Goal: Task Accomplishment & Management: Complete application form

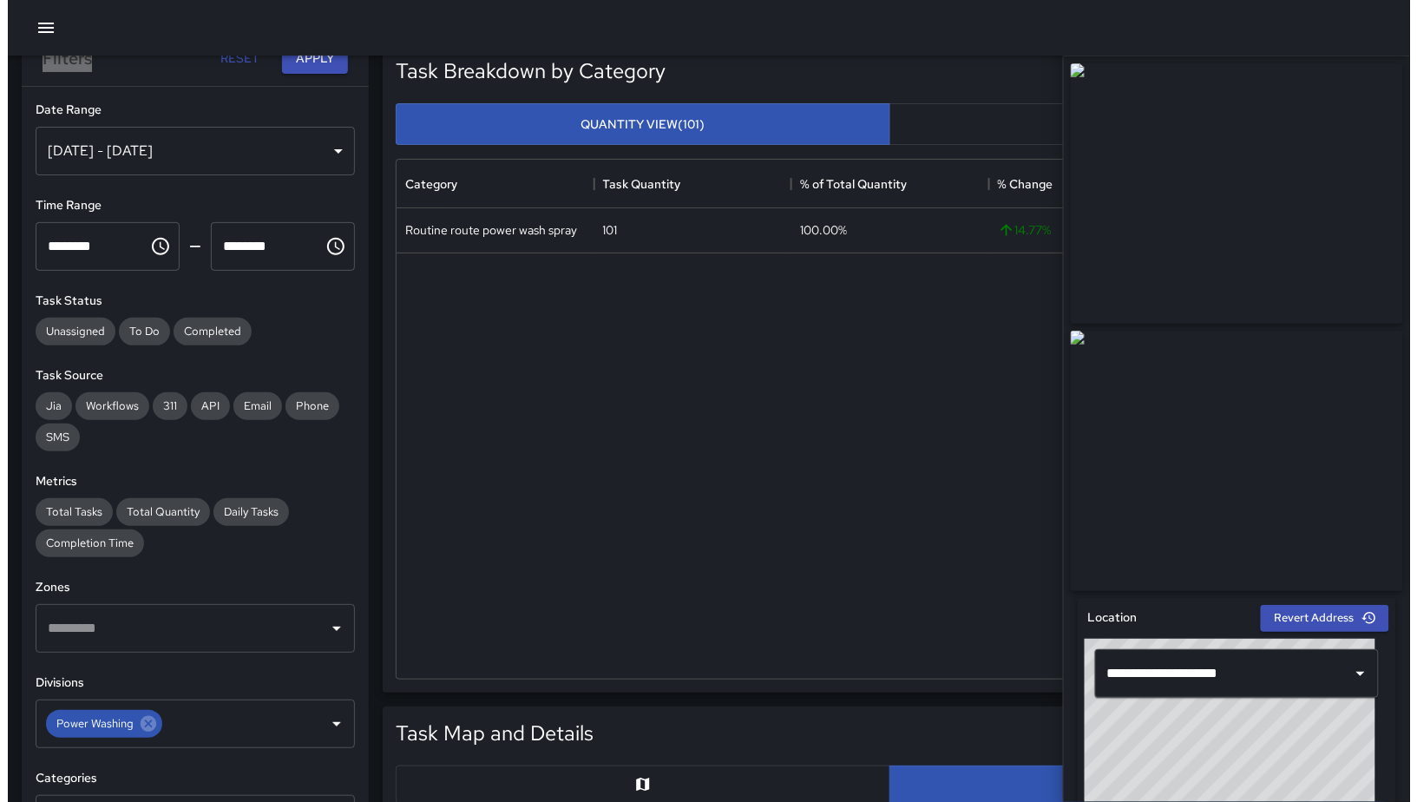
scroll to position [2, 0]
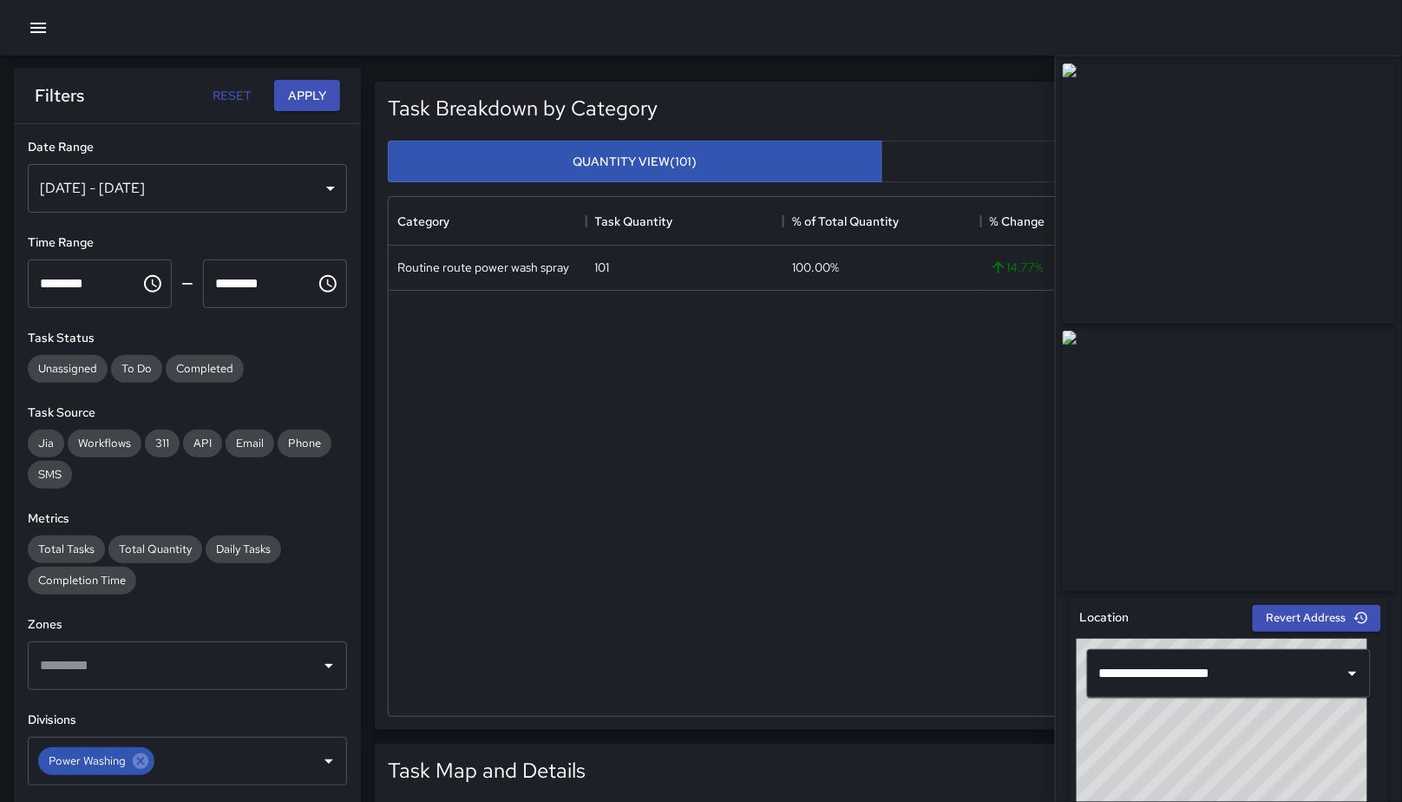
click at [13, 29] on div at bounding box center [701, 28] width 1402 height 56
click at [23, 32] on button "button" at bounding box center [38, 27] width 35 height 35
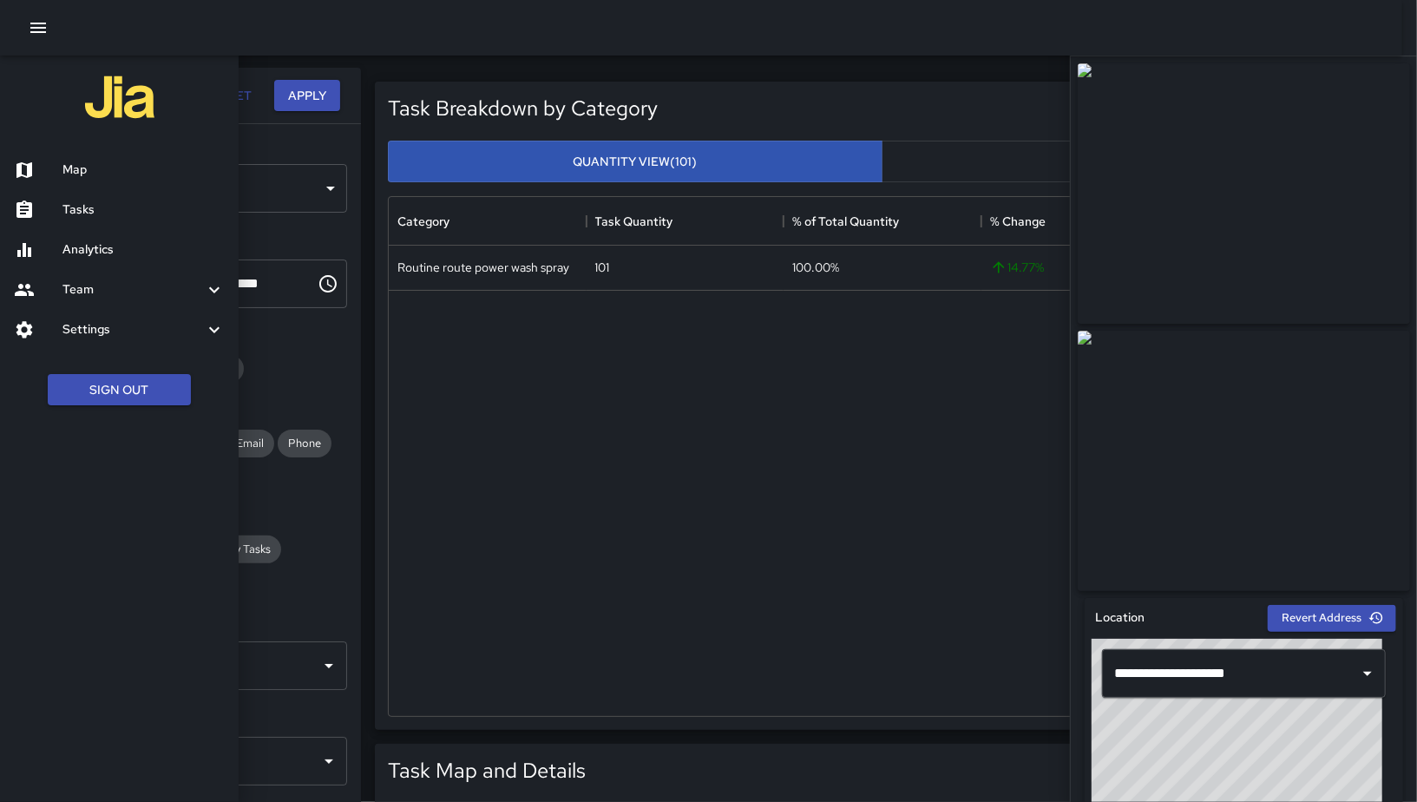
click at [179, 166] on h6 "Map" at bounding box center [143, 170] width 162 height 19
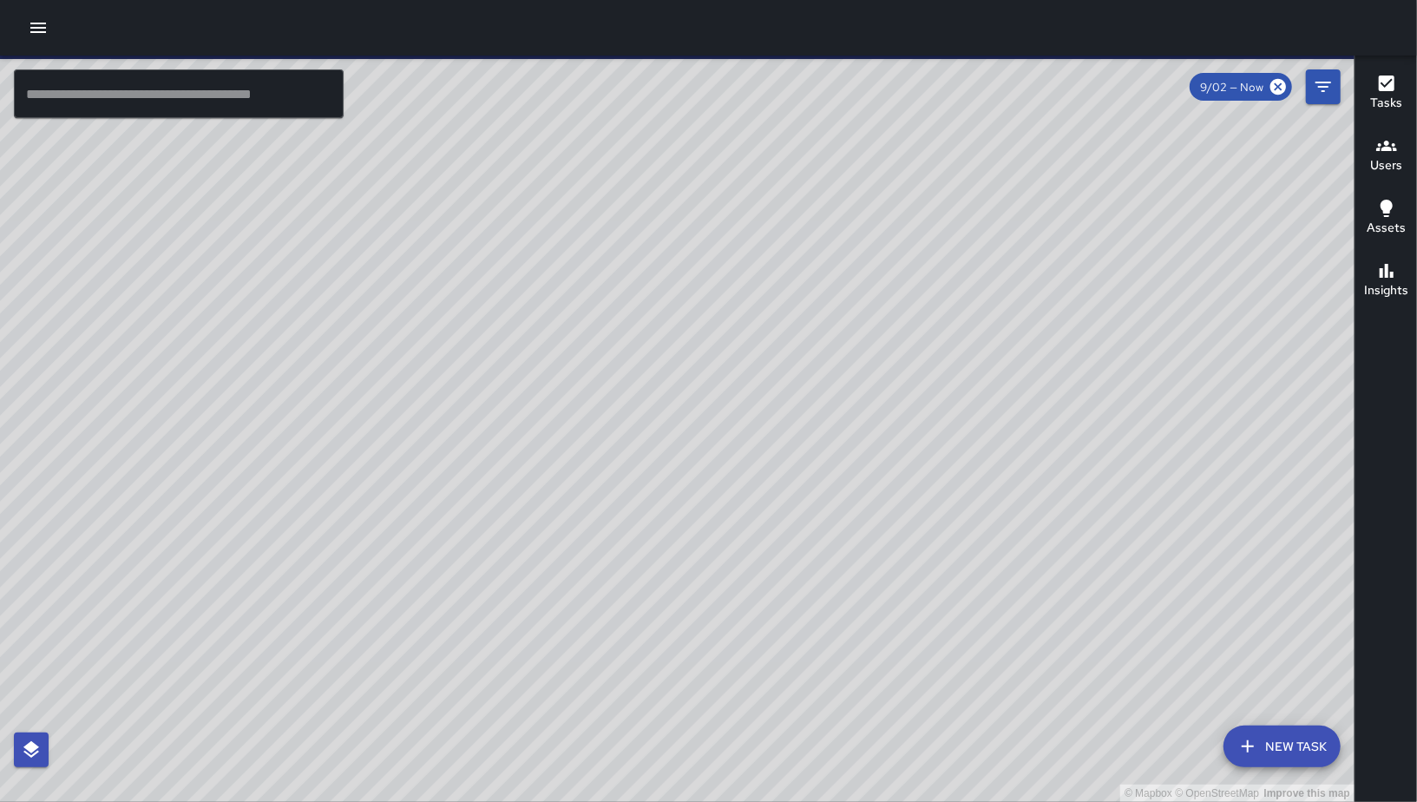
drag, startPoint x: 601, startPoint y: 296, endPoint x: 468, endPoint y: 351, distance: 144.4
click at [468, 351] on div "© Mapbox © OpenStreetMap Improve this map" at bounding box center [677, 429] width 1354 height 746
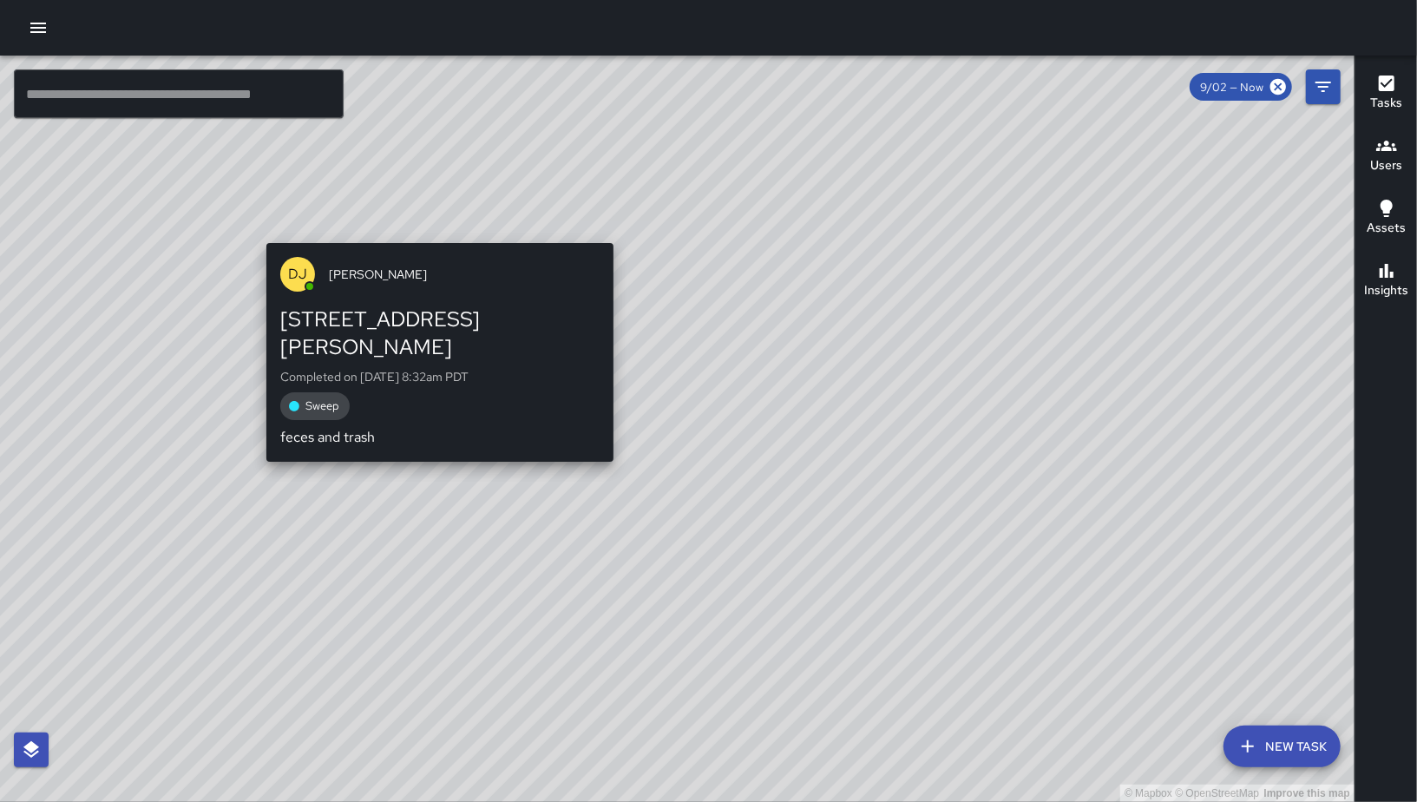
click at [429, 236] on div "[PERSON_NAME] [STREET_ADDRESS][PERSON_NAME] Completed on [DATE] 8:32am PDT Swee…" at bounding box center [439, 352] width 361 height 233
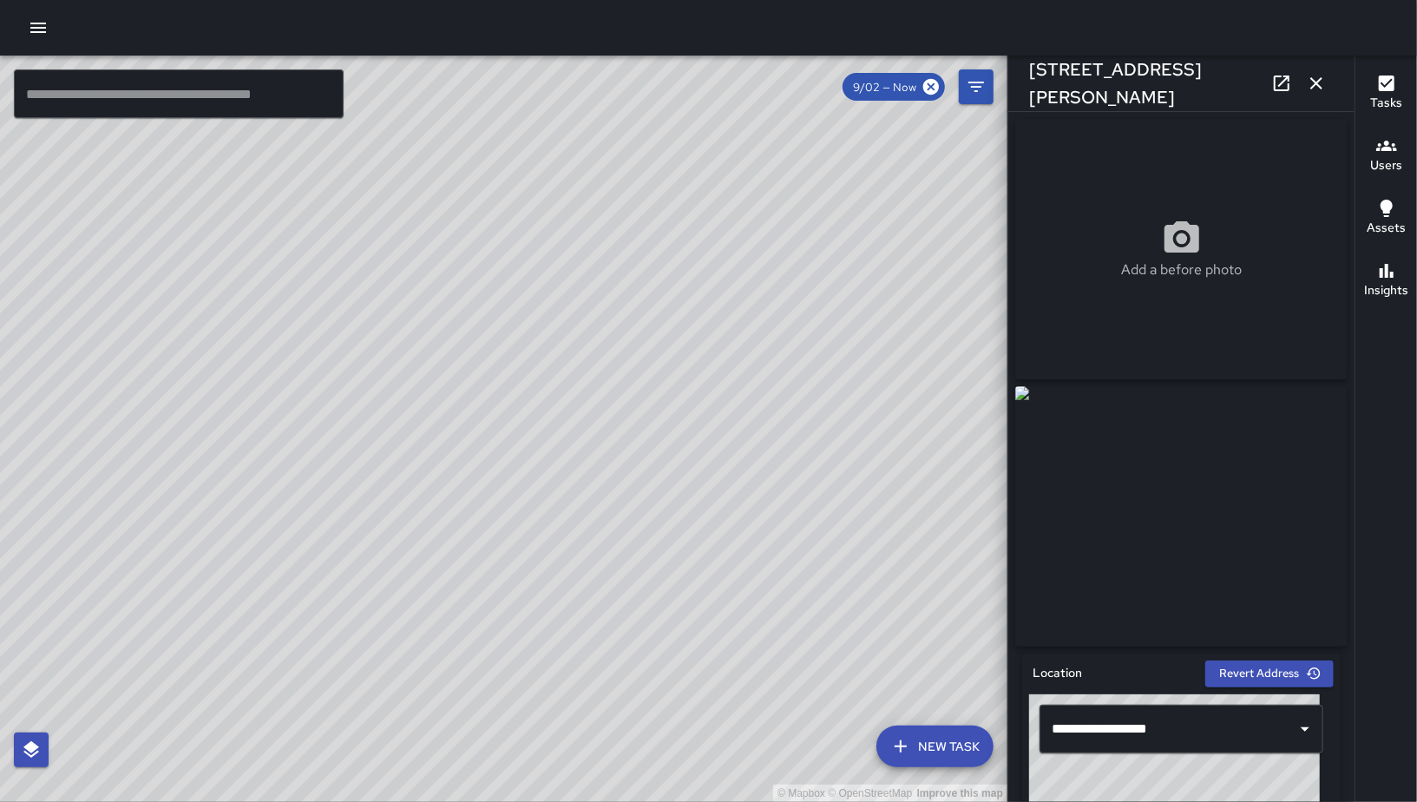
drag, startPoint x: 698, startPoint y: 376, endPoint x: 355, endPoint y: 375, distance: 343.6
click at [344, 387] on div "© Mapbox © OpenStreetMap Improve this map" at bounding box center [503, 429] width 1007 height 746
click at [1318, 87] on icon "button" at bounding box center [1316, 83] width 21 height 21
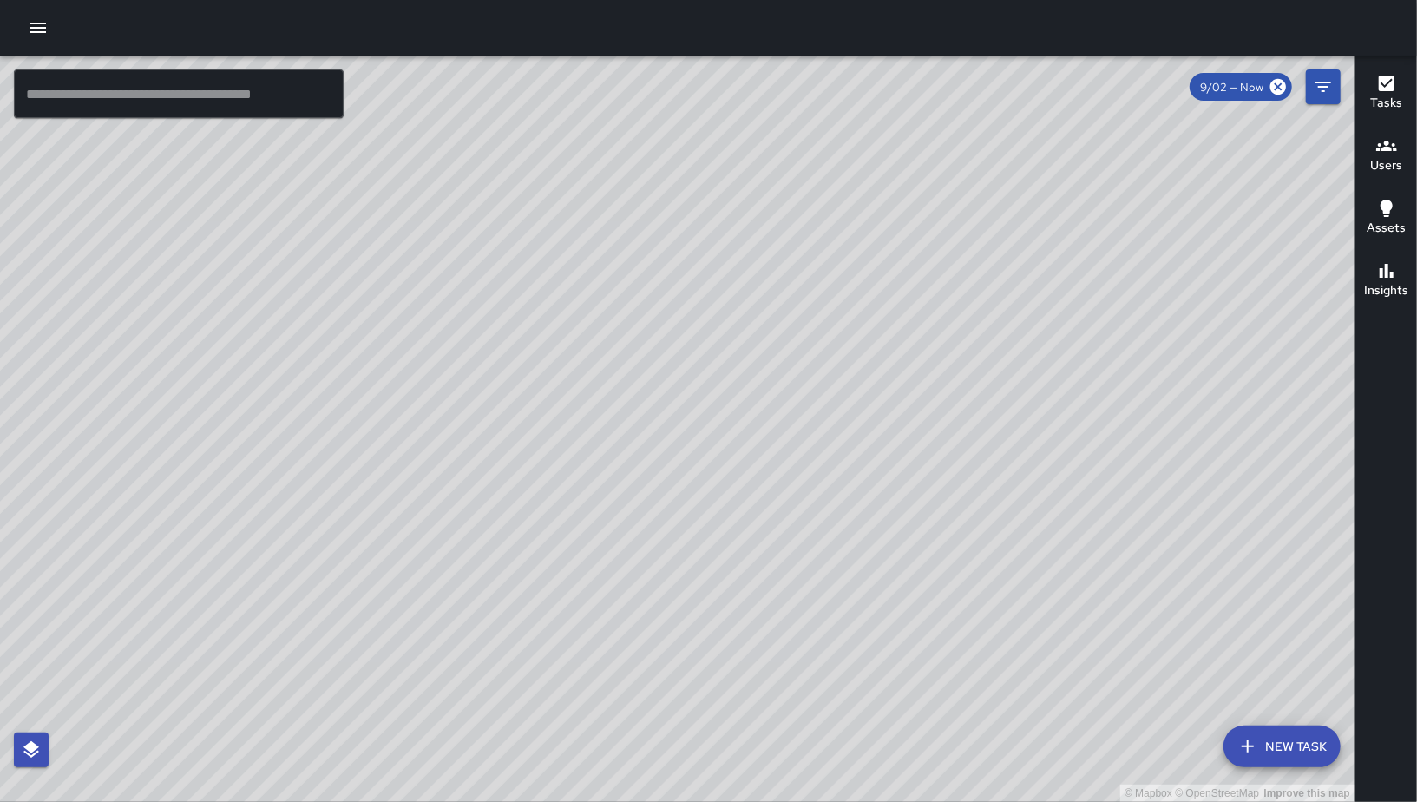
drag, startPoint x: 600, startPoint y: 427, endPoint x: 928, endPoint y: 425, distance: 327.1
click at [957, 415] on div "© Mapbox © OpenStreetMap Improve this map" at bounding box center [677, 429] width 1354 height 746
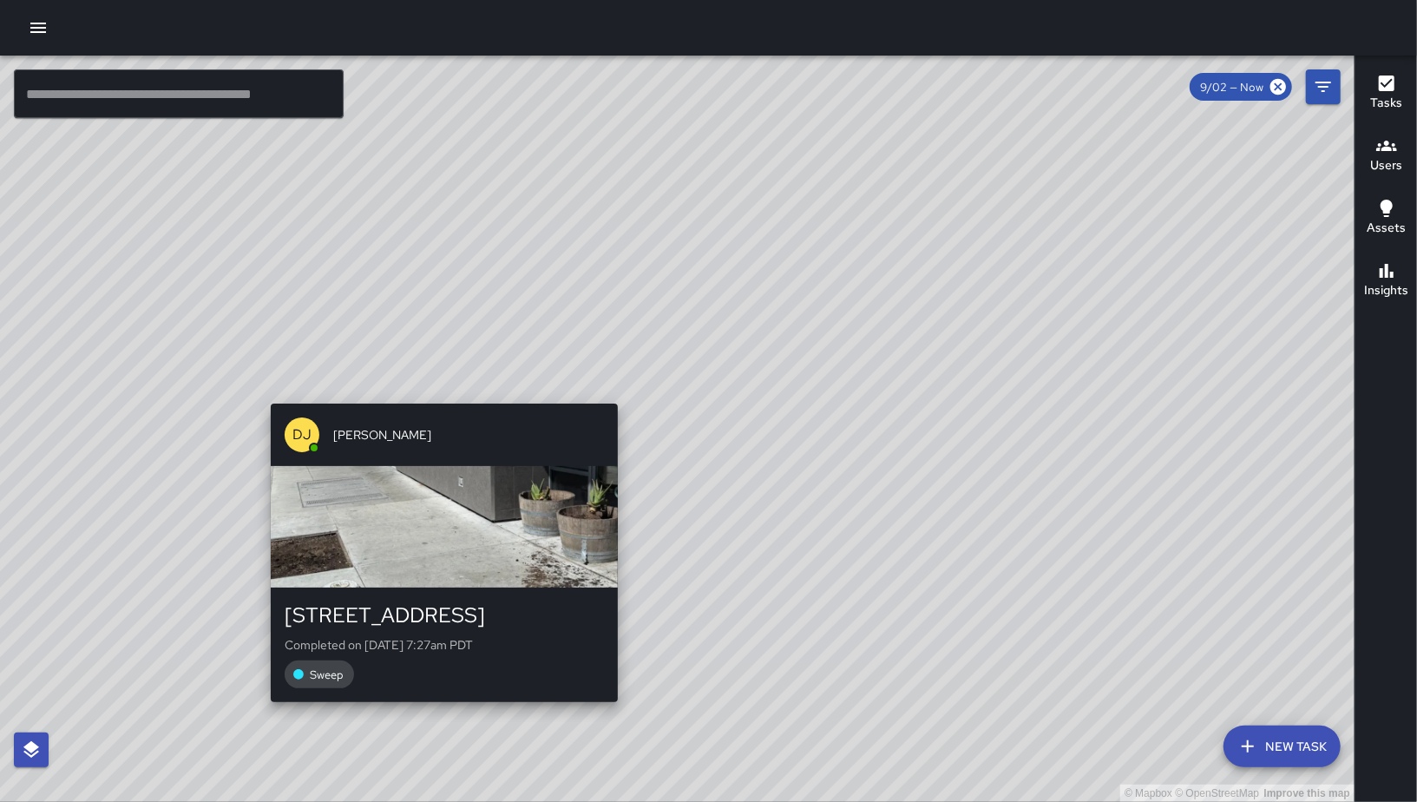
click at [433, 405] on div "[PERSON_NAME]" at bounding box center [444, 434] width 347 height 62
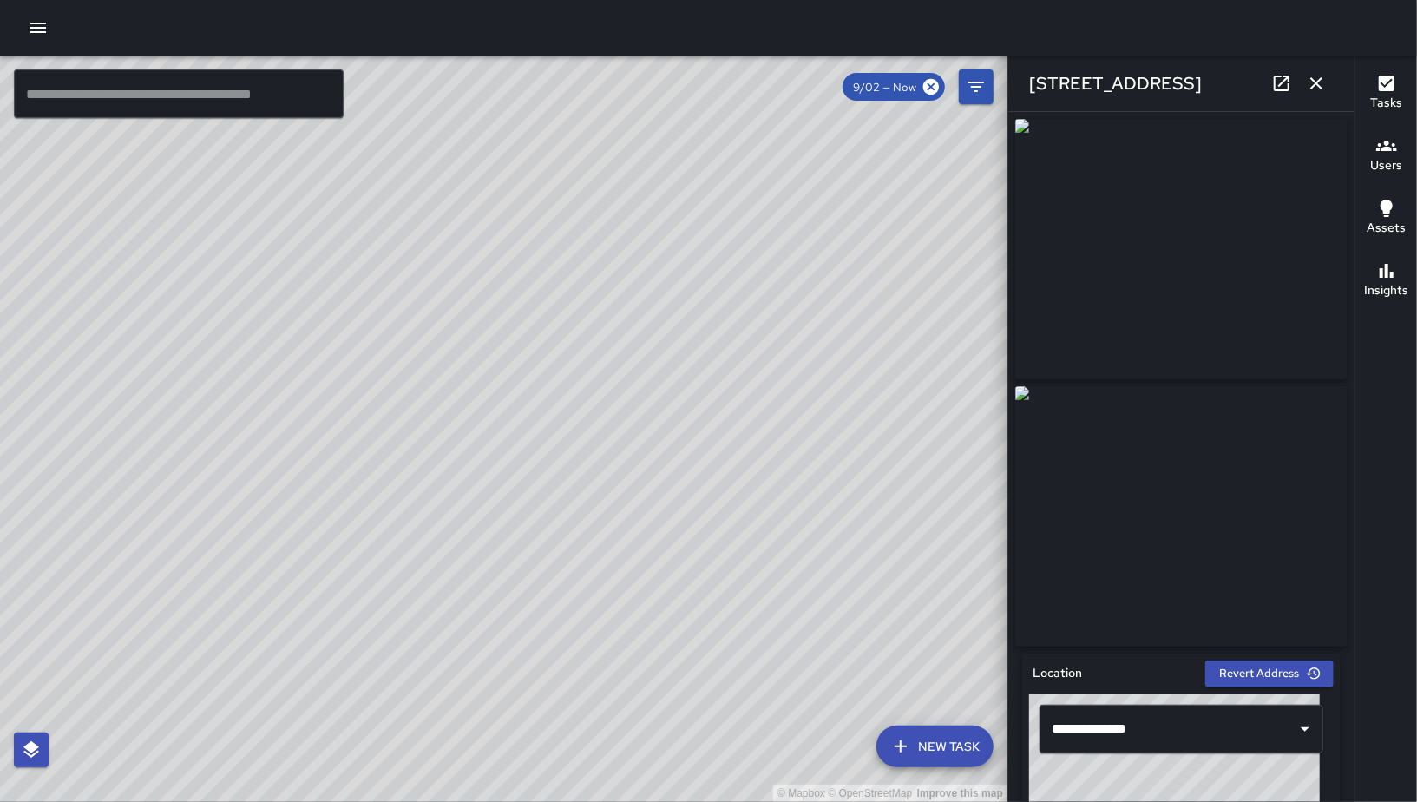
click at [1273, 80] on icon at bounding box center [1281, 83] width 21 height 21
click at [1321, 82] on icon "button" at bounding box center [1316, 83] width 21 height 21
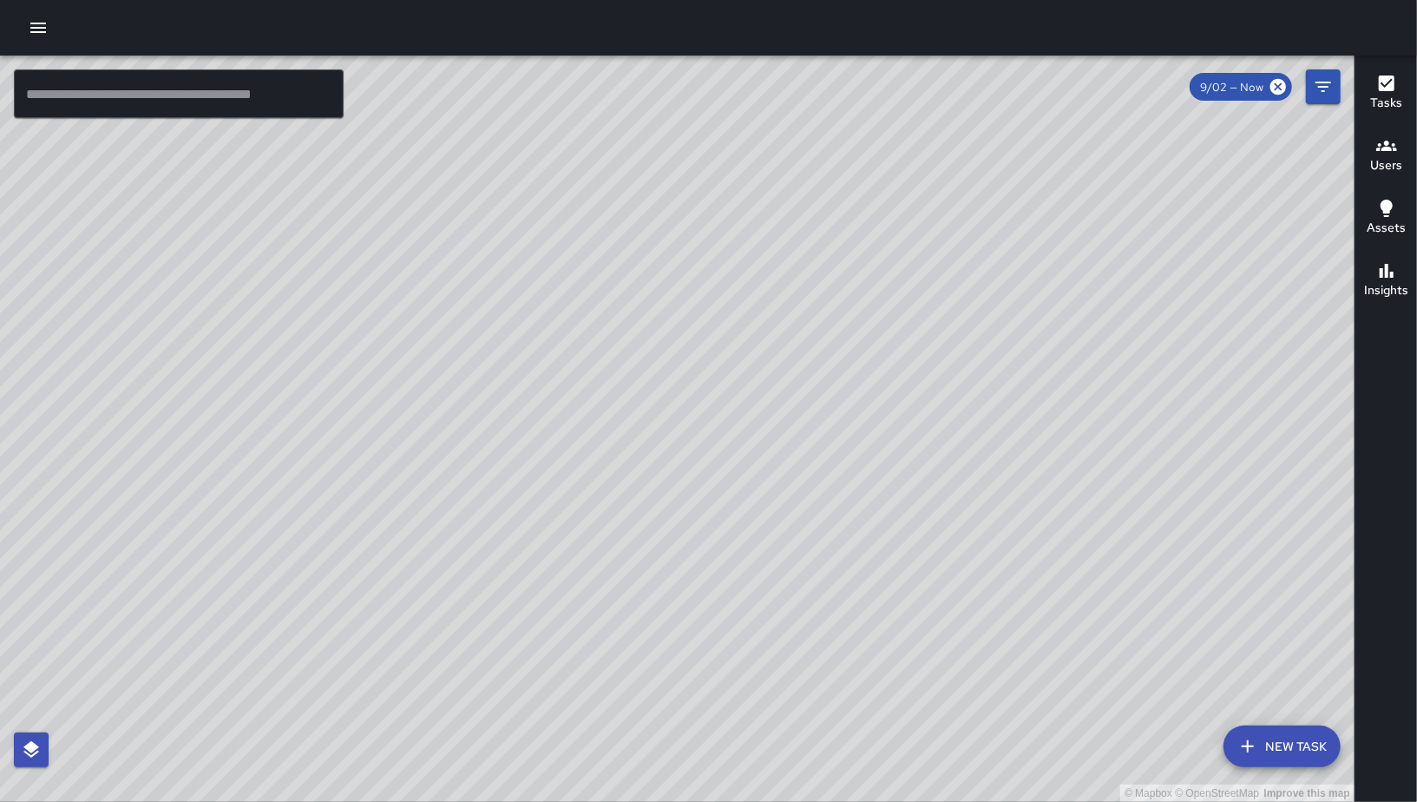
drag, startPoint x: 957, startPoint y: 529, endPoint x: 1134, endPoint y: 242, distance: 337.4
click at [1137, 236] on div "© Mapbox © OpenStreetMap Improve this map" at bounding box center [677, 429] width 1354 height 746
click at [783, 436] on div "© Mapbox © OpenStreetMap Improve this map EB [PERSON_NAME] Ambassador Tasks 81 …" at bounding box center [677, 429] width 1354 height 746
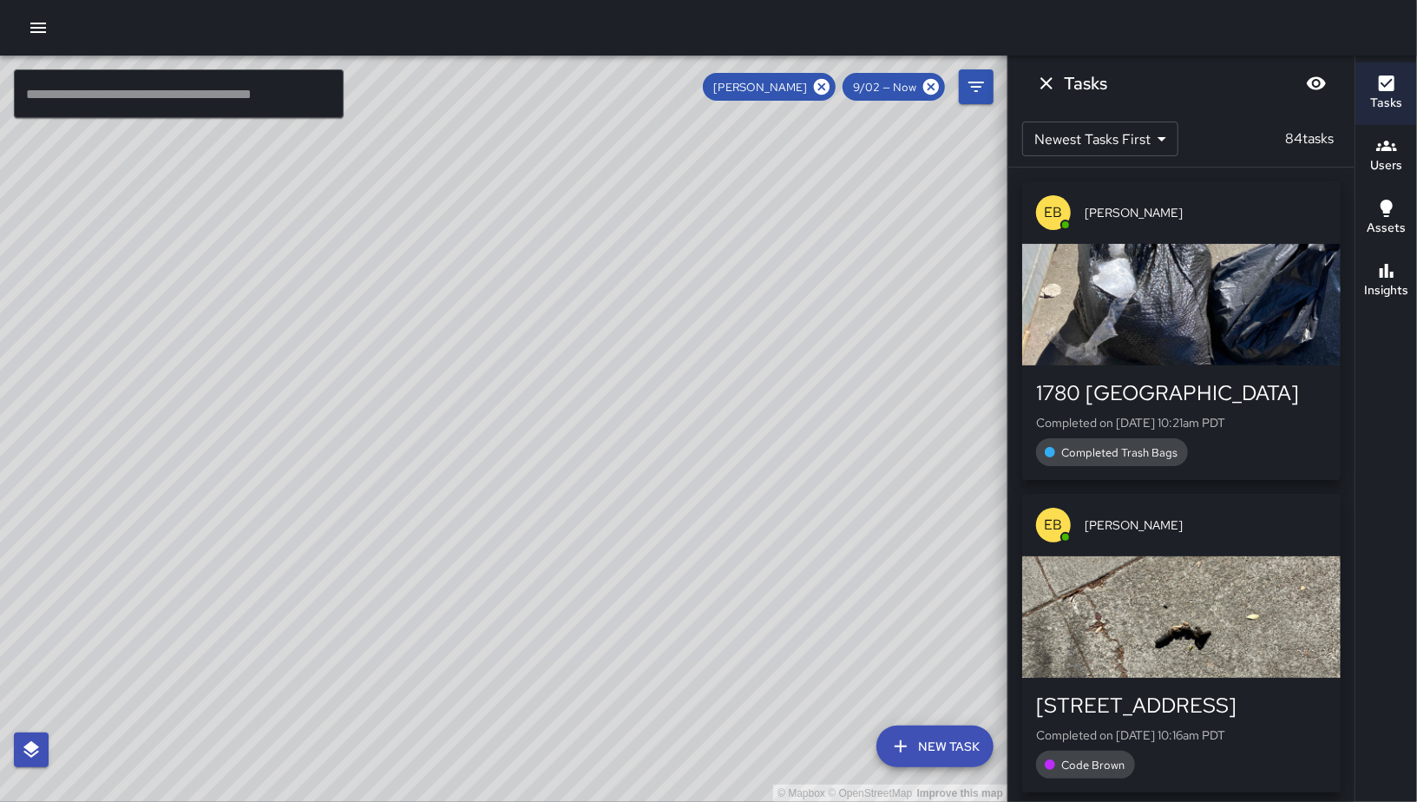
click at [40, 23] on icon "button" at bounding box center [38, 28] width 16 height 10
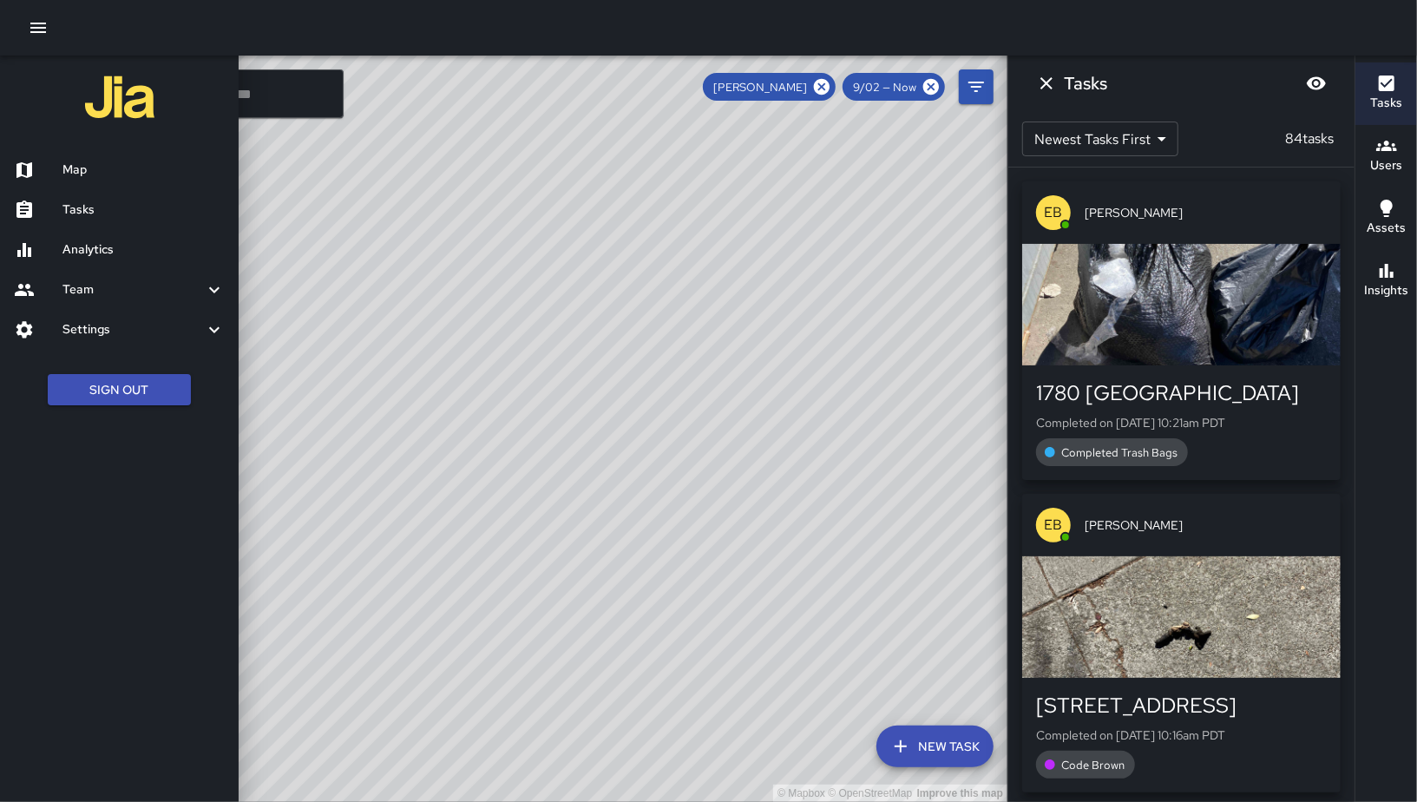
click at [99, 207] on h6 "Tasks" at bounding box center [143, 209] width 162 height 19
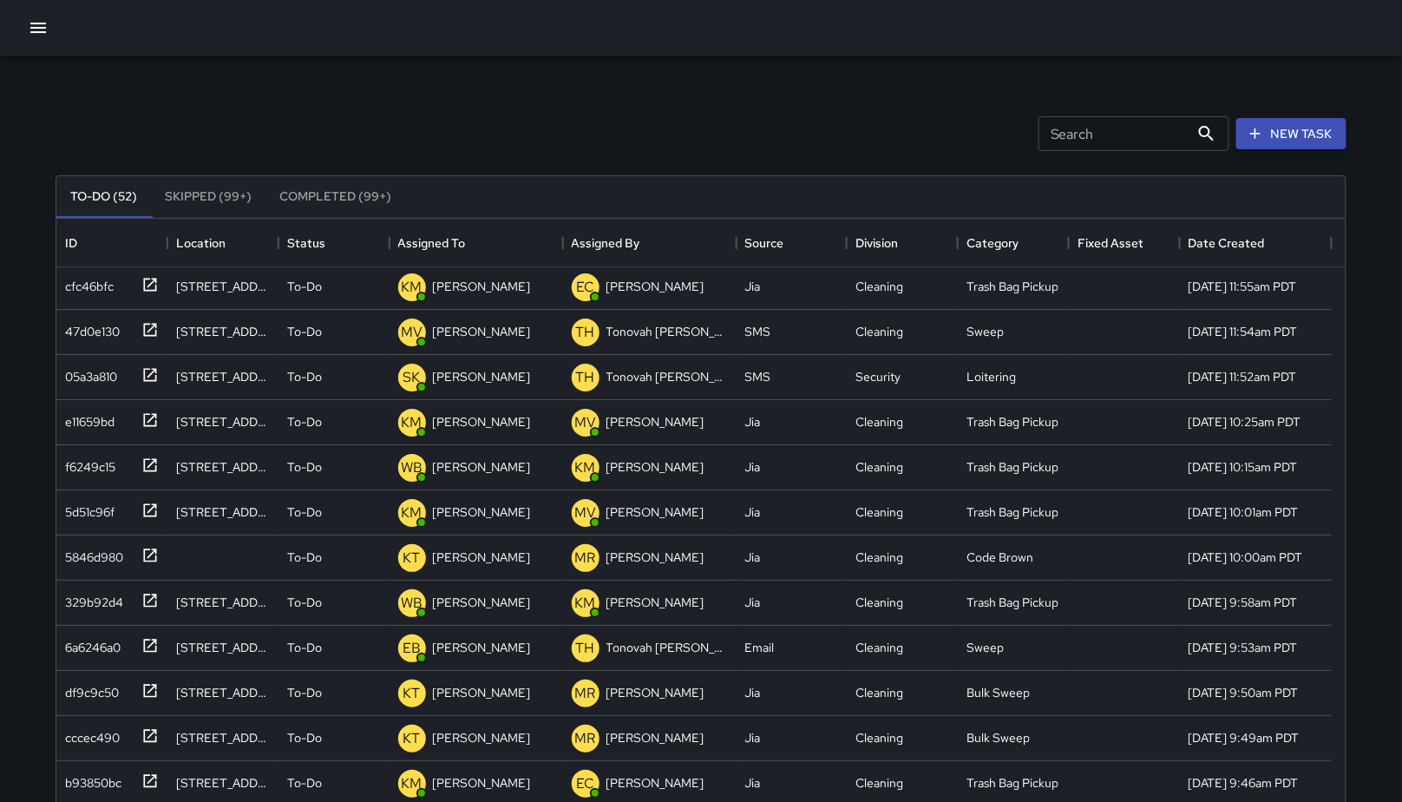
scroll to position [3, 0]
click at [1085, 131] on div "Search Search" at bounding box center [1134, 133] width 191 height 35
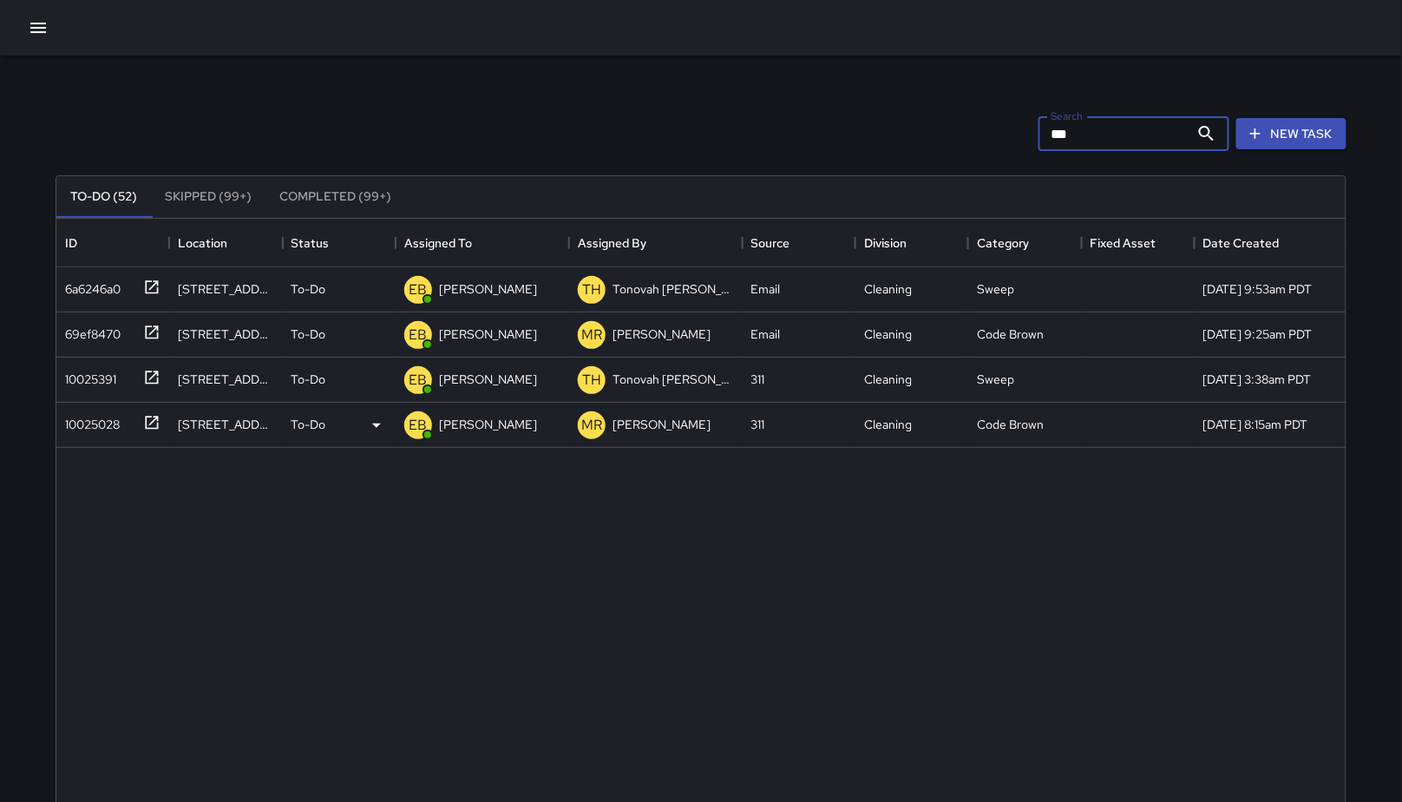
type input "***"
click at [108, 411] on div "10025028" at bounding box center [89, 421] width 62 height 24
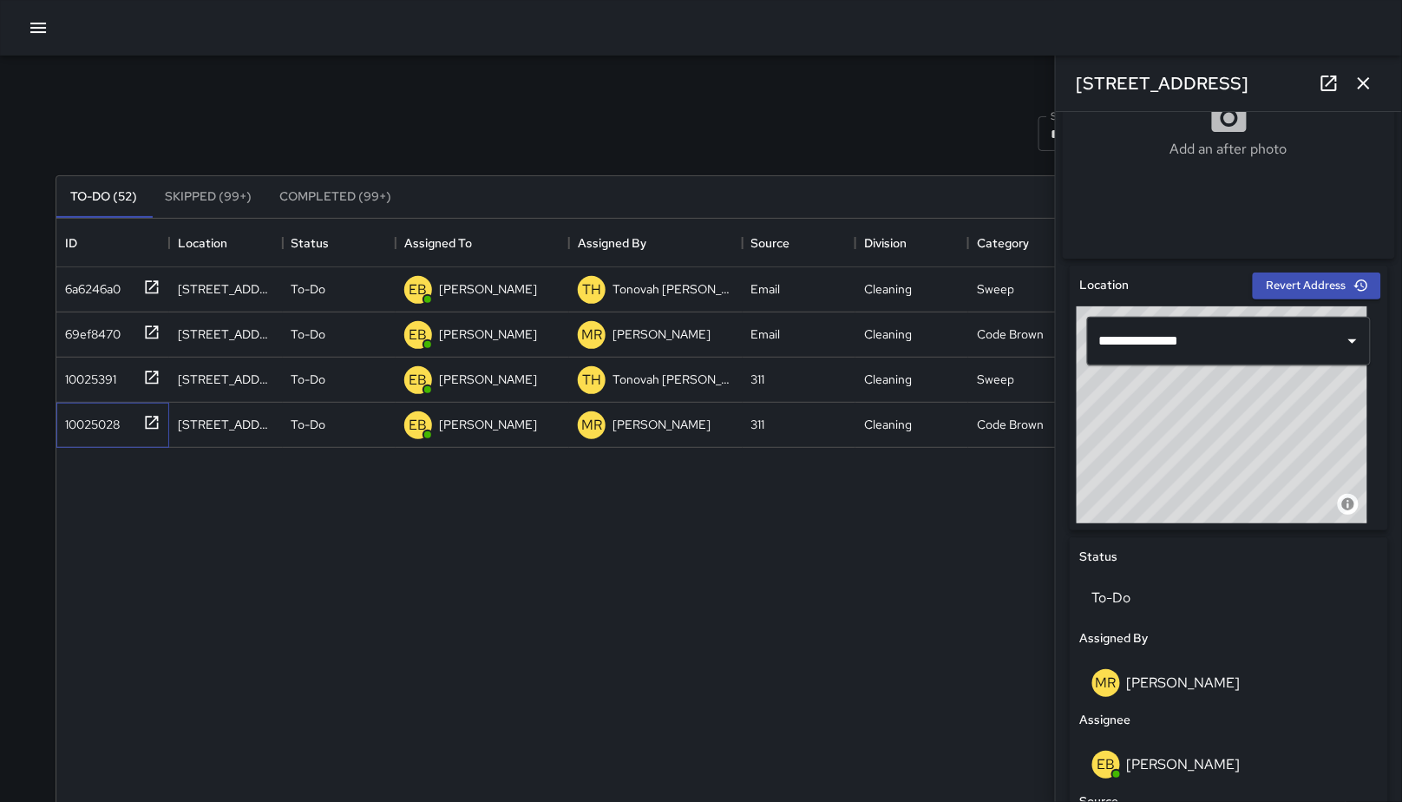
scroll to position [856, 0]
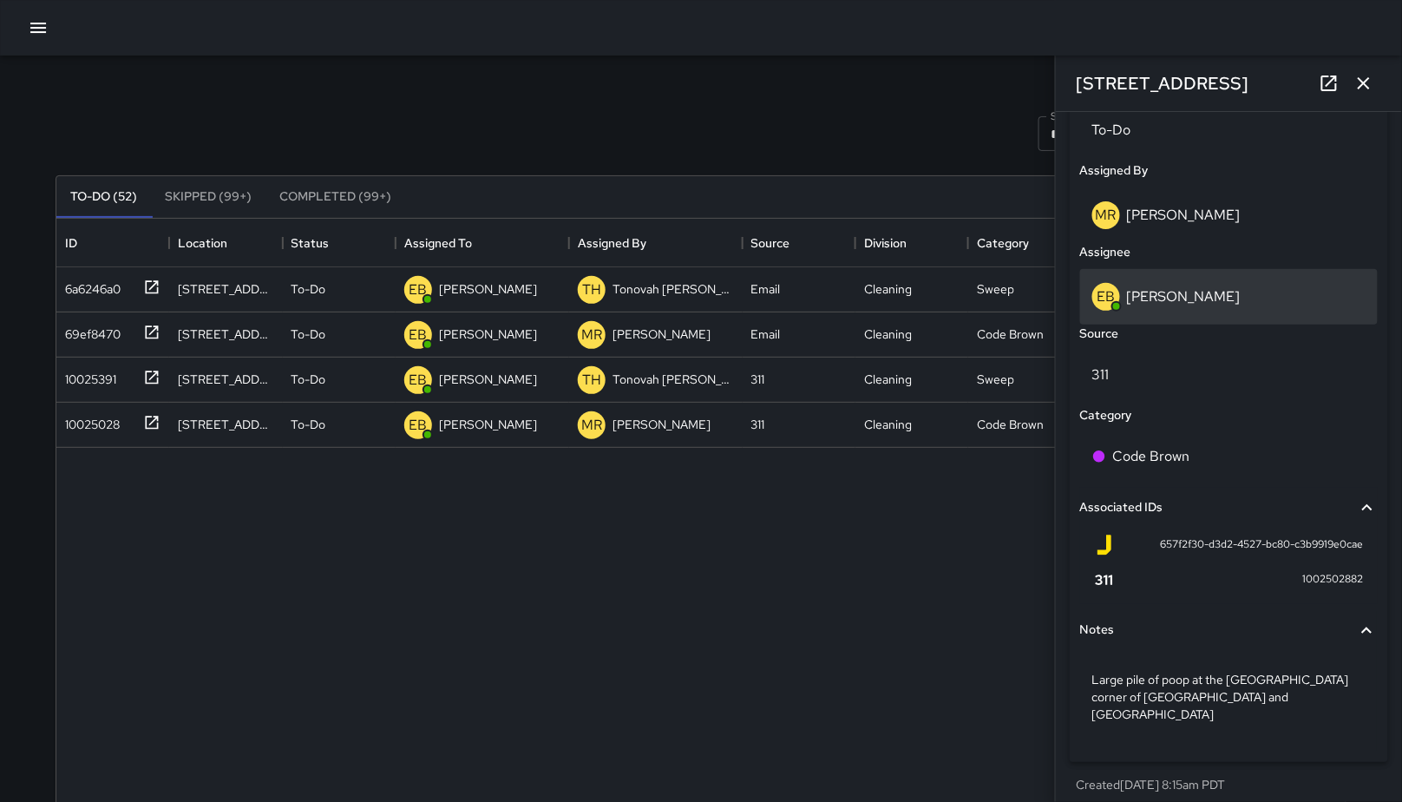
click at [1186, 302] on p "[PERSON_NAME]" at bounding box center [1184, 296] width 114 height 18
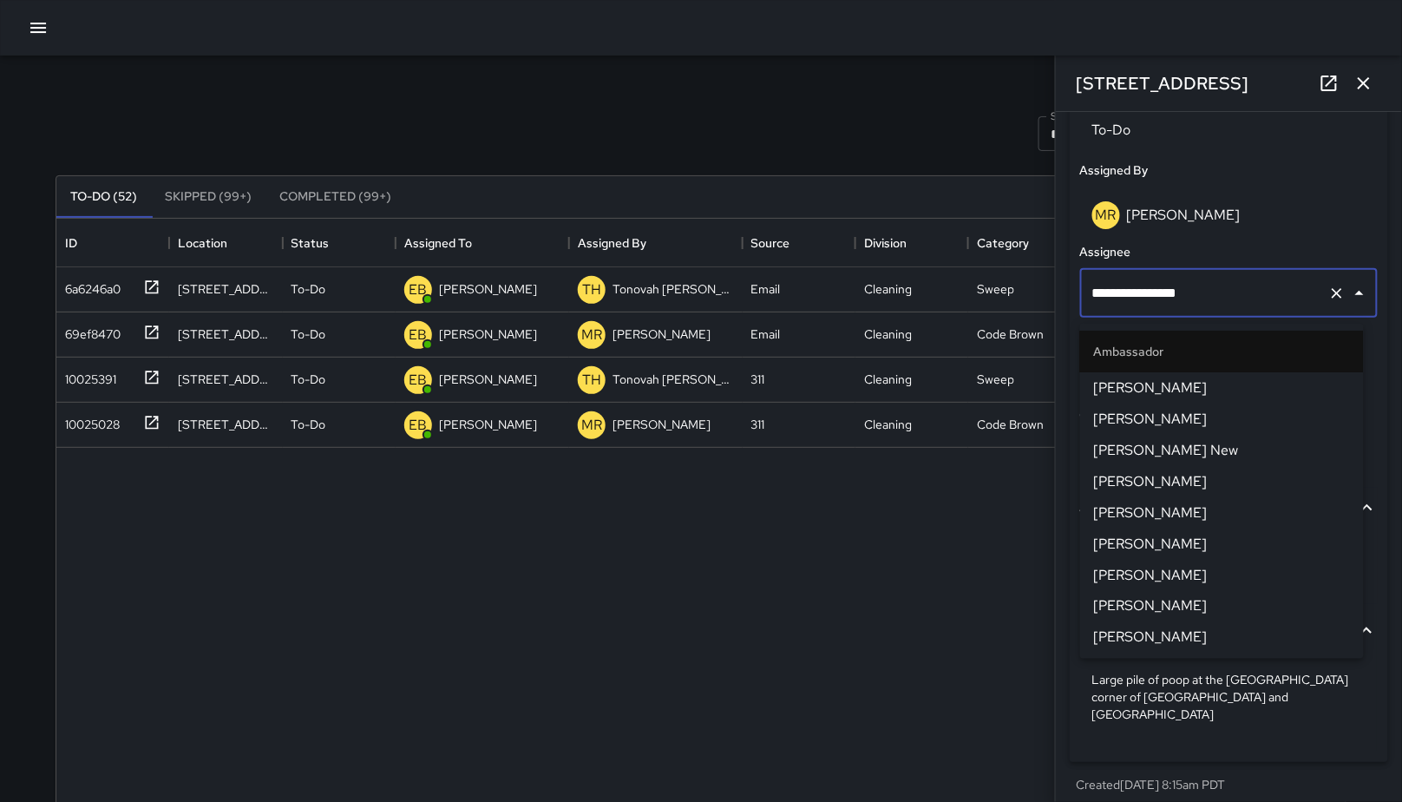
scroll to position [182, 0]
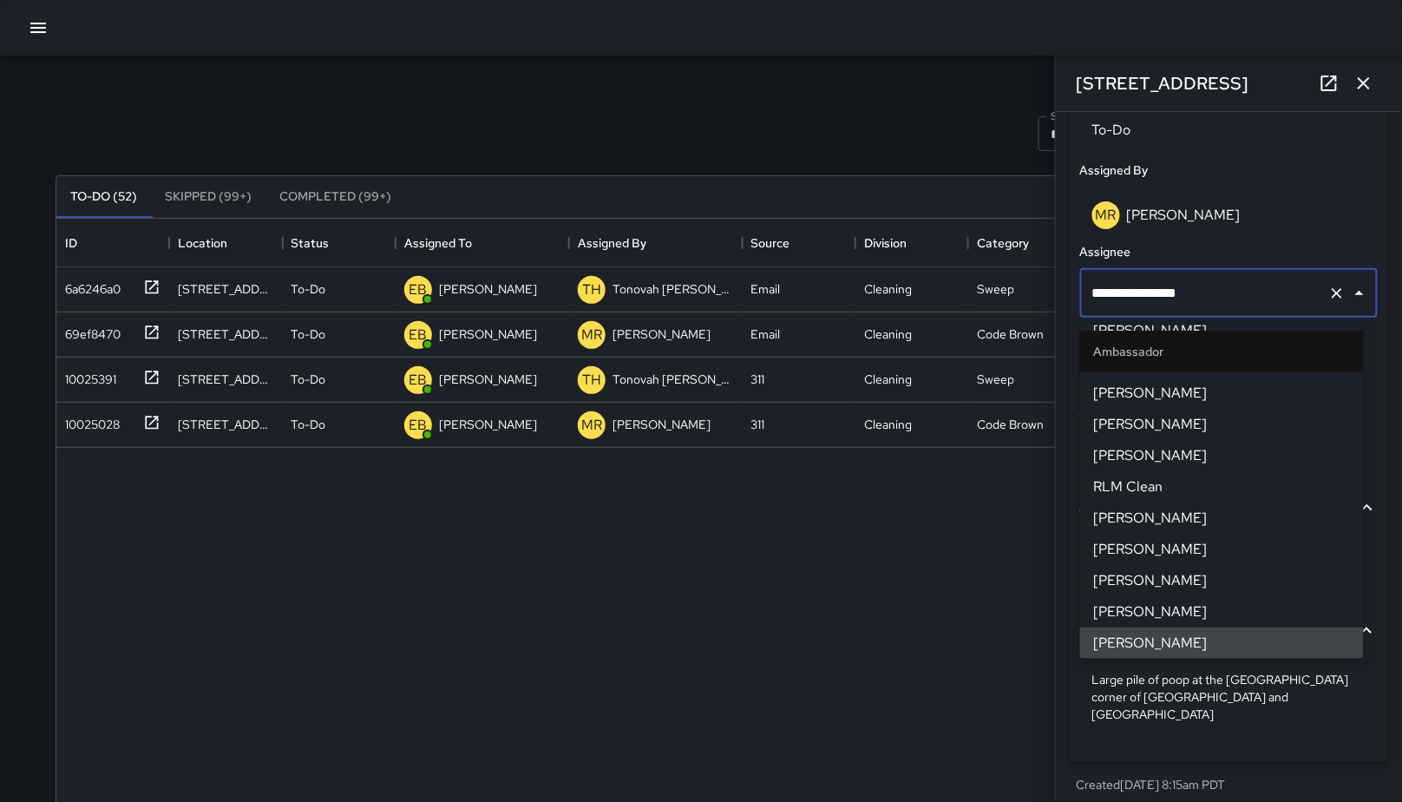
click at [1186, 302] on input "**********" at bounding box center [1204, 293] width 233 height 33
click at [1203, 298] on input "**********" at bounding box center [1204, 293] width 233 height 33
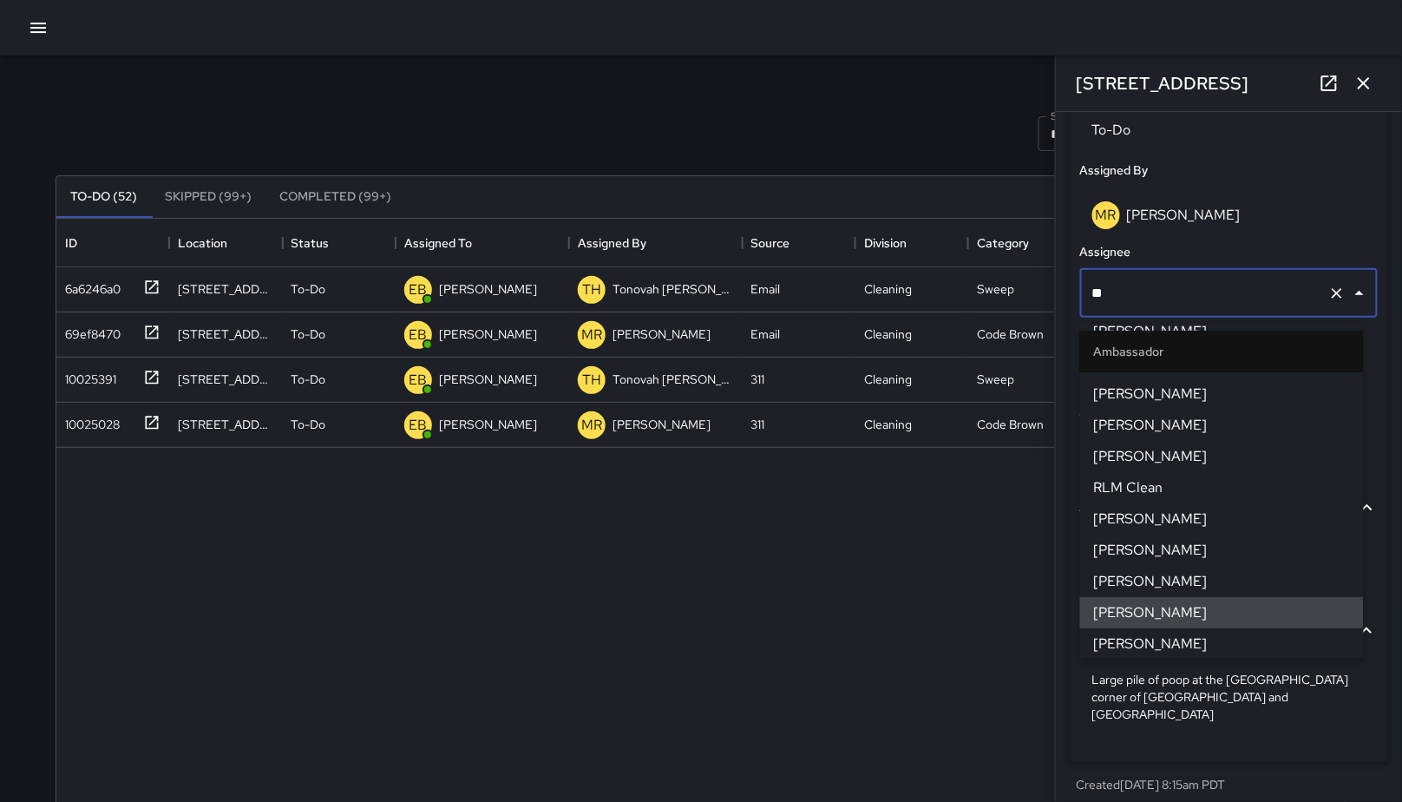
scroll to position [0, 0]
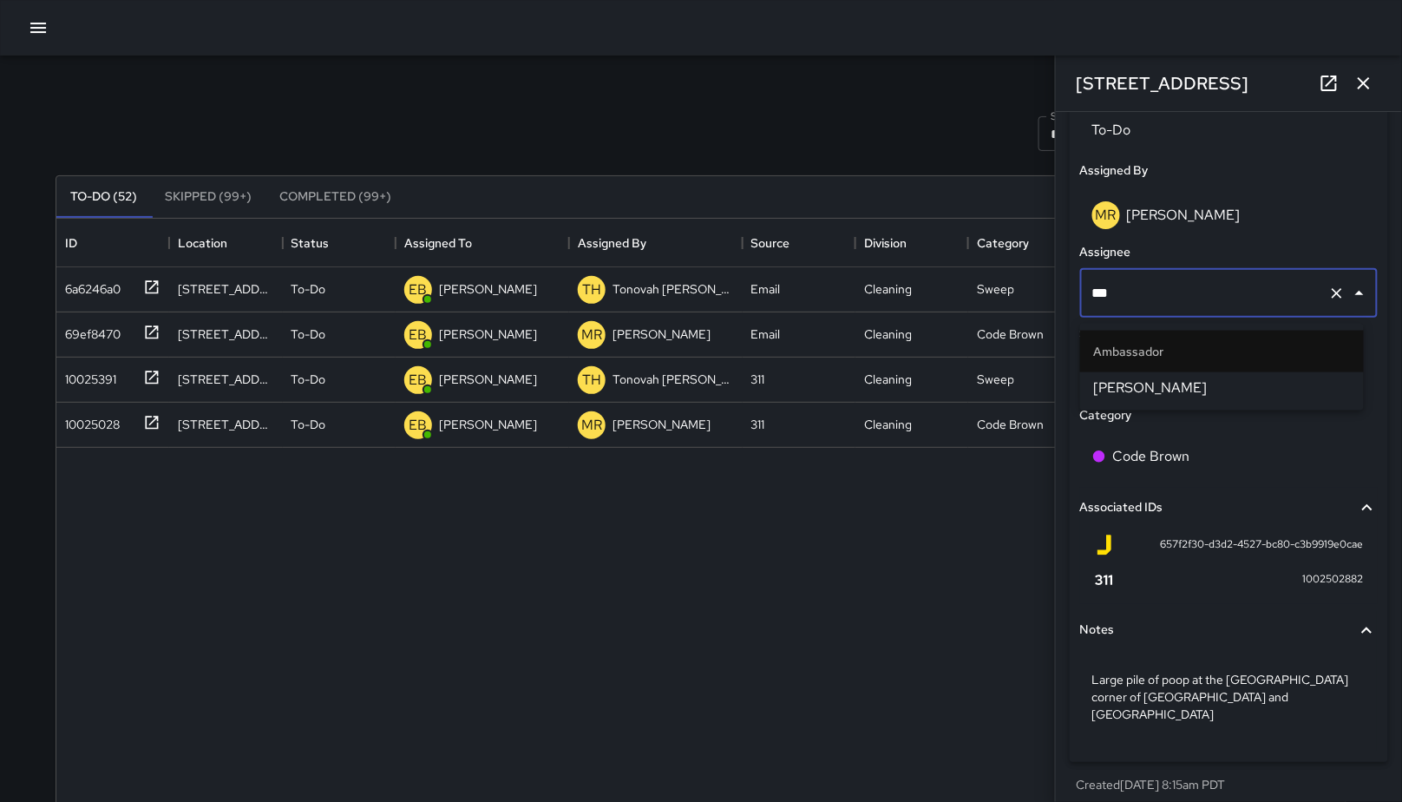
type input "****"
click at [1164, 395] on span "[PERSON_NAME]" at bounding box center [1222, 387] width 256 height 21
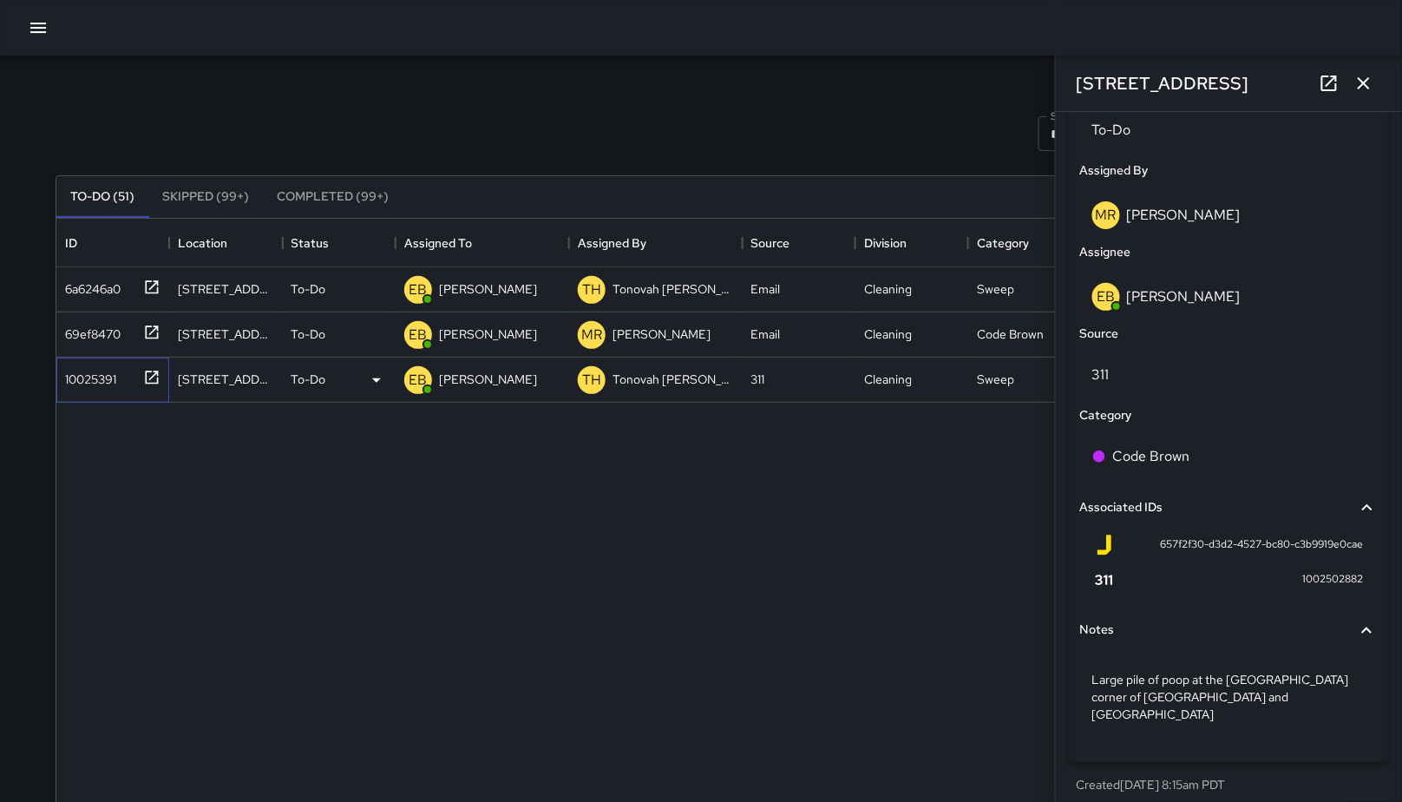
click at [108, 387] on div "10025391" at bounding box center [87, 376] width 58 height 24
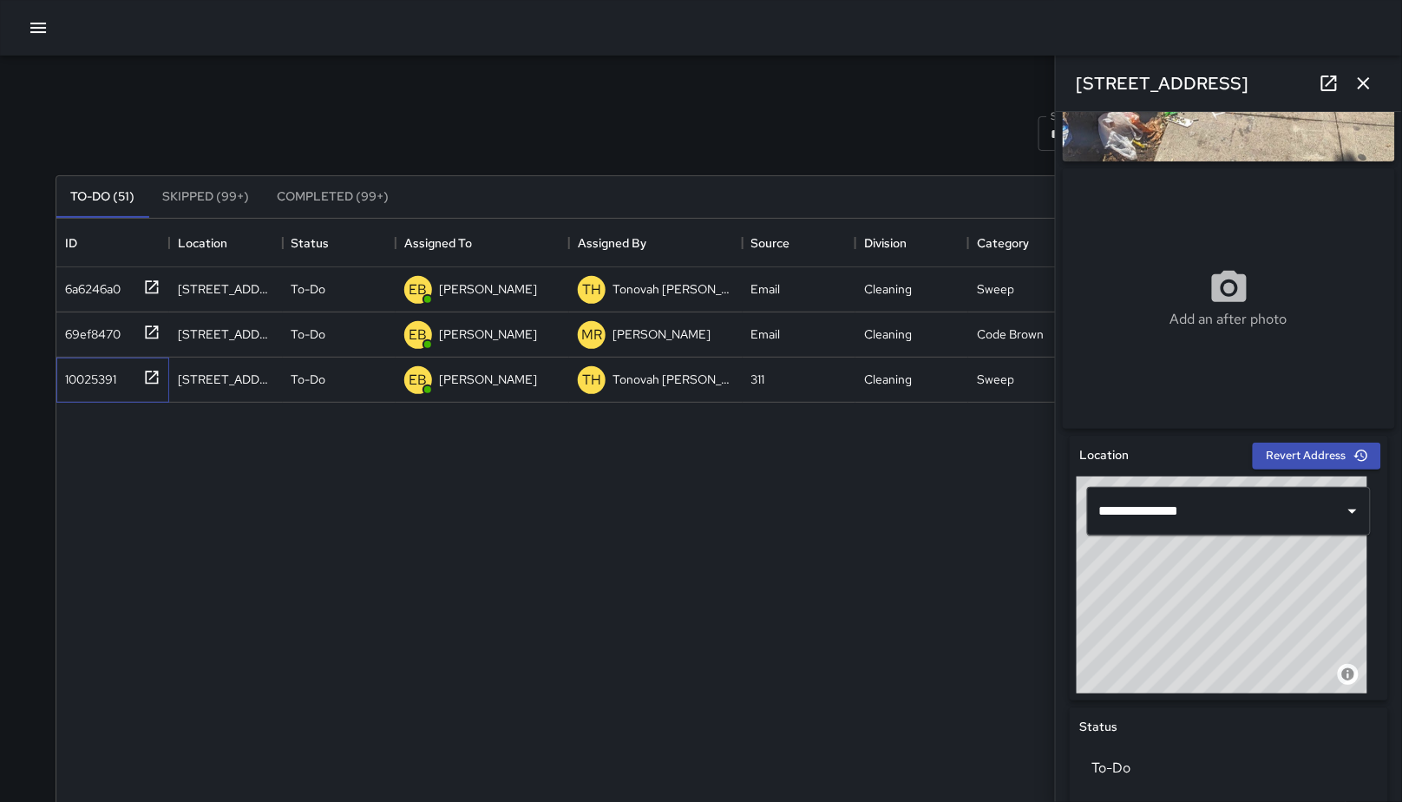
scroll to position [351, 0]
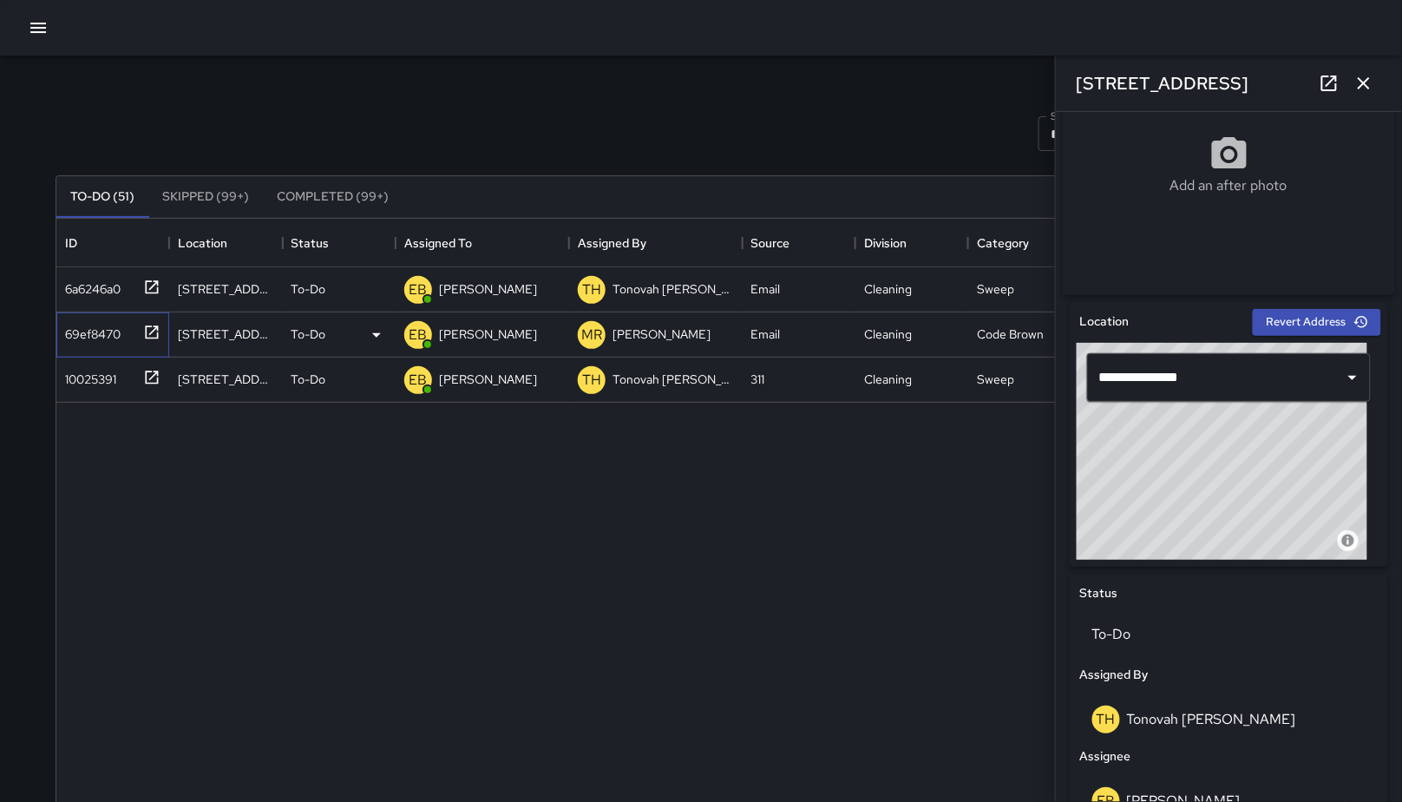
click at [69, 339] on div "69ef8470" at bounding box center [89, 330] width 62 height 24
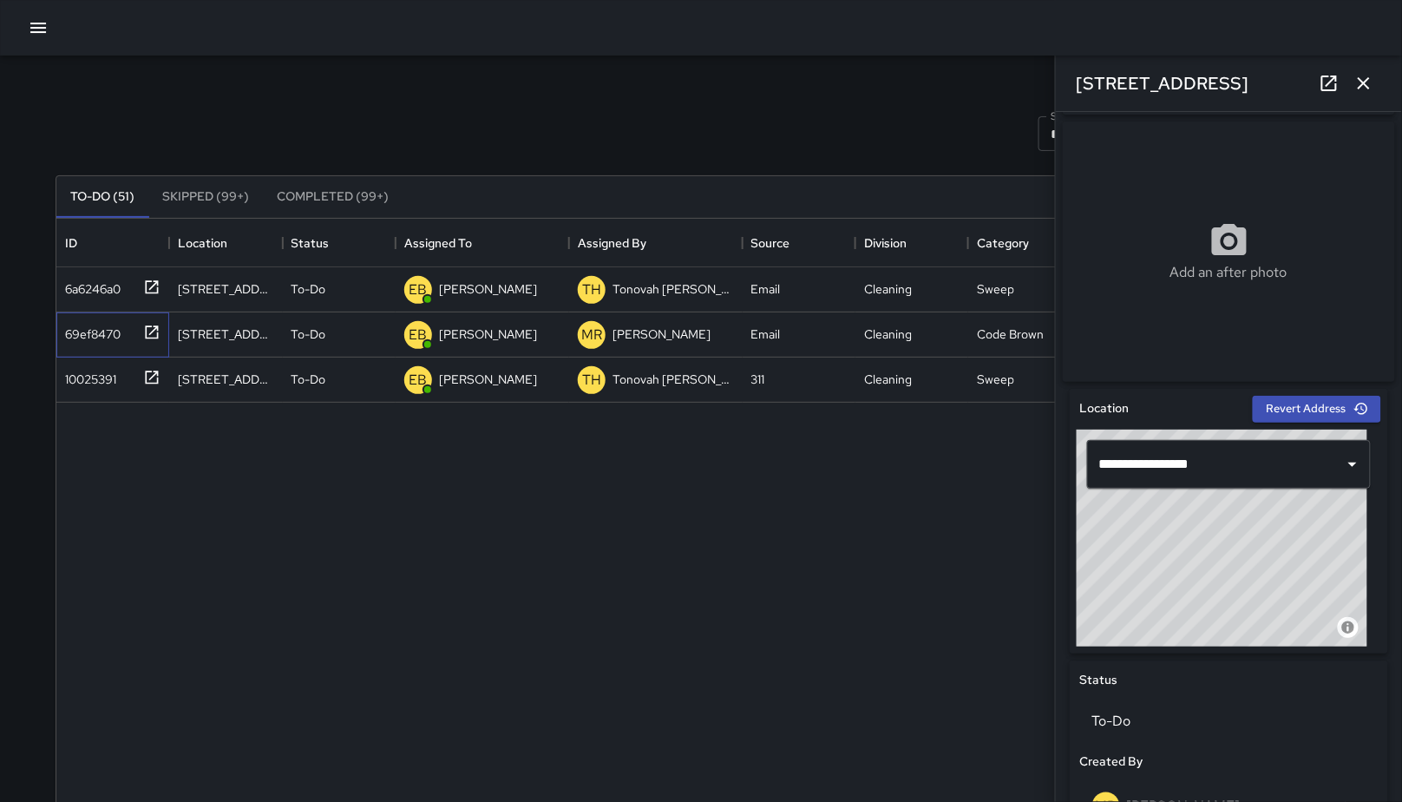
scroll to position [631, 0]
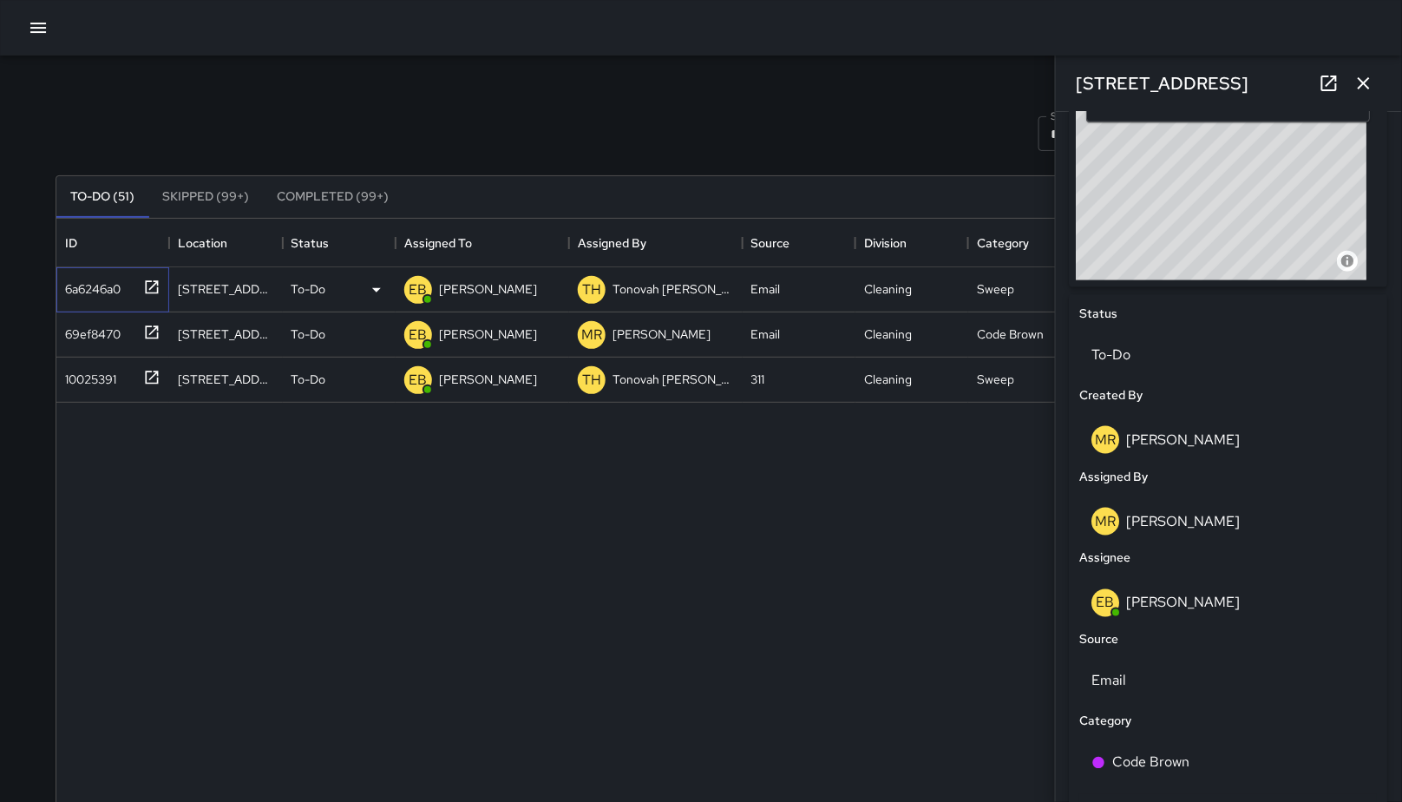
click at [77, 284] on div "6a6246a0" at bounding box center [89, 285] width 62 height 24
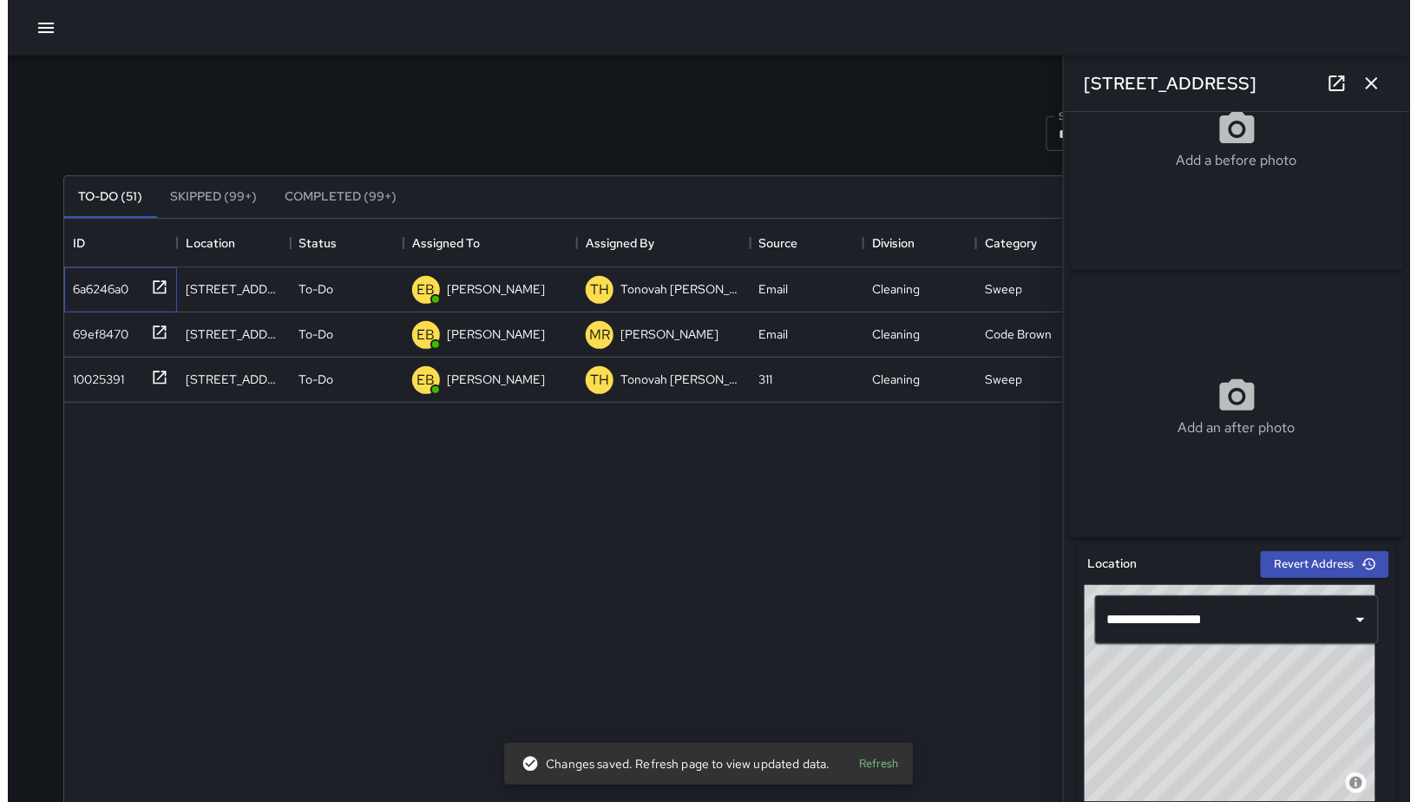
scroll to position [180, 0]
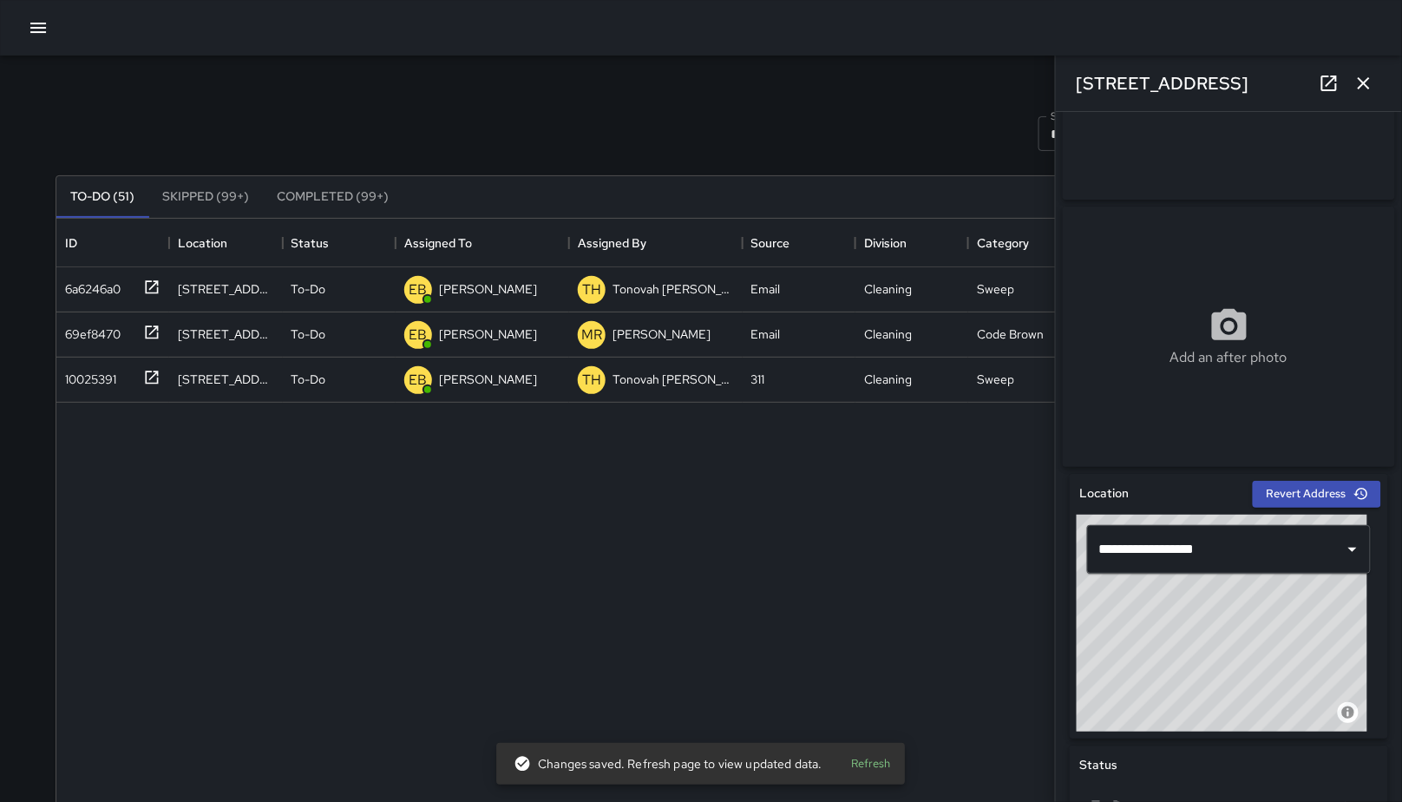
click at [1368, 75] on icon "button" at bounding box center [1364, 83] width 21 height 21
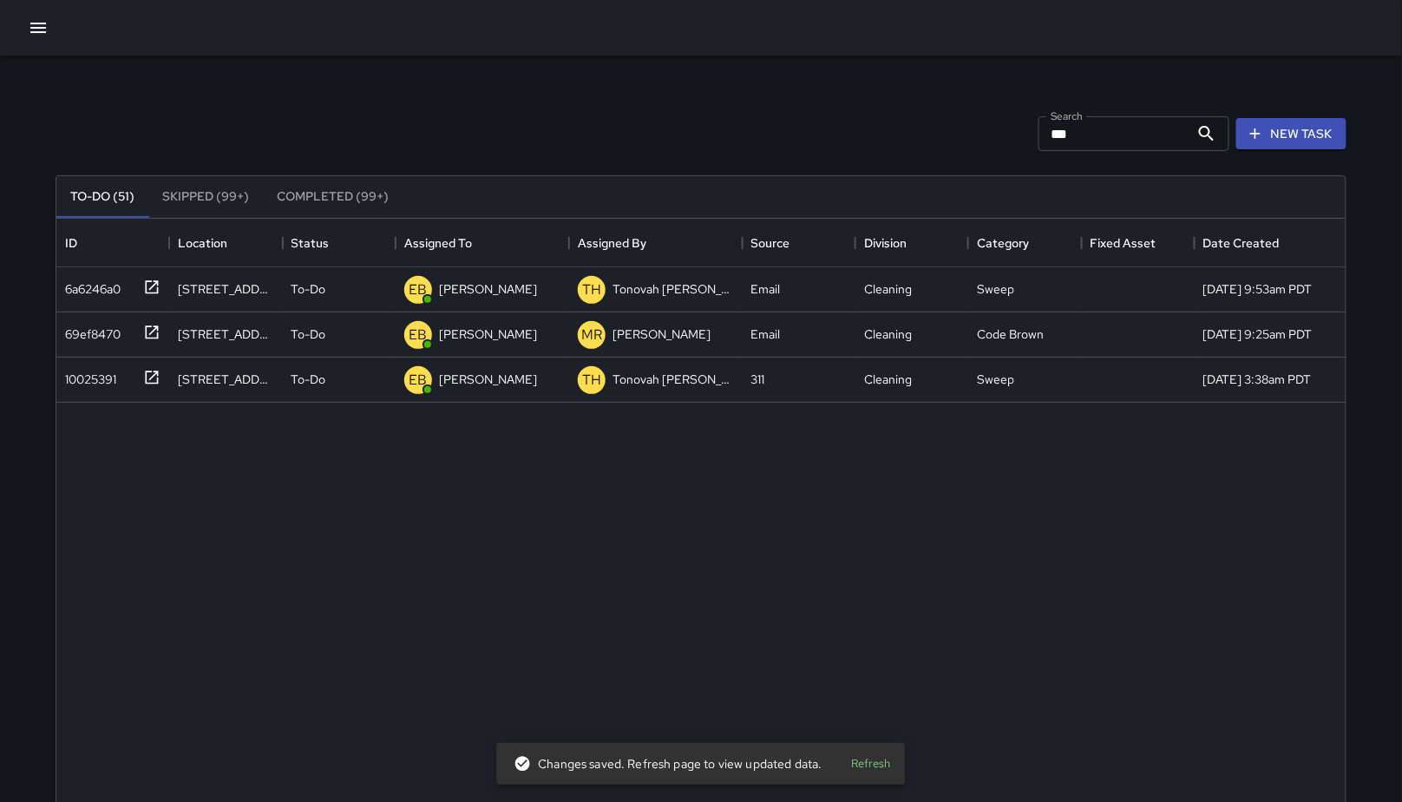
click at [1114, 140] on input "***" at bounding box center [1114, 133] width 151 height 35
click at [1113, 140] on input "***" at bounding box center [1114, 133] width 151 height 35
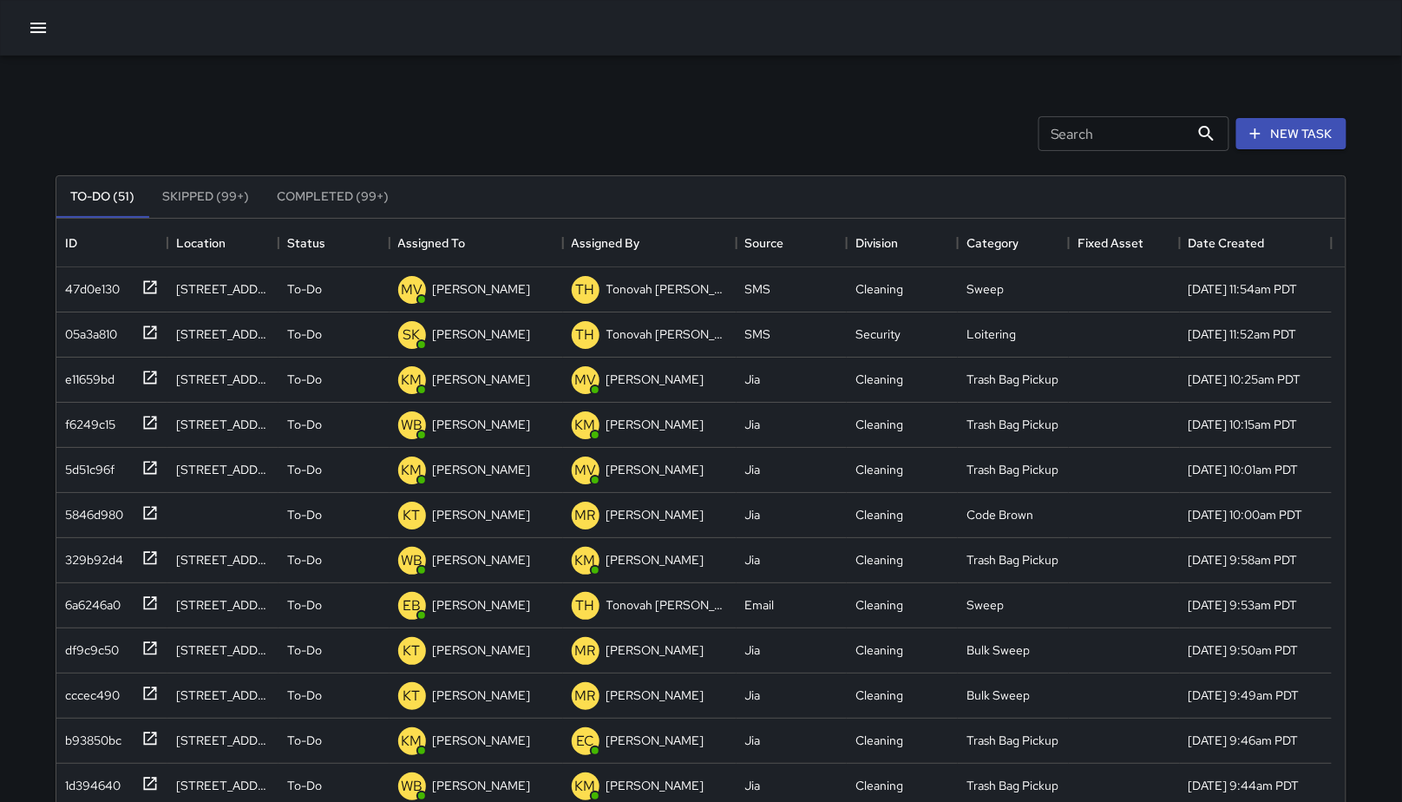
click at [45, 30] on icon "button" at bounding box center [38, 27] width 21 height 21
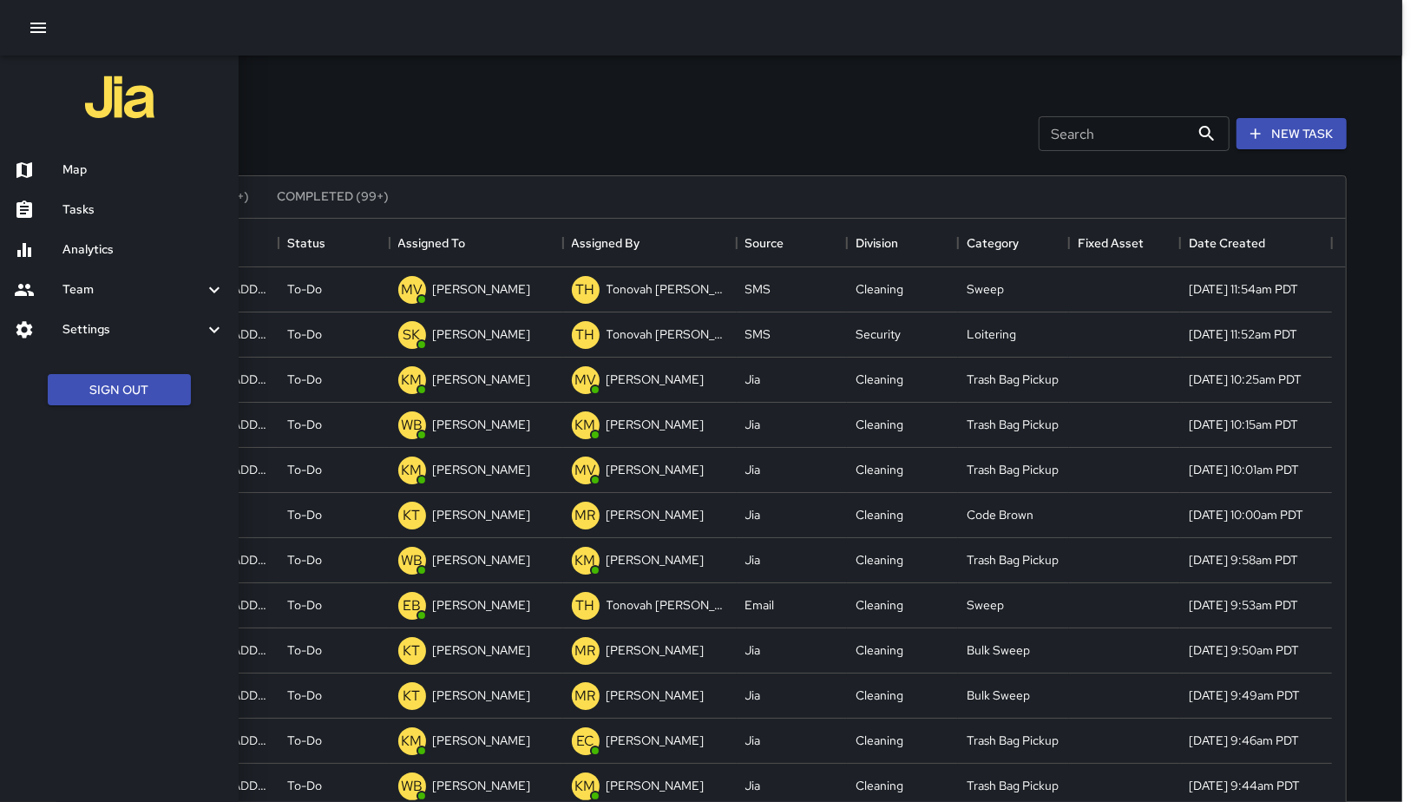
click at [43, 27] on icon "button" at bounding box center [38, 28] width 16 height 10
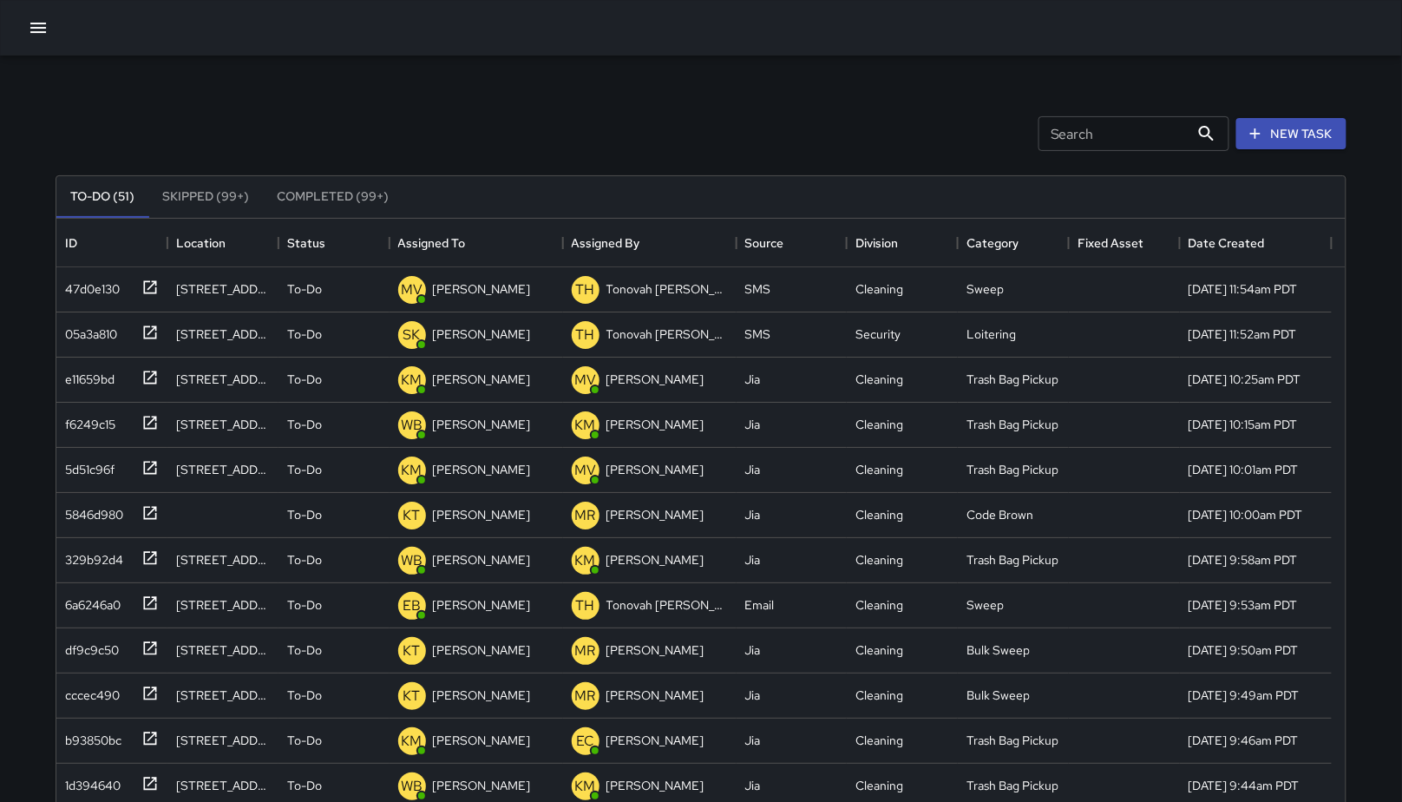
click at [43, 36] on icon "button" at bounding box center [38, 27] width 21 height 21
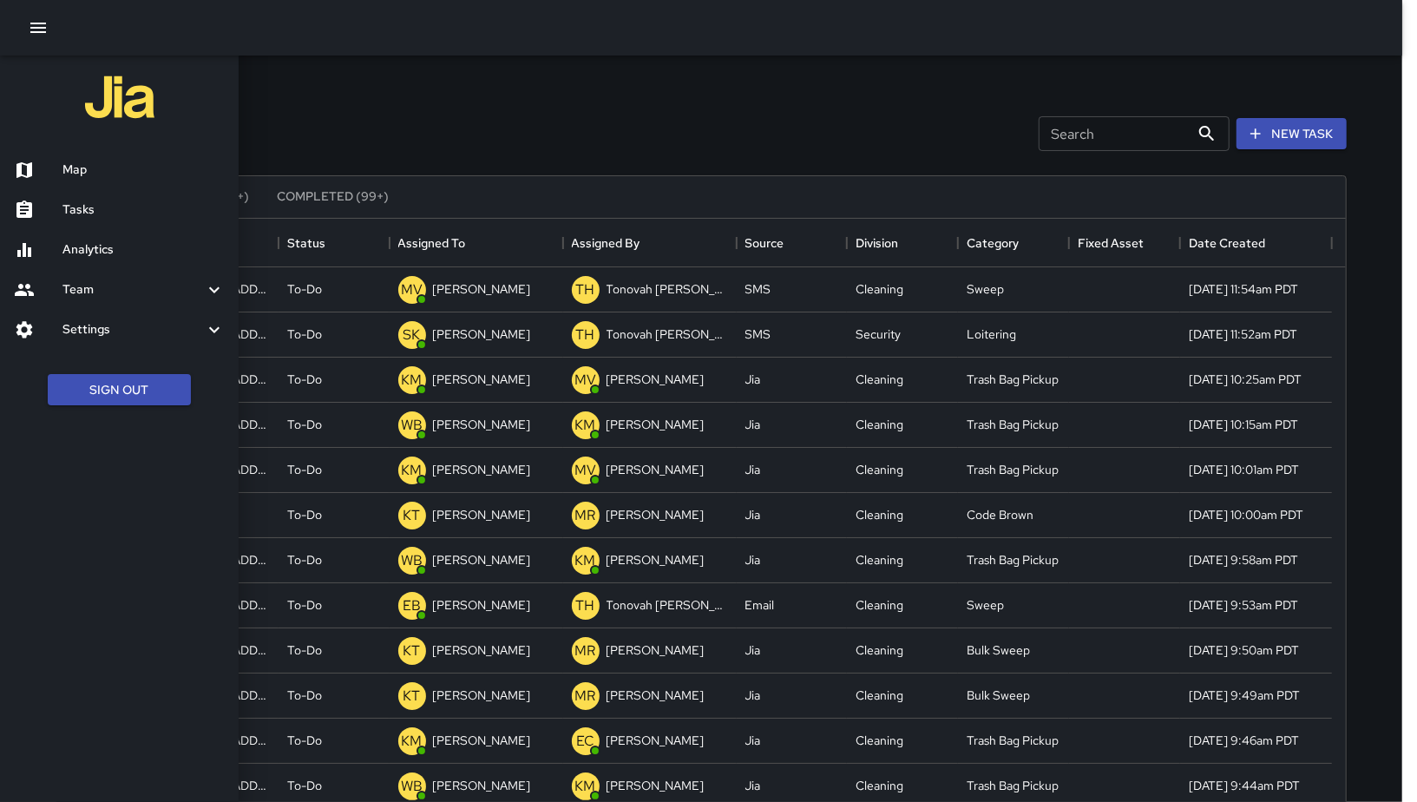
click at [71, 147] on ul "Map Tasks Analytics Team Leaderboard Settings Geofence and Zones Divisions and …" at bounding box center [119, 249] width 239 height 213
click at [74, 160] on div "Map" at bounding box center [119, 170] width 239 height 40
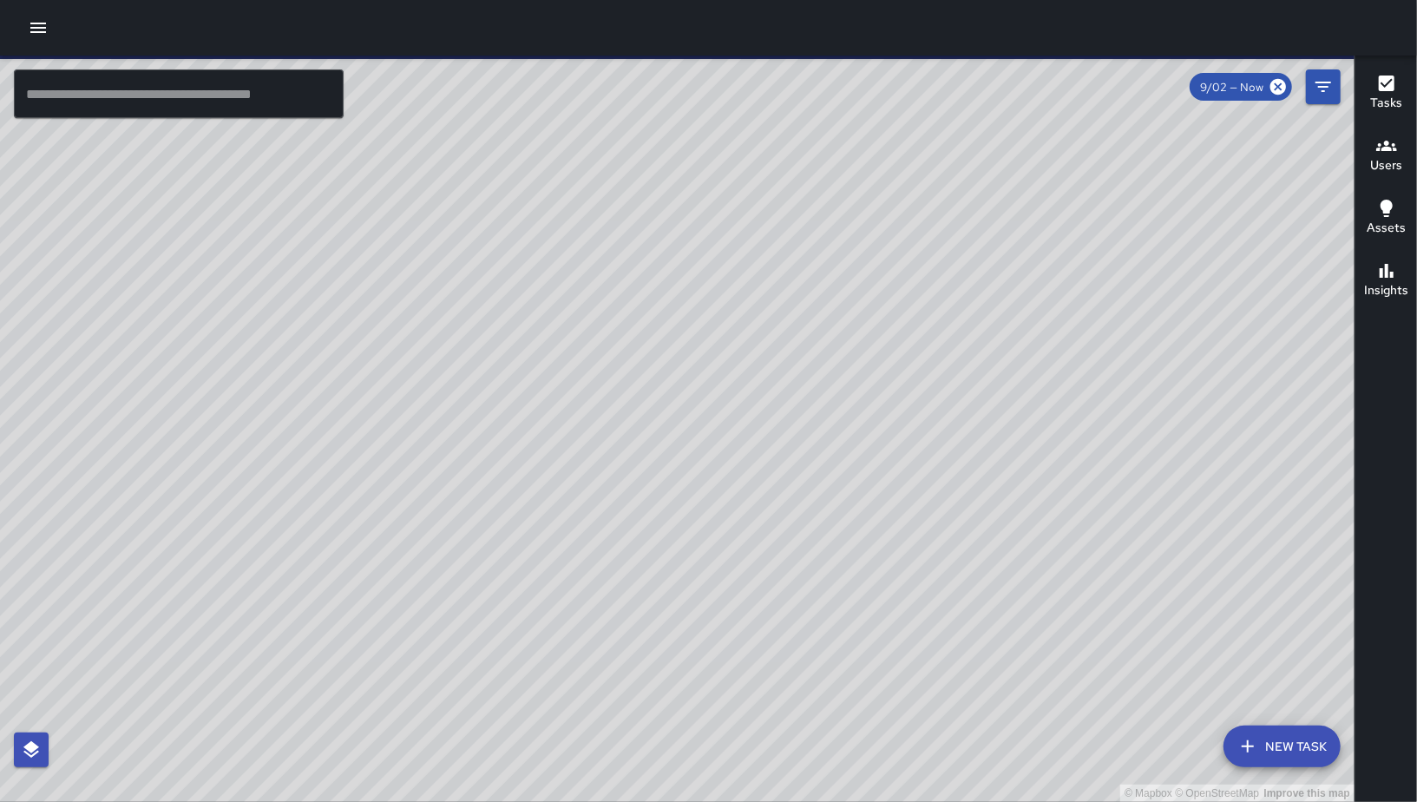
click at [1269, 739] on button "New Task" at bounding box center [1281, 746] width 117 height 42
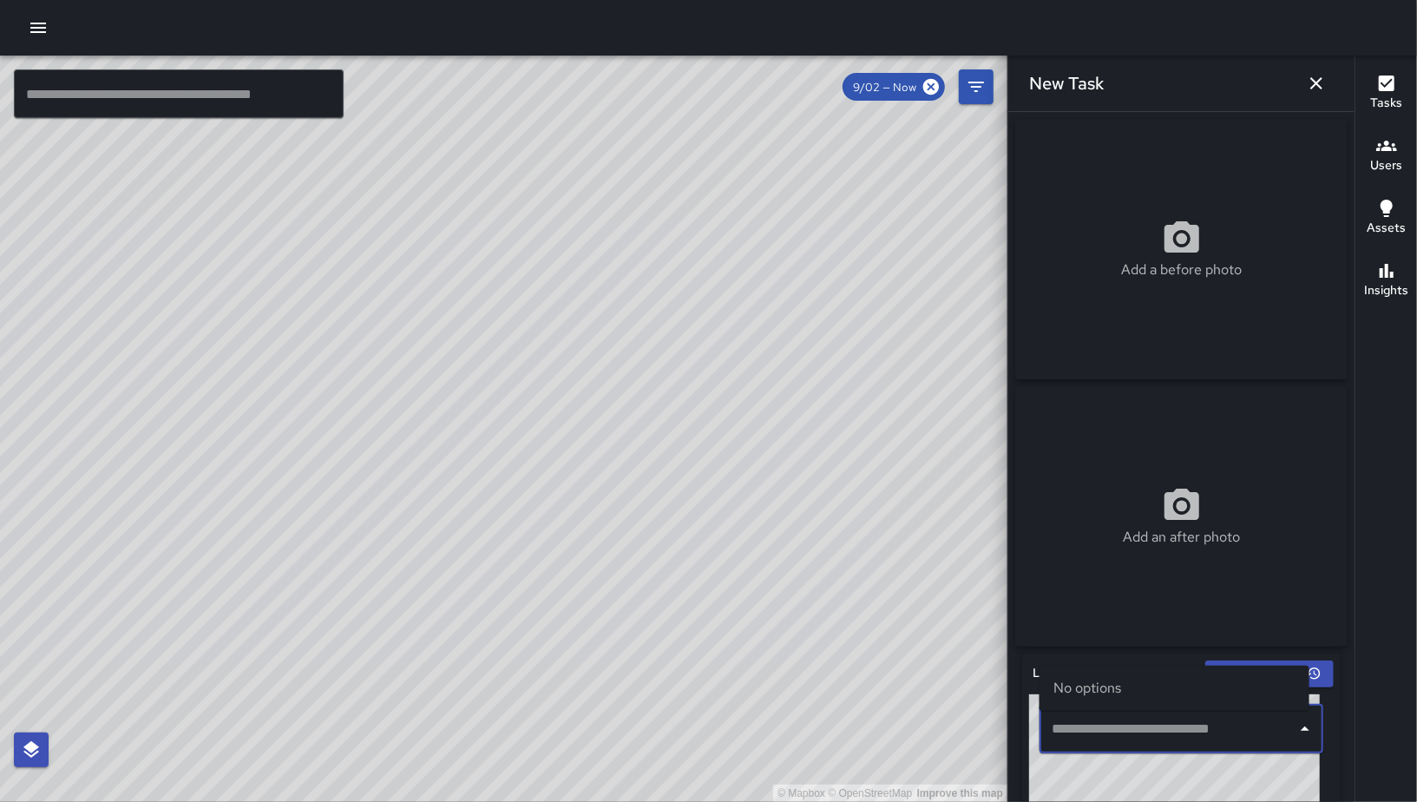
click at [1269, 739] on input "text" at bounding box center [1168, 728] width 242 height 33
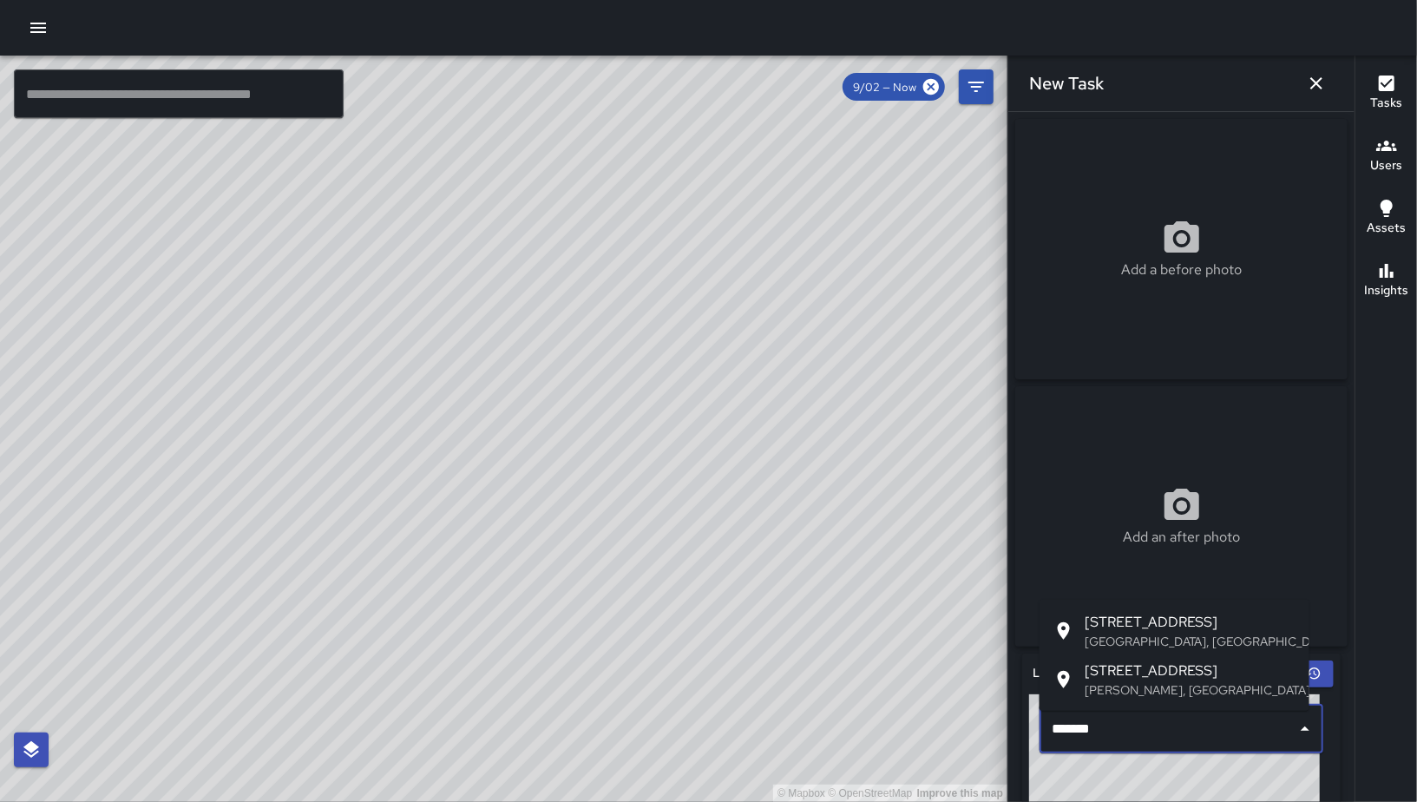
click at [1254, 661] on span "[STREET_ADDRESS]" at bounding box center [1190, 670] width 211 height 21
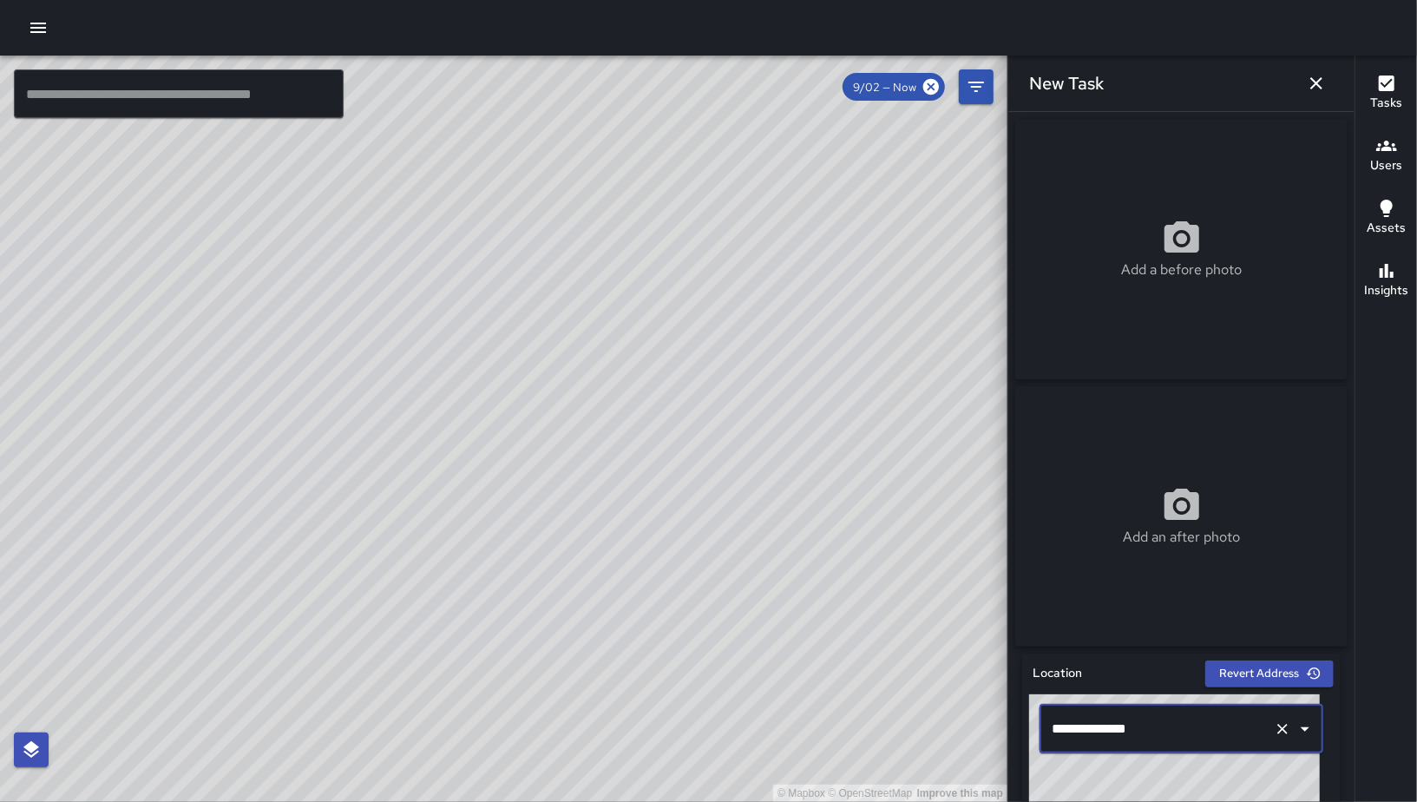
click at [1195, 732] on input "**********" at bounding box center [1157, 728] width 220 height 33
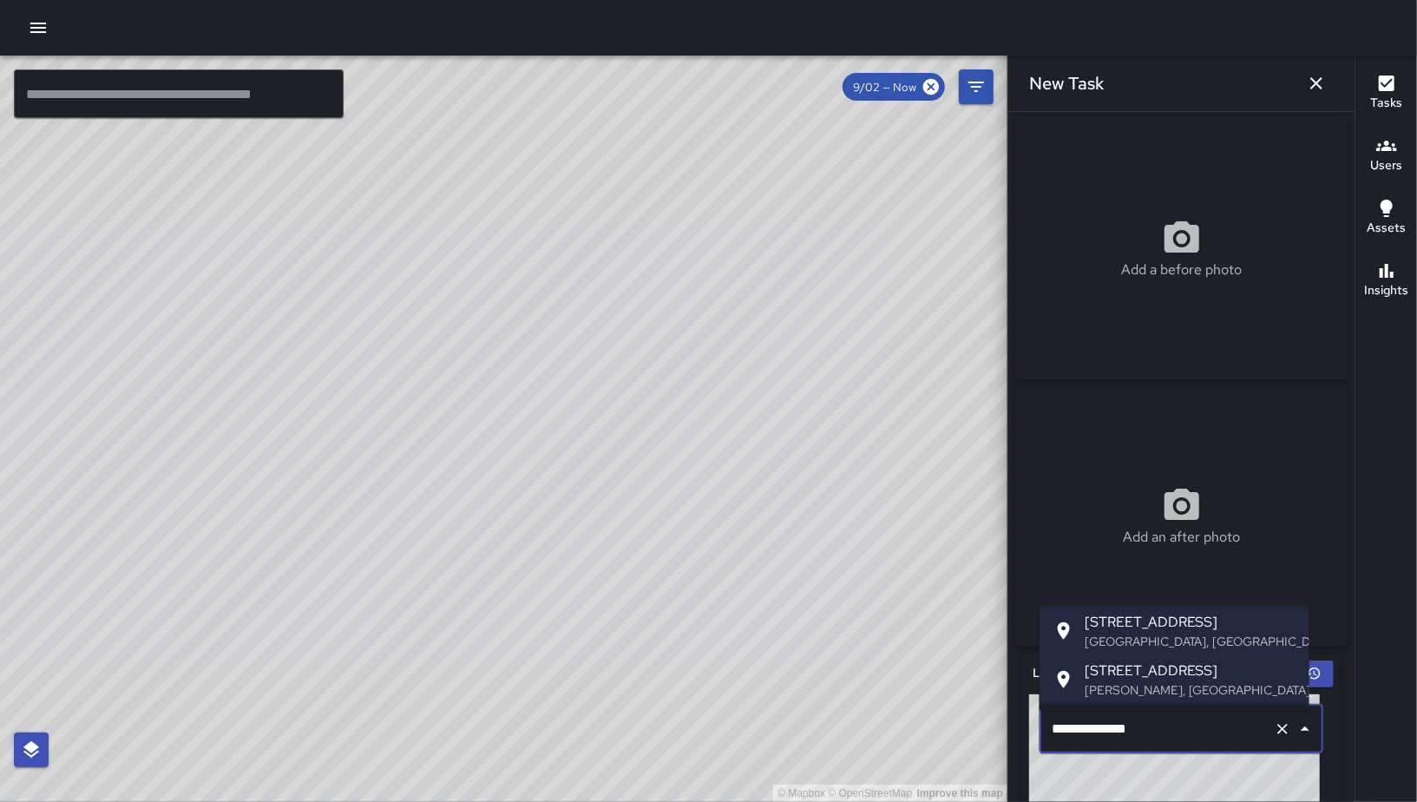
drag, startPoint x: 1079, startPoint y: 737, endPoint x: 1066, endPoint y: 736, distance: 12.2
click at [1066, 736] on input "**********" at bounding box center [1157, 728] width 220 height 33
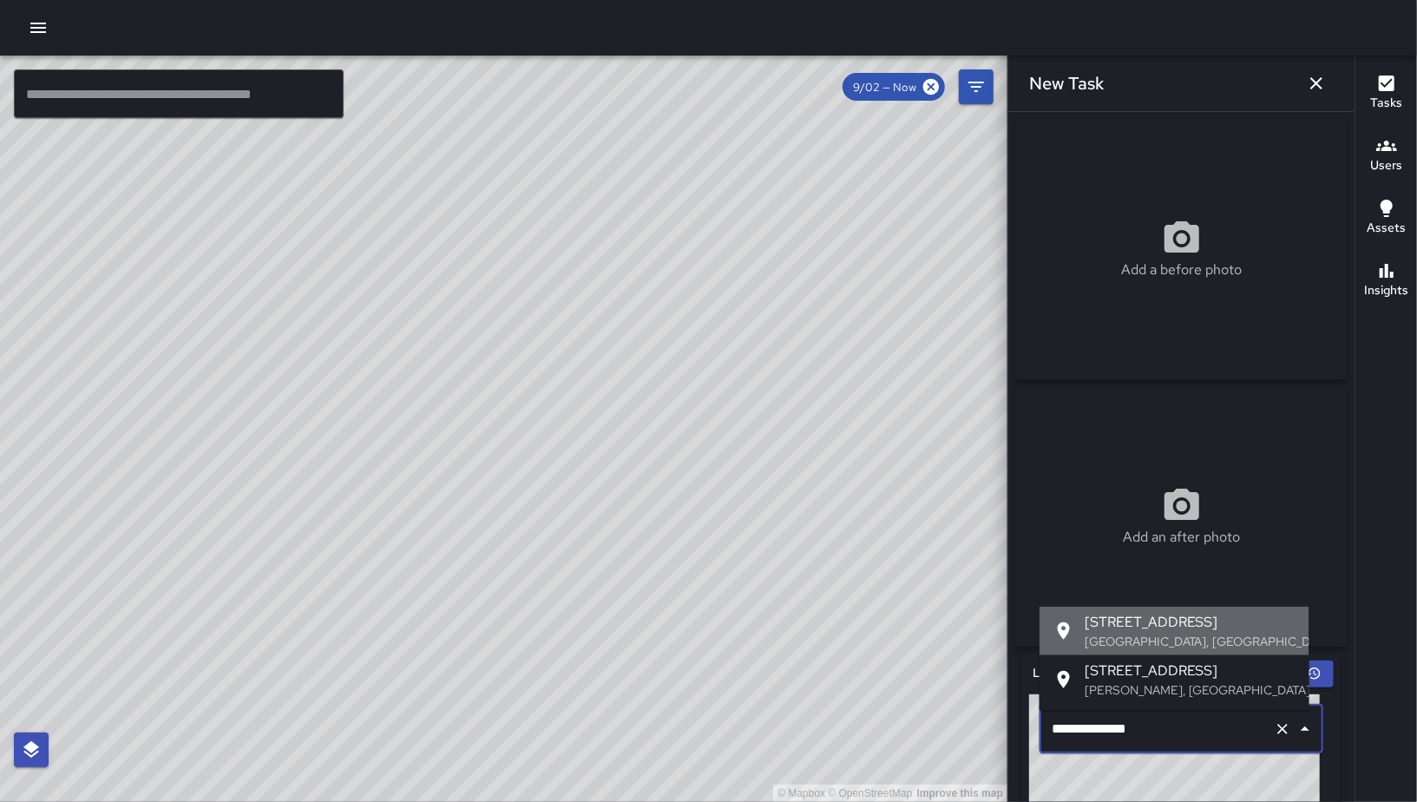
click at [1079, 633] on div at bounding box center [1068, 630] width 31 height 21
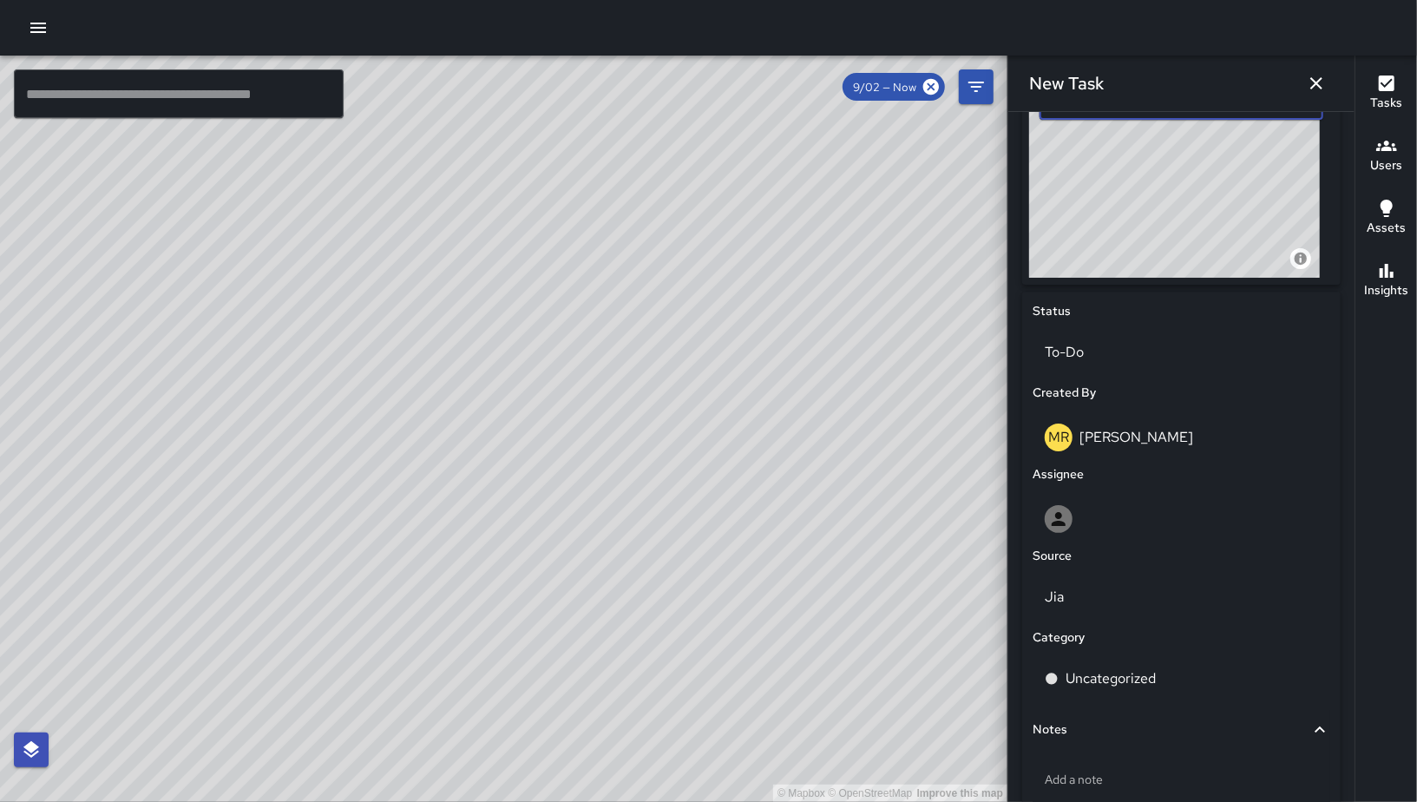
scroll to position [396, 0]
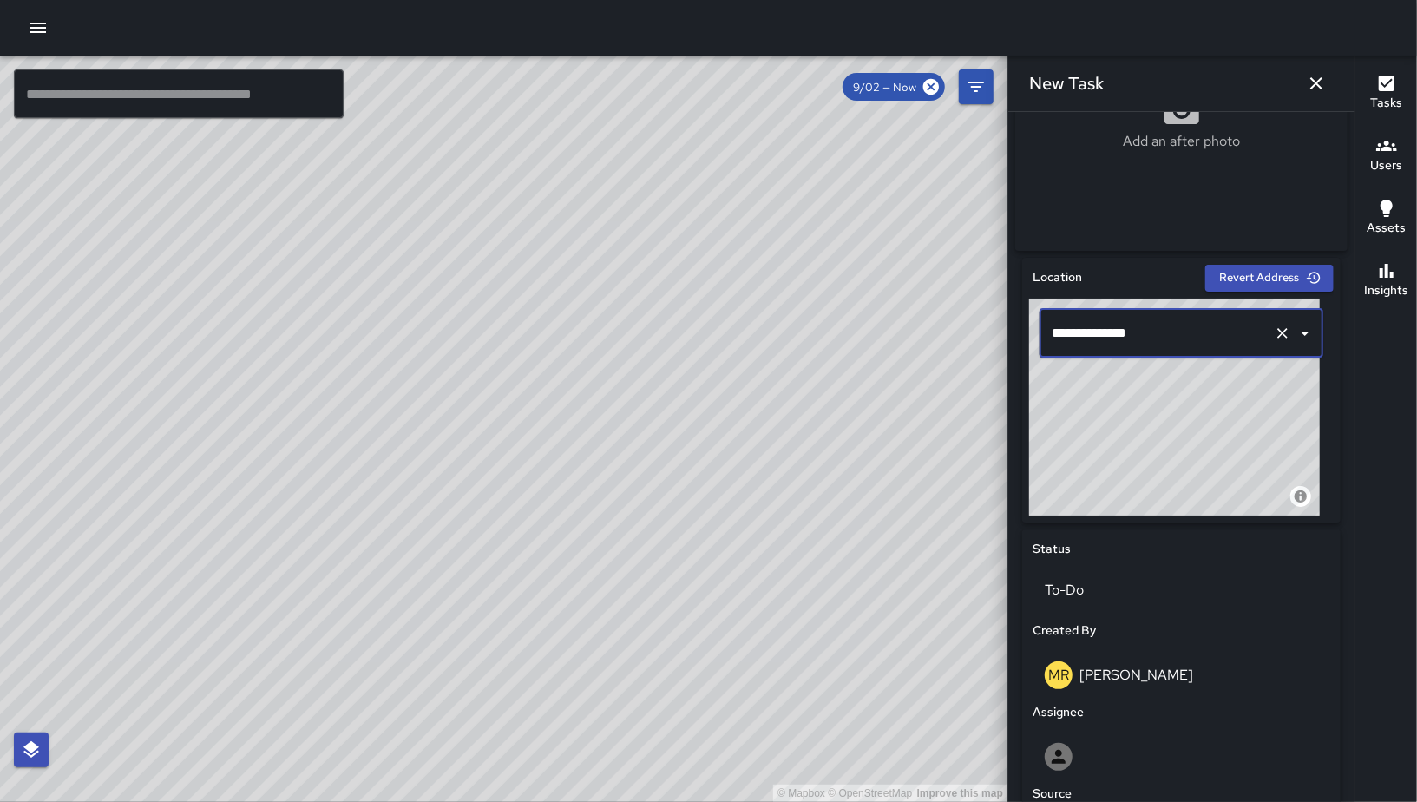
type input "**********"
drag, startPoint x: 488, startPoint y: 334, endPoint x: 553, endPoint y: 393, distance: 87.2
click at [640, 477] on div "© Mapbox © OpenStreetMap Improve this map" at bounding box center [503, 429] width 1007 height 746
drag, startPoint x: 511, startPoint y: 377, endPoint x: 557, endPoint y: 439, distance: 77.6
click at [579, 436] on div "© Mapbox © OpenStreetMap Improve this map" at bounding box center [503, 429] width 1007 height 746
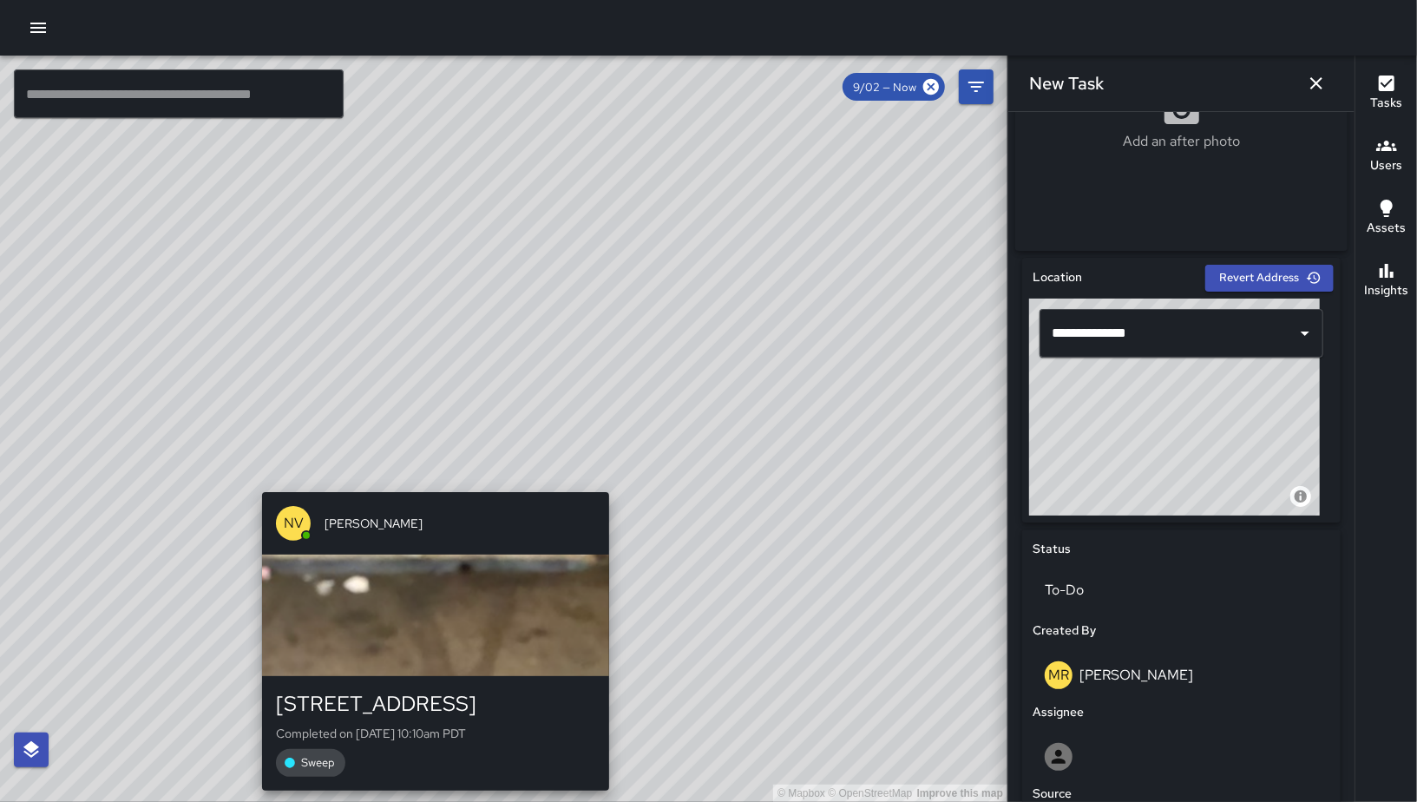
click at [438, 477] on div "© Mapbox © OpenStreetMap Improve this map NV [PERSON_NAME] [STREET_ADDRESS] Com…" at bounding box center [503, 429] width 1007 height 746
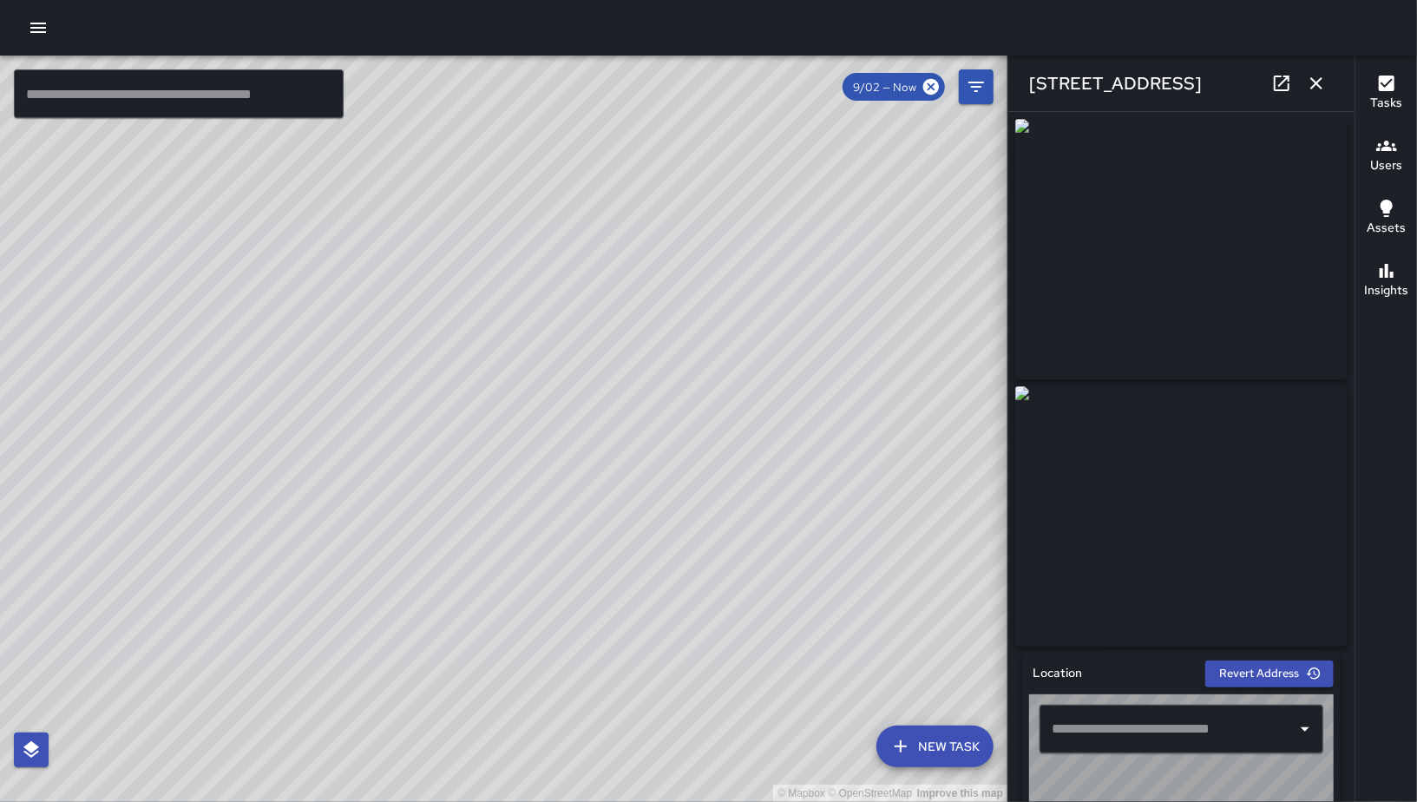
type input "**********"
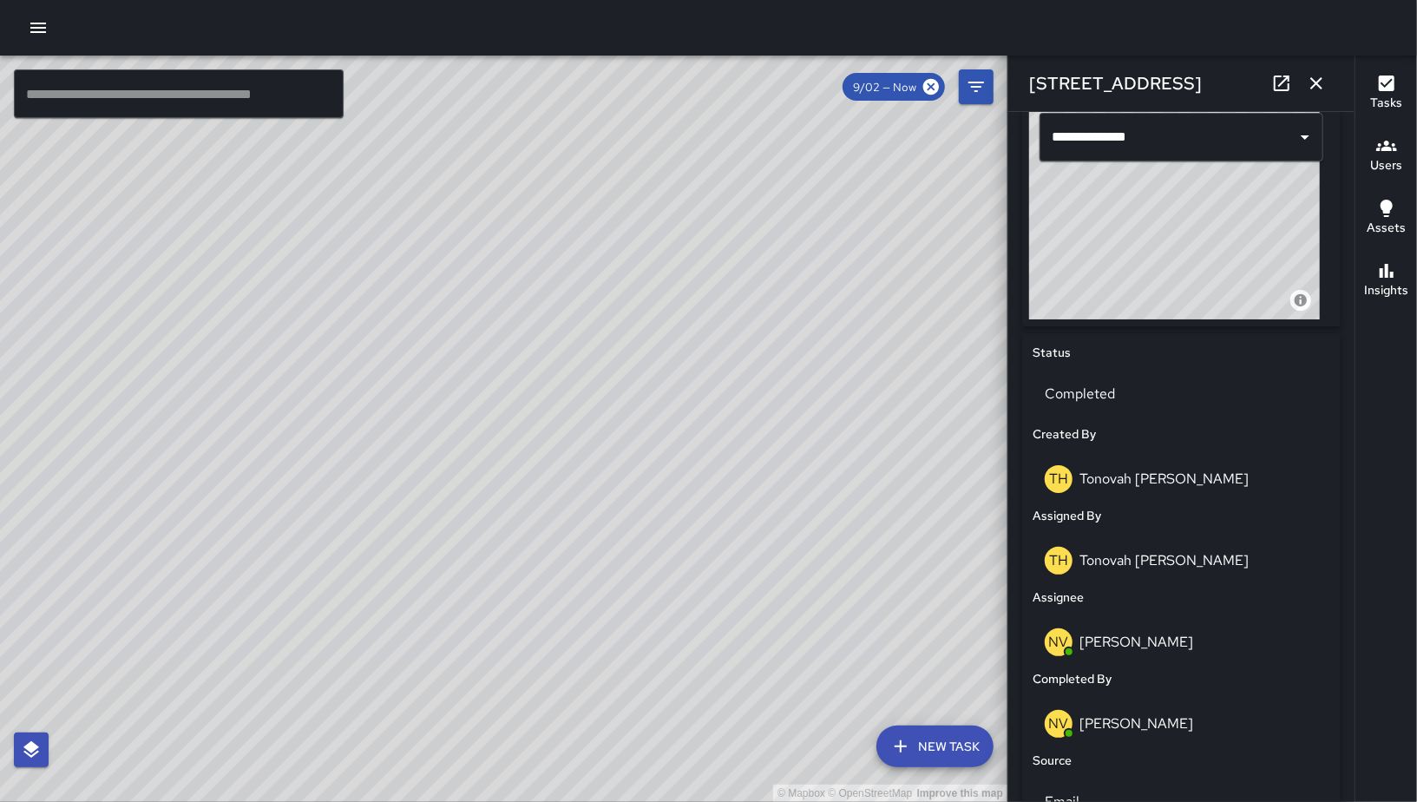
scroll to position [1072, 0]
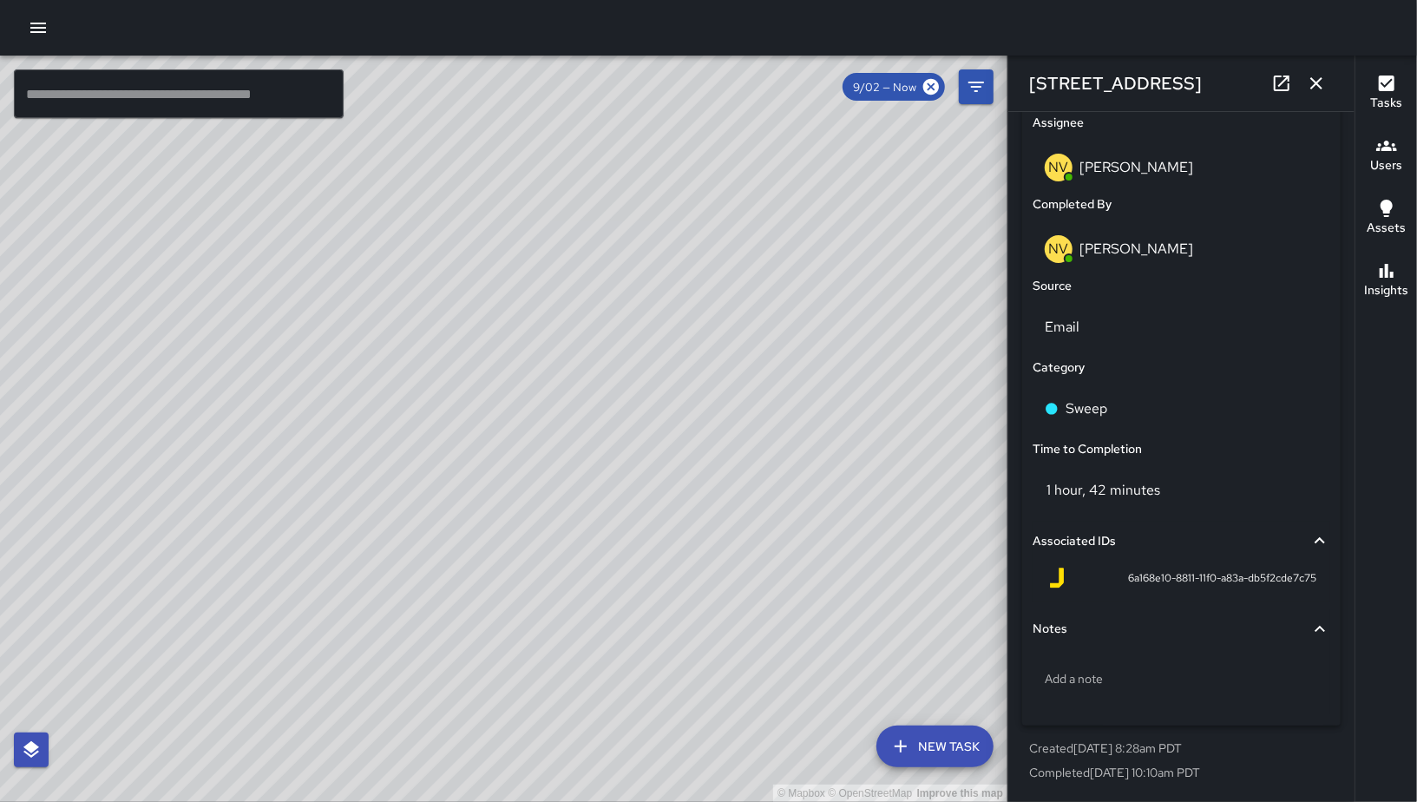
click at [529, 385] on div "© Mapbox © OpenStreetMap Improve this map NV [PERSON_NAME] [STREET_ADDRESS] Com…" at bounding box center [503, 429] width 1007 height 746
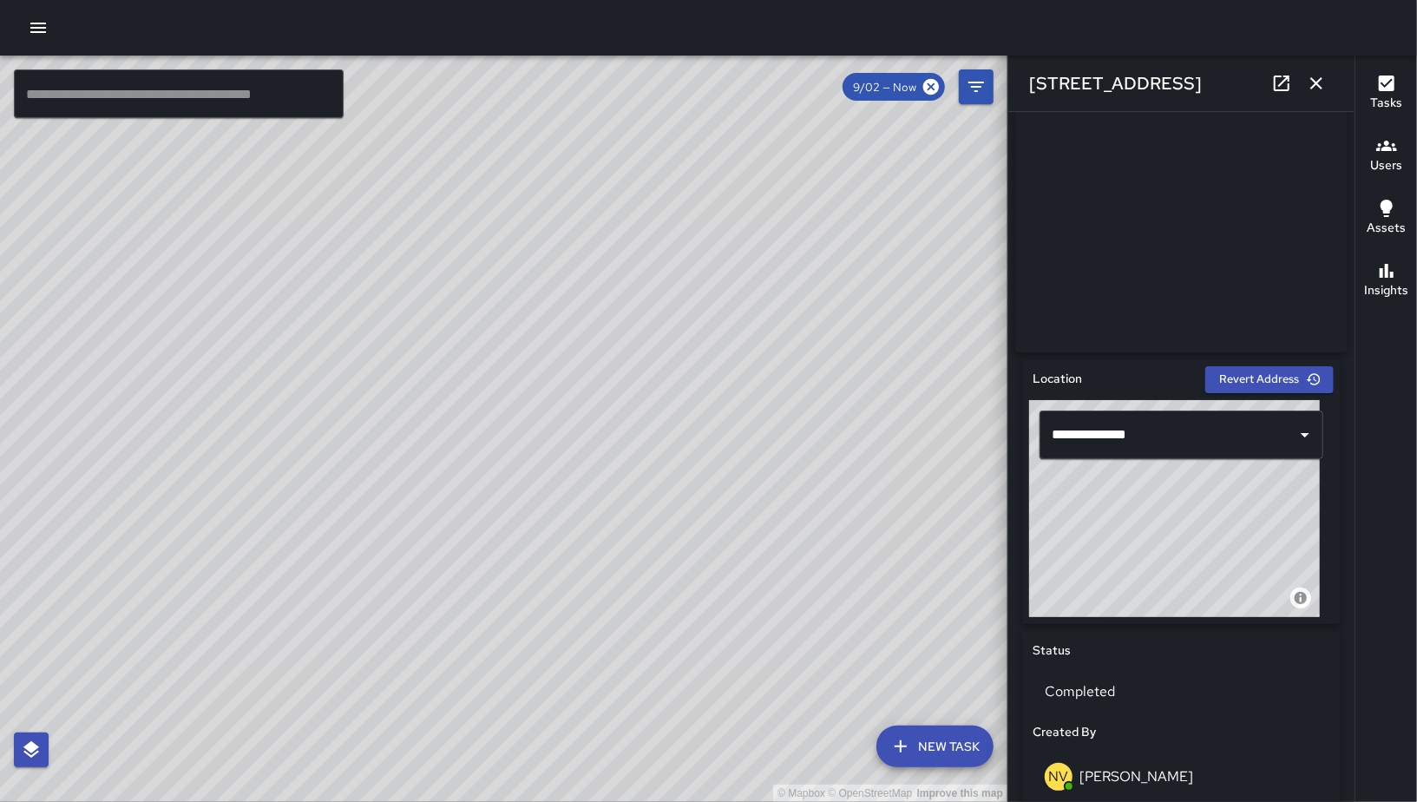
scroll to position [441, 0]
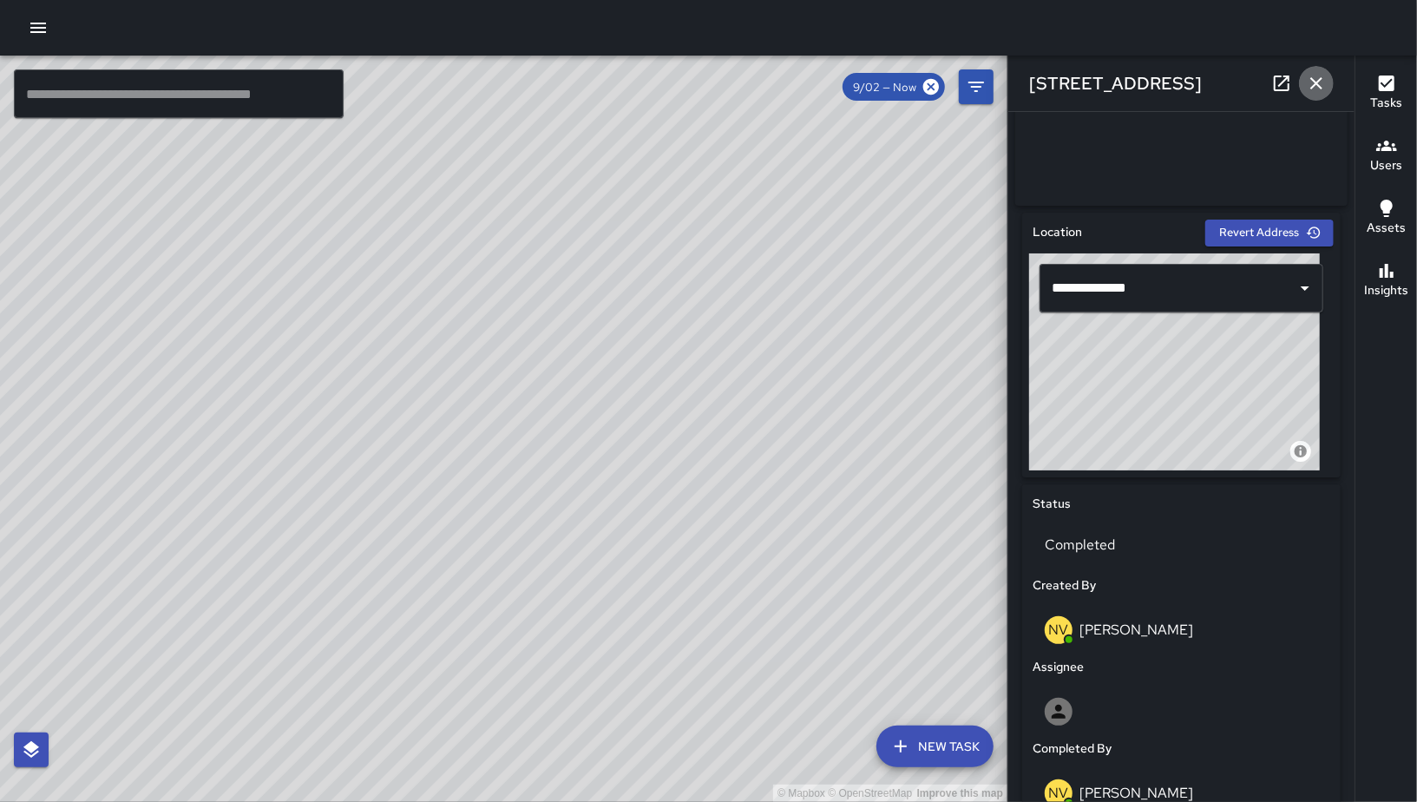
click at [1311, 83] on icon "button" at bounding box center [1316, 83] width 21 height 21
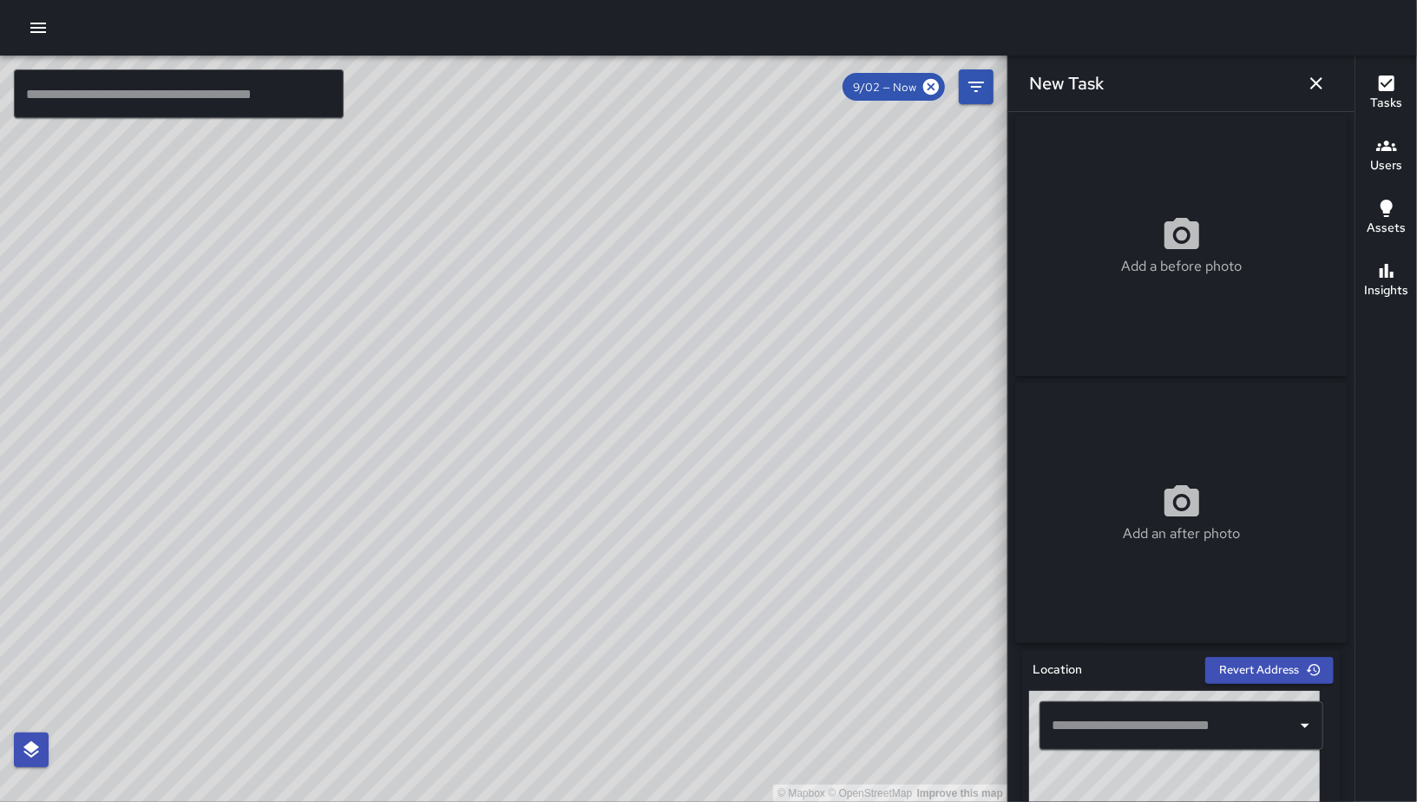
scroll to position [355, 0]
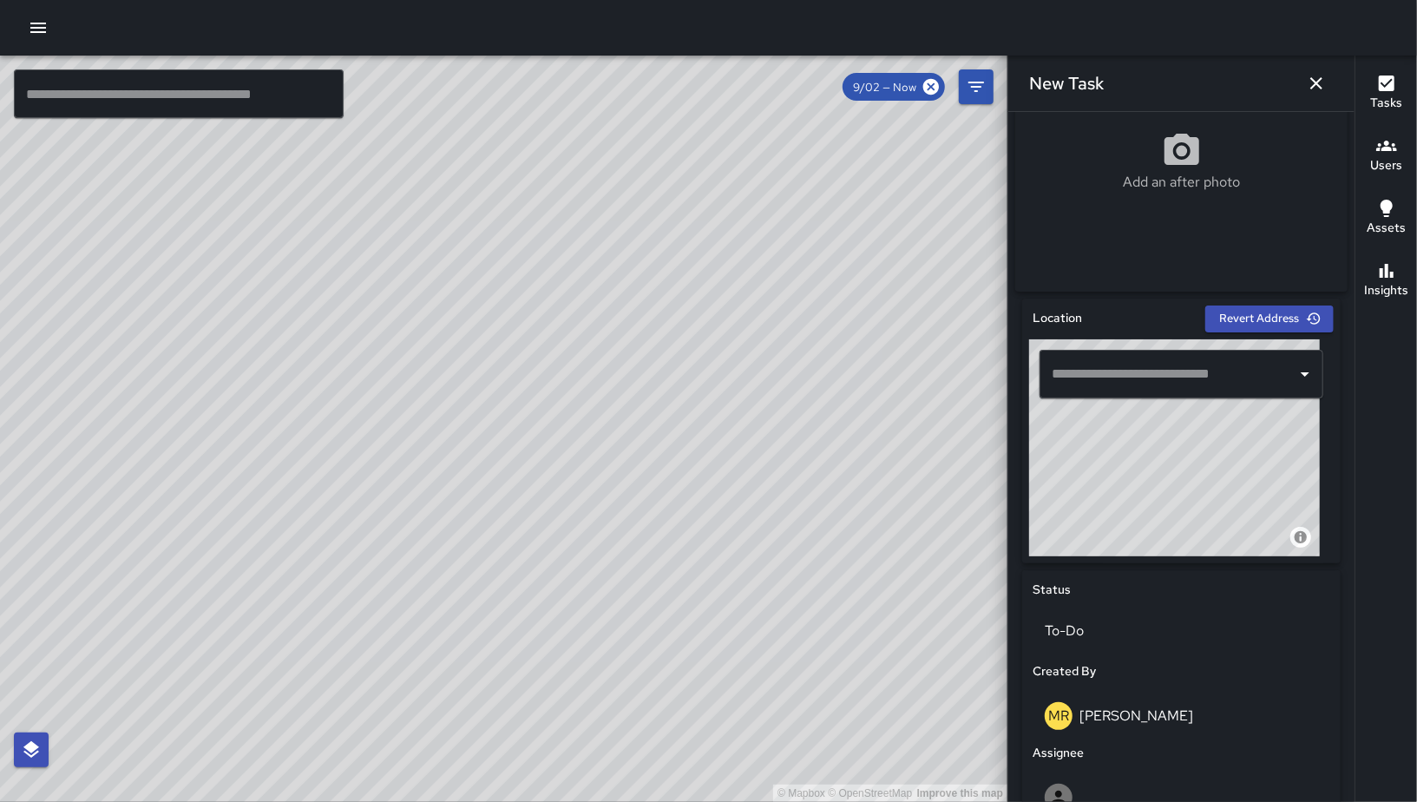
click at [1173, 390] on input "text" at bounding box center [1168, 373] width 242 height 33
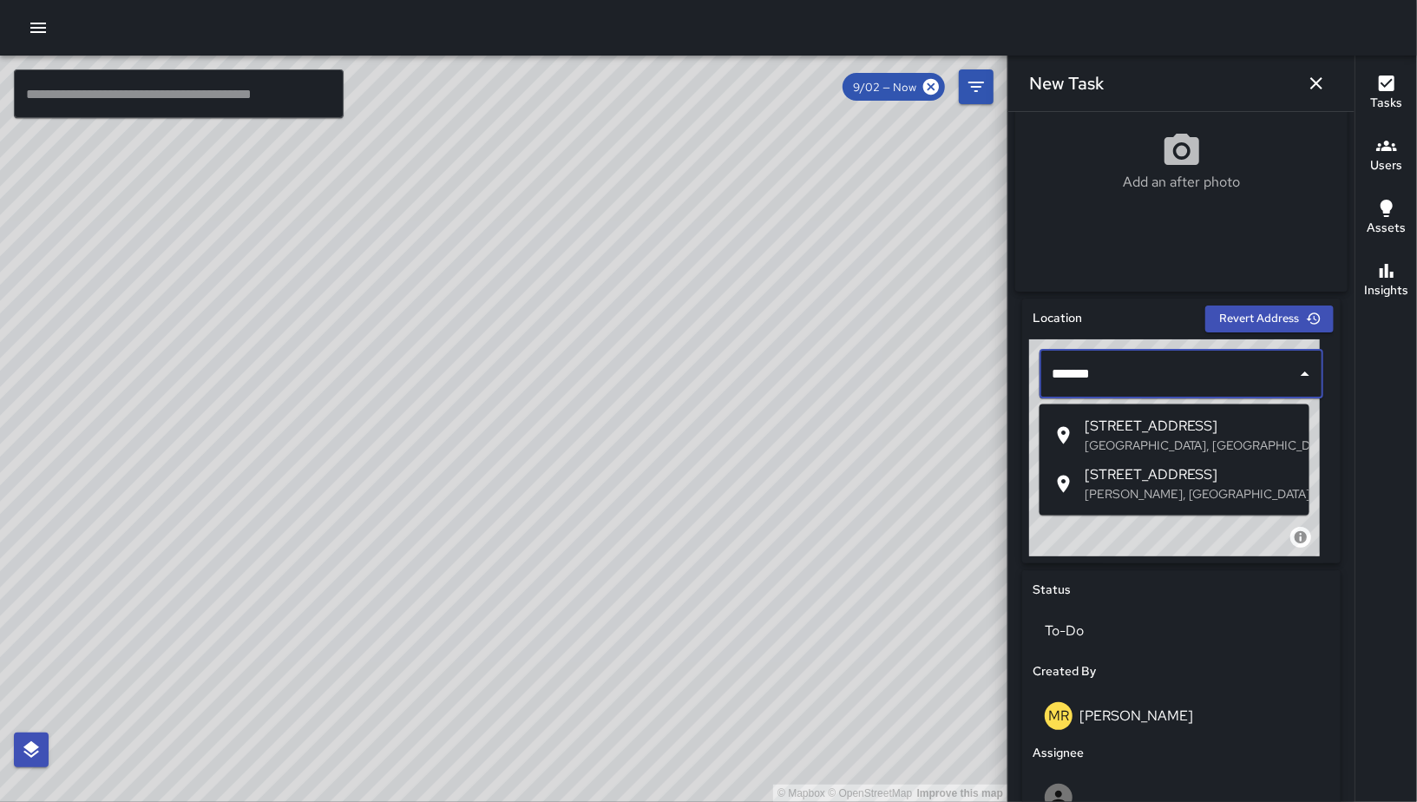
click at [1167, 432] on span "[STREET_ADDRESS]" at bounding box center [1190, 426] width 211 height 21
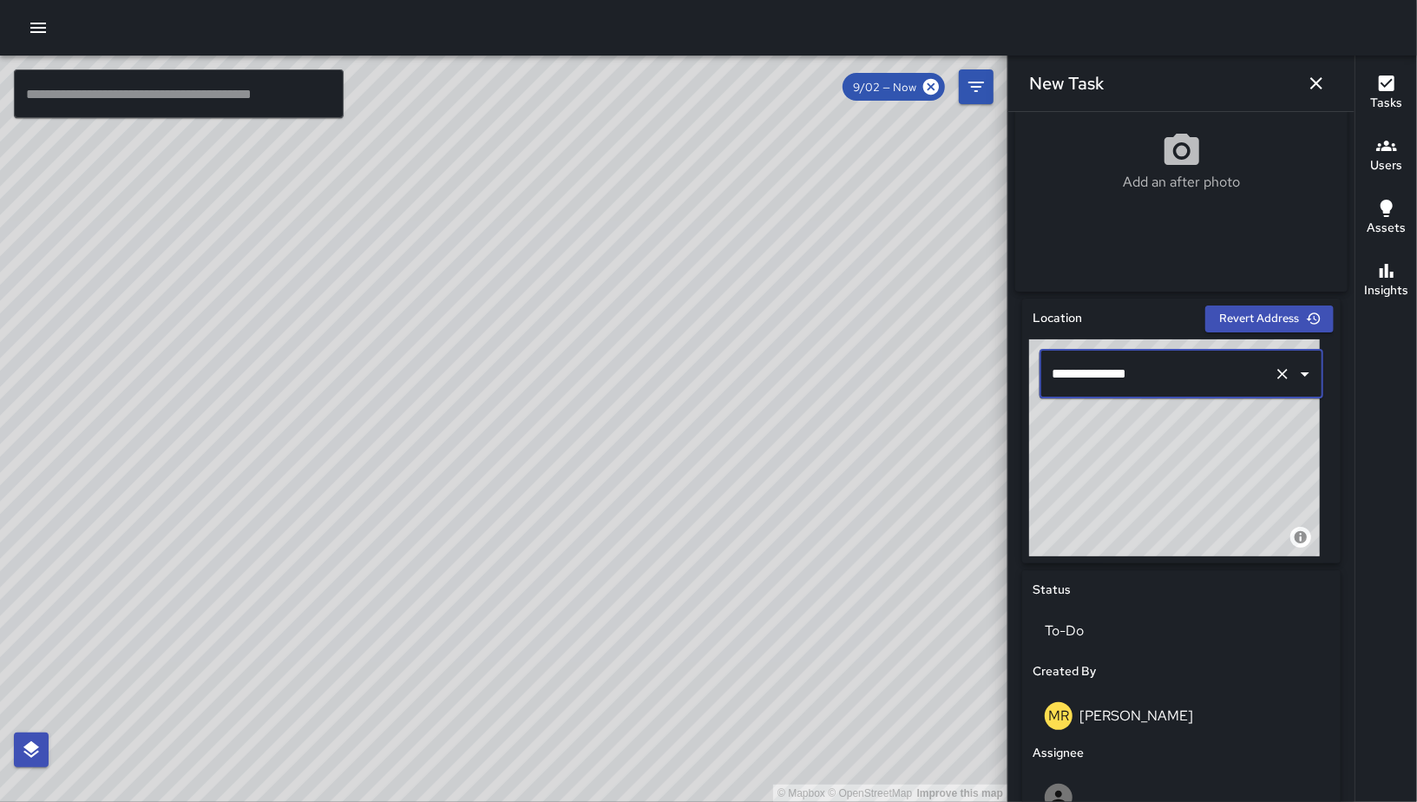
scroll to position [743, 0]
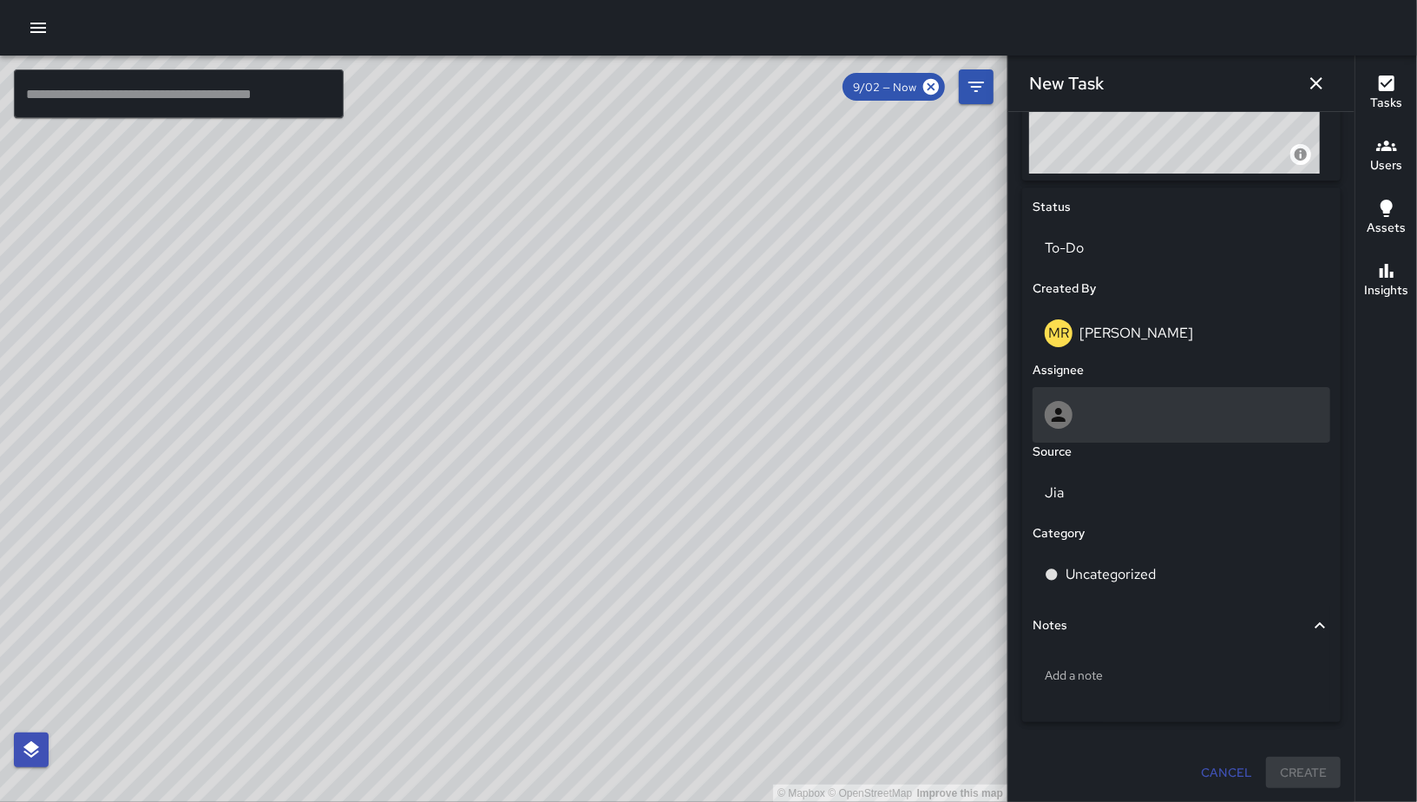
type input "**********"
click at [1181, 436] on div at bounding box center [1182, 415] width 298 height 56
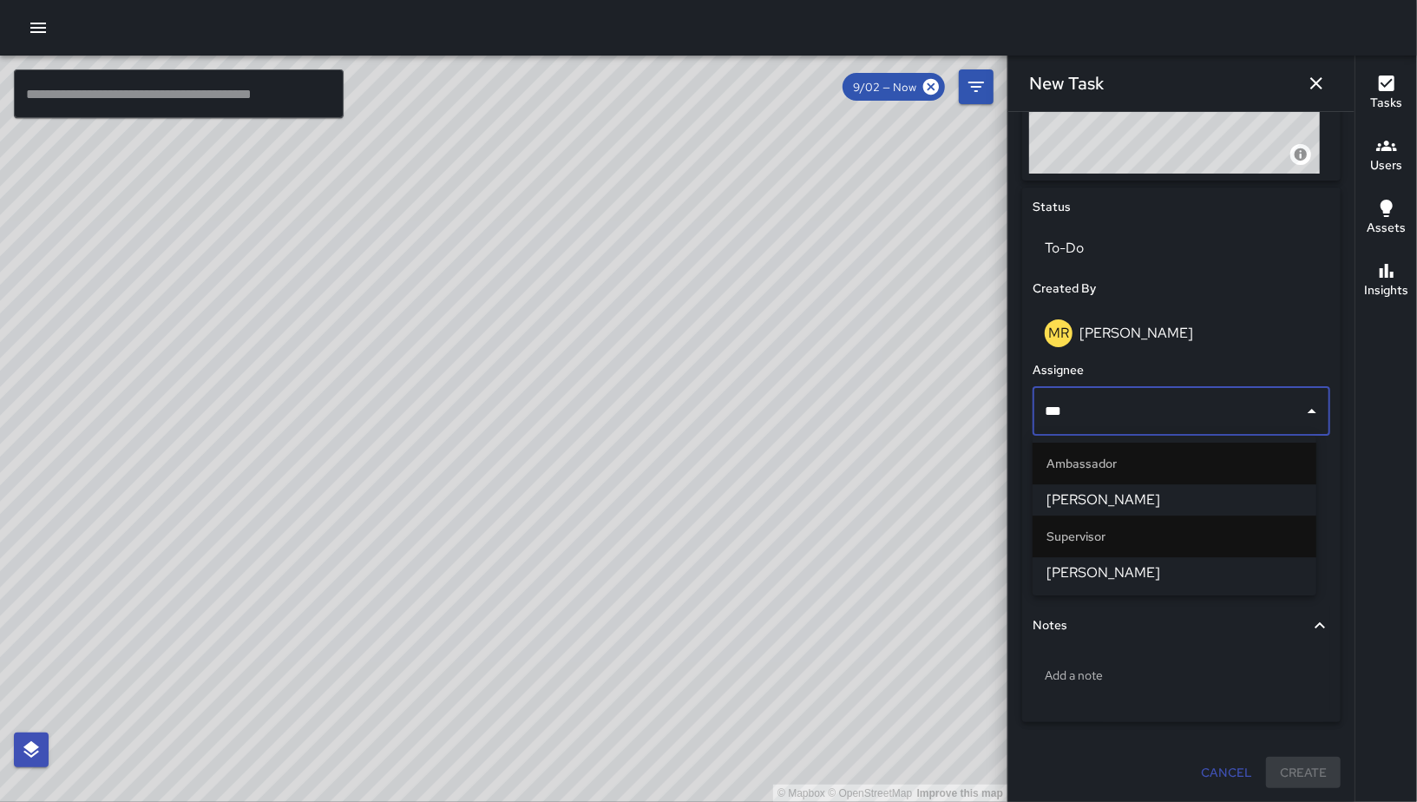
type input "****"
click at [1156, 490] on span "[PERSON_NAME]" at bounding box center [1174, 499] width 256 height 21
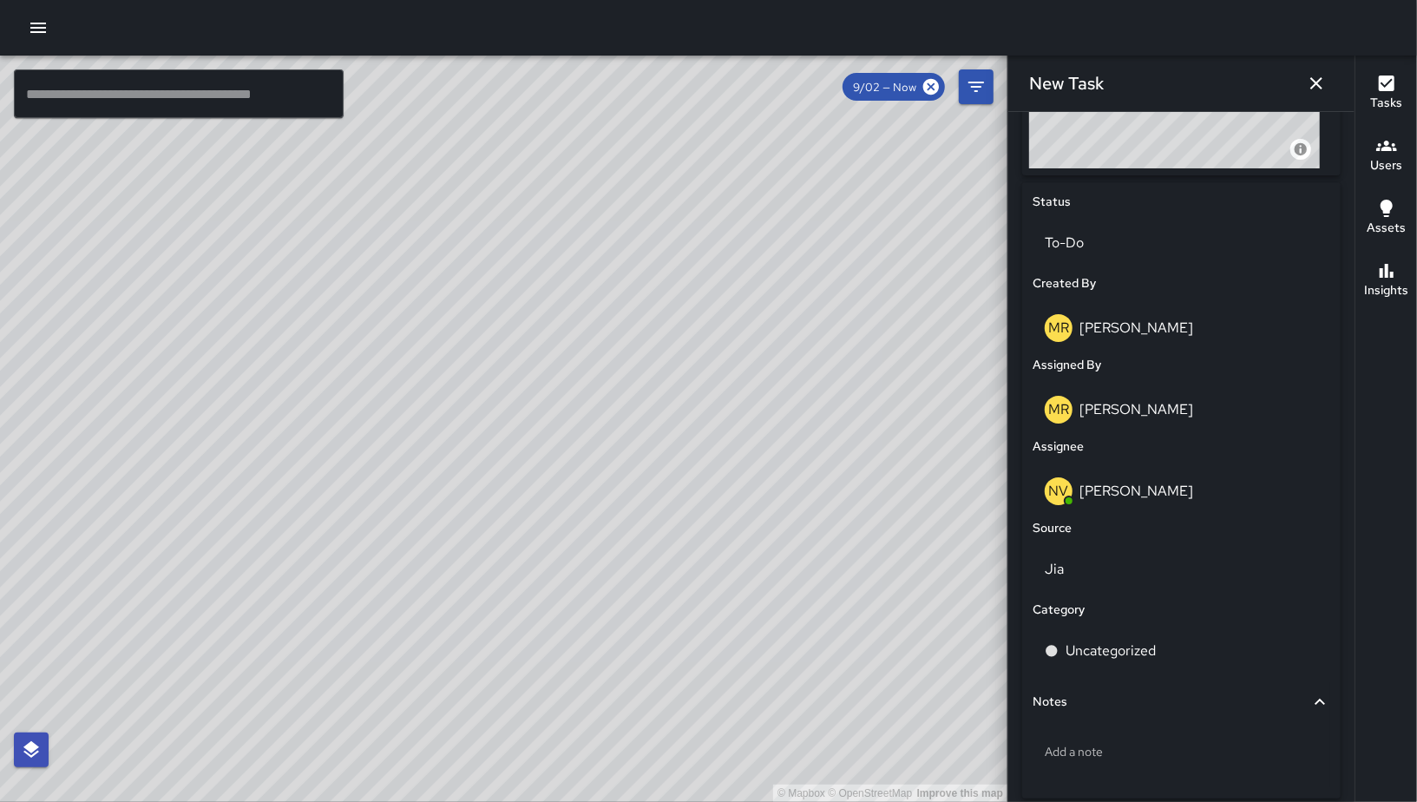
click at [1133, 608] on div "Category" at bounding box center [1181, 610] width 305 height 26
click at [1133, 576] on p "Jia" at bounding box center [1181, 569] width 273 height 21
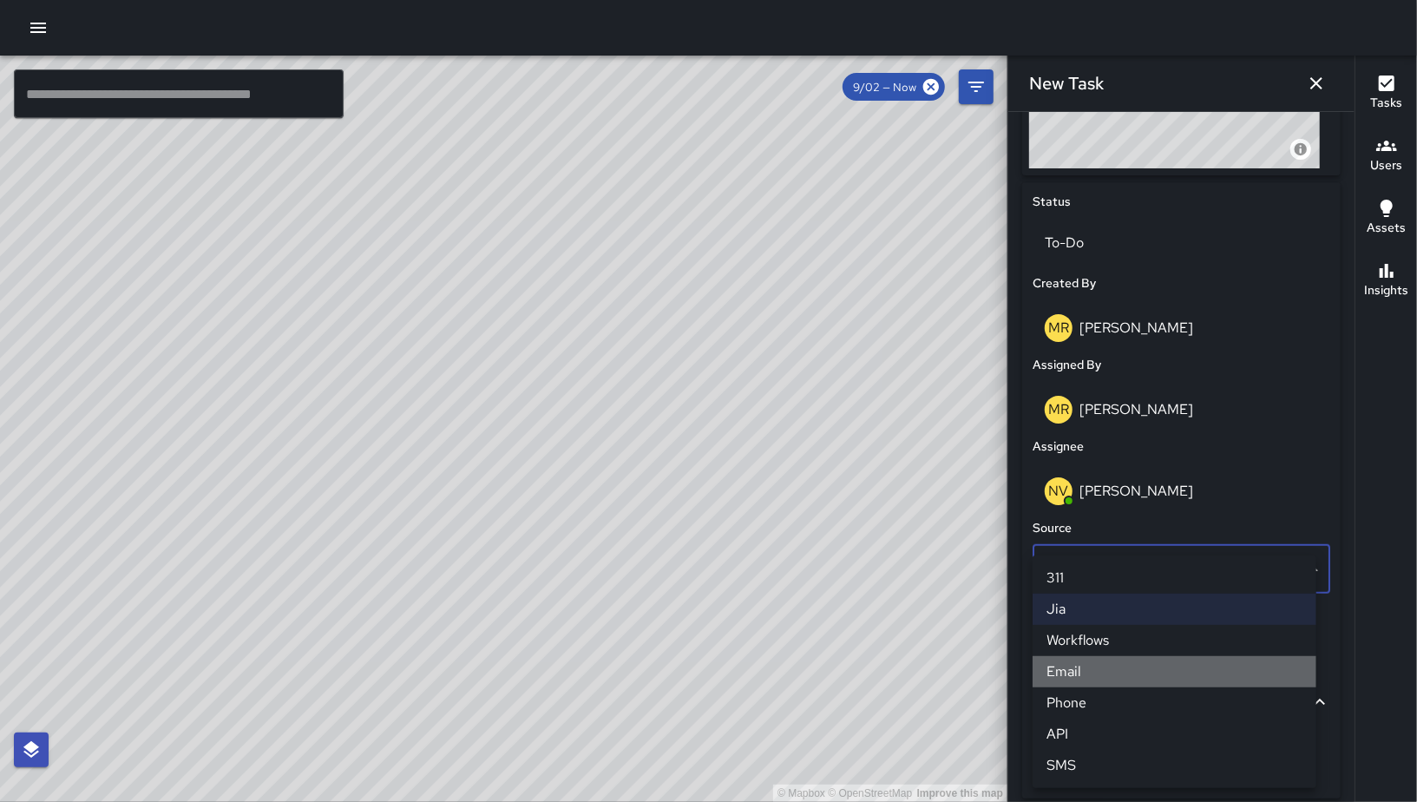
click at [1134, 658] on li "Email" at bounding box center [1175, 671] width 284 height 31
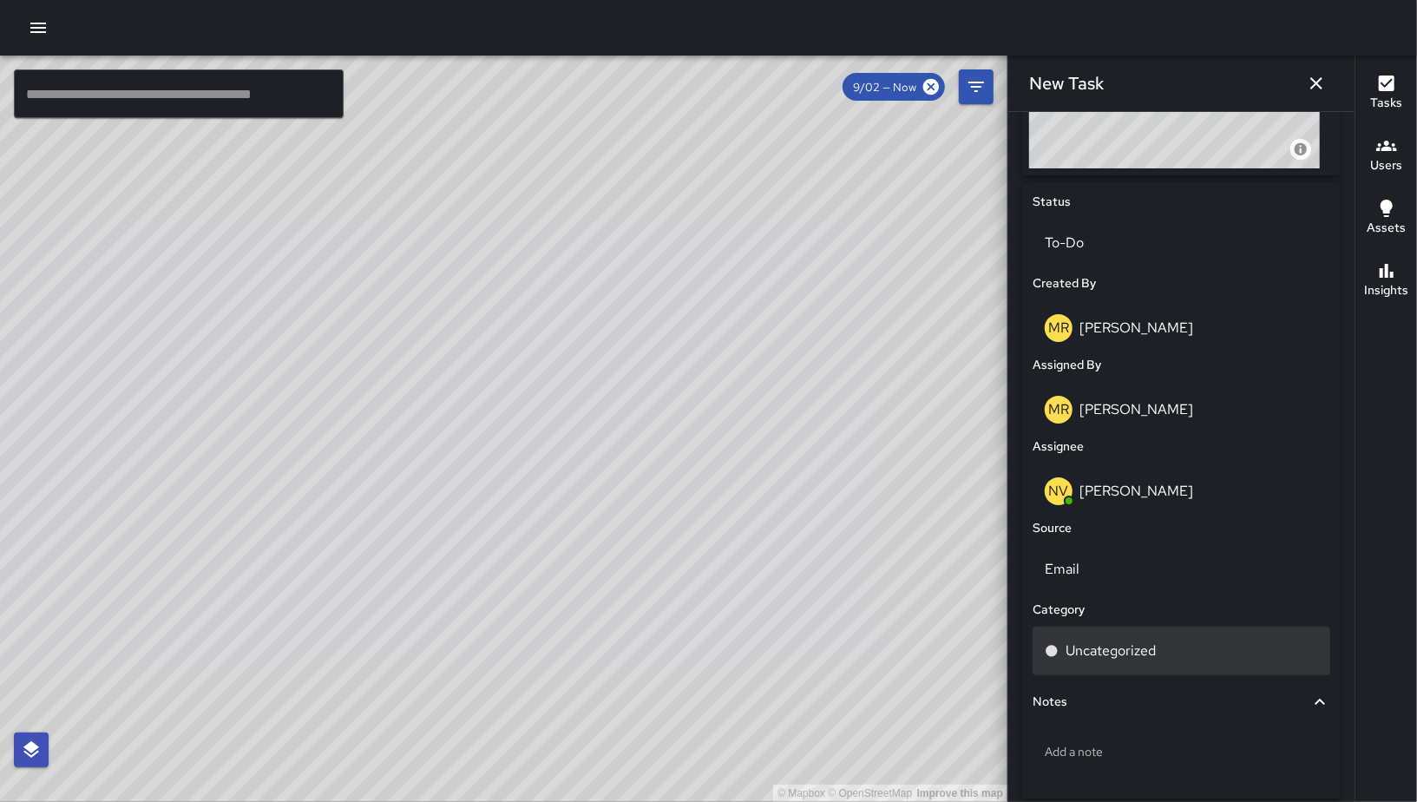
click at [1135, 654] on p "Uncategorized" at bounding box center [1110, 650] width 90 height 21
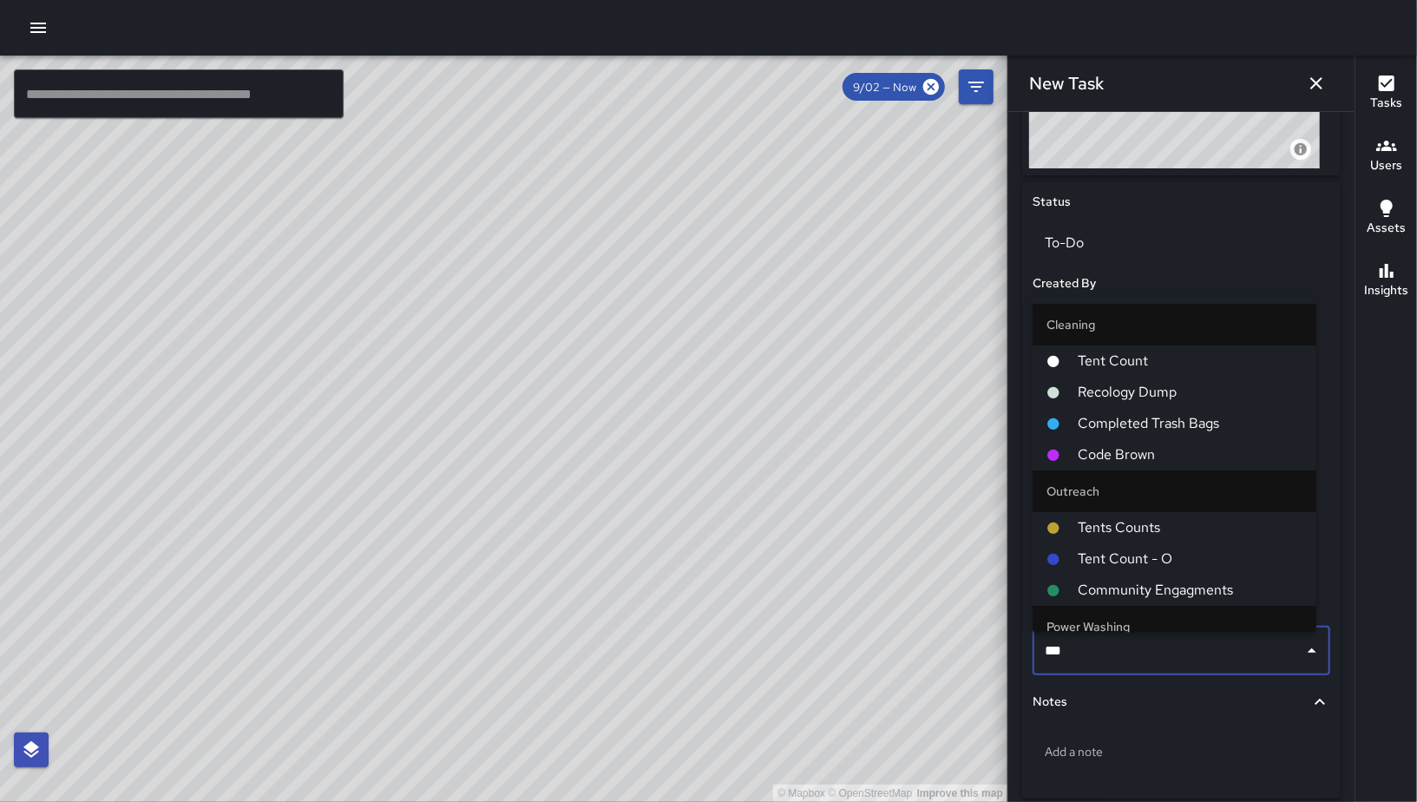
type input "****"
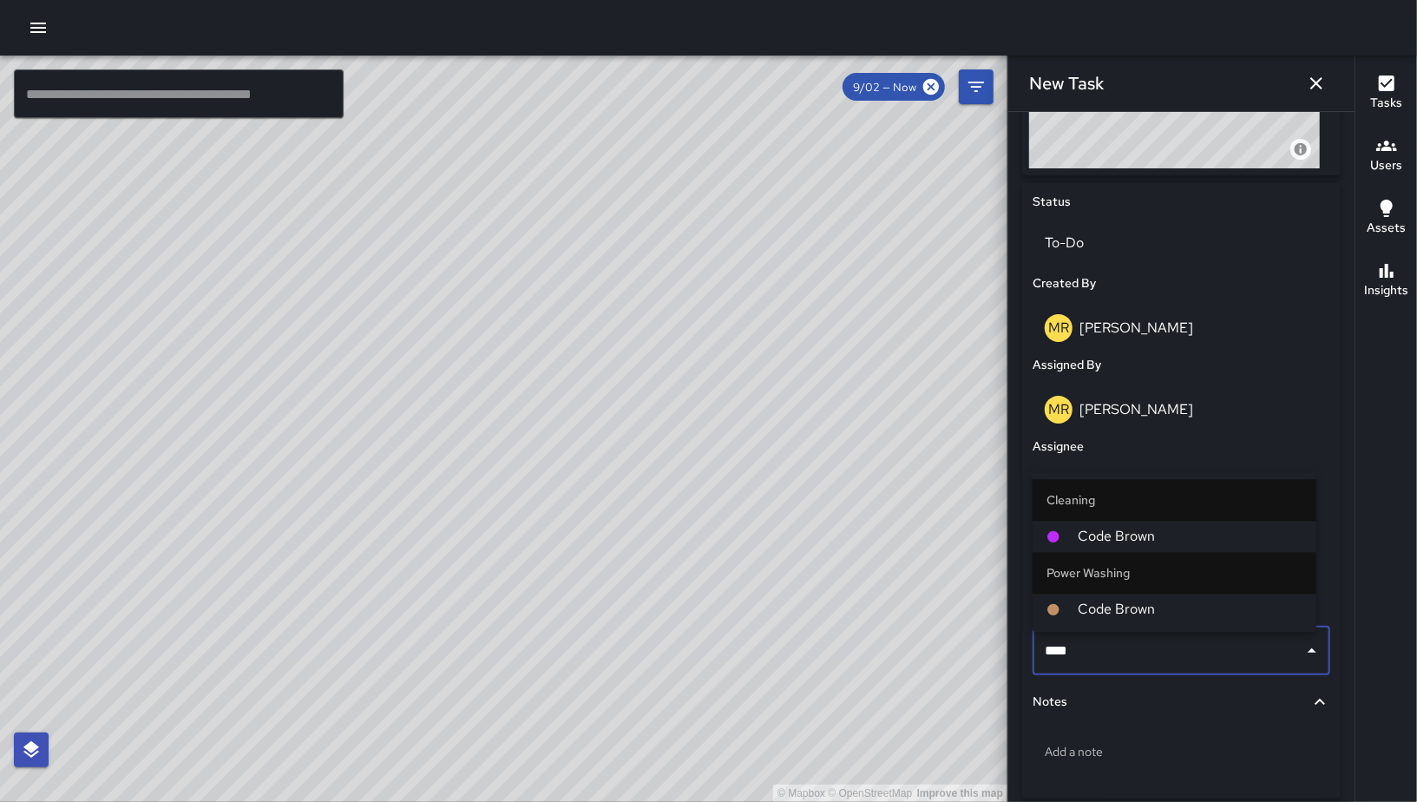
click at [1191, 528] on span "Code Brown" at bounding box center [1190, 536] width 225 height 21
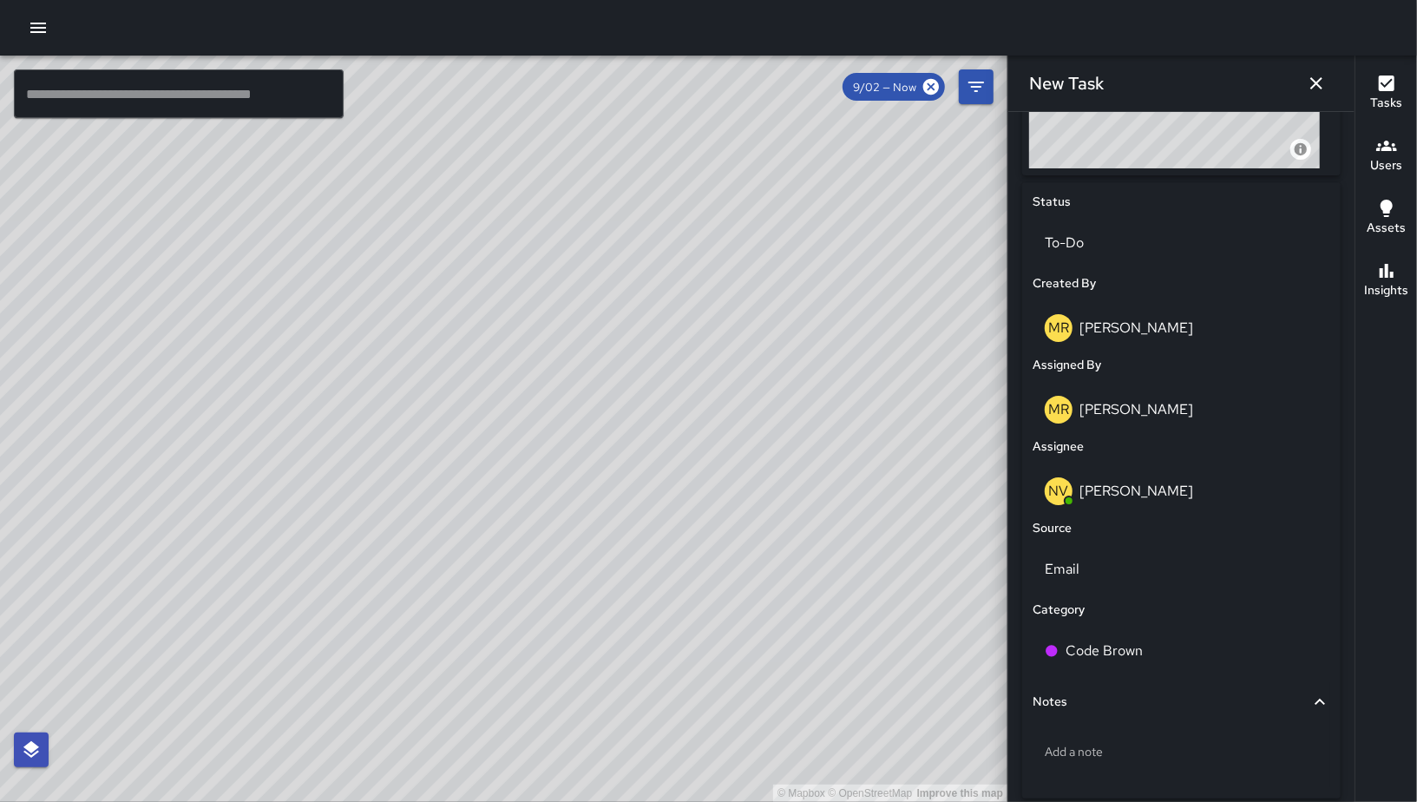
click at [481, 485] on div "© Mapbox © OpenStreetMap Improve this map NV [PERSON_NAME] [STREET_ADDRESS] Com…" at bounding box center [503, 429] width 1007 height 746
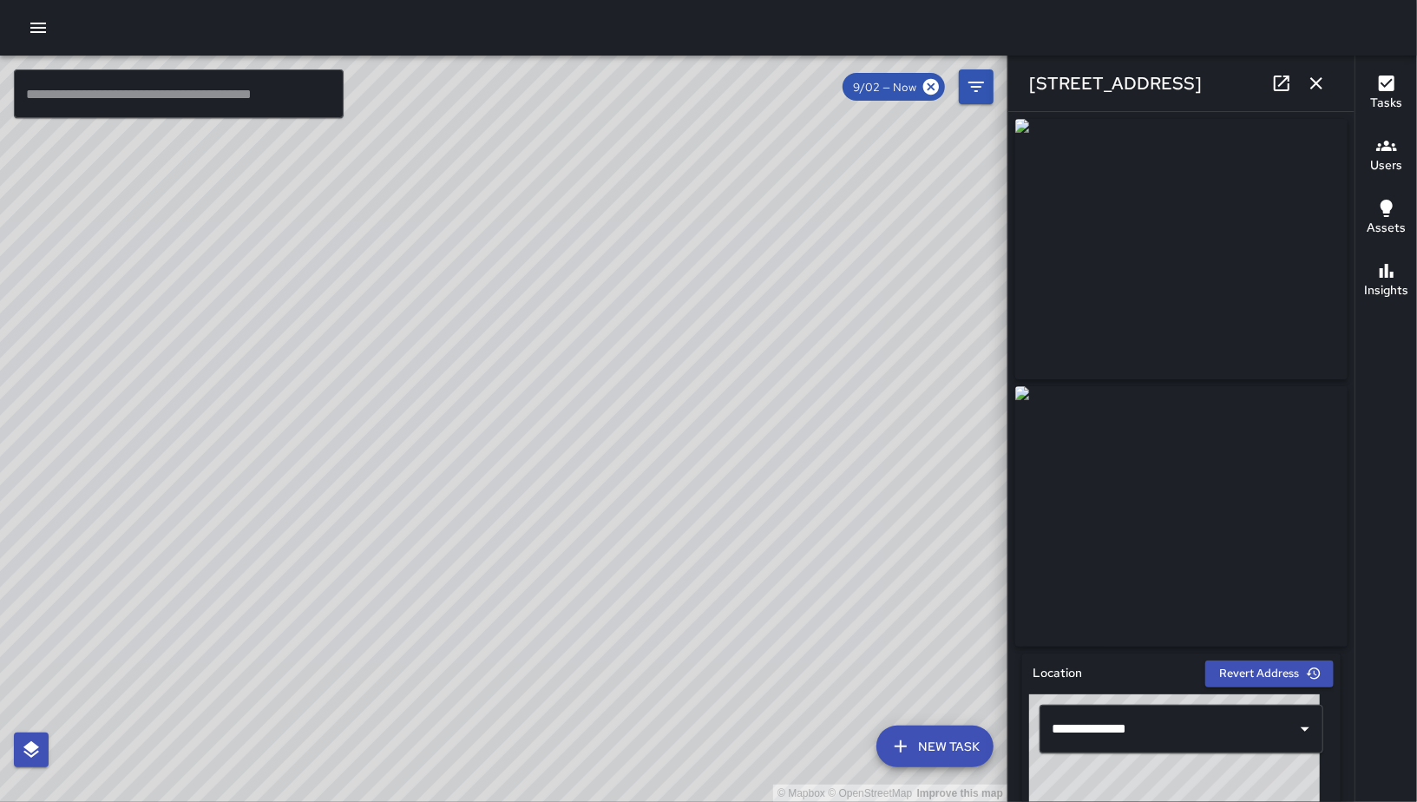
click at [1269, 92] on link at bounding box center [1281, 83] width 35 height 35
drag, startPoint x: 729, startPoint y: 513, endPoint x: 577, endPoint y: 427, distance: 174.5
click at [577, 427] on div "© Mapbox © OpenStreetMap Improve this map" at bounding box center [503, 429] width 1007 height 746
click at [1321, 94] on button "button" at bounding box center [1316, 83] width 35 height 35
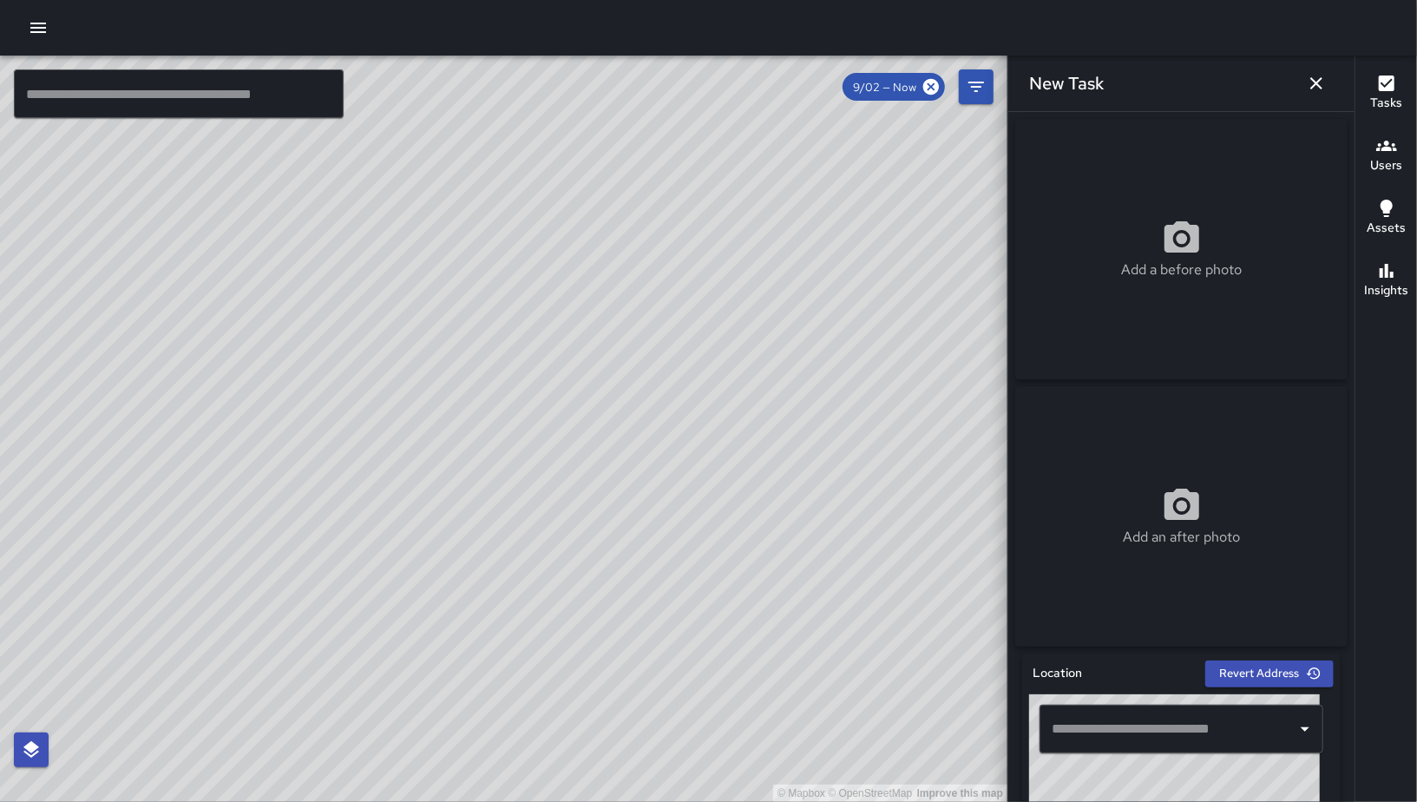
click at [618, 502] on div "© Mapbox © OpenStreetMap Improve this map" at bounding box center [503, 429] width 1007 height 746
click at [755, 425] on div "© Mapbox © OpenStreetMap Improve this map" at bounding box center [503, 429] width 1007 height 746
drag, startPoint x: 613, startPoint y: 584, endPoint x: 399, endPoint y: 703, distance: 245.1
click at [676, 537] on div "© Mapbox © OpenStreetMap Improve this map" at bounding box center [503, 429] width 1007 height 746
drag, startPoint x: 548, startPoint y: 615, endPoint x: 663, endPoint y: 587, distance: 118.1
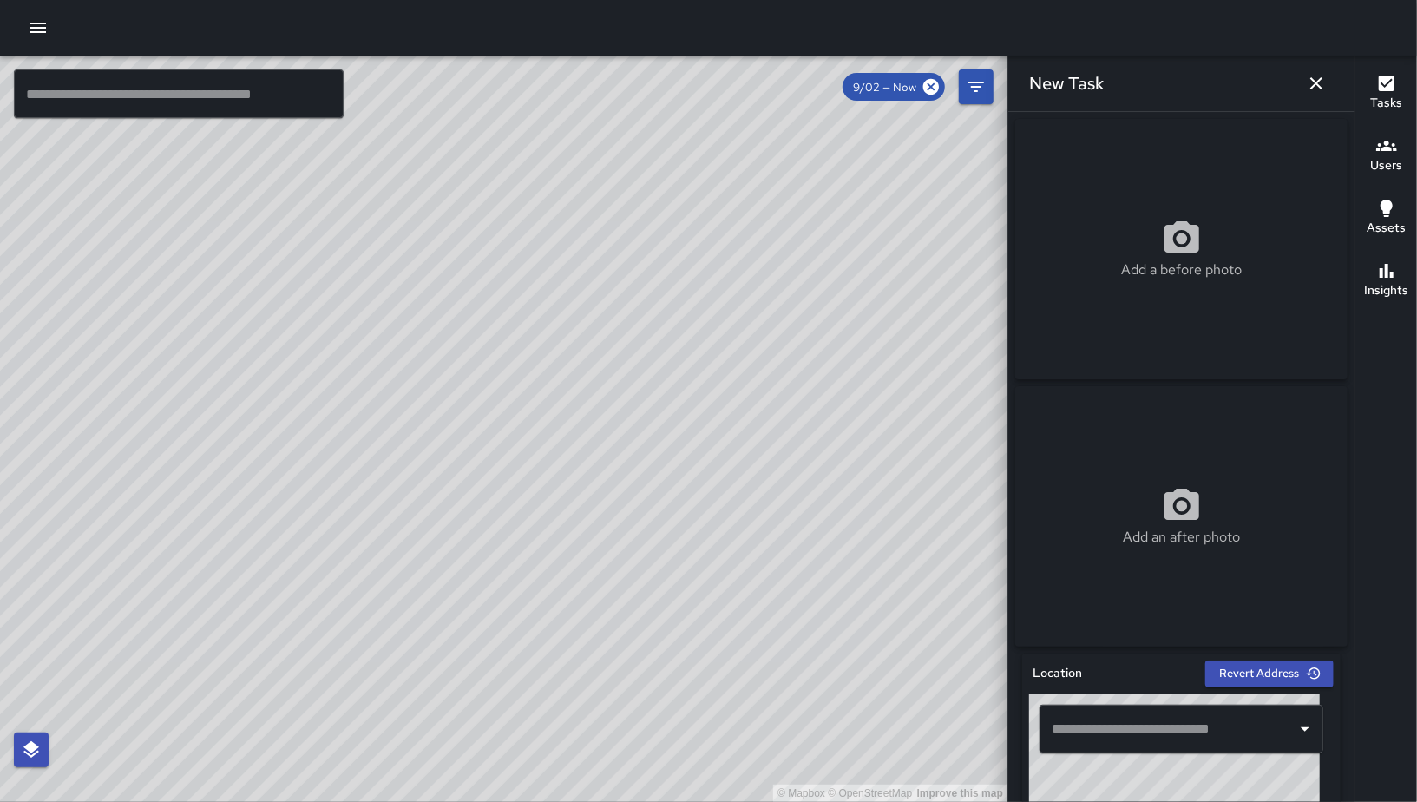
click at [761, 525] on div "© Mapbox © OpenStreetMap Improve this map" at bounding box center [503, 429] width 1007 height 746
drag, startPoint x: 500, startPoint y: 556, endPoint x: 486, endPoint y: 588, distance: 35.0
click at [486, 588] on div "© Mapbox © OpenStreetMap Improve this map" at bounding box center [503, 429] width 1007 height 746
click at [1307, 82] on icon "button" at bounding box center [1316, 83] width 21 height 21
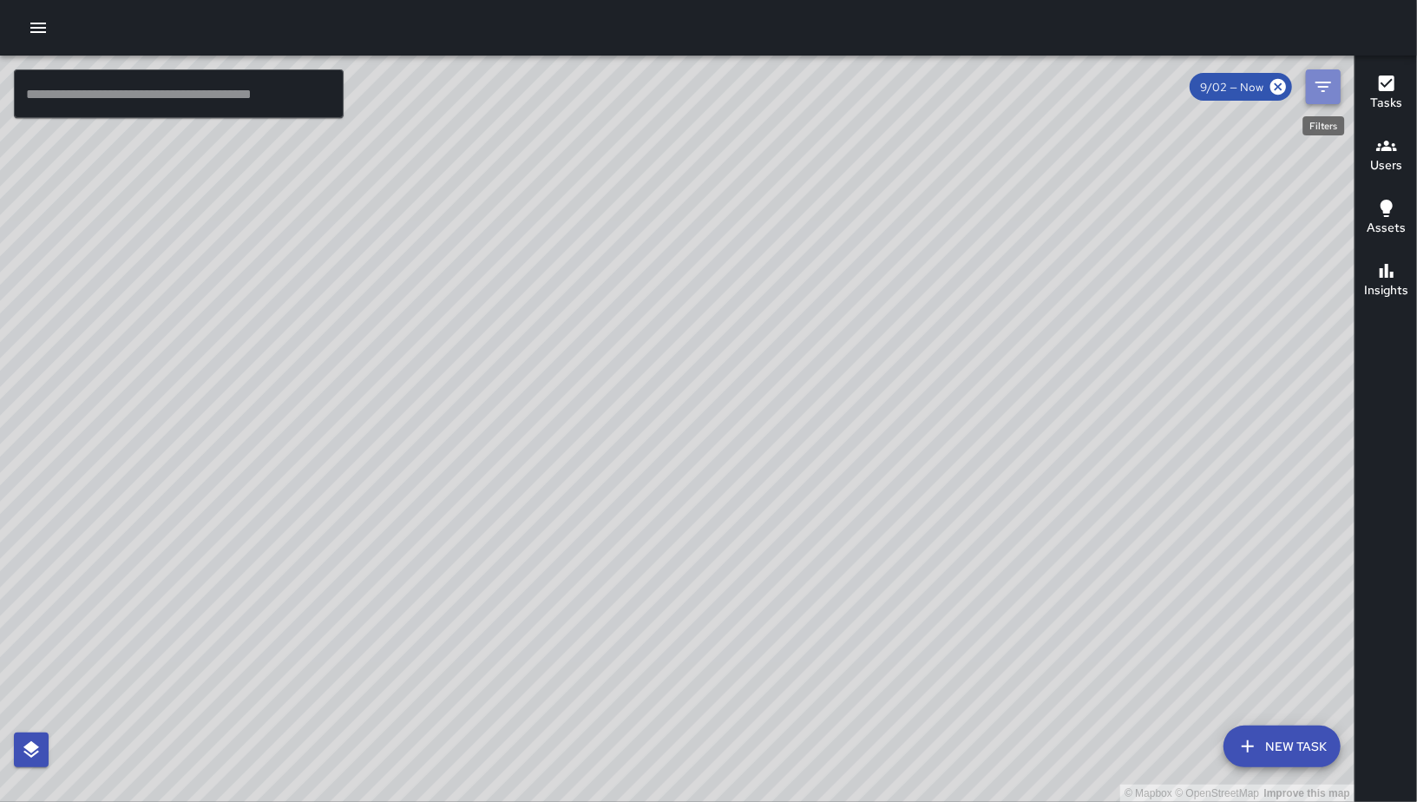
click at [1328, 94] on icon "Filters" at bounding box center [1323, 86] width 21 height 21
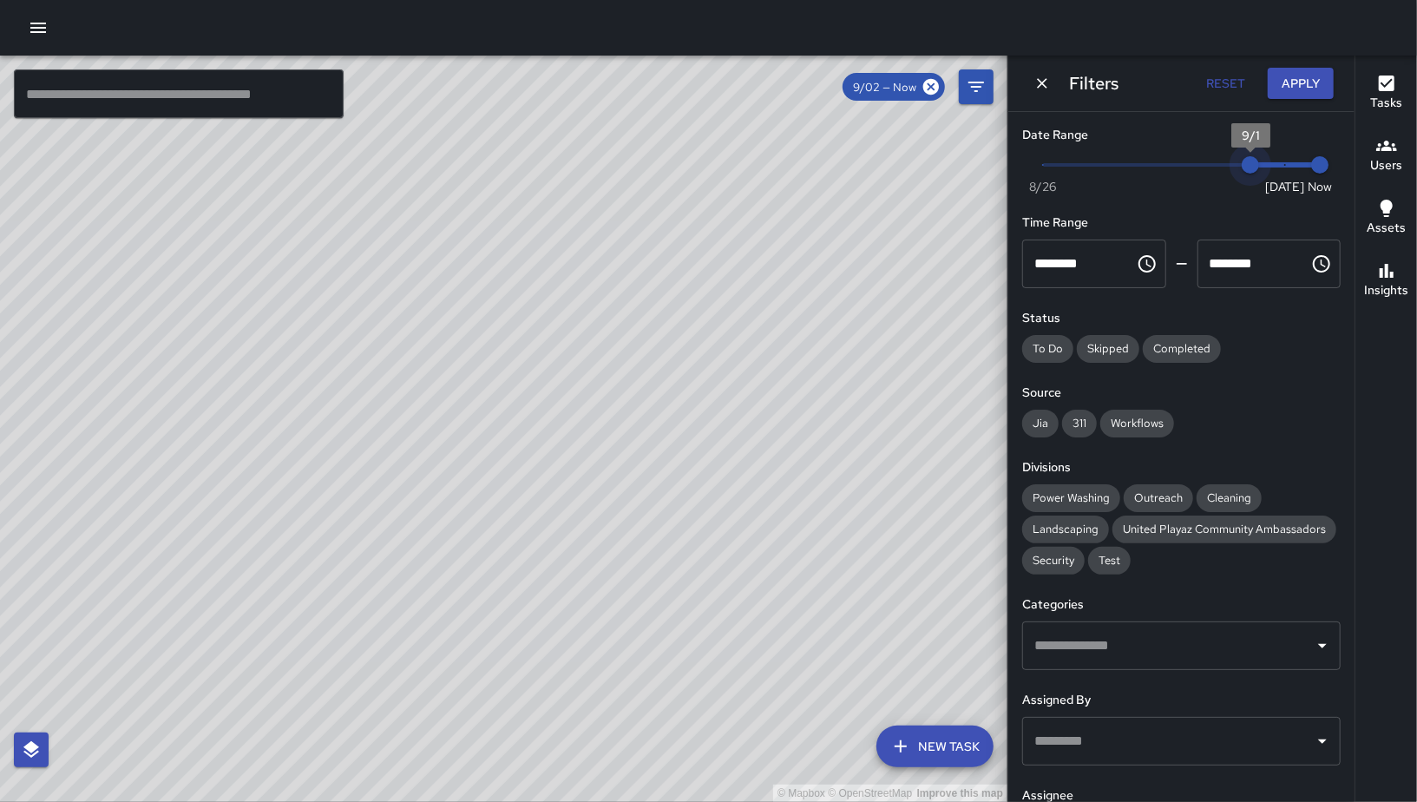
drag, startPoint x: 1271, startPoint y: 162, endPoint x: 1247, endPoint y: 159, distance: 24.5
click at [1247, 159] on span "9/1" at bounding box center [1250, 164] width 17 height 17
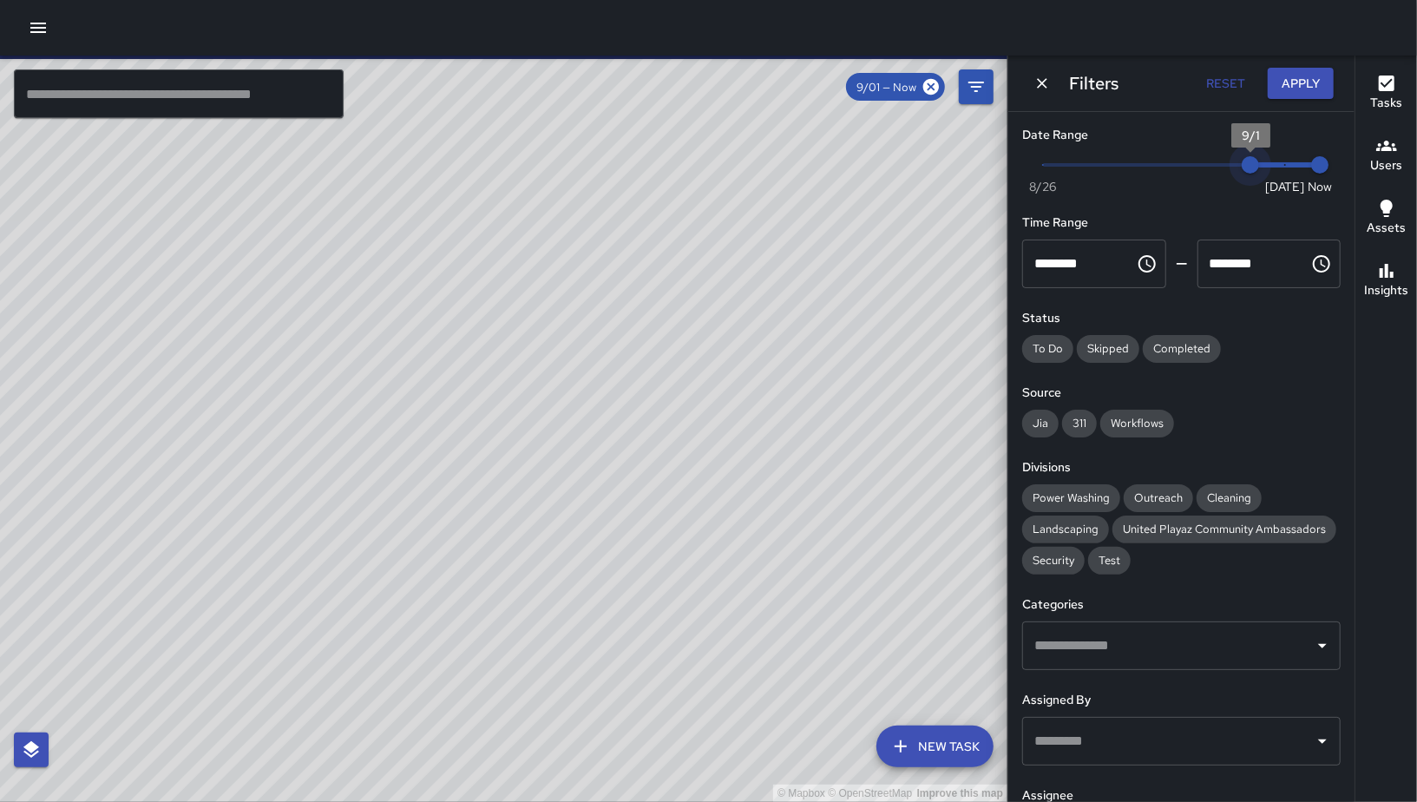
drag, startPoint x: 1237, startPoint y: 167, endPoint x: 1210, endPoint y: 165, distance: 27.9
click at [1242, 165] on span "9/1" at bounding box center [1250, 164] width 17 height 17
type input "*"
drag, startPoint x: 1200, startPoint y: 165, endPoint x: 1189, endPoint y: 161, distance: 11.8
click at [1189, 161] on span "8/30" at bounding box center [1181, 164] width 17 height 17
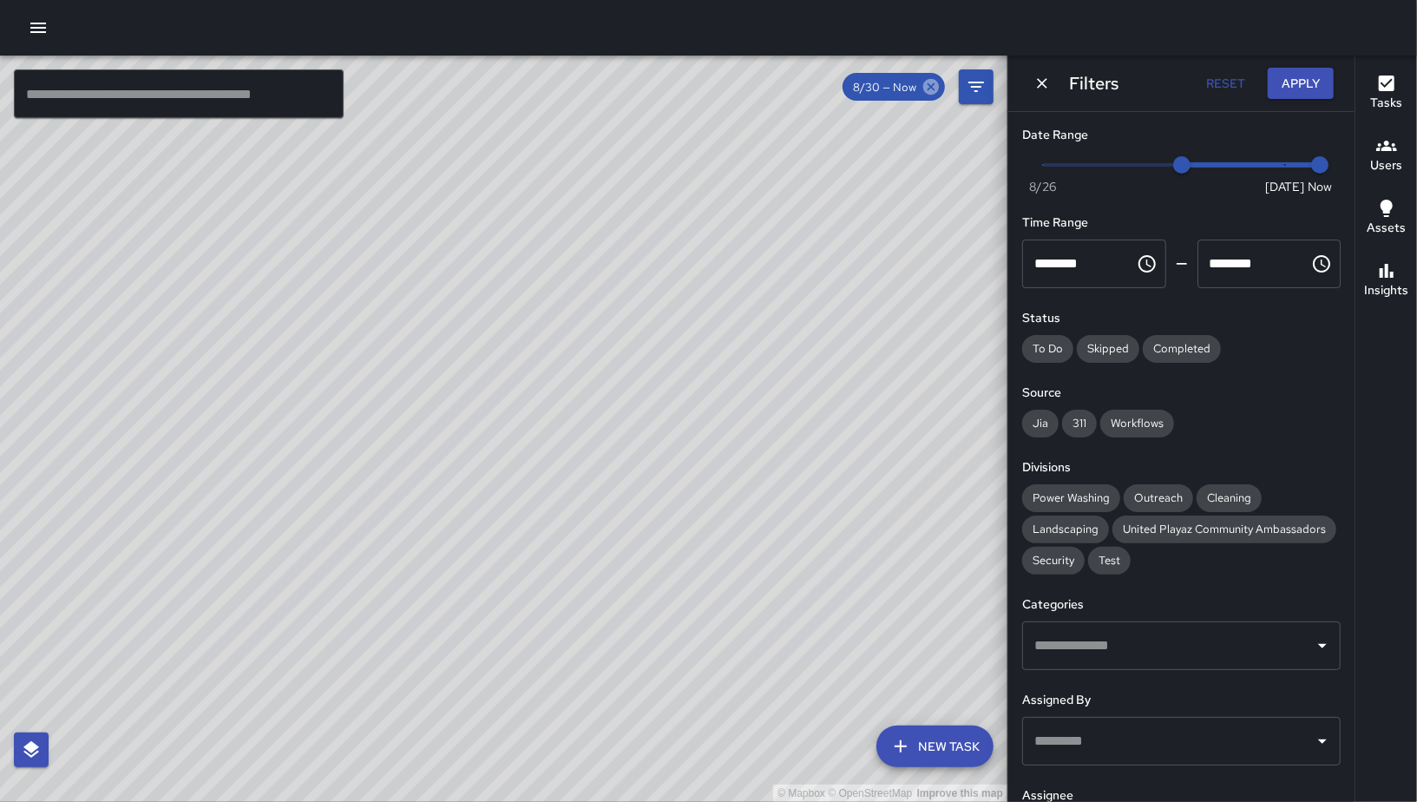
click at [933, 82] on icon at bounding box center [931, 87] width 16 height 16
click at [1037, 87] on icon "Dismiss" at bounding box center [1041, 83] width 17 height 17
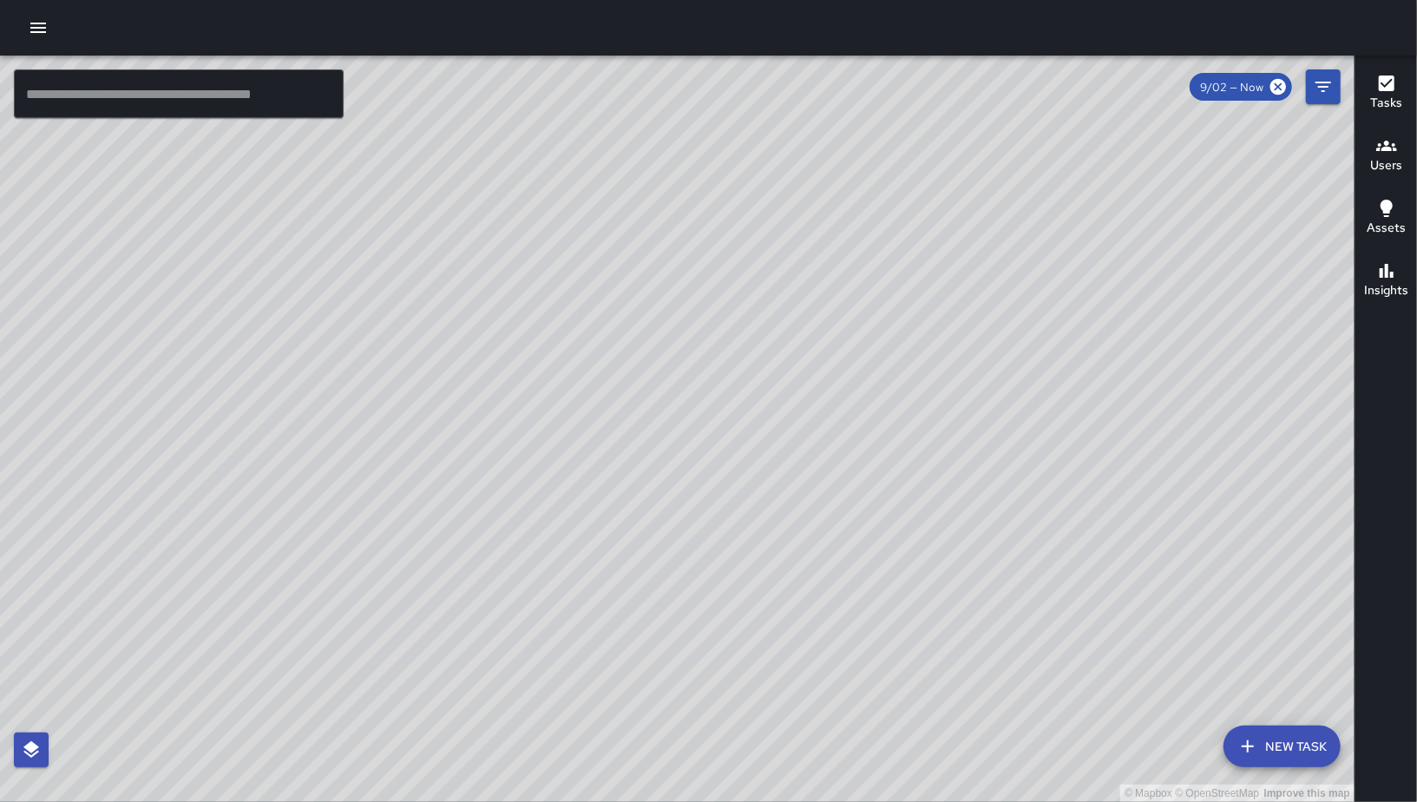
drag, startPoint x: 810, startPoint y: 446, endPoint x: 704, endPoint y: 515, distance: 127.3
click at [704, 515] on div "© Mapbox © OpenStreetMap Improve this map" at bounding box center [677, 429] width 1354 height 746
drag, startPoint x: 947, startPoint y: 391, endPoint x: 850, endPoint y: 482, distance: 132.0
click at [850, 482] on div "© Mapbox © OpenStreetMap Improve this map" at bounding box center [677, 429] width 1354 height 746
click at [1281, 775] on div "© Mapbox © OpenStreetMap Improve this map" at bounding box center [677, 429] width 1354 height 746
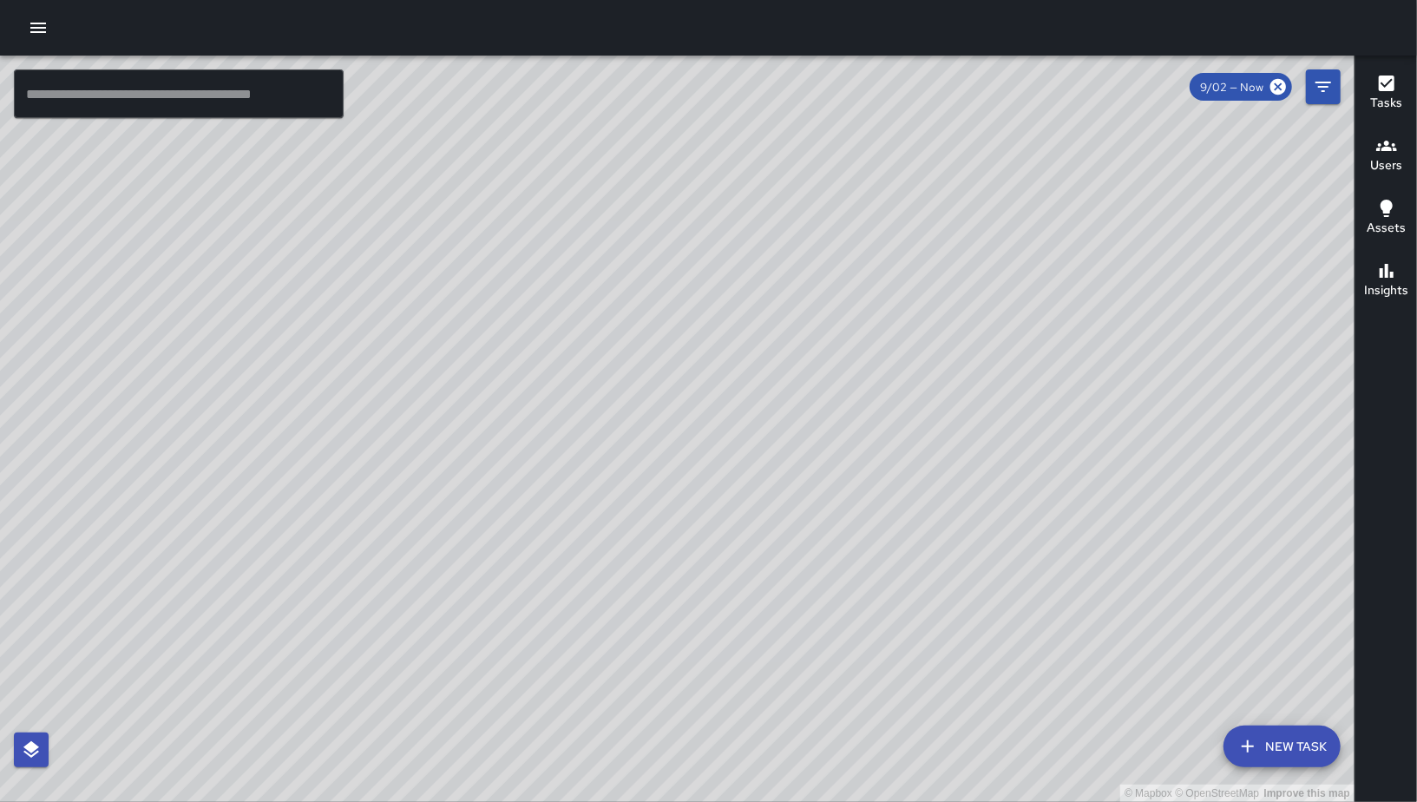
click at [1285, 760] on button "New Task" at bounding box center [1281, 746] width 117 height 42
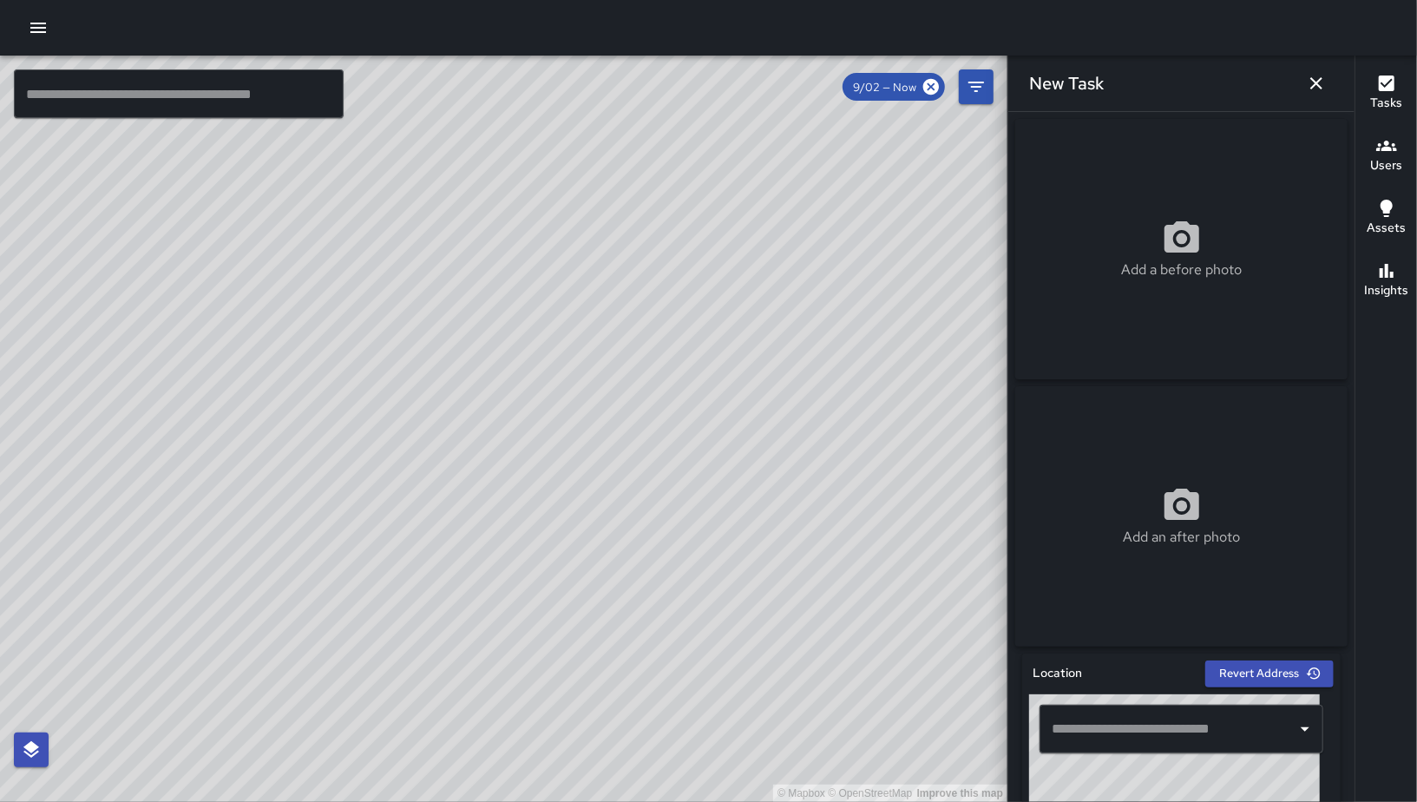
click at [1178, 722] on input "text" at bounding box center [1168, 728] width 242 height 33
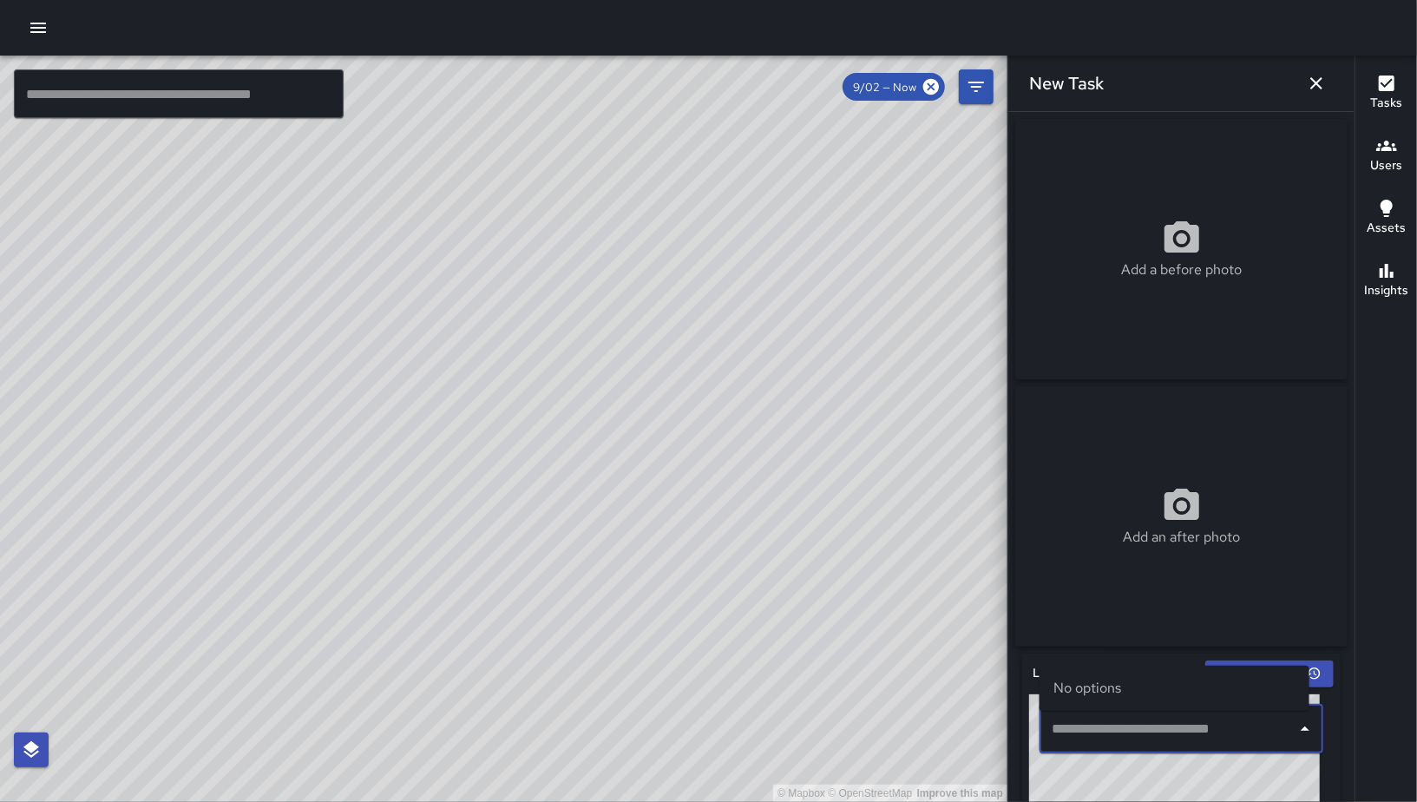
type input "*"
click at [1193, 692] on p "[GEOGRAPHIC_DATA], [GEOGRAPHIC_DATA], [GEOGRAPHIC_DATA]" at bounding box center [1190, 689] width 211 height 17
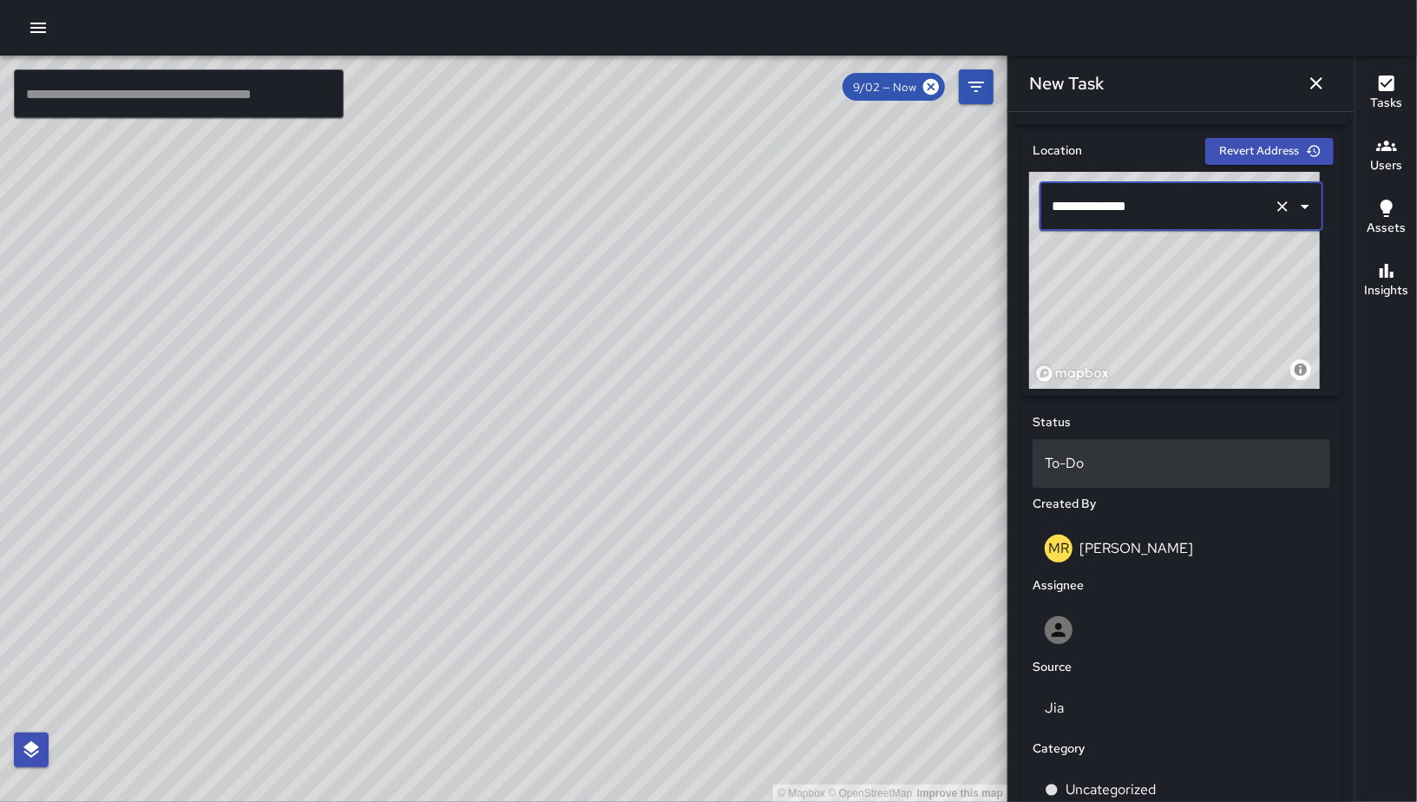
scroll to position [652, 0]
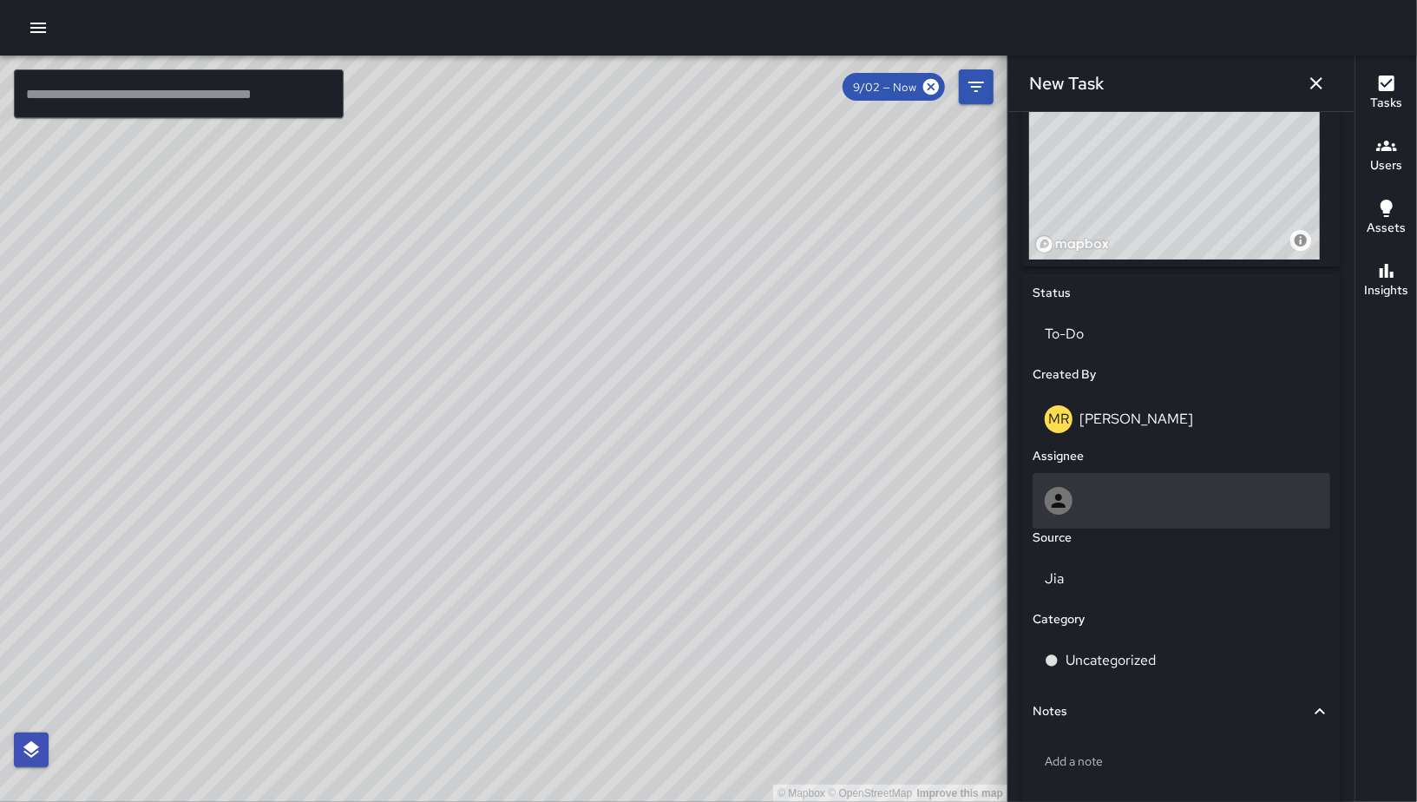
type input "**********"
click at [1106, 515] on div at bounding box center [1181, 501] width 273 height 28
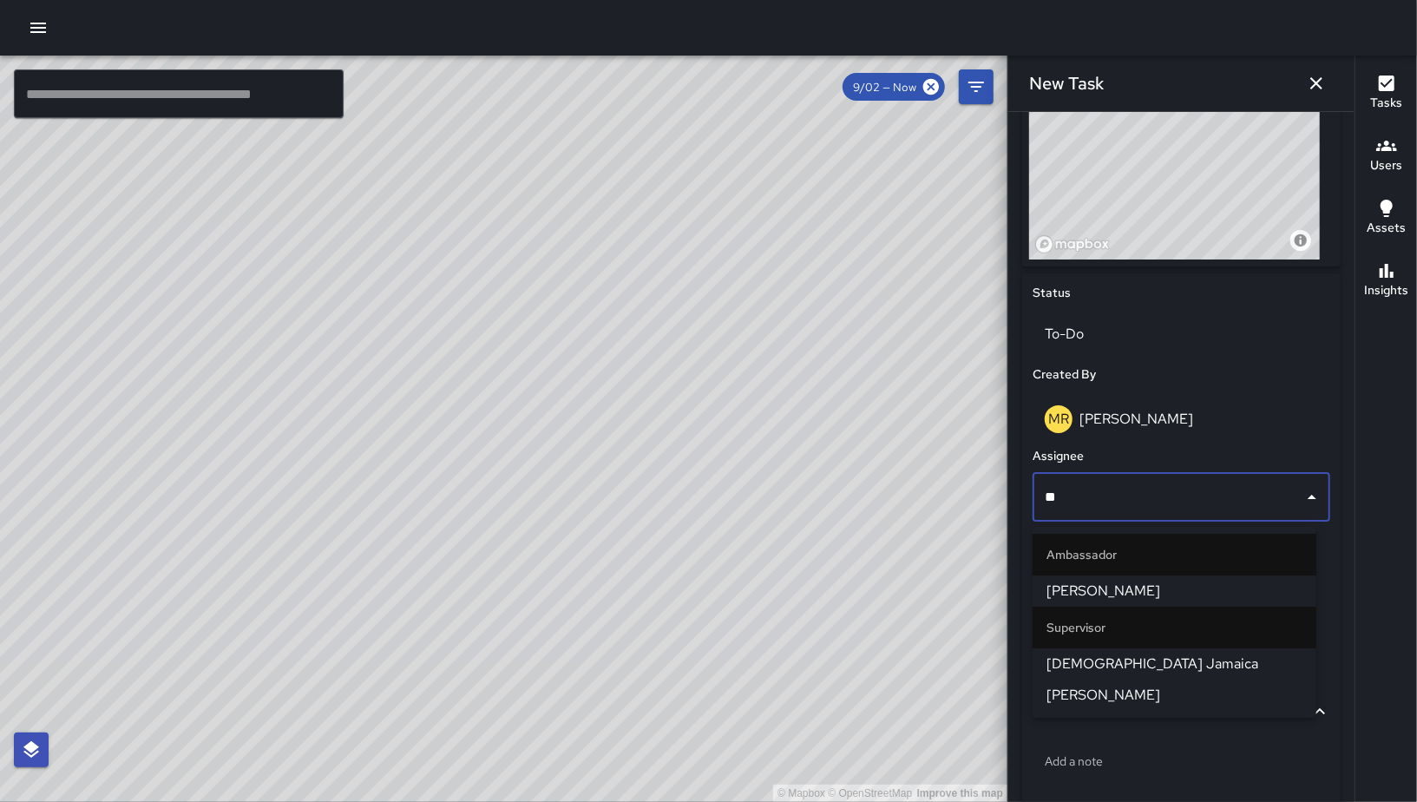
type input "***"
click at [1098, 583] on span "[PERSON_NAME]" at bounding box center [1174, 590] width 256 height 21
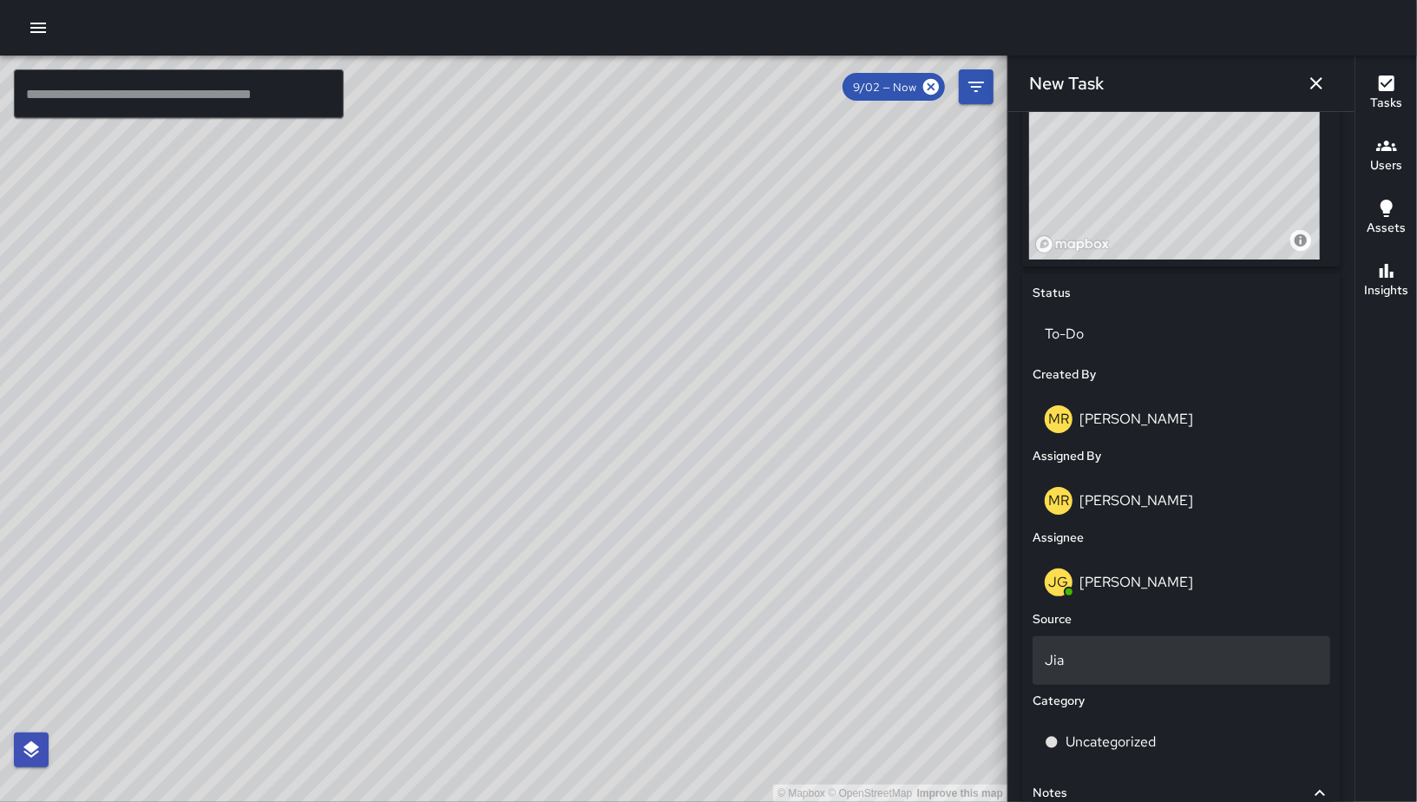
click at [1090, 653] on div "Jia" at bounding box center [1182, 660] width 298 height 49
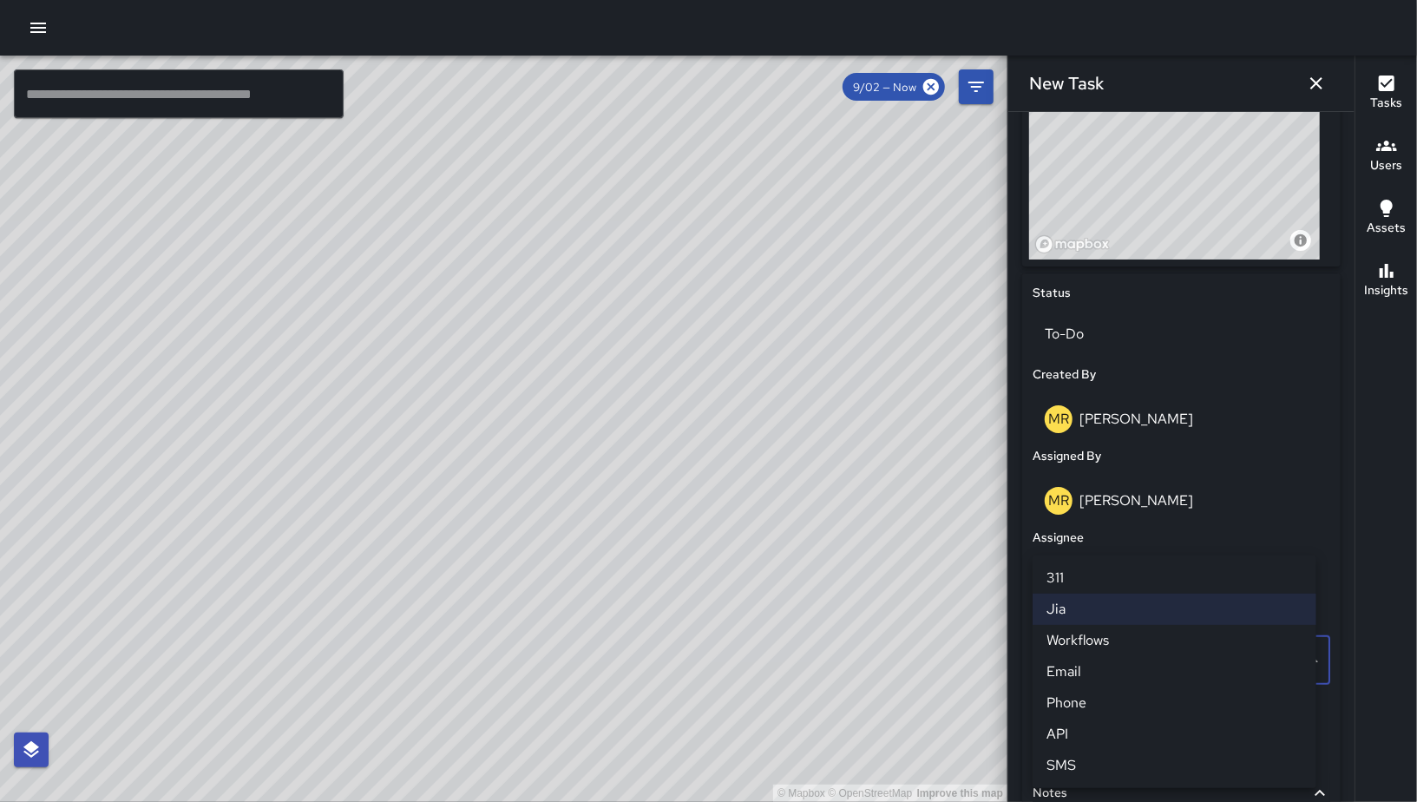
click at [1099, 613] on li "Jia" at bounding box center [1175, 608] width 284 height 31
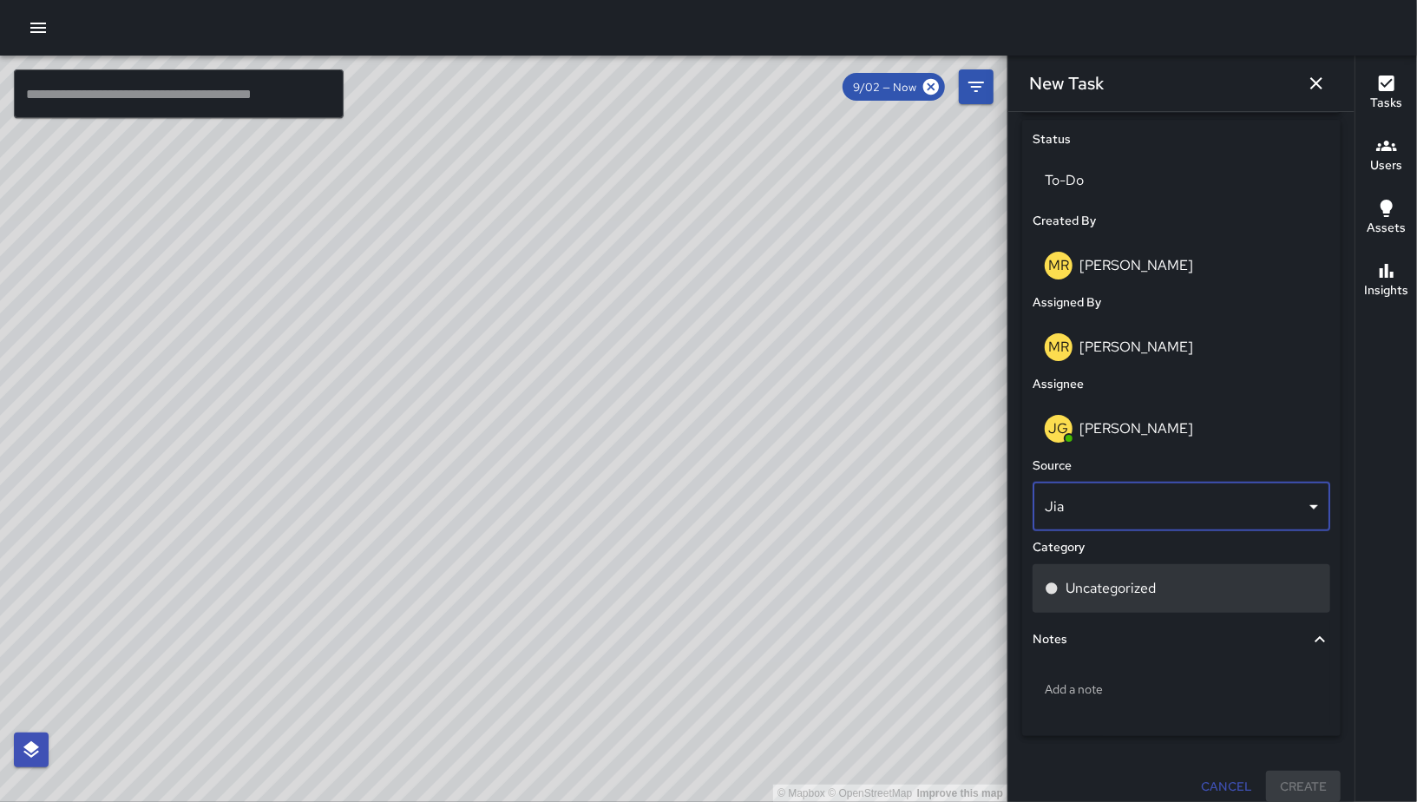
scroll to position [805, 0]
click at [1098, 599] on p "Uncategorized" at bounding box center [1110, 588] width 90 height 21
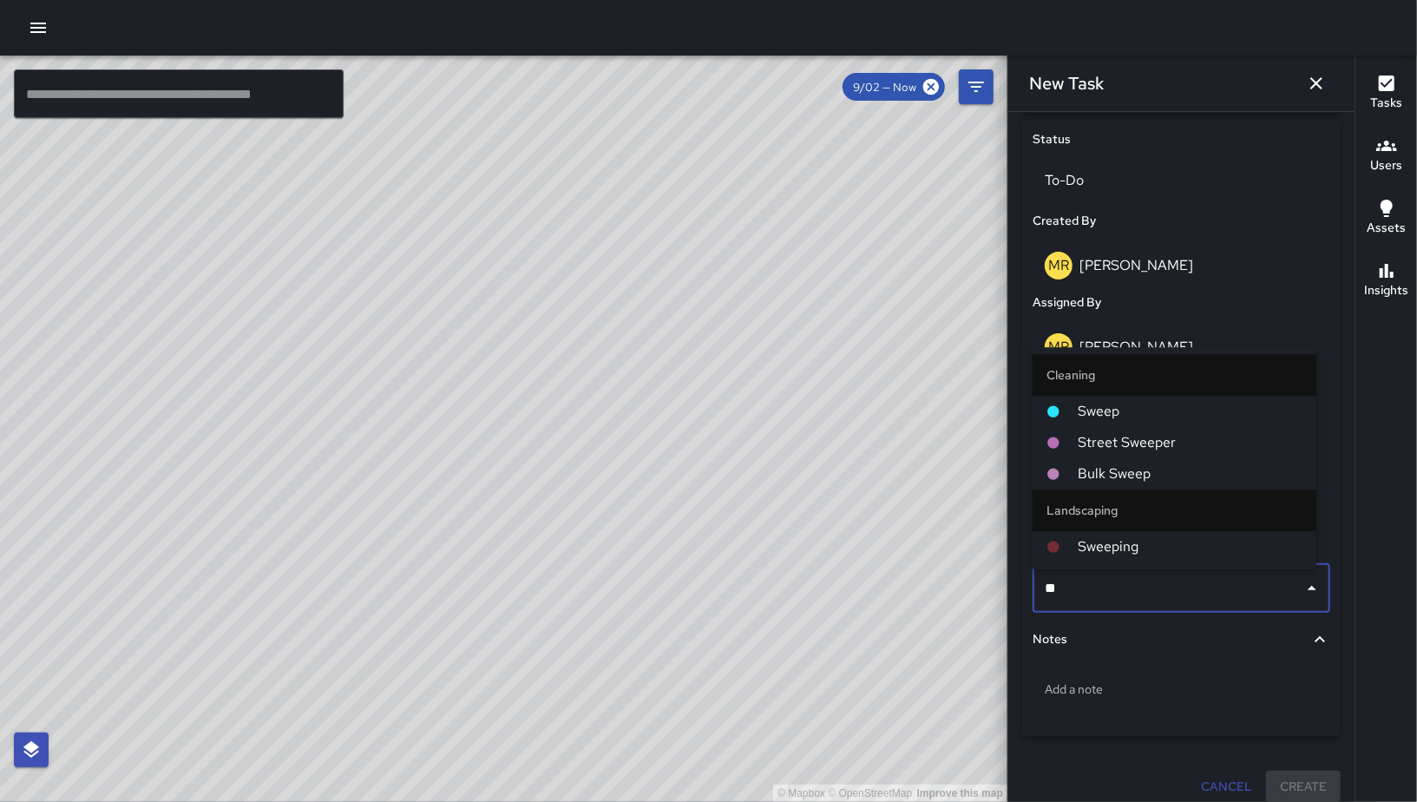
type input "***"
click at [1085, 412] on span "Sweep" at bounding box center [1190, 411] width 225 height 21
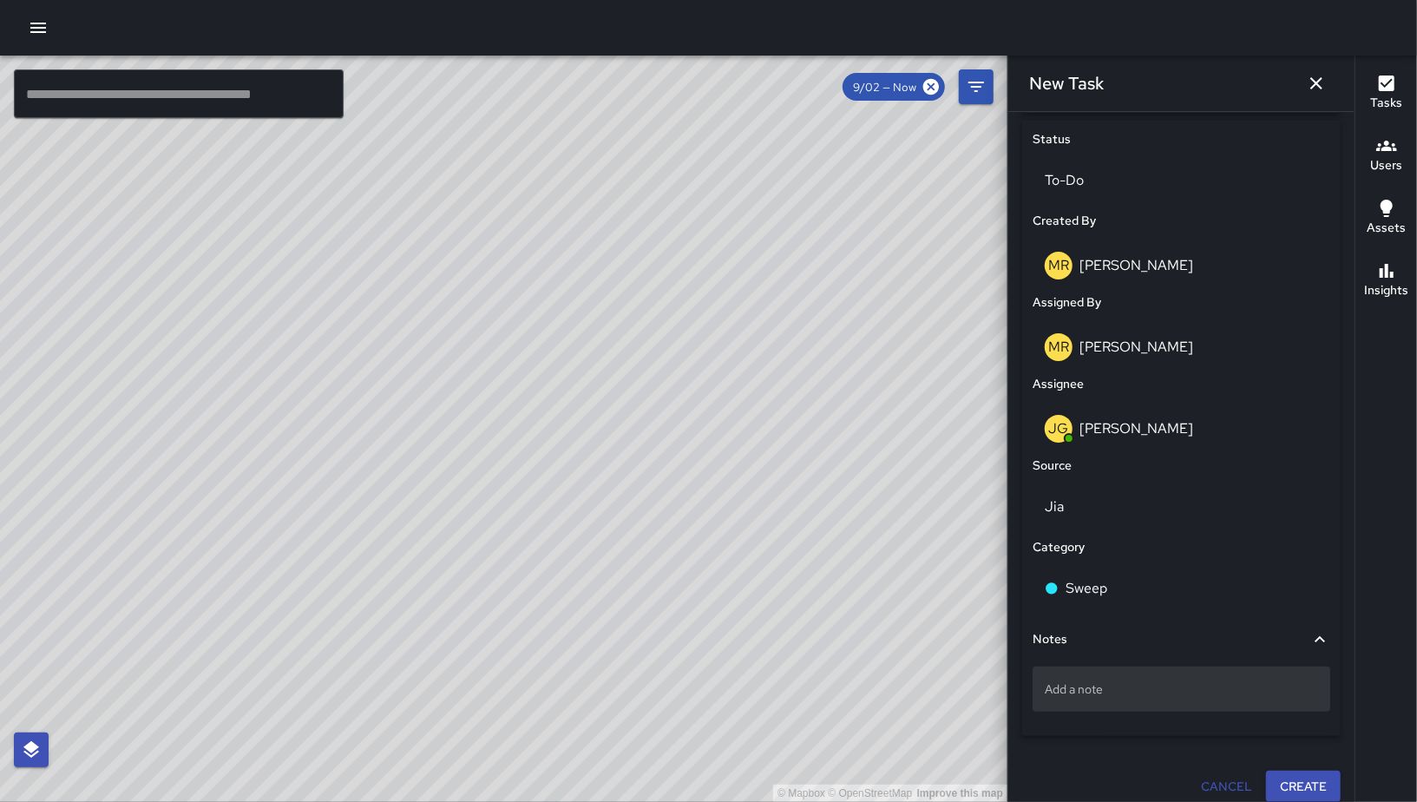
click at [1110, 703] on div "Add a note" at bounding box center [1182, 688] width 298 height 45
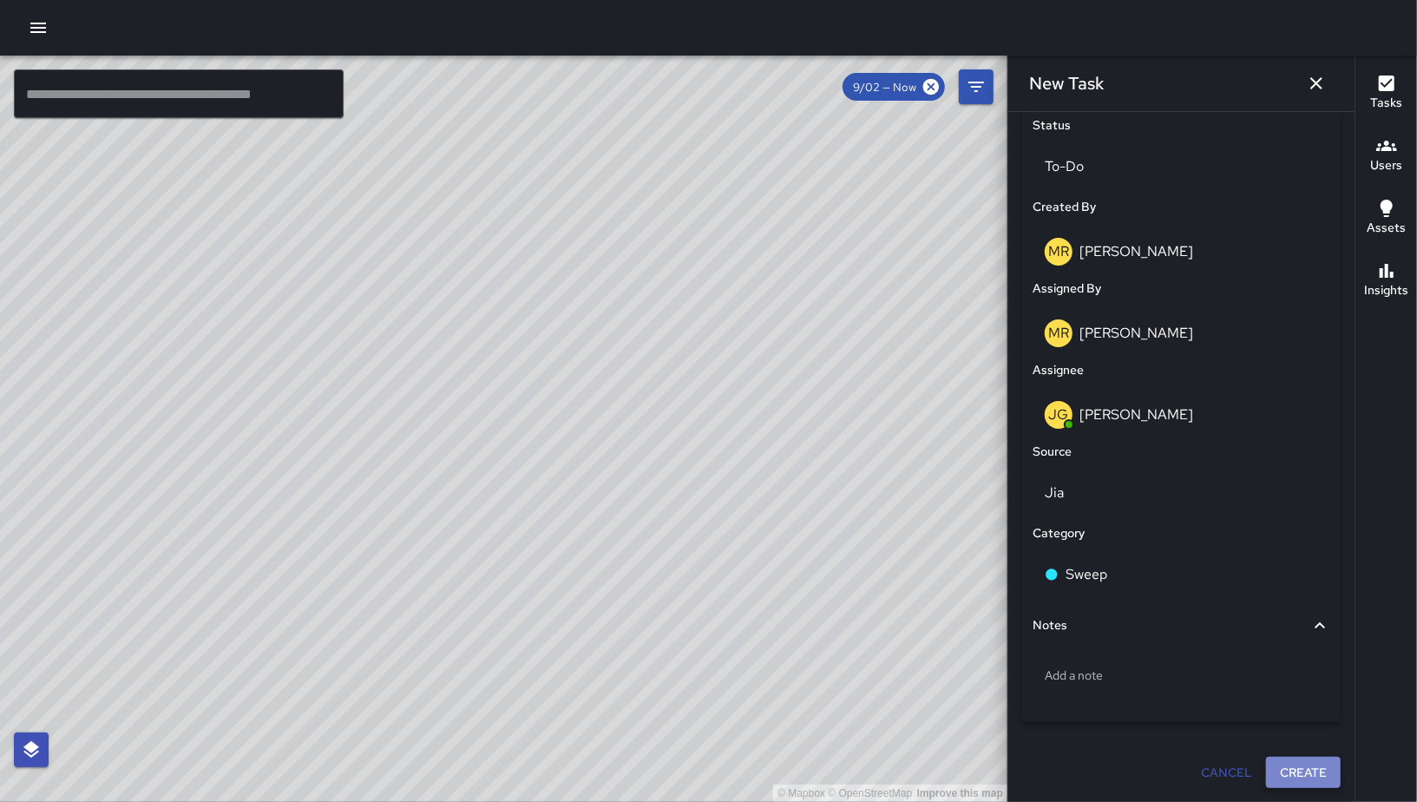
scroll to position [824, 0]
click at [1317, 774] on button "Create" at bounding box center [1303, 773] width 75 height 32
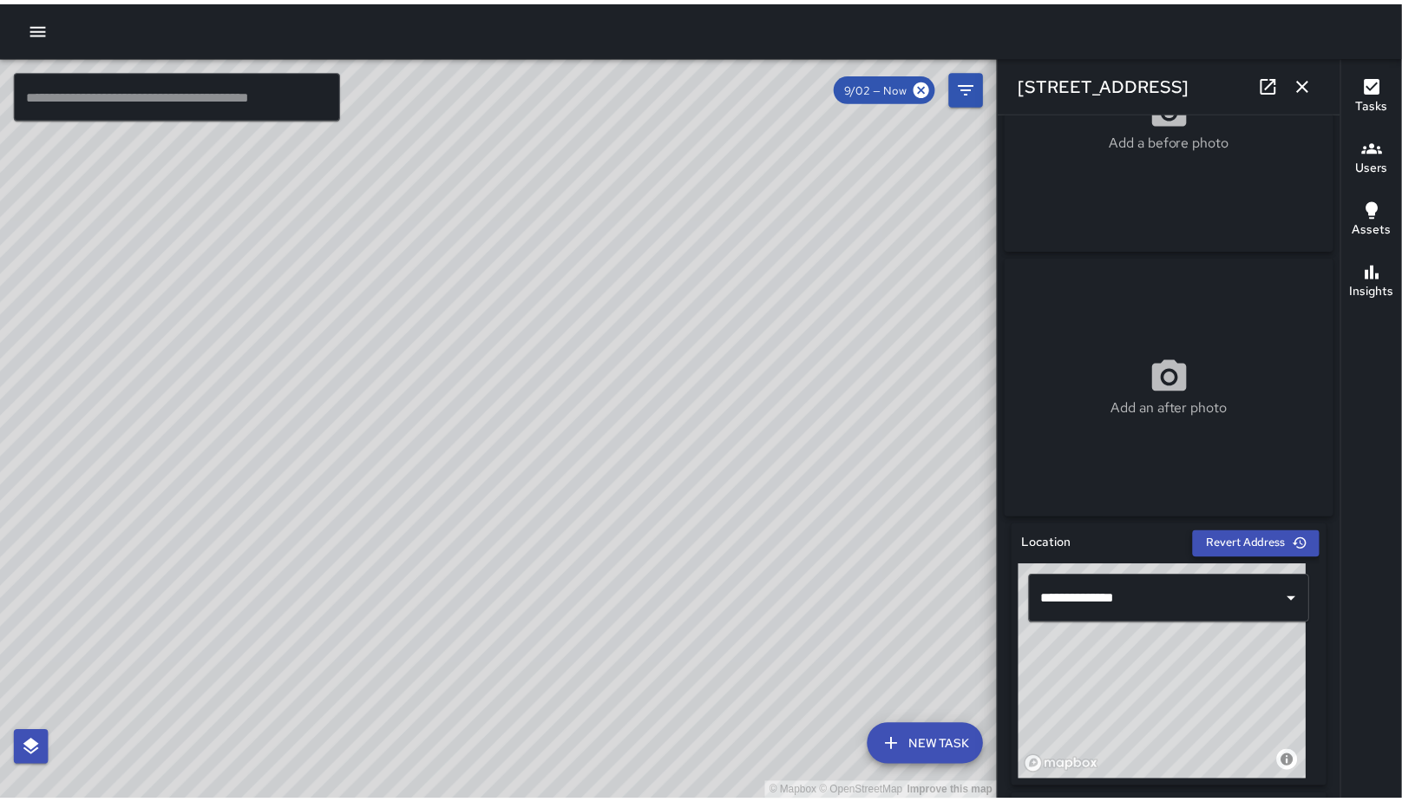
scroll to position [130, 0]
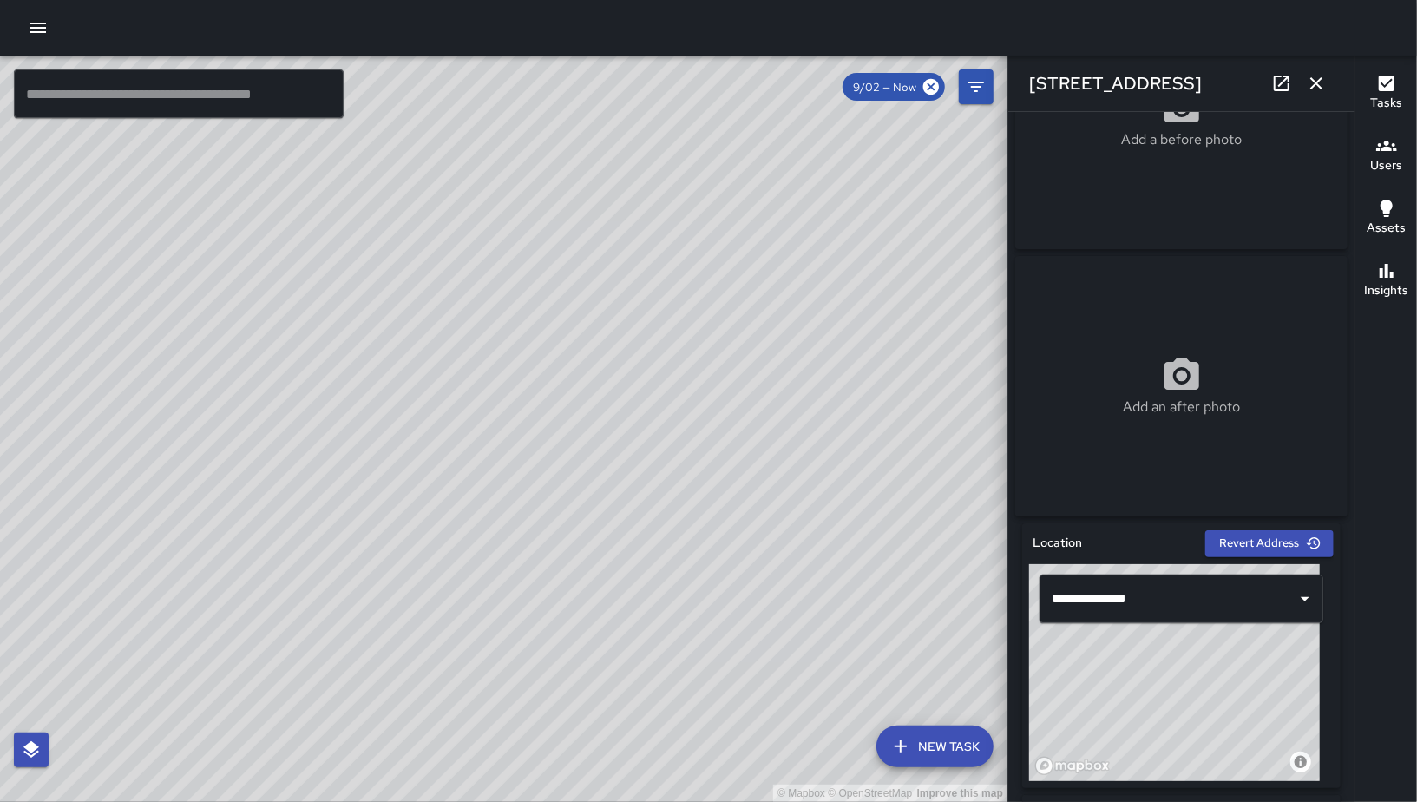
drag, startPoint x: 1196, startPoint y: 726, endPoint x: 1188, endPoint y: 714, distance: 14.4
click at [1188, 714] on div "© Mapbox © OpenStreetMap Improve this map" at bounding box center [1174, 672] width 291 height 217
drag, startPoint x: 1188, startPoint y: 710, endPoint x: 1181, endPoint y: 703, distance: 9.8
click at [1181, 703] on div "© Mapbox © OpenStreetMap Improve this map" at bounding box center [1174, 672] width 291 height 217
click at [1309, 82] on icon "button" at bounding box center [1316, 83] width 21 height 21
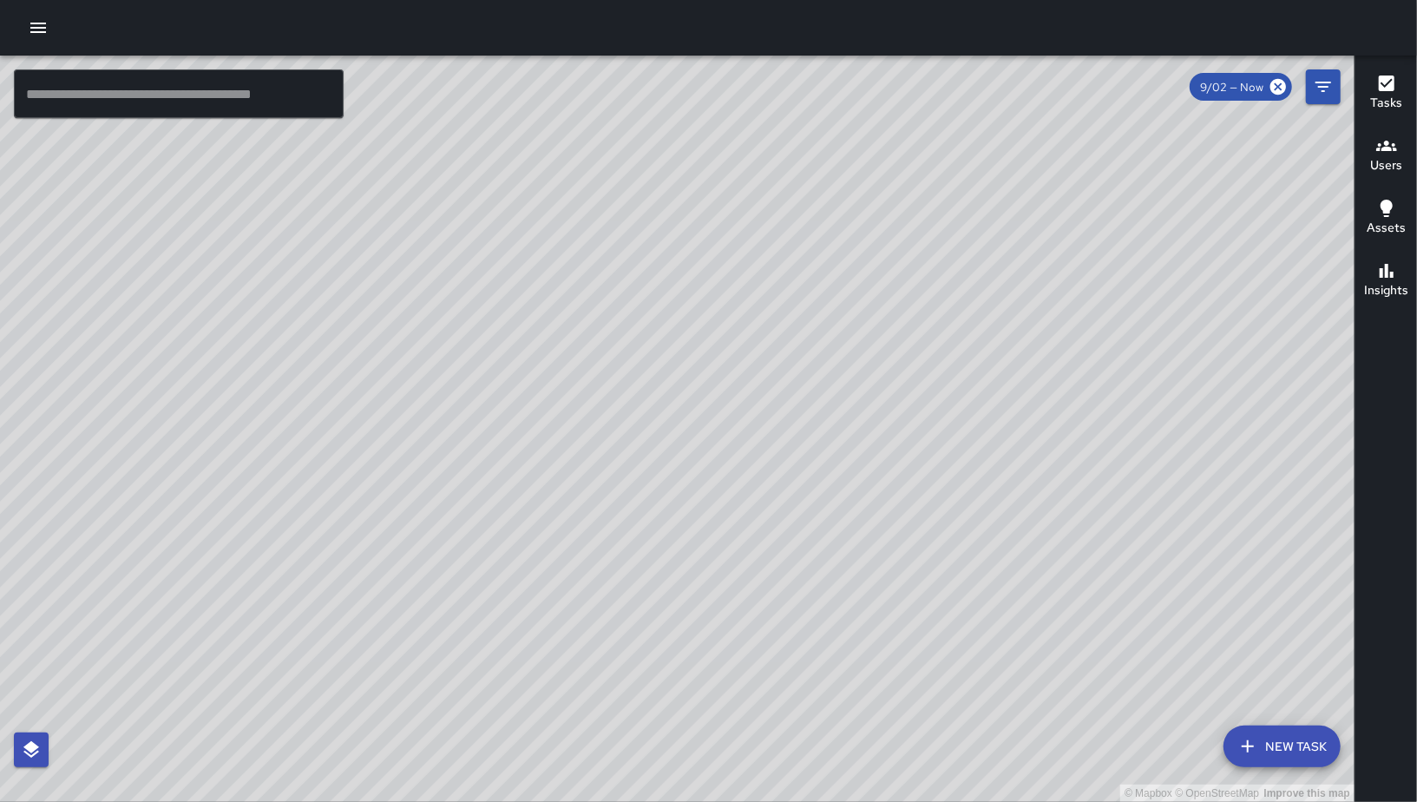
click at [38, 24] on icon "button" at bounding box center [38, 27] width 21 height 21
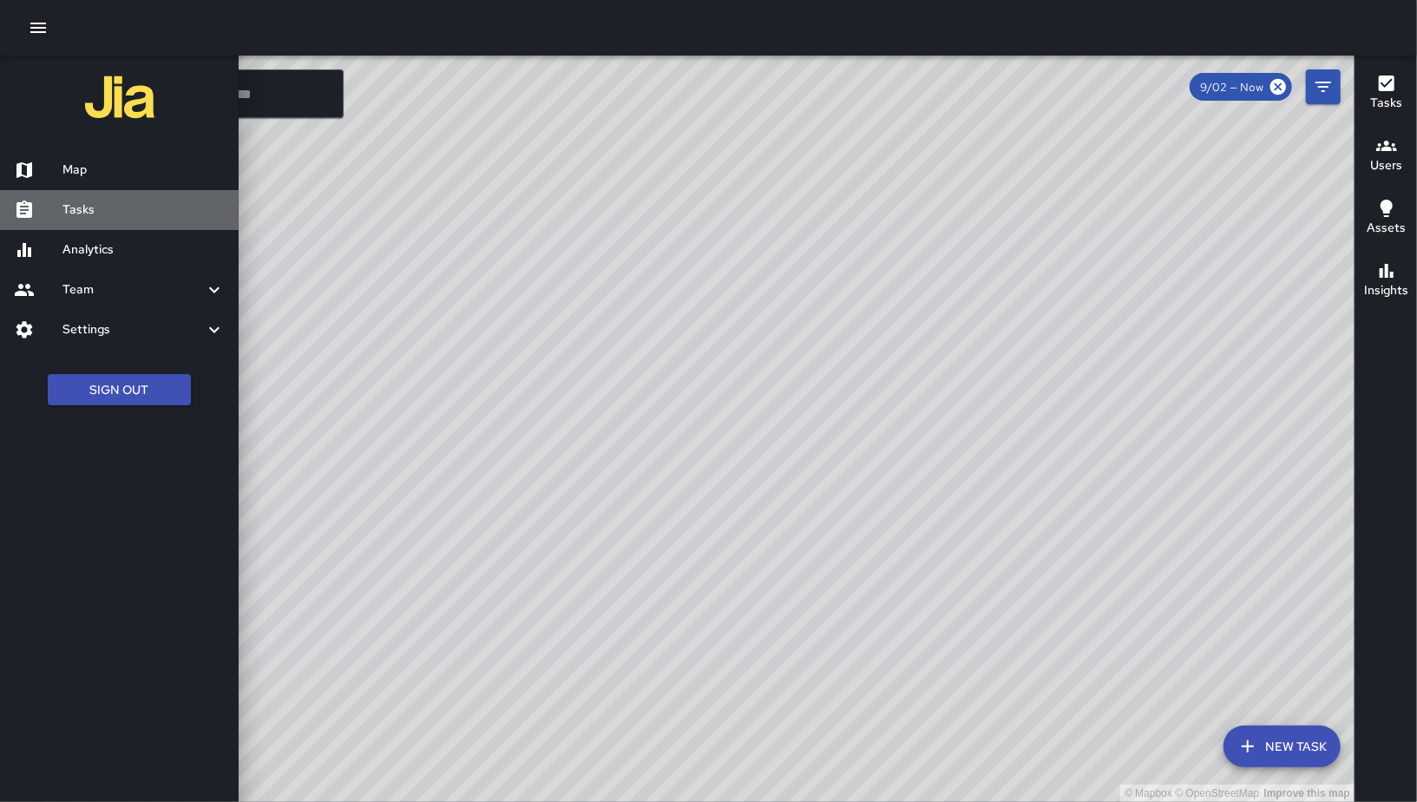
click at [62, 194] on div "Tasks" at bounding box center [119, 210] width 239 height 40
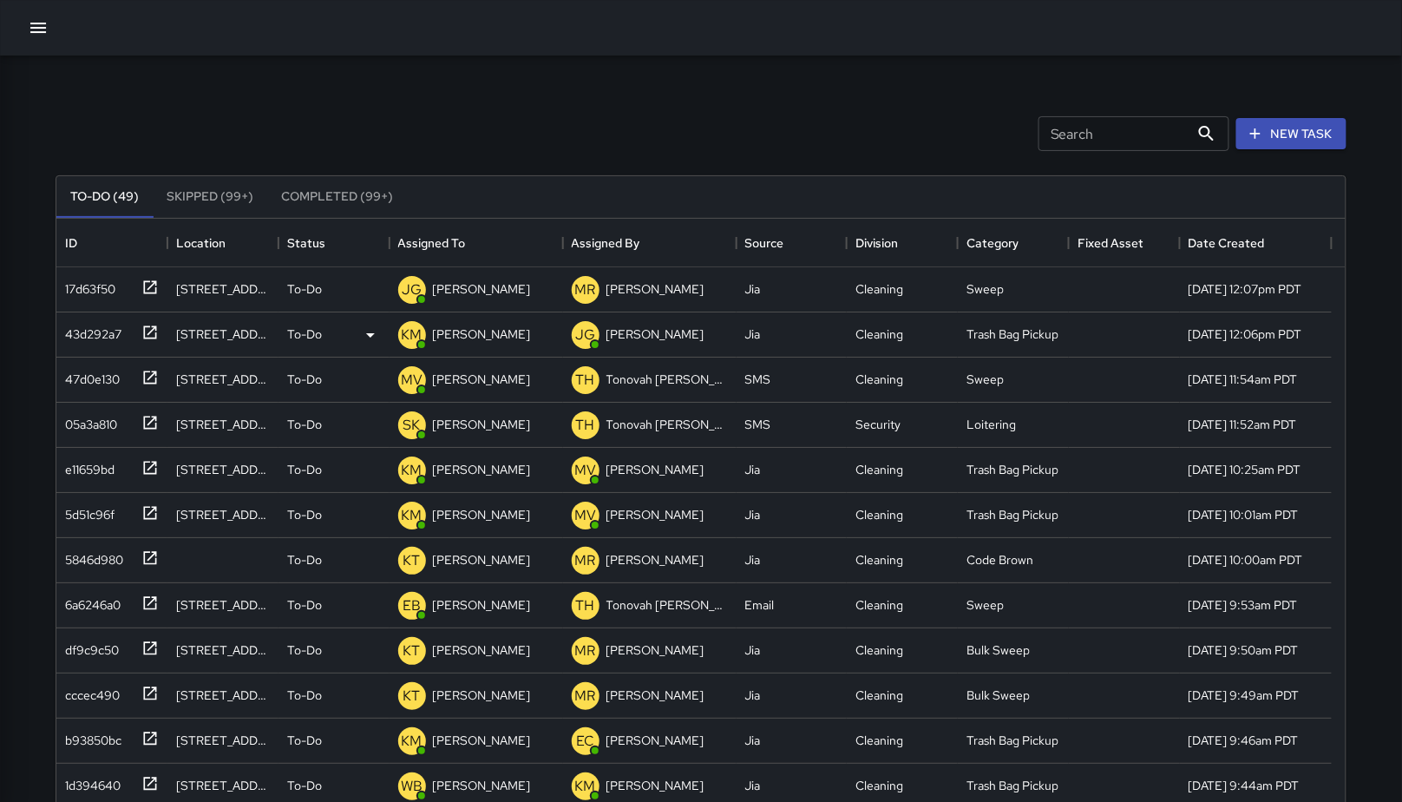
scroll to position [721, 1275]
click at [69, 292] on div "17d63f50" at bounding box center [86, 285] width 57 height 24
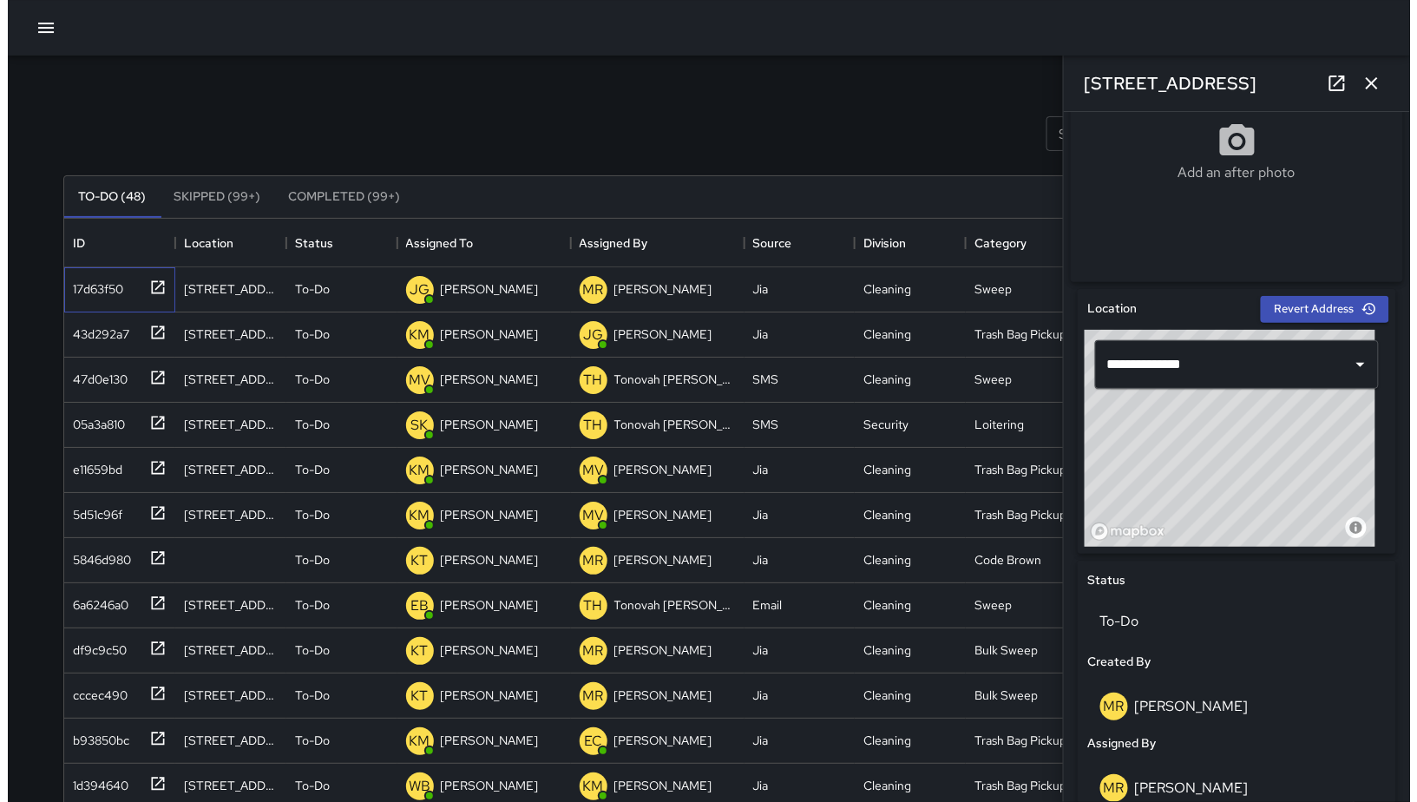
scroll to position [366, 0]
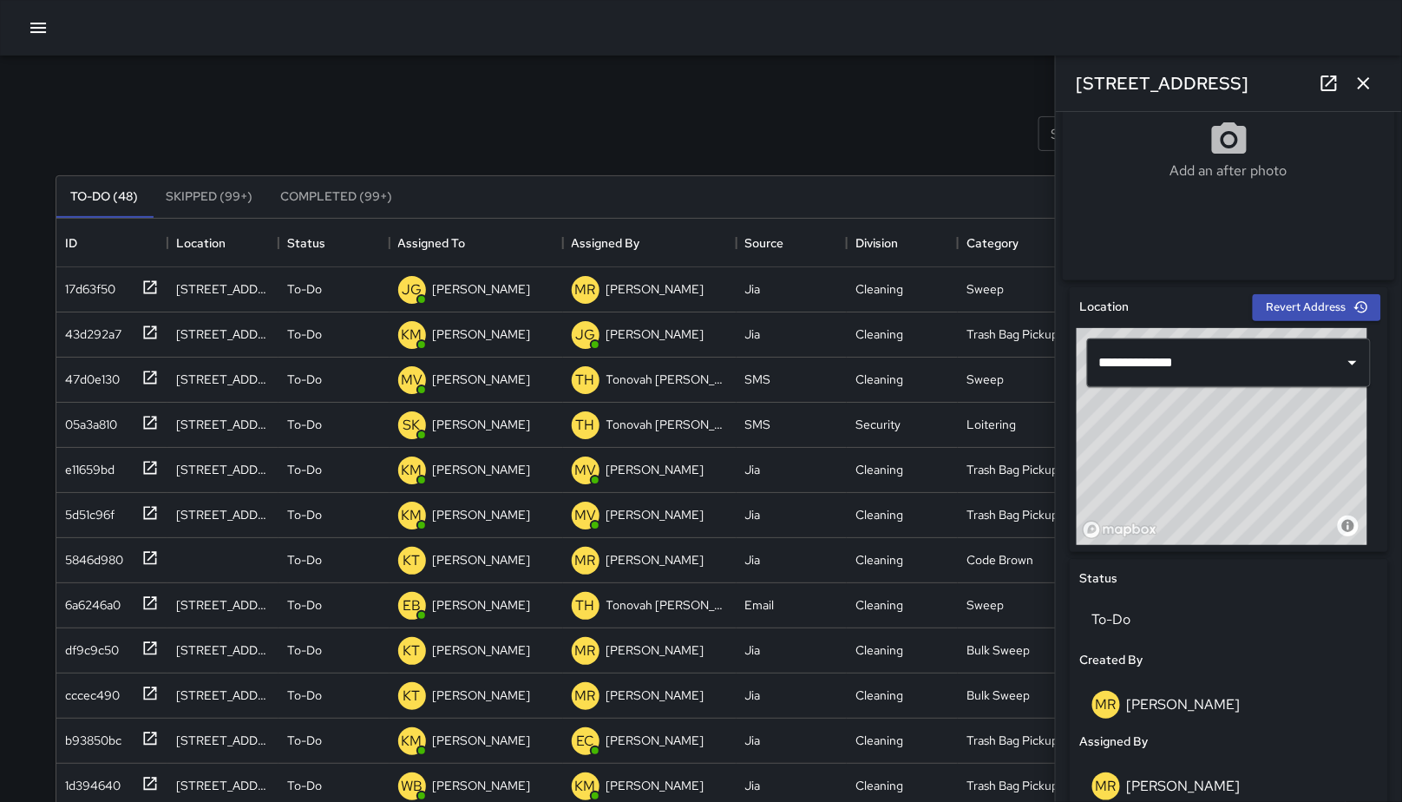
drag, startPoint x: 1279, startPoint y: 518, endPoint x: 1269, endPoint y: 513, distance: 10.9
click at [1269, 513] on div "© Mapbox © OpenStreetMap Improve this map" at bounding box center [1222, 436] width 291 height 217
click at [40, 17] on icon "button" at bounding box center [38, 27] width 21 height 21
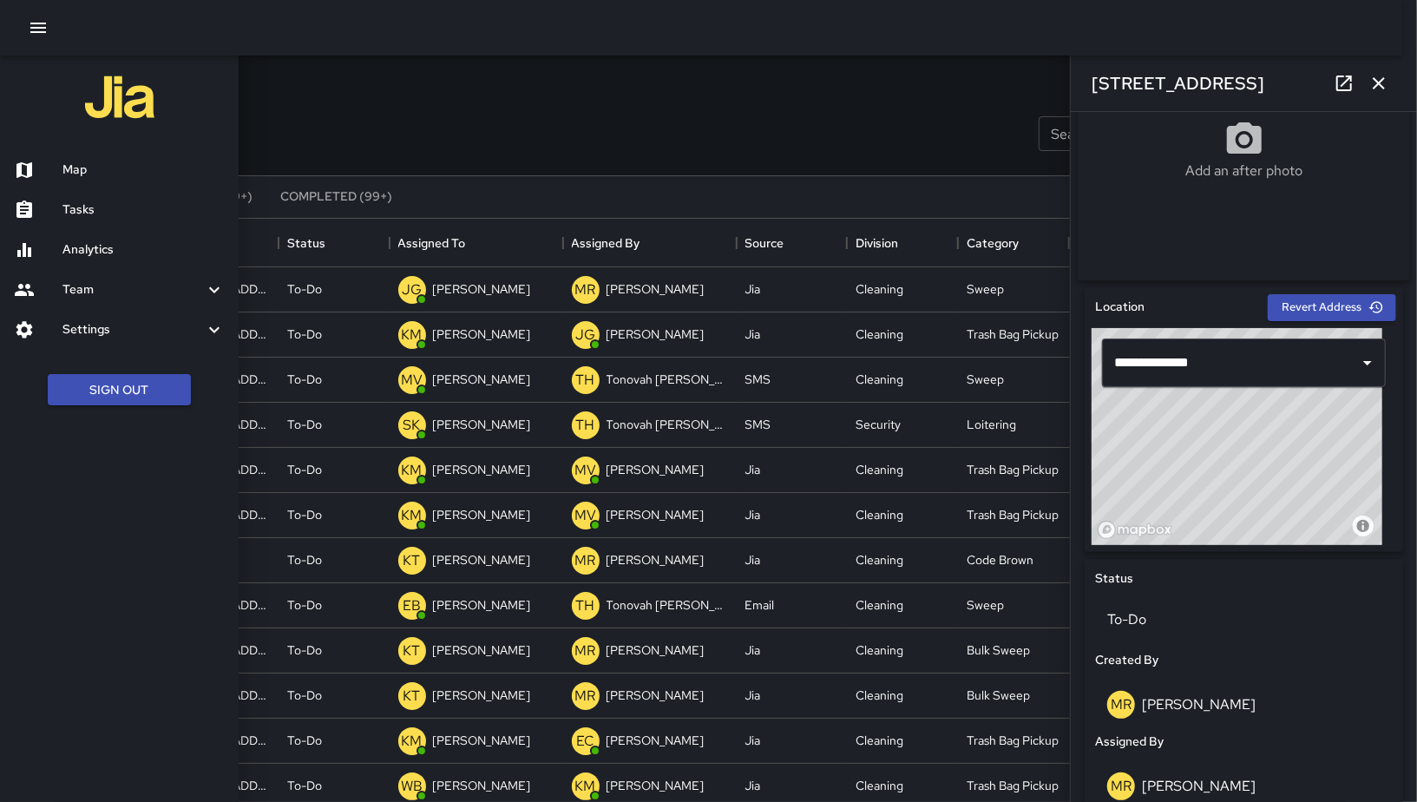
click at [94, 153] on div "Map" at bounding box center [119, 170] width 239 height 40
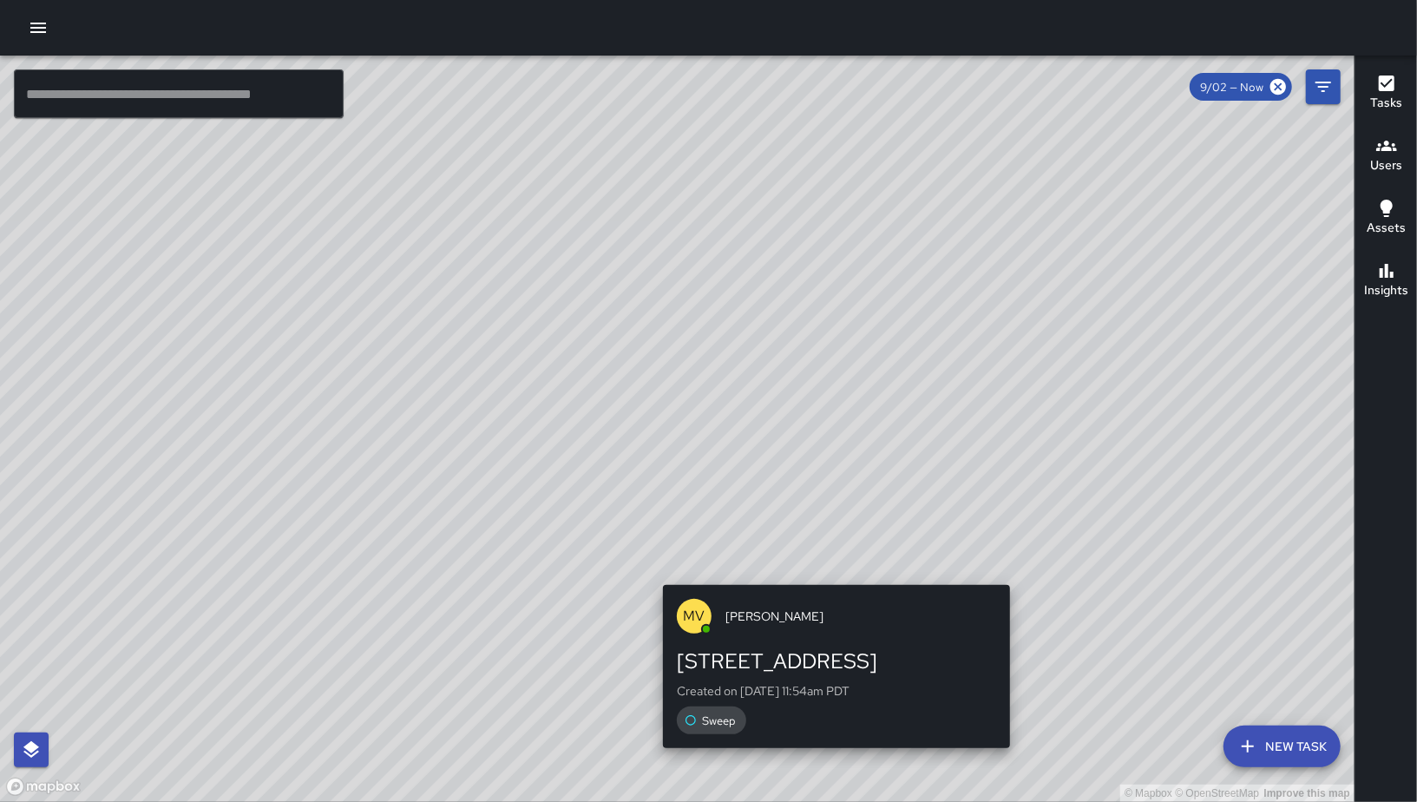
click at [826, 579] on div "[PERSON_NAME] [STREET_ADDRESS] Created on [DATE] 11:54am PDT Sweep" at bounding box center [836, 667] width 361 height 179
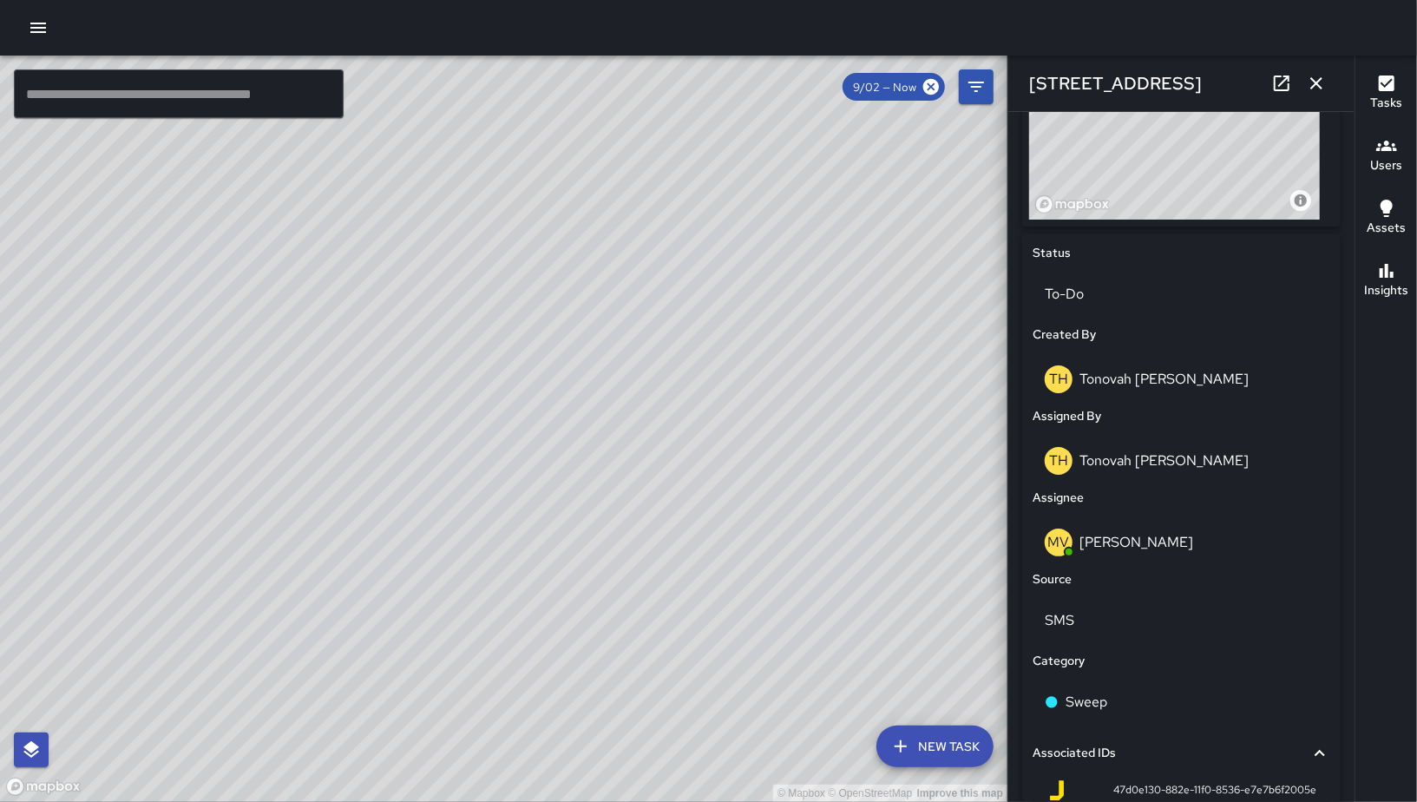
scroll to position [707, 0]
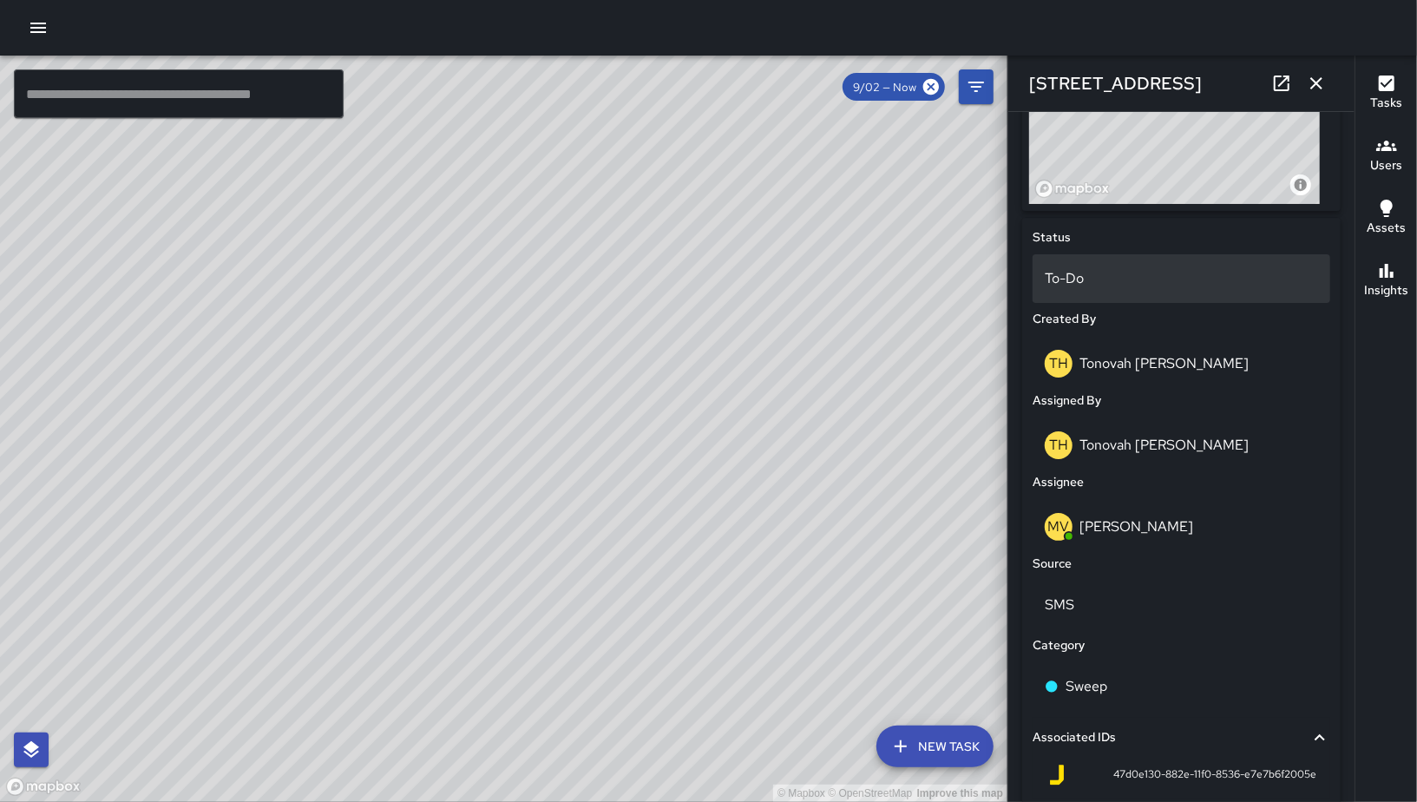
click at [1106, 284] on p "To-Do" at bounding box center [1181, 278] width 273 height 21
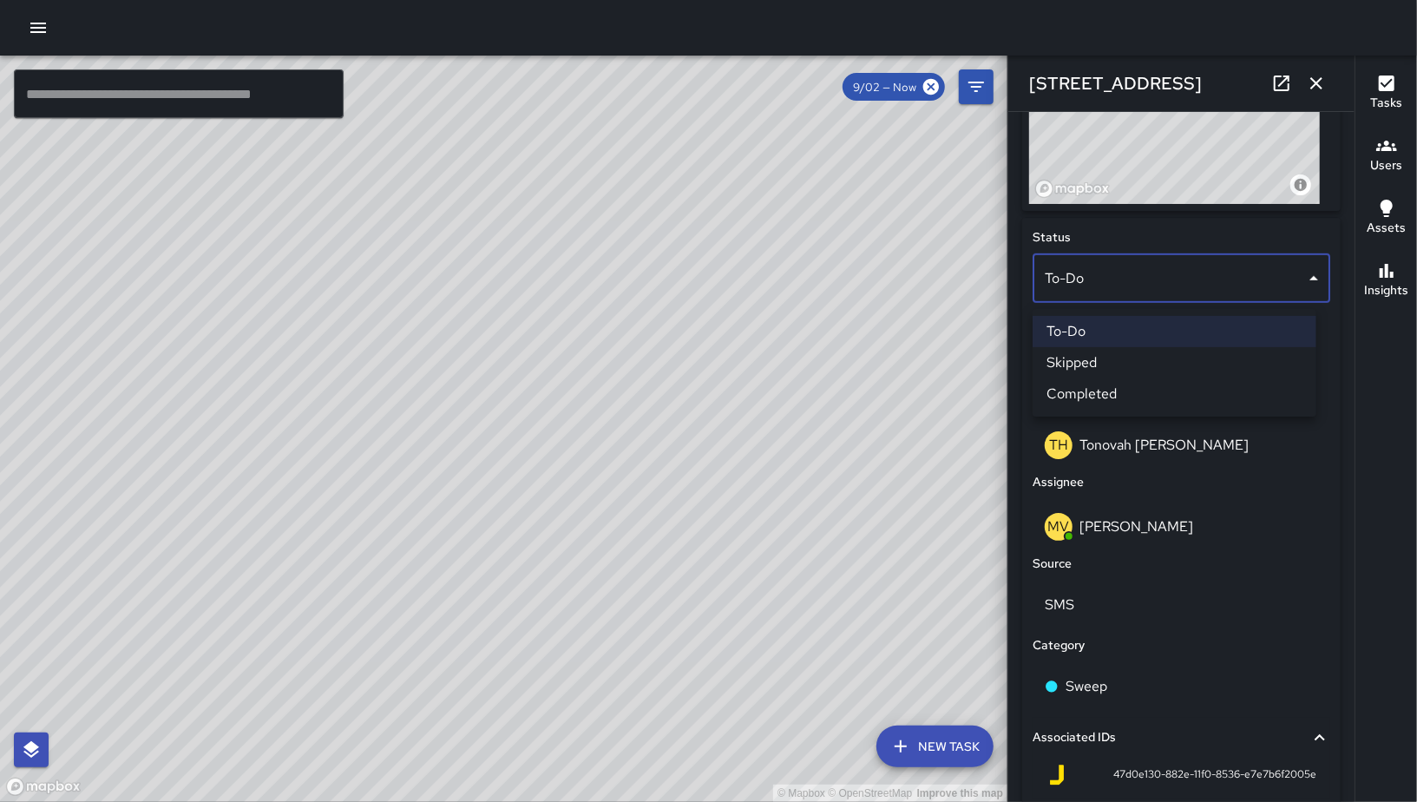
click at [1111, 363] on li "Skipped" at bounding box center [1175, 362] width 284 height 31
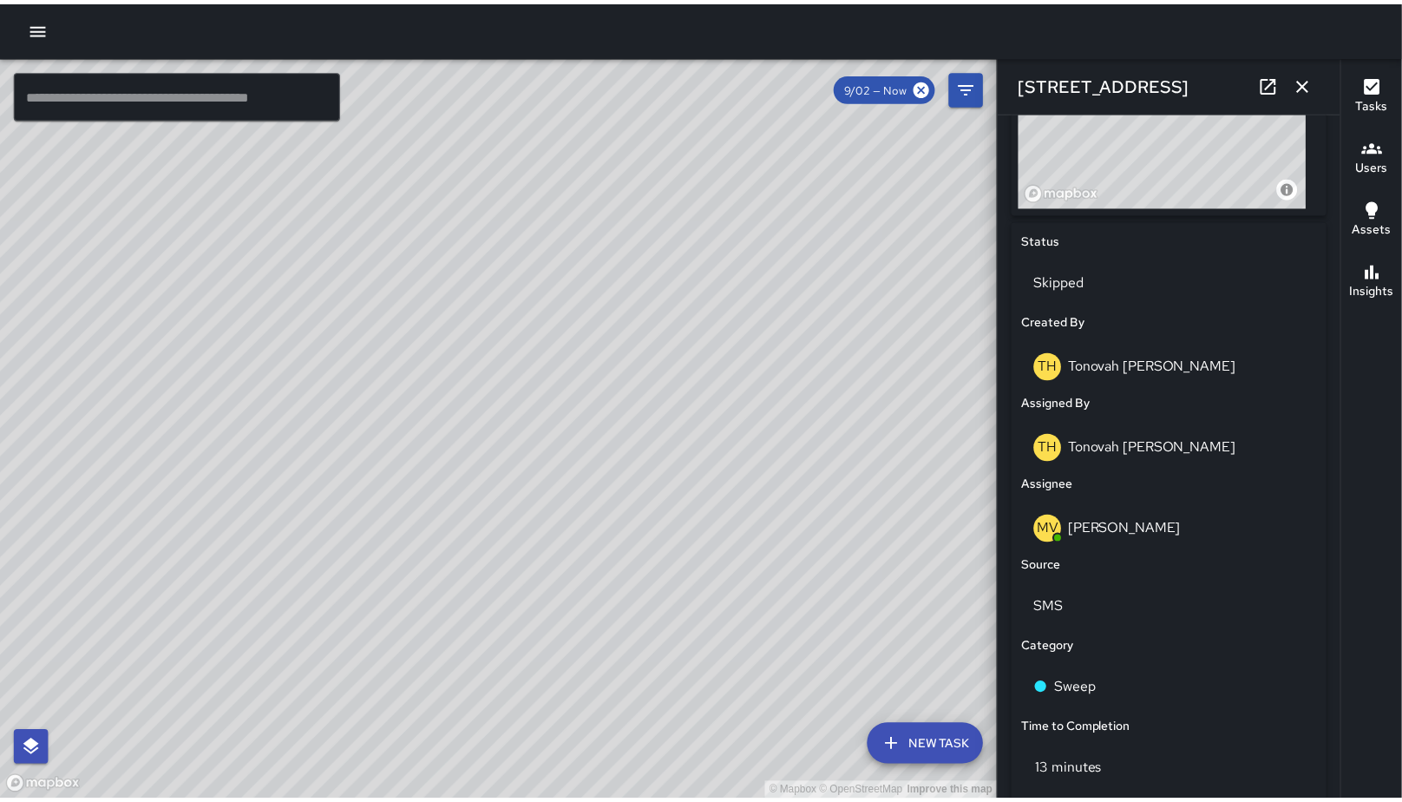
scroll to position [704, 0]
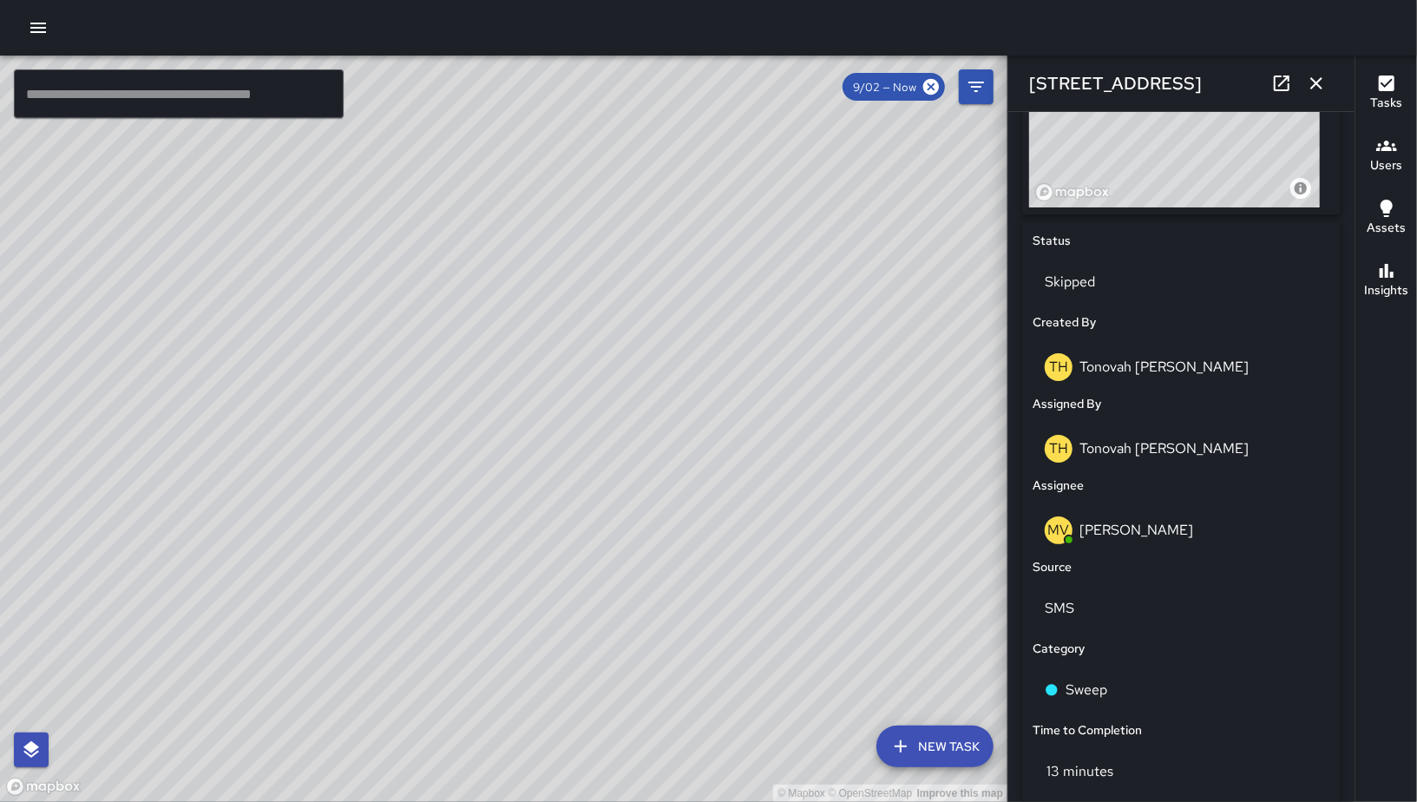
click at [1321, 74] on icon "button" at bounding box center [1316, 83] width 21 height 21
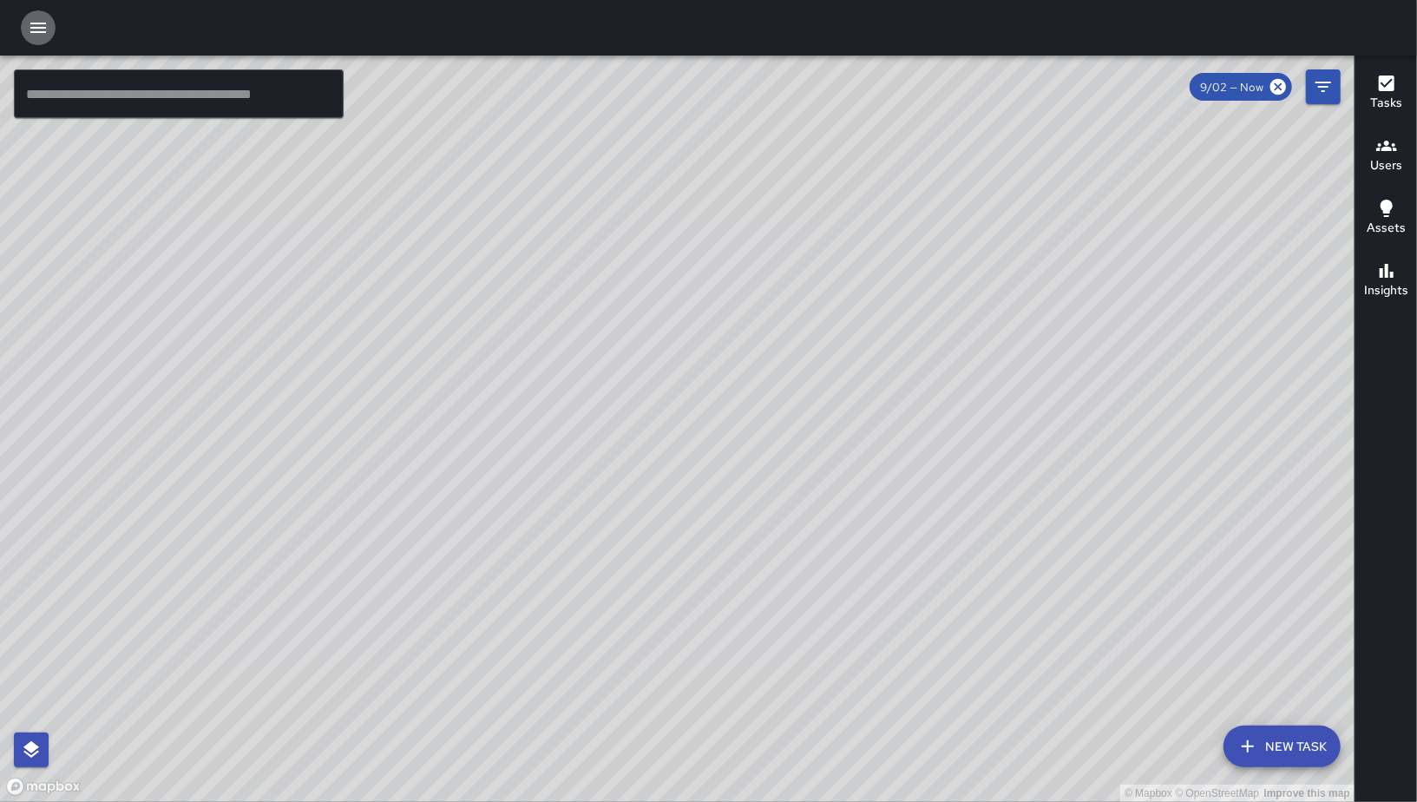
click at [40, 31] on icon "button" at bounding box center [38, 28] width 16 height 10
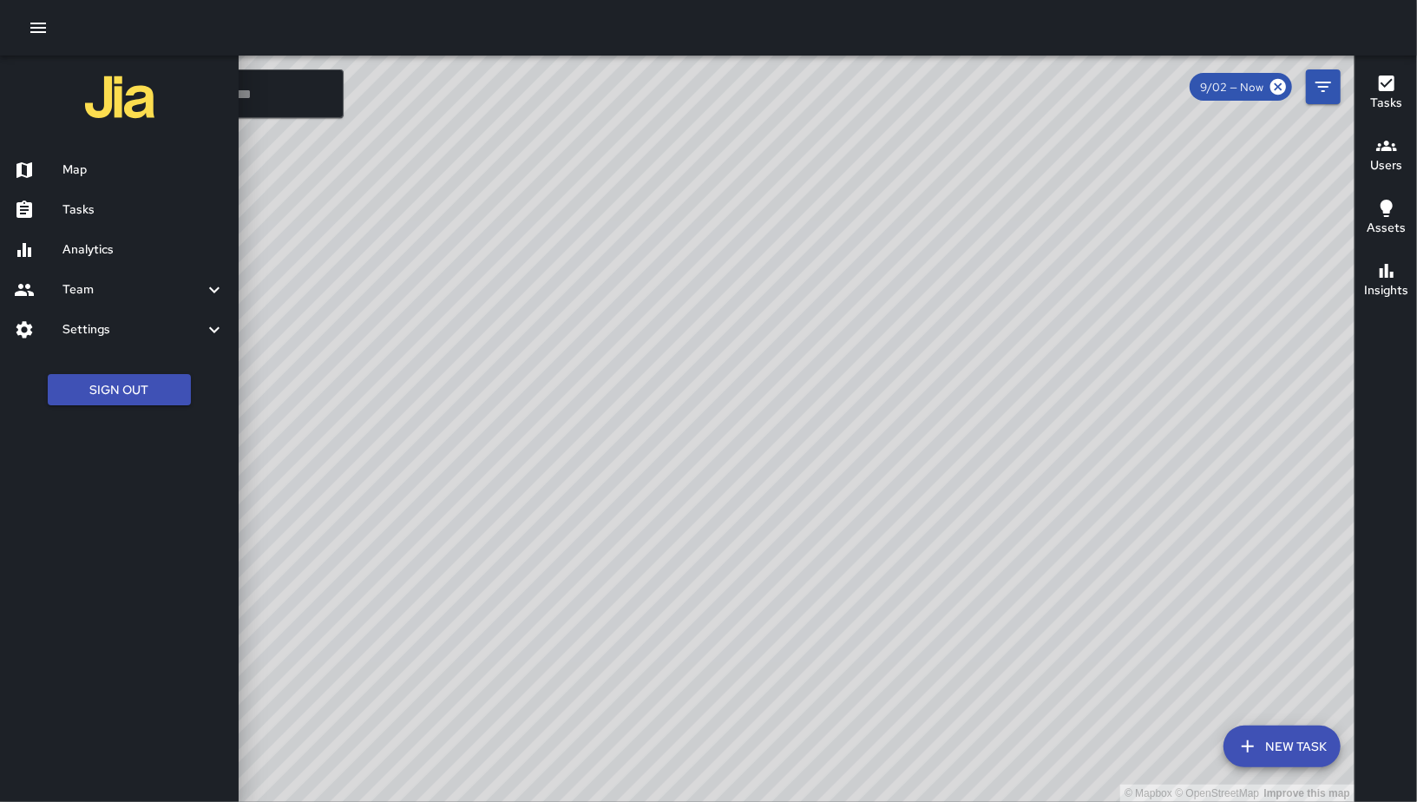
click at [115, 223] on div "Tasks" at bounding box center [119, 210] width 239 height 40
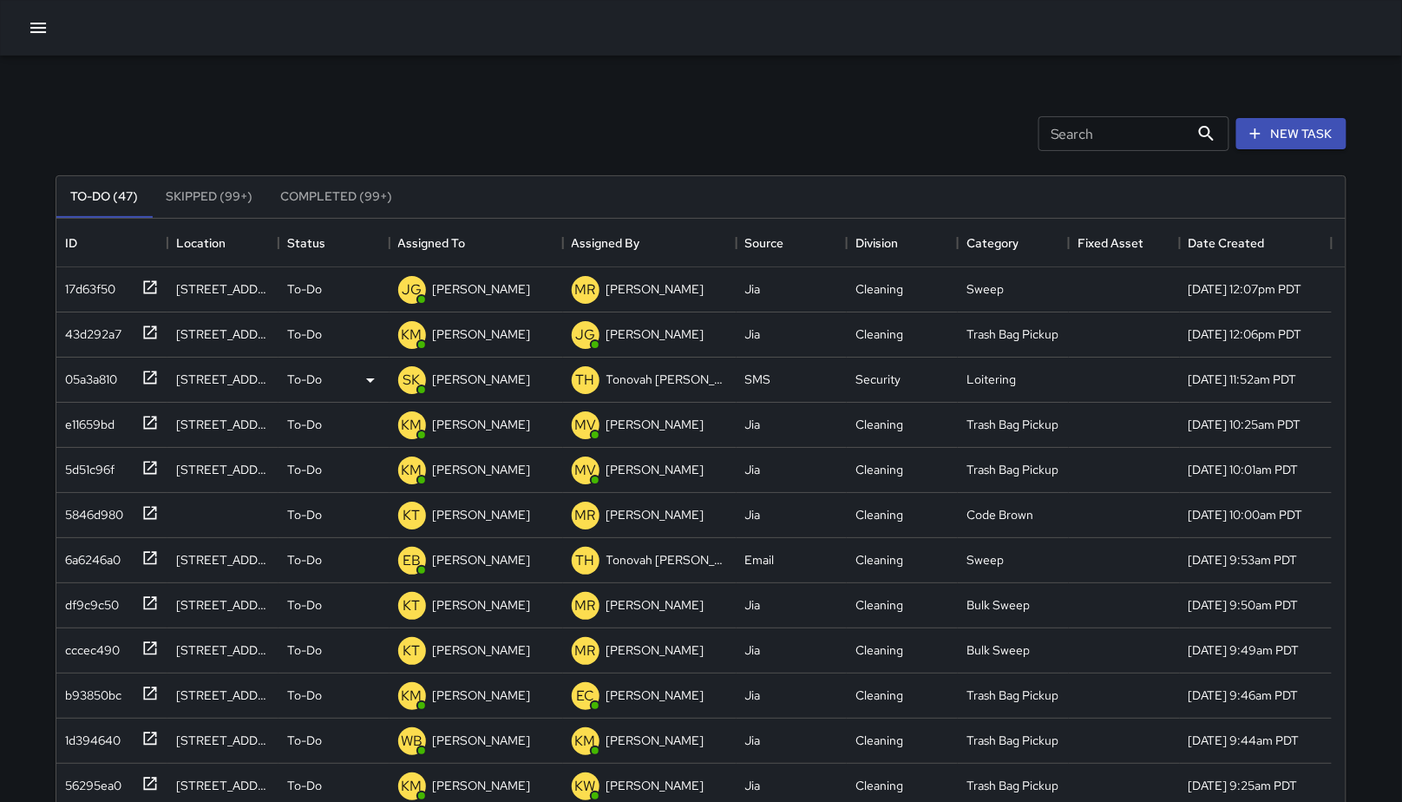
scroll to position [721, 1275]
click at [115, 296] on div "17d63f50" at bounding box center [86, 285] width 57 height 24
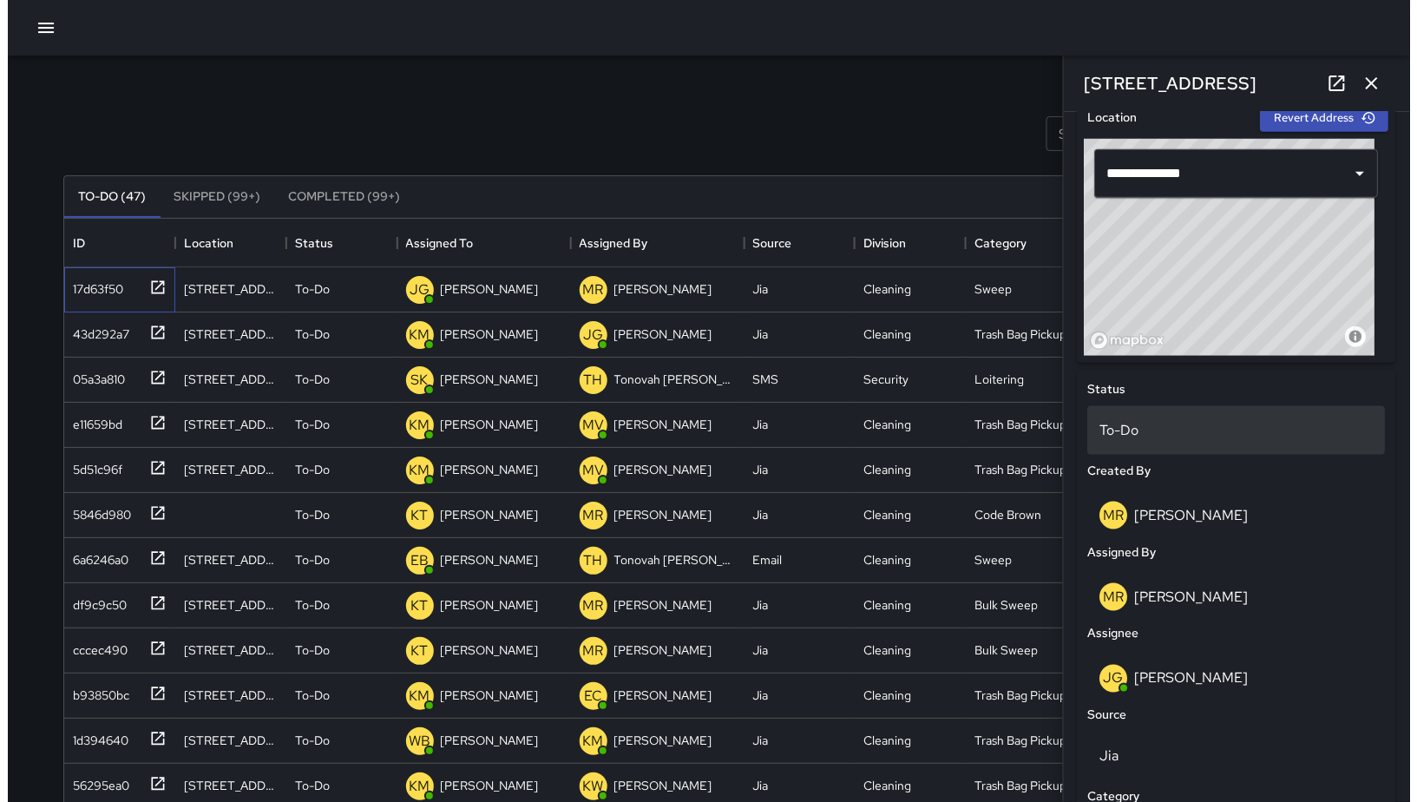
scroll to position [556, 0]
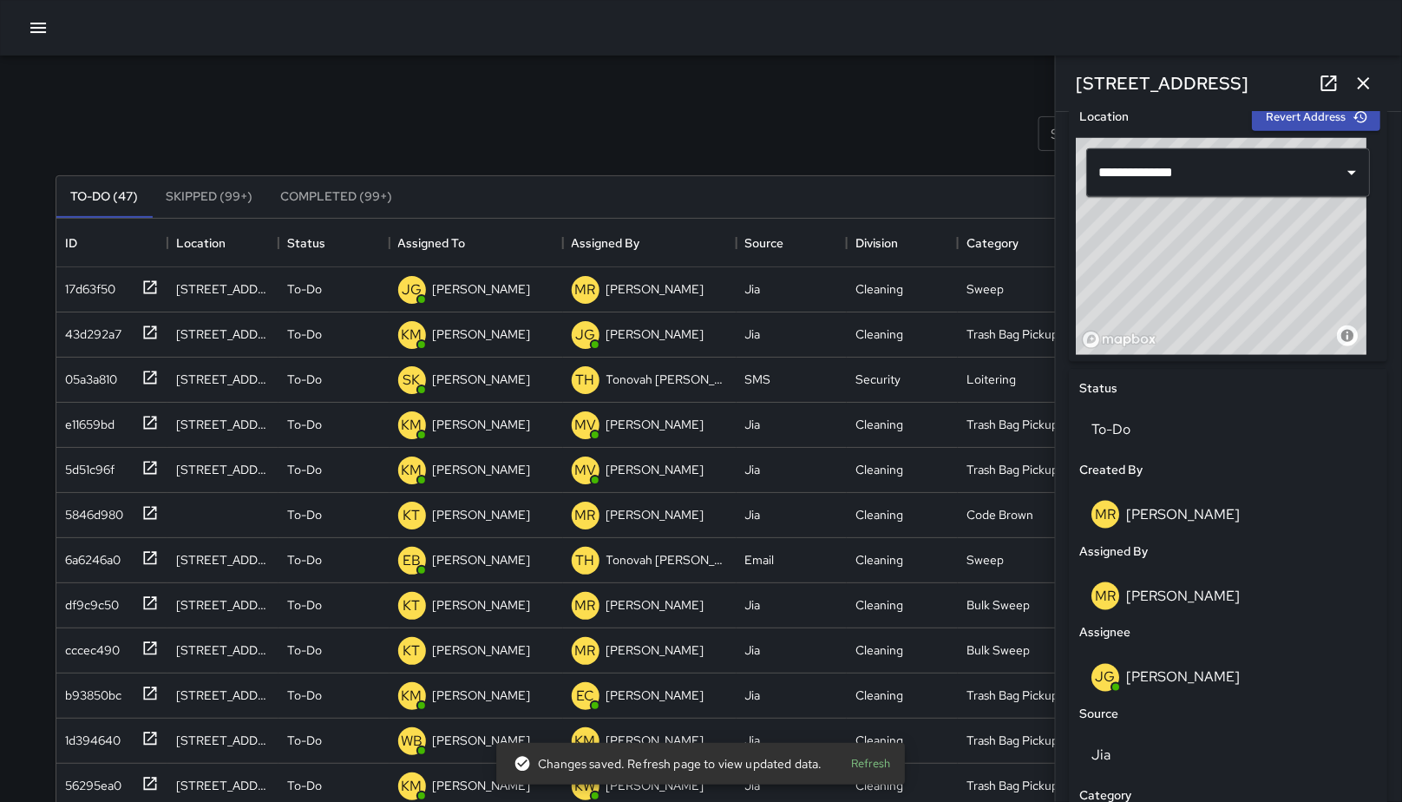
drag, startPoint x: 1262, startPoint y: 275, endPoint x: 1247, endPoint y: 262, distance: 20.3
click at [1247, 262] on div "© Mapbox © OpenStreetMap Improve this map" at bounding box center [1222, 246] width 291 height 217
drag, startPoint x: 1243, startPoint y: 267, endPoint x: 1211, endPoint y: 246, distance: 38.7
click at [1211, 246] on div "© Mapbox © OpenStreetMap Improve this map" at bounding box center [1222, 246] width 291 height 217
click at [849, 89] on div "Search Search New Task" at bounding box center [701, 134] width 1298 height 90
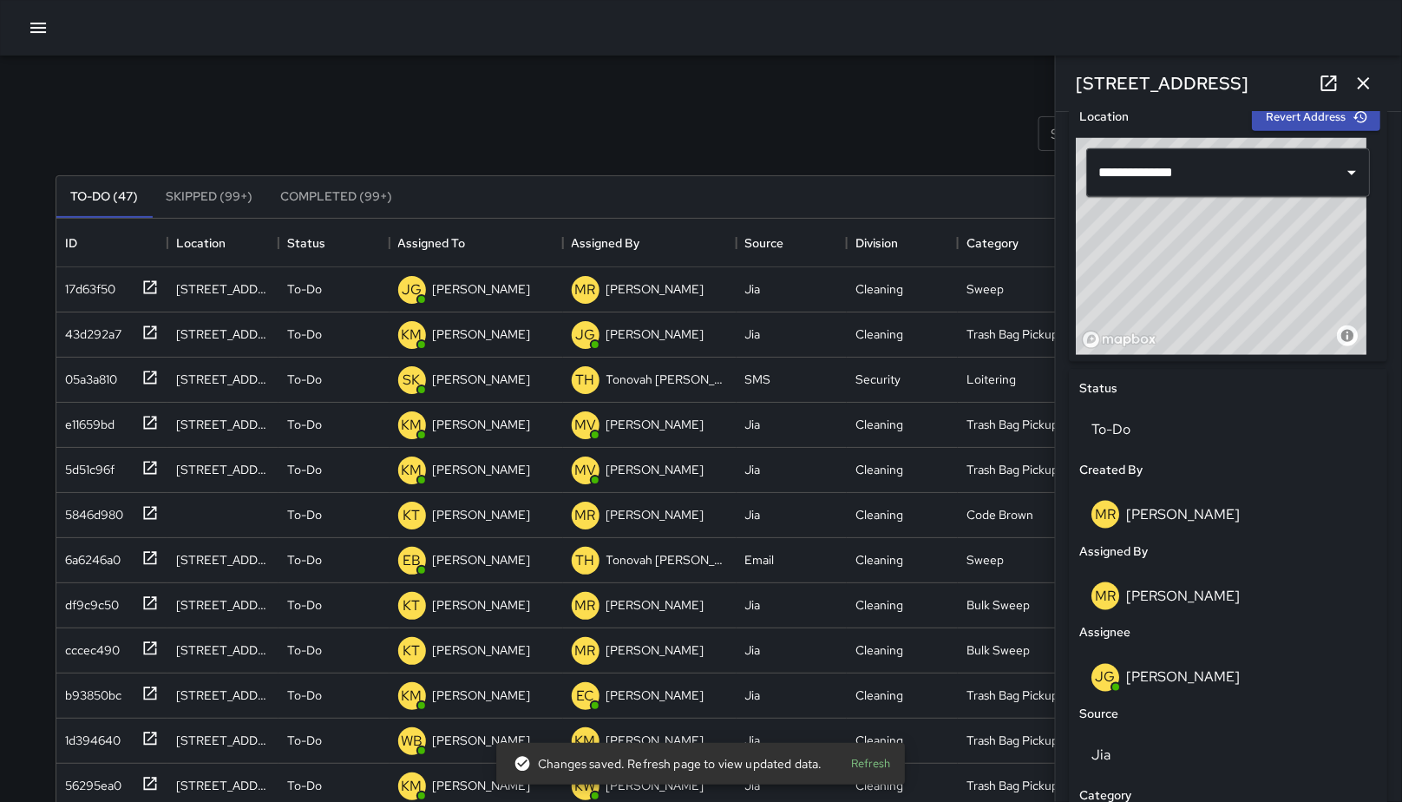
click at [1373, 78] on icon "button" at bounding box center [1364, 83] width 21 height 21
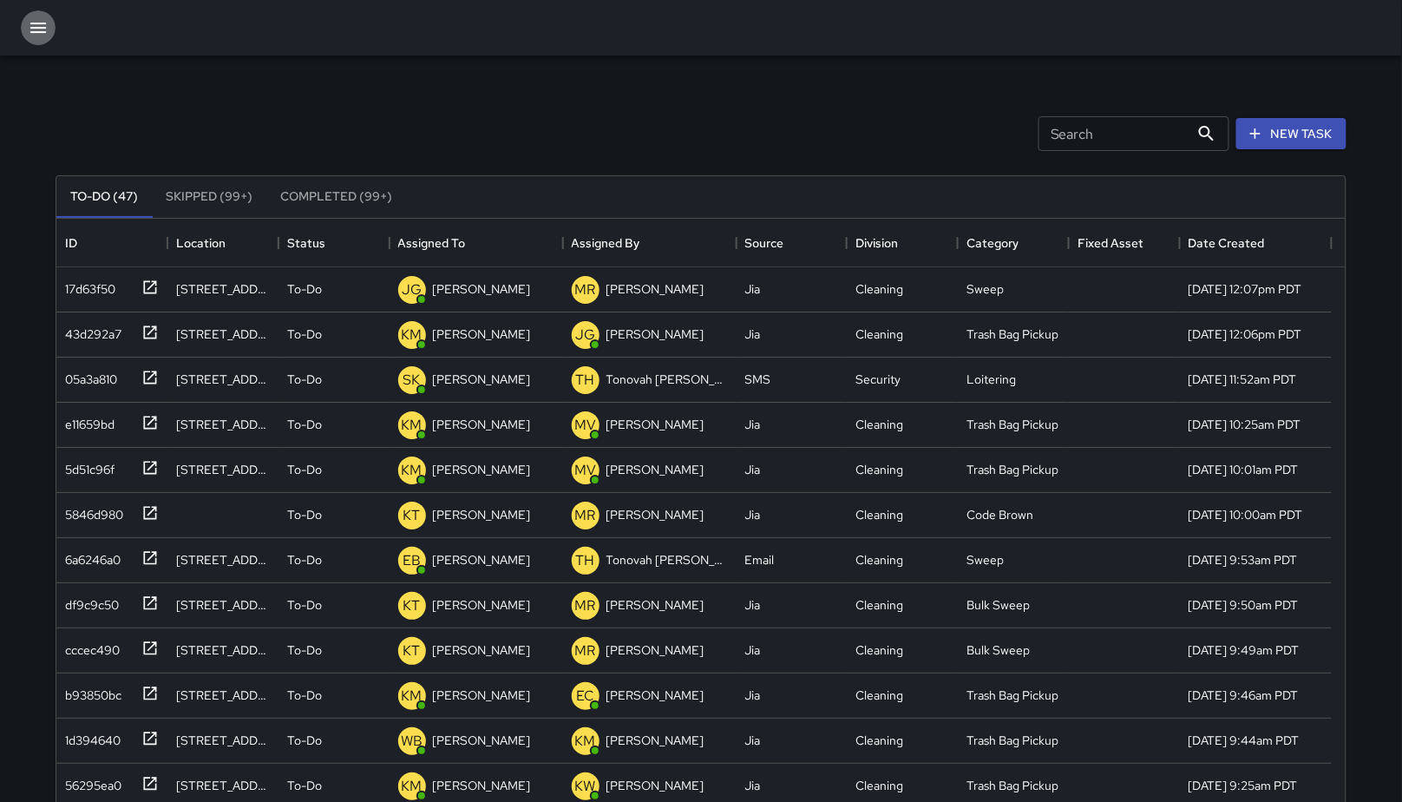
click at [43, 21] on icon "button" at bounding box center [38, 27] width 21 height 21
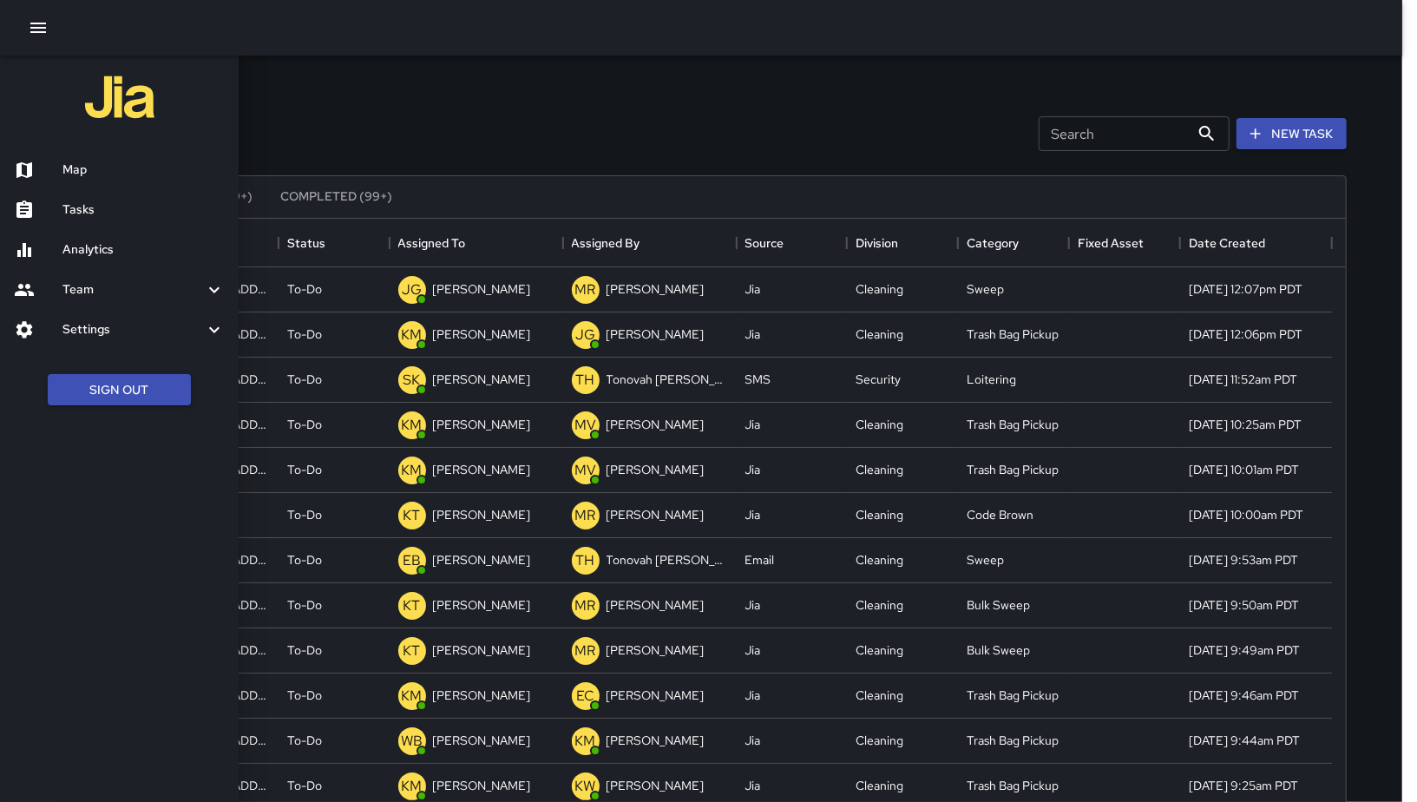
click at [90, 157] on div "Map" at bounding box center [119, 170] width 239 height 40
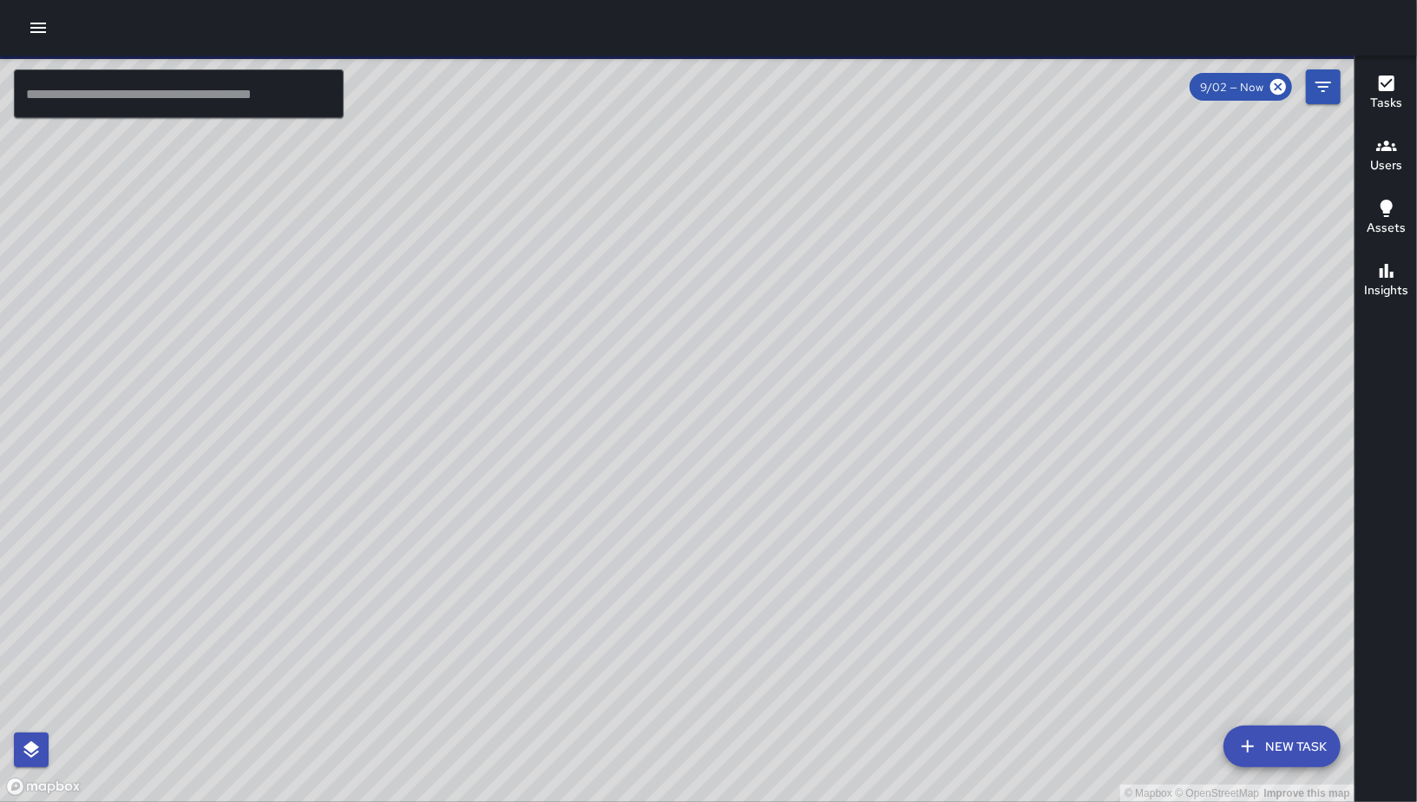
drag, startPoint x: 733, startPoint y: 634, endPoint x: 712, endPoint y: 89, distance: 545.3
click at [711, 82] on div "© Mapbox © OpenStreetMap Improve this map" at bounding box center [677, 429] width 1354 height 746
drag, startPoint x: 723, startPoint y: 467, endPoint x: 662, endPoint y: 469, distance: 60.8
click at [723, 467] on div "© Mapbox © OpenStreetMap Improve this map SK [PERSON_NAME] [STREET_ADDRESS] Cre…" at bounding box center [677, 429] width 1354 height 746
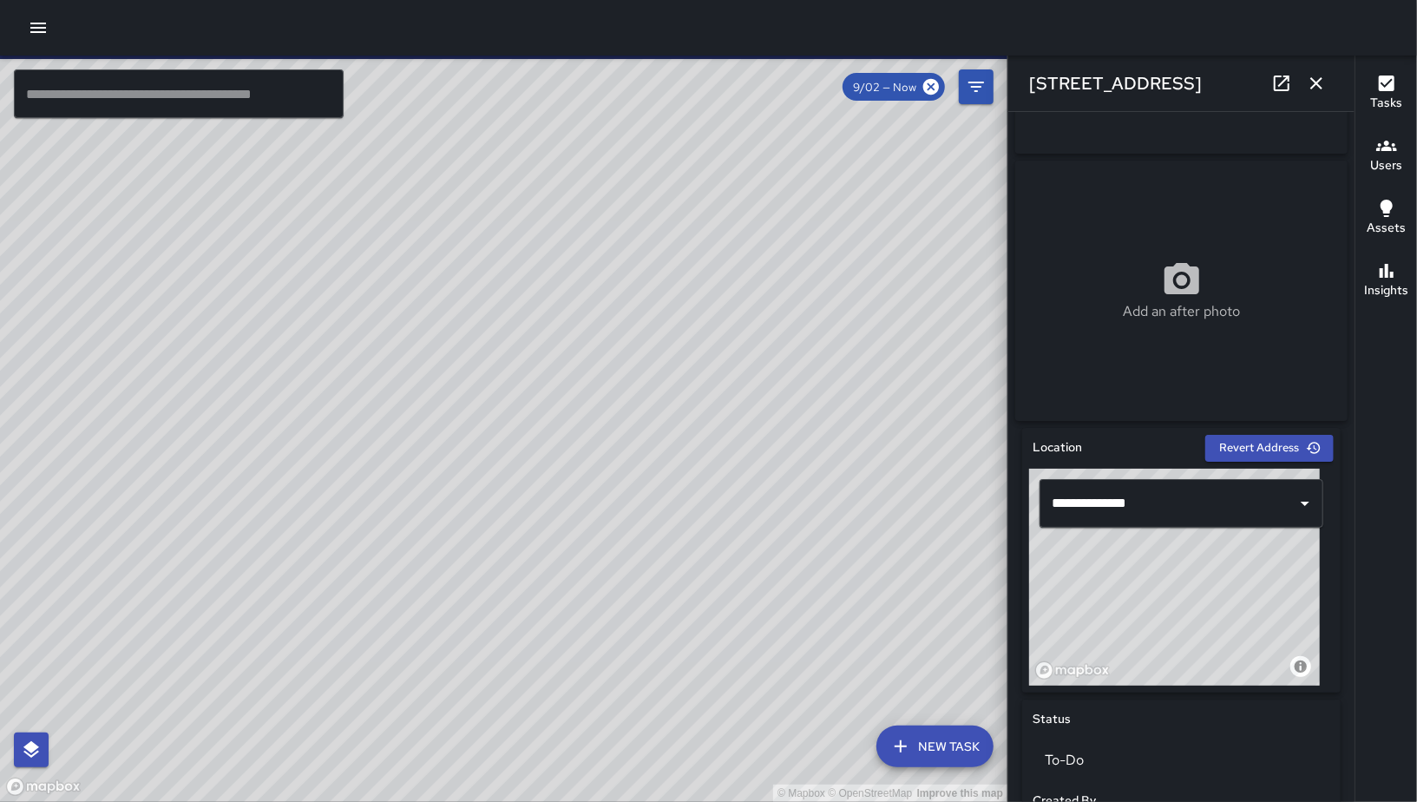
scroll to position [364, 0]
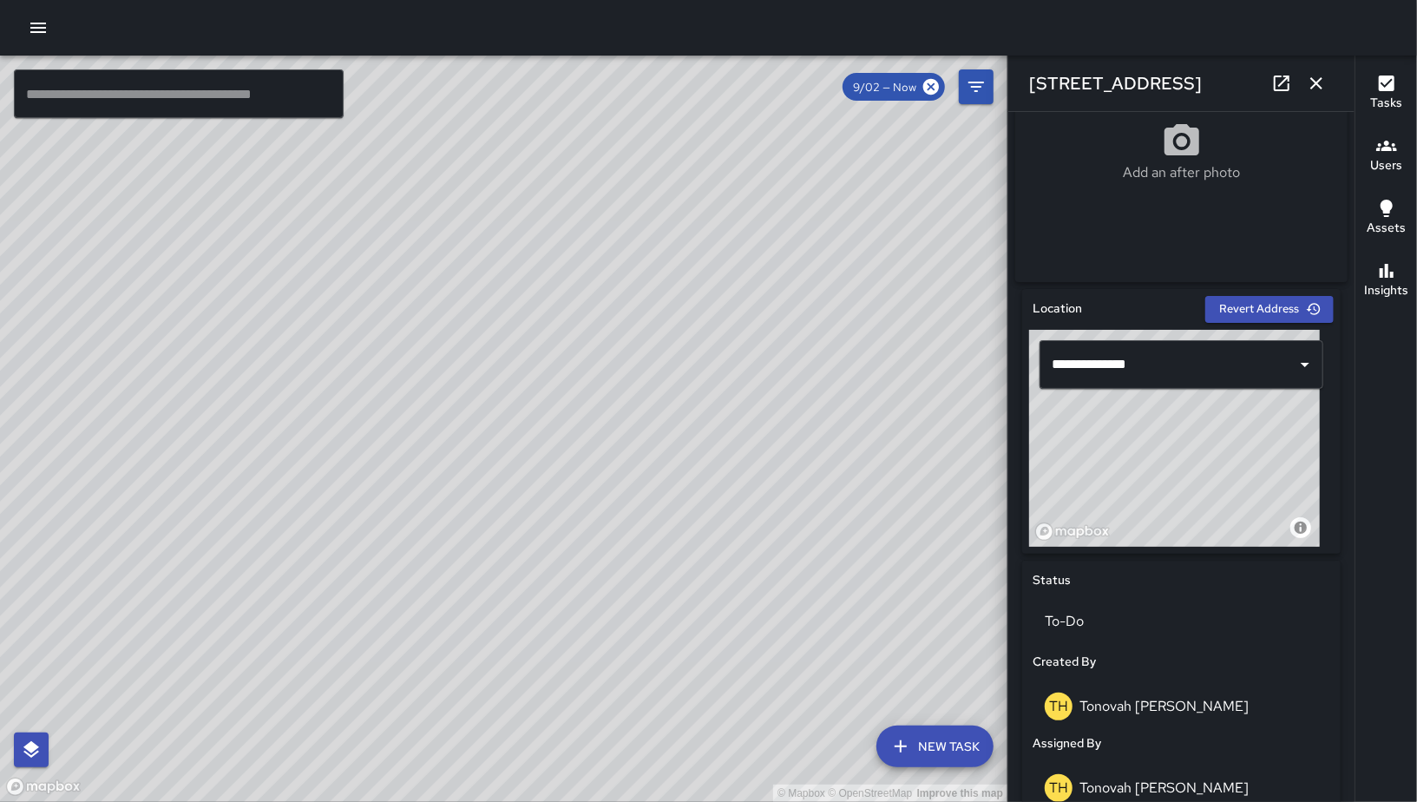
drag, startPoint x: 1198, startPoint y: 531, endPoint x: 1188, endPoint y: 519, distance: 16.0
click at [1188, 519] on div "© Mapbox © OpenStreetMap Improve this map" at bounding box center [1174, 438] width 291 height 217
click at [1321, 69] on button "button" at bounding box center [1316, 83] width 35 height 35
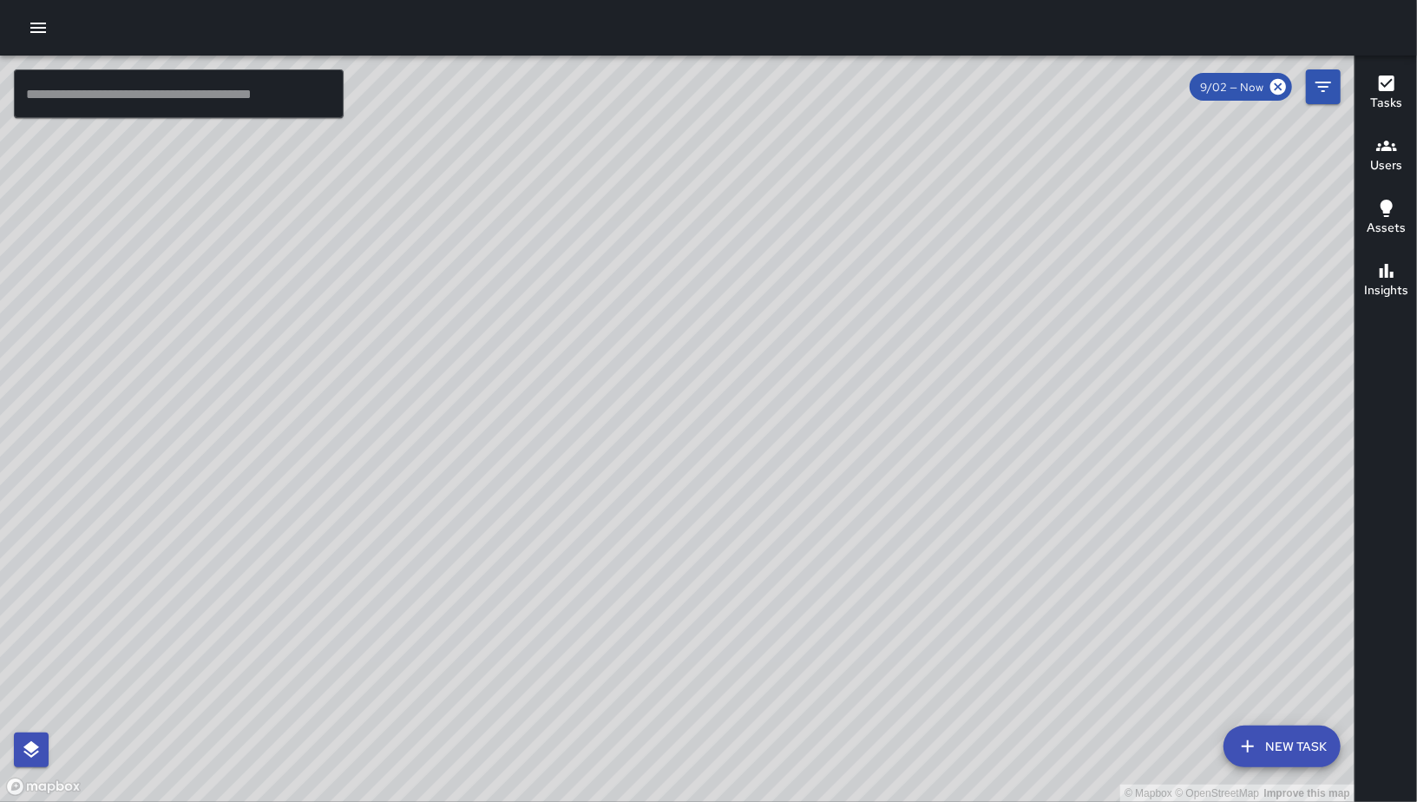
drag, startPoint x: 1059, startPoint y: 353, endPoint x: 757, endPoint y: 502, distance: 336.0
click at [838, 503] on div "© Mapbox © OpenStreetMap Improve this map" at bounding box center [677, 429] width 1354 height 746
drag, startPoint x: 960, startPoint y: 293, endPoint x: 1027, endPoint y: 115, distance: 190.0
click at [1027, 110] on div "© Mapbox © OpenStreetMap Improve this map" at bounding box center [677, 429] width 1354 height 746
click at [552, 403] on div "© Mapbox © OpenStreetMap Improve this map EB [PERSON_NAME] [STREET_ADDRESS][PER…" at bounding box center [677, 429] width 1354 height 746
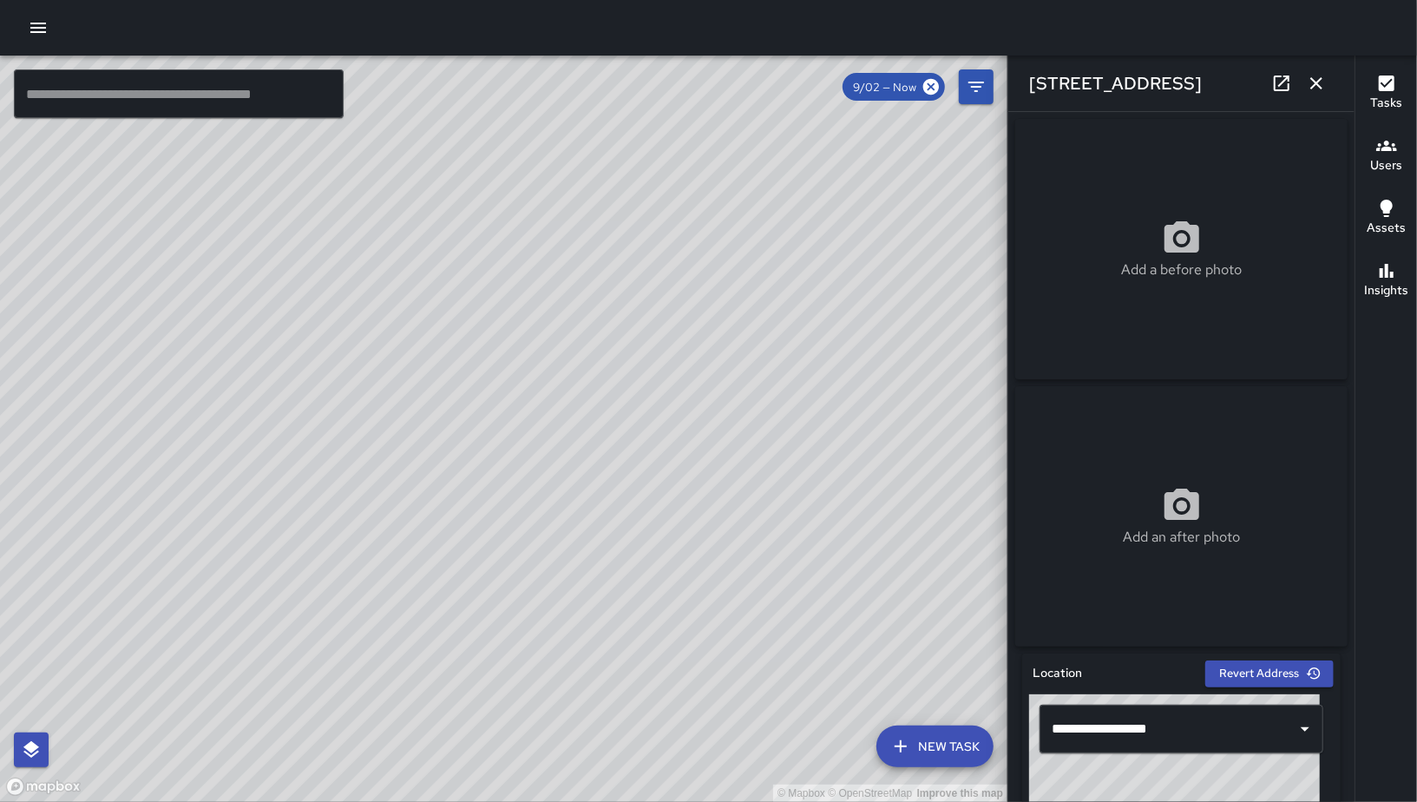
drag, startPoint x: 1198, startPoint y: 87, endPoint x: 1021, endPoint y: 81, distance: 177.1
click at [1021, 81] on div "[STREET_ADDRESS]" at bounding box center [1181, 84] width 346 height 56
copy h6 "[STREET_ADDRESS]"
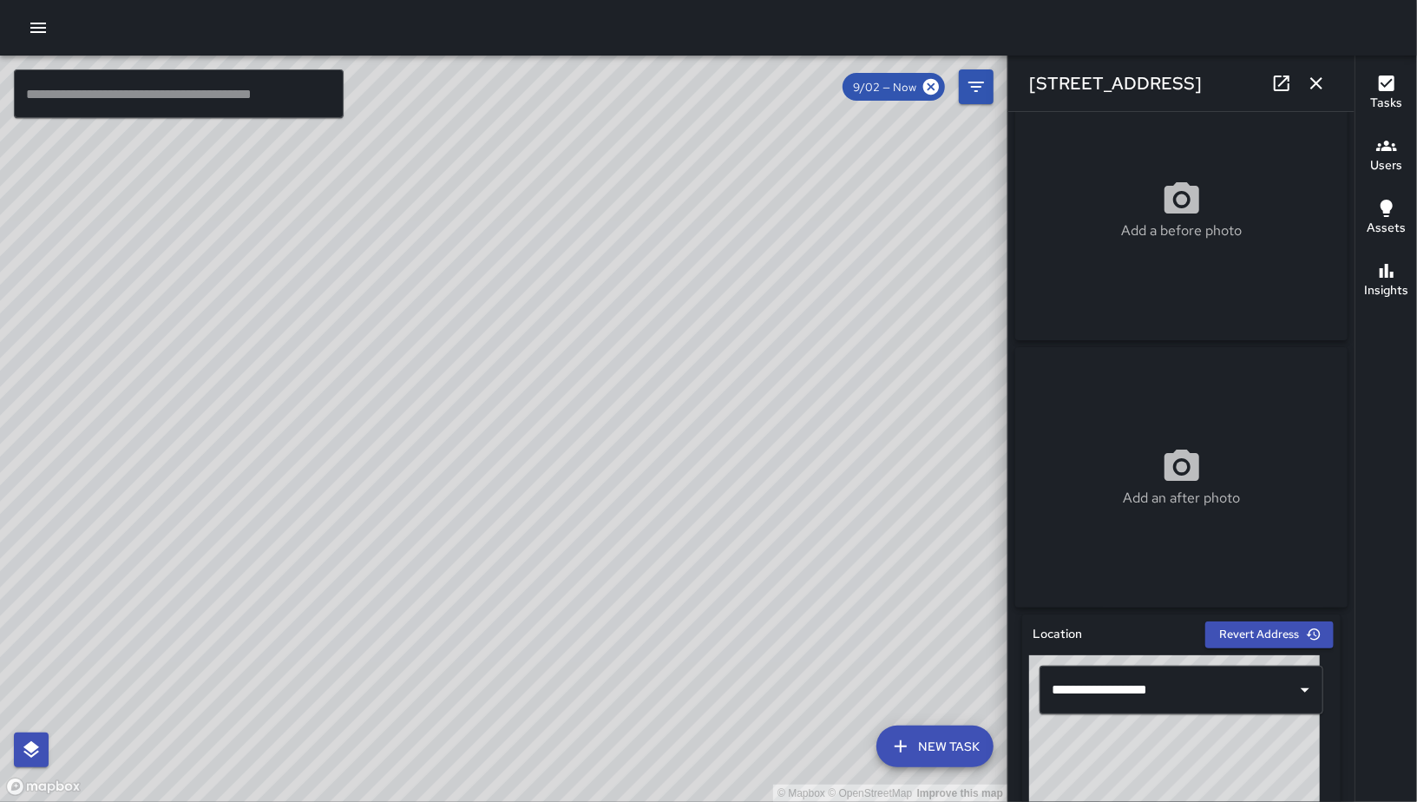
scroll to position [403, 0]
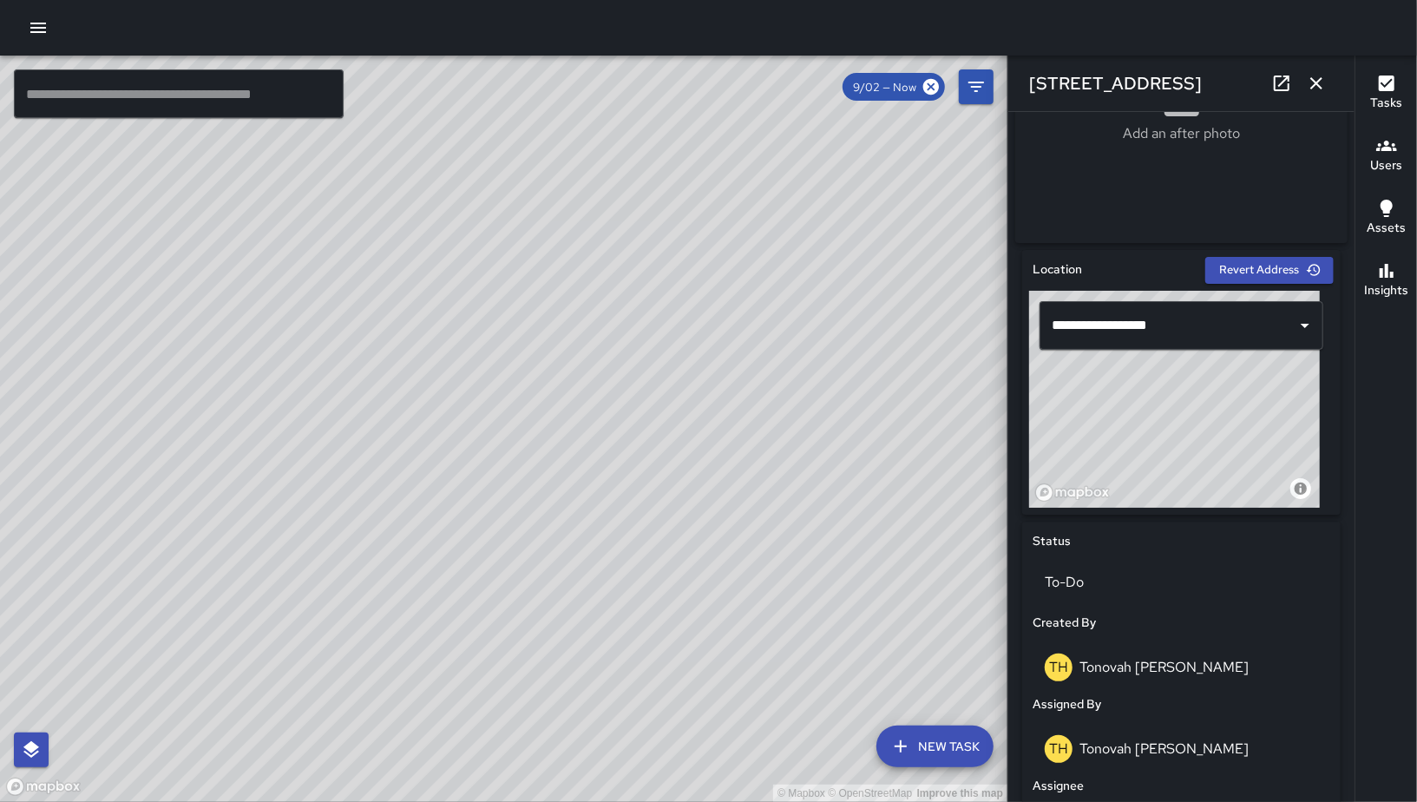
drag, startPoint x: 790, startPoint y: 260, endPoint x: 685, endPoint y: 407, distance: 180.9
click at [685, 409] on div "© Mapbox © OpenStreetMap Improve this map" at bounding box center [503, 429] width 1007 height 746
drag, startPoint x: 802, startPoint y: 292, endPoint x: 669, endPoint y: 401, distance: 172.0
click at [669, 401] on div "© Mapbox © OpenStreetMap Improve this map" at bounding box center [503, 429] width 1007 height 746
drag, startPoint x: 731, startPoint y: 286, endPoint x: 672, endPoint y: 346, distance: 83.4
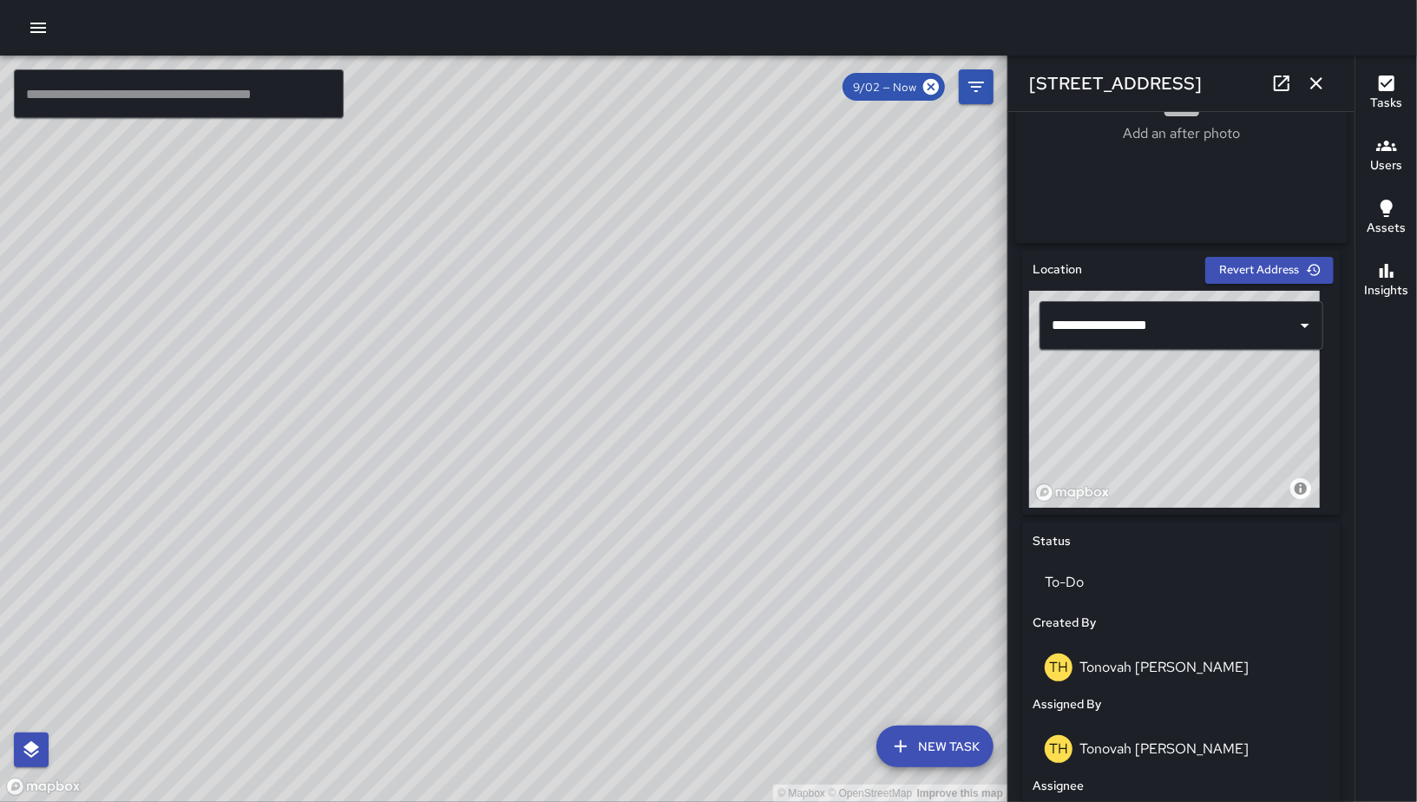
click at [672, 346] on div "© Mapbox © OpenStreetMap Improve this map" at bounding box center [503, 429] width 1007 height 746
click at [1321, 89] on icon "button" at bounding box center [1316, 83] width 21 height 21
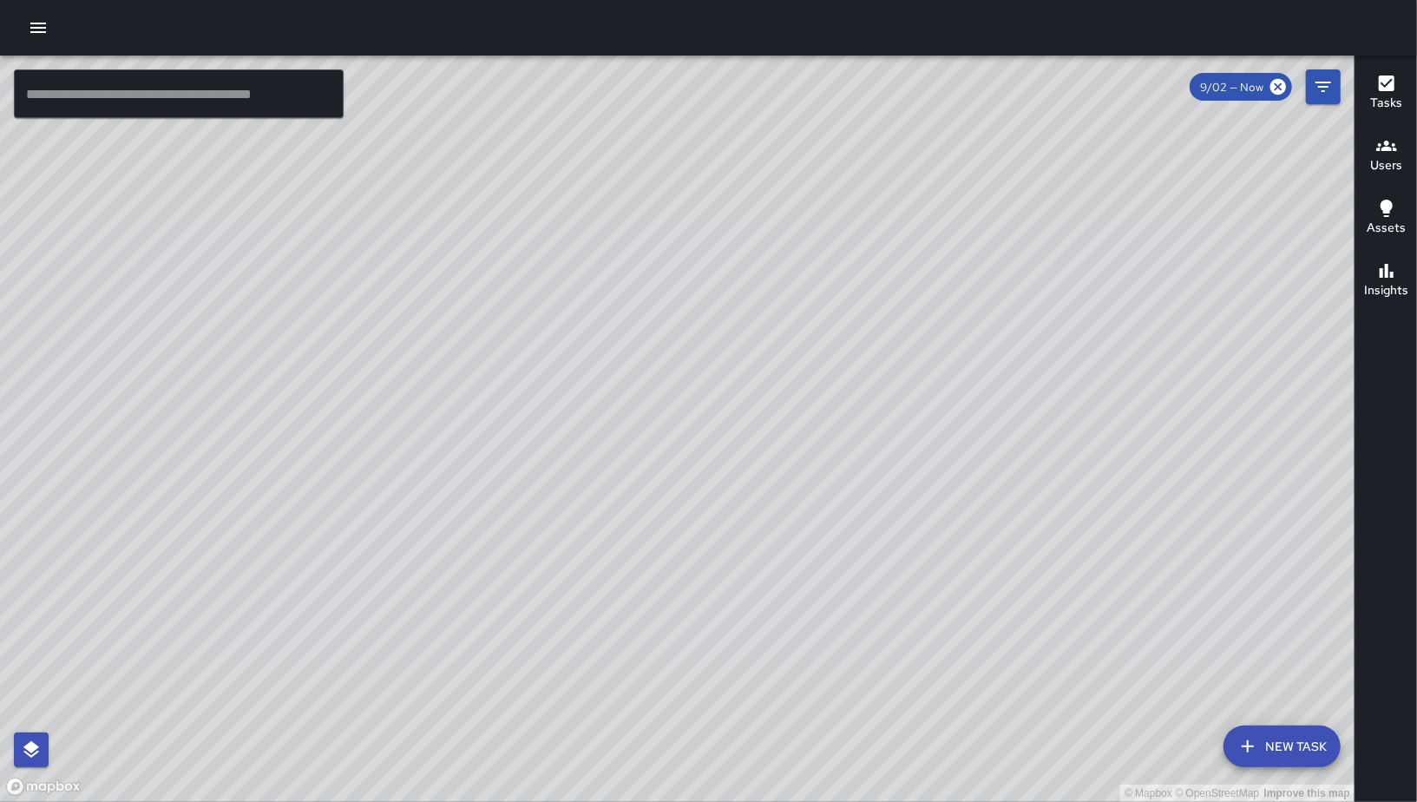
drag, startPoint x: 1153, startPoint y: 283, endPoint x: 959, endPoint y: 424, distance: 240.4
click at [959, 426] on div "© Mapbox © OpenStreetMap Improve this map" at bounding box center [677, 429] width 1354 height 746
click at [1322, 97] on button "Filters" at bounding box center [1323, 86] width 35 height 35
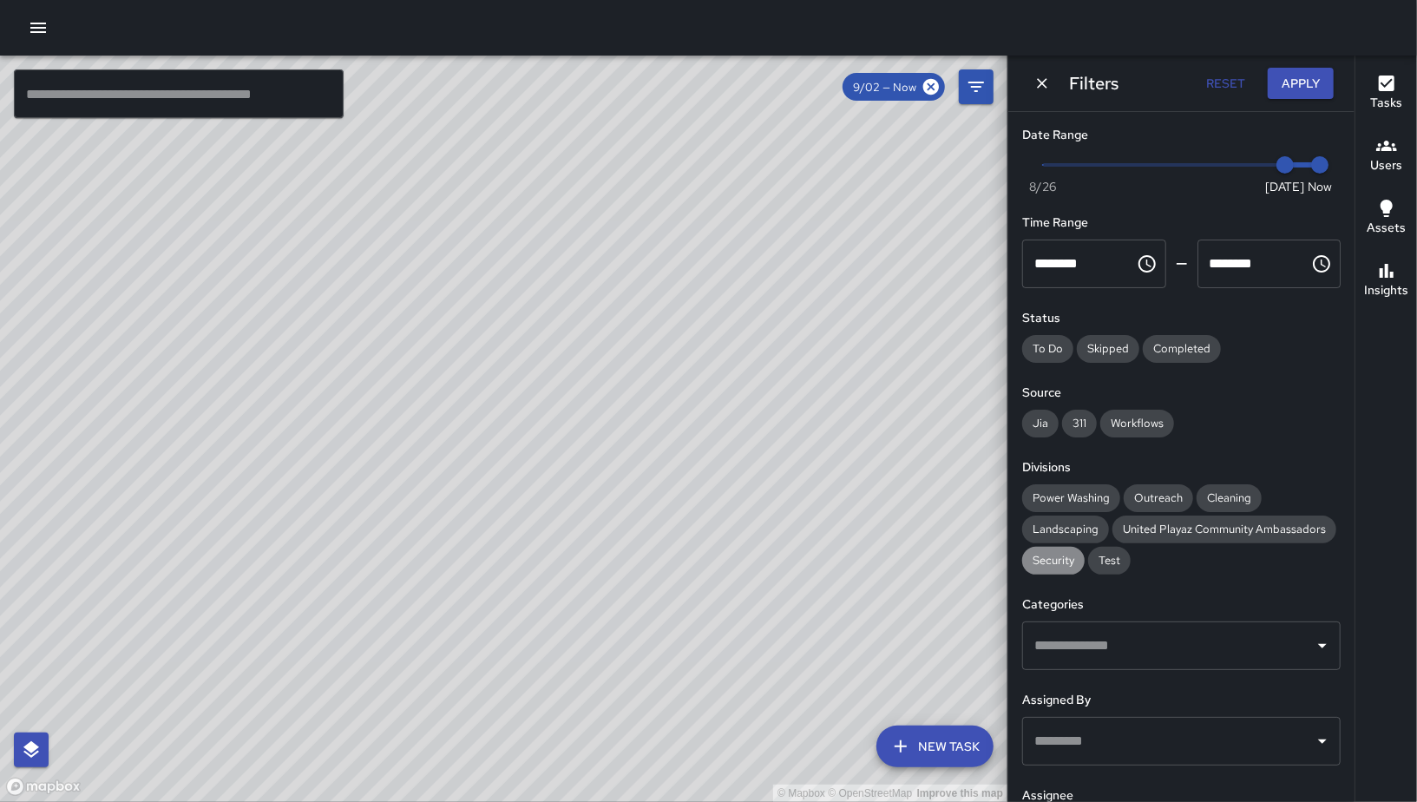
click at [1085, 557] on span "Security" at bounding box center [1053, 560] width 62 height 15
click at [1286, 100] on div "Filters Reset Apply" at bounding box center [1181, 84] width 346 height 56
click at [1288, 93] on button "Apply" at bounding box center [1301, 84] width 66 height 32
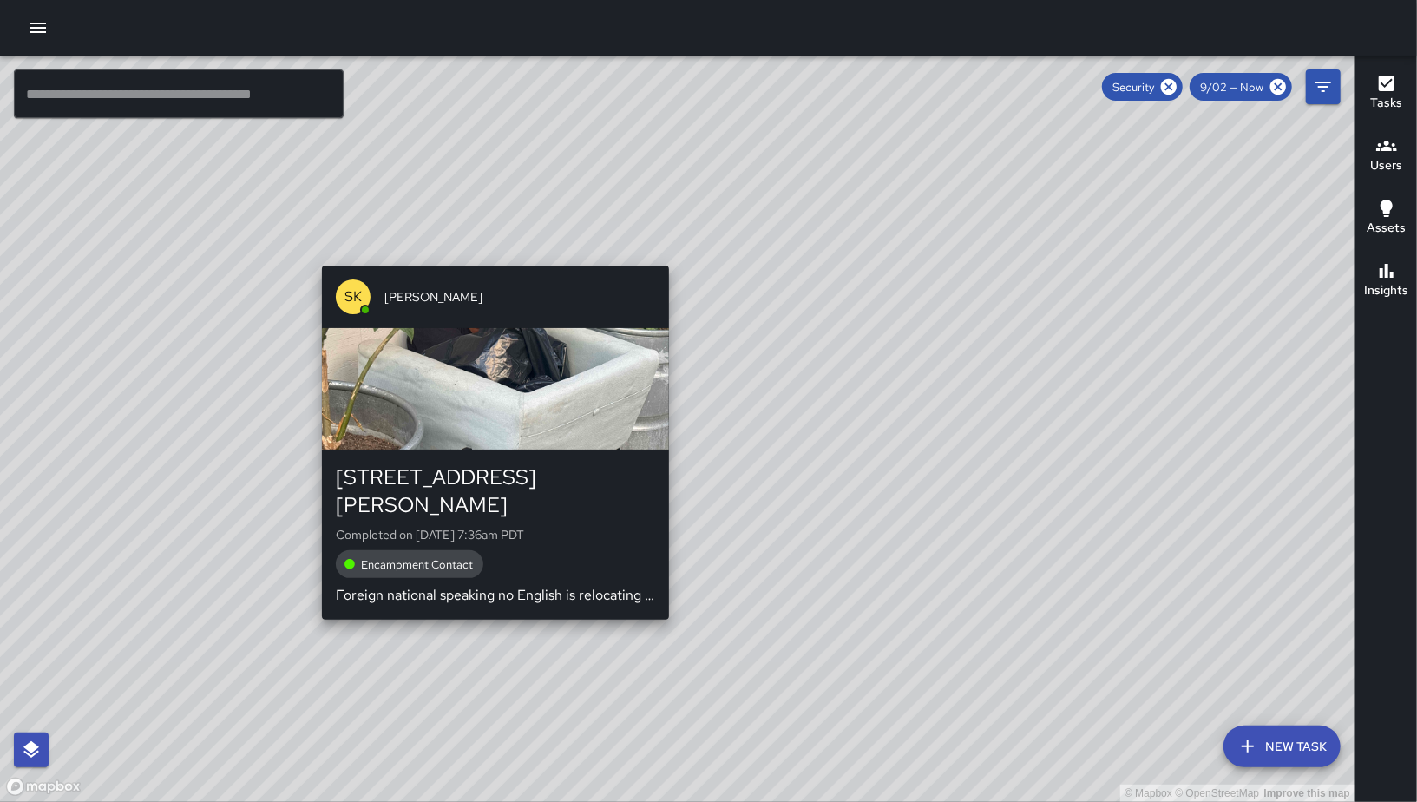
click at [489, 262] on div "SK [PERSON_NAME] [STREET_ADDRESS][PERSON_NAME] Completed on [DATE] 7:36am PDT E…" at bounding box center [495, 443] width 361 height 368
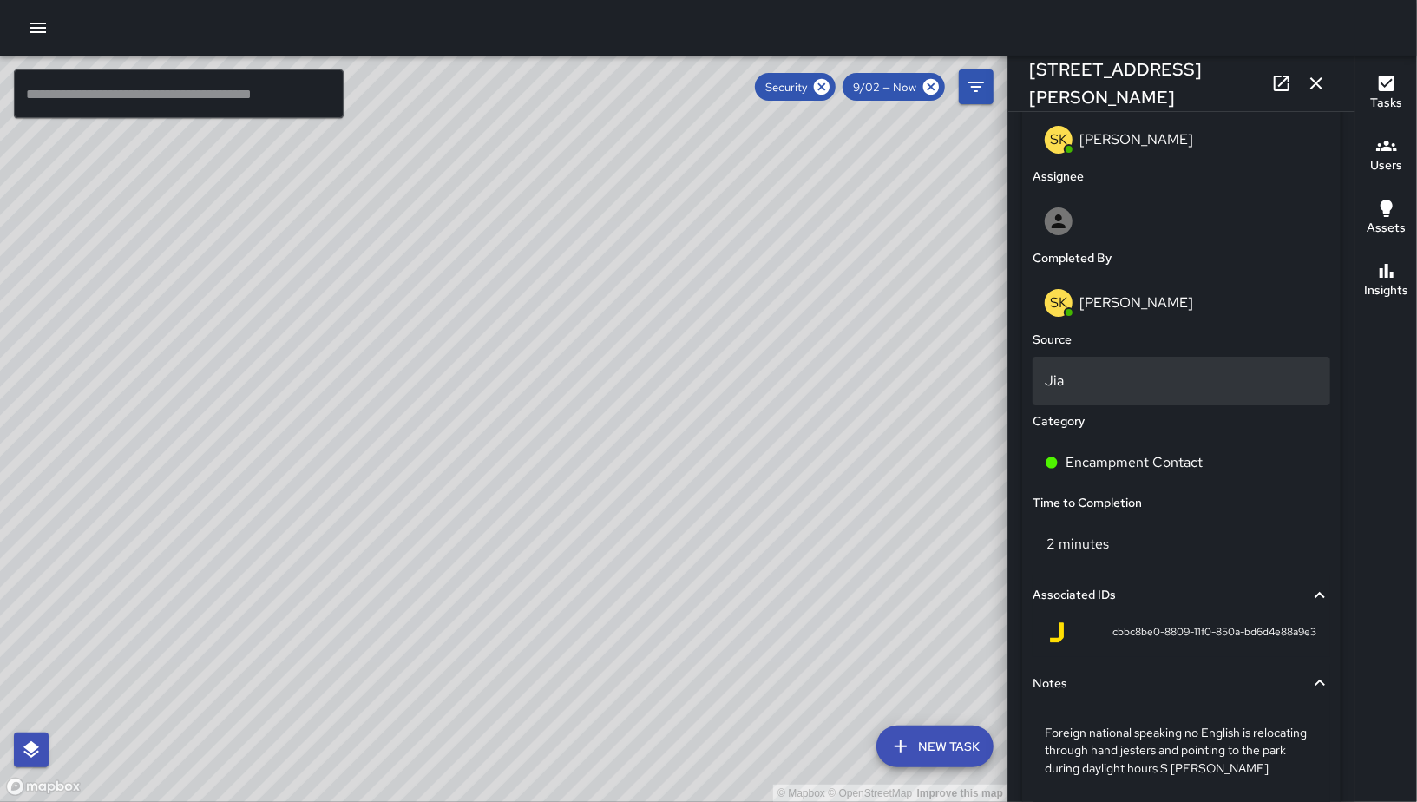
scroll to position [932, 0]
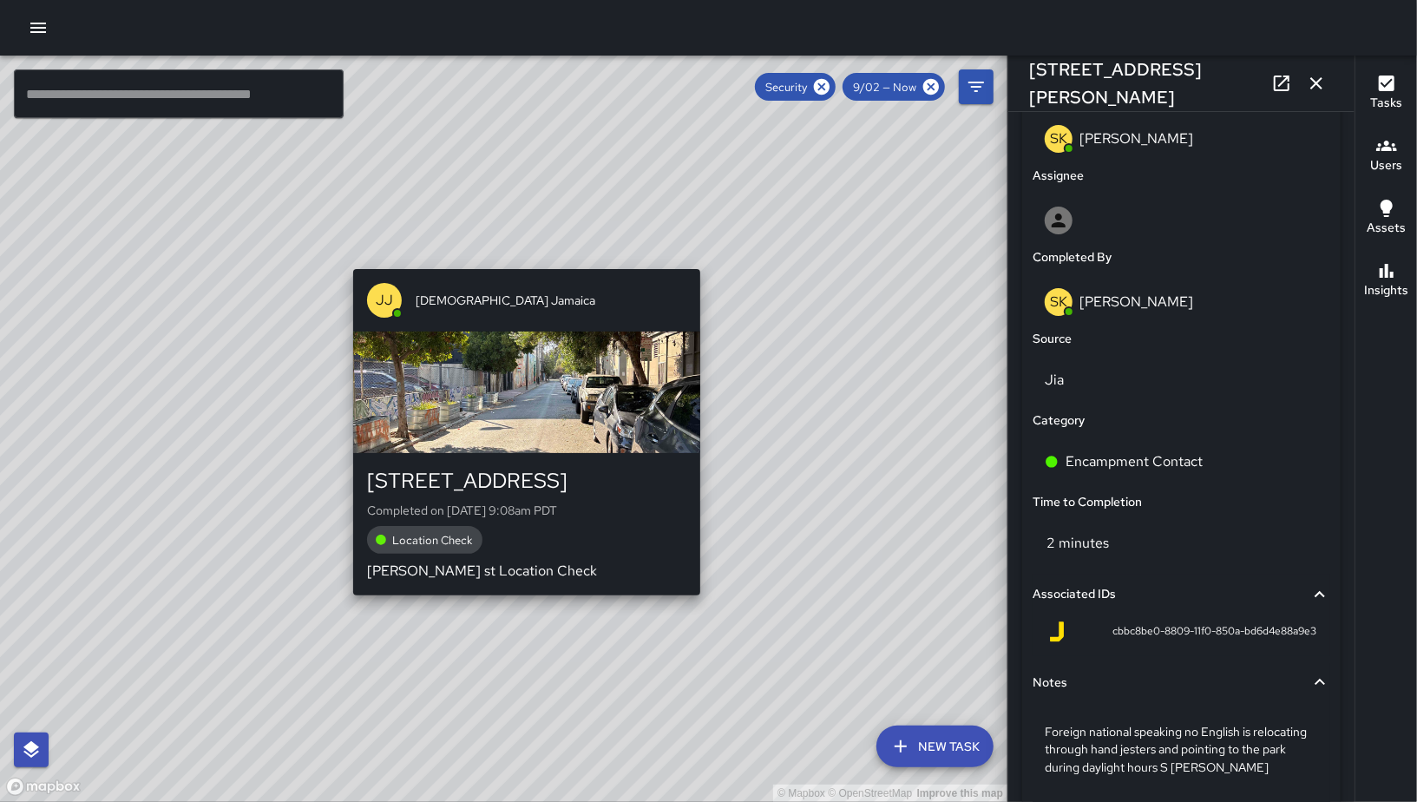
click at [707, 612] on div "© Mapbox © OpenStreetMap Improve this map JJ [PERSON_NAME] Jamaica [STREET_ADDR…" at bounding box center [503, 429] width 1007 height 746
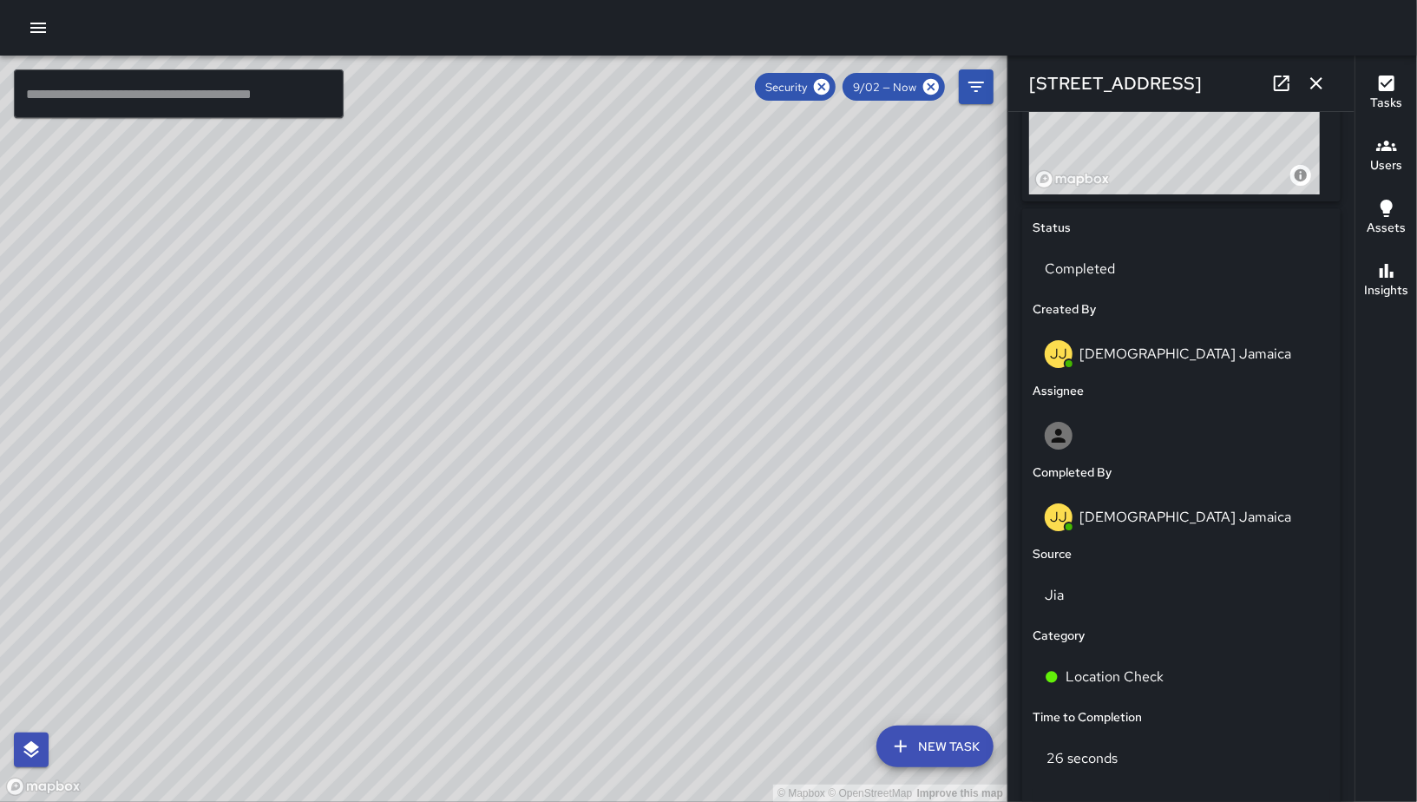
scroll to position [601, 0]
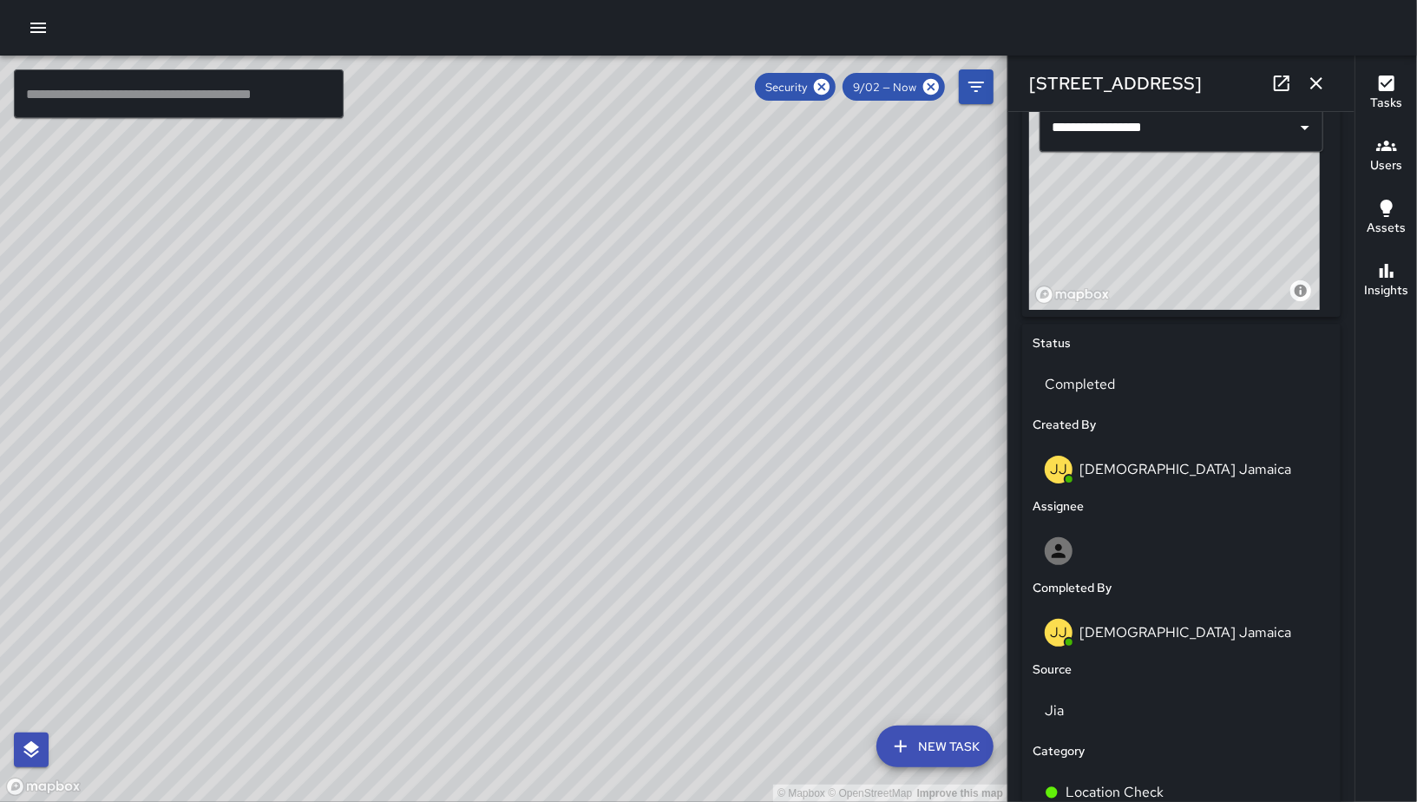
click at [1313, 87] on icon "button" at bounding box center [1316, 83] width 12 height 12
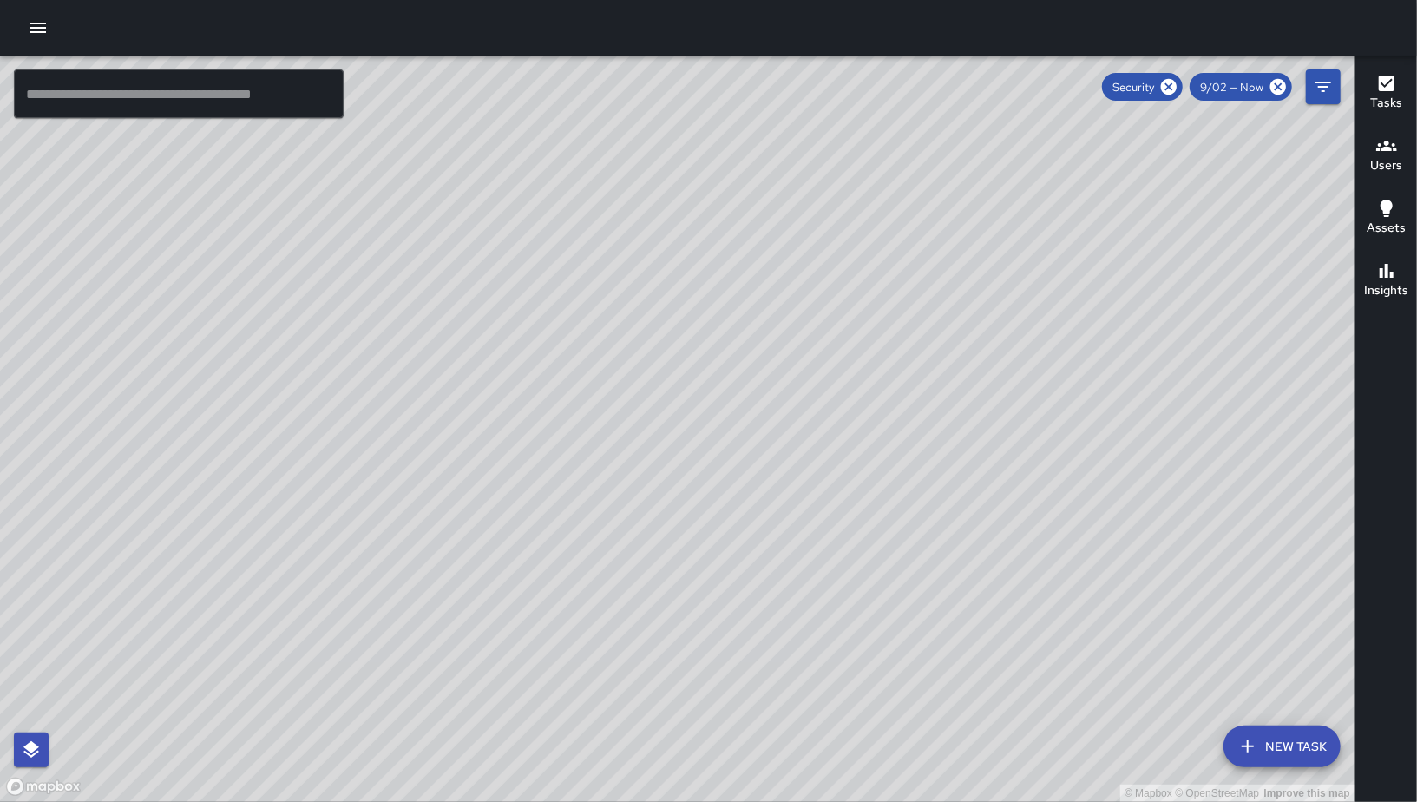
drag, startPoint x: 612, startPoint y: 396, endPoint x: 816, endPoint y: 348, distance: 210.3
click at [816, 348] on div "© Mapbox © OpenStreetMap Improve this map" at bounding box center [677, 429] width 1354 height 746
drag, startPoint x: 615, startPoint y: 464, endPoint x: 588, endPoint y: 591, distance: 129.5
click at [588, 590] on div "© Mapbox © OpenStreetMap Improve this map" at bounding box center [677, 429] width 1354 height 746
drag, startPoint x: 621, startPoint y: 517, endPoint x: 692, endPoint y: 509, distance: 70.7
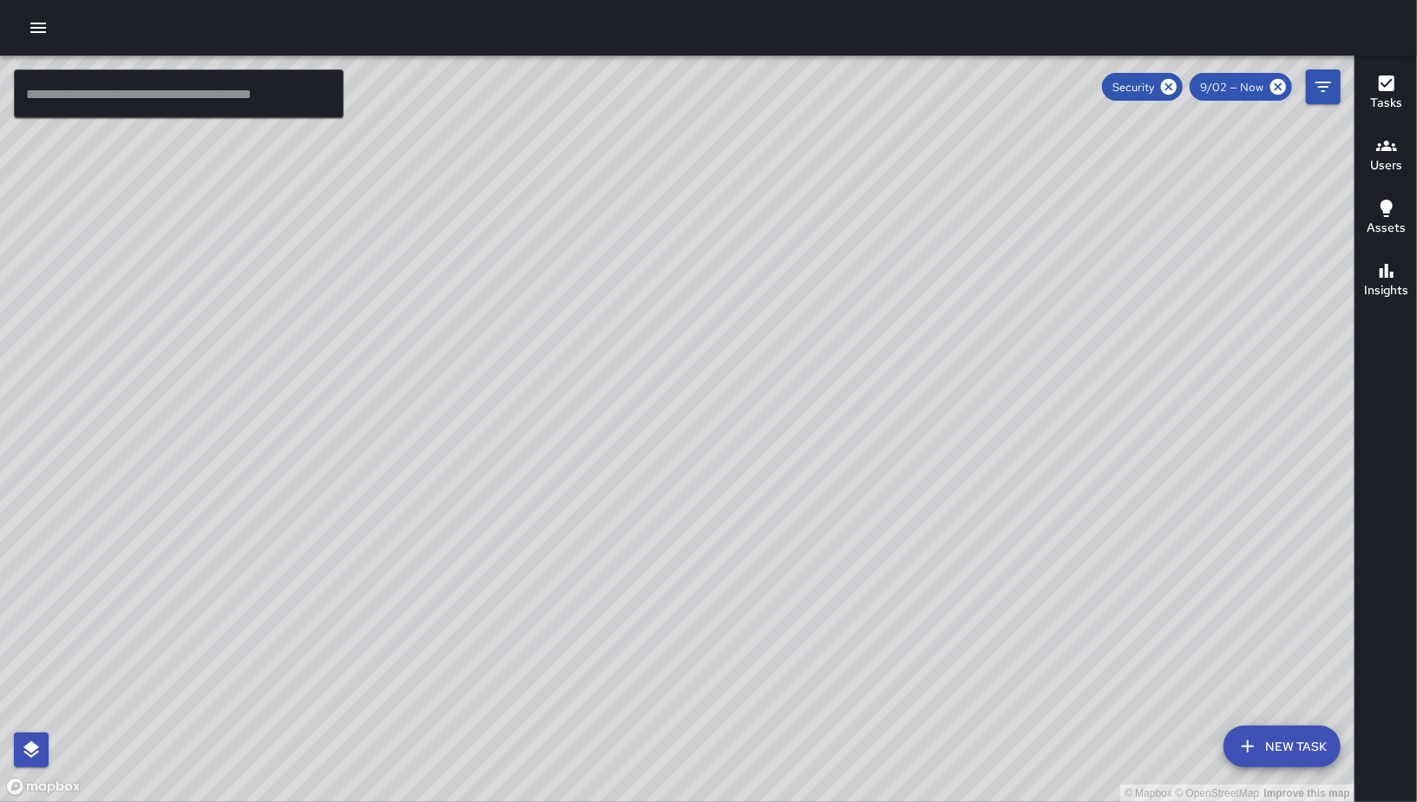
click at [653, 457] on div "© Mapbox © OpenStreetMap Improve this map" at bounding box center [677, 429] width 1354 height 746
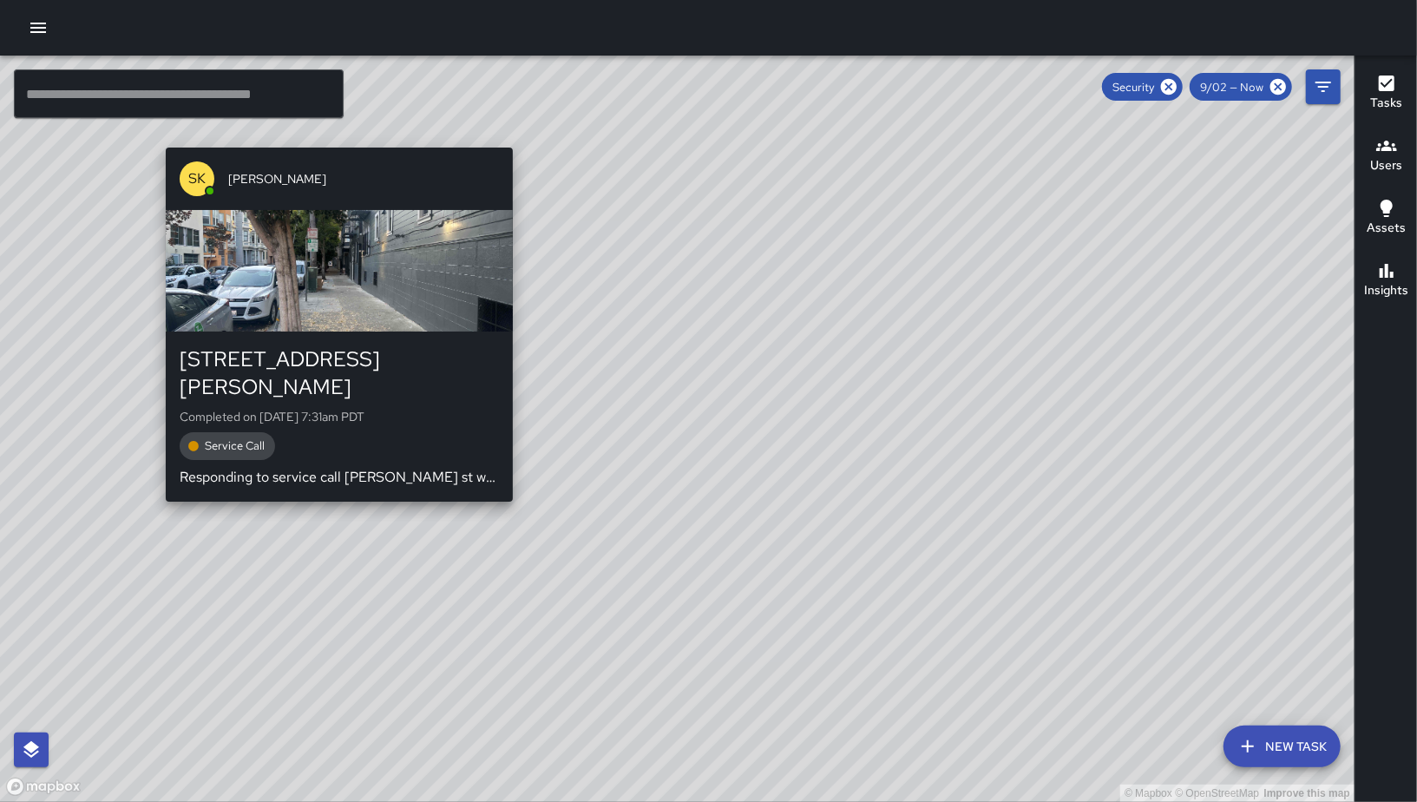
click at [331, 135] on div "© Mapbox © OpenStreetMap Improve this map SK [PERSON_NAME] [STREET_ADDRESS][PER…" at bounding box center [677, 429] width 1354 height 746
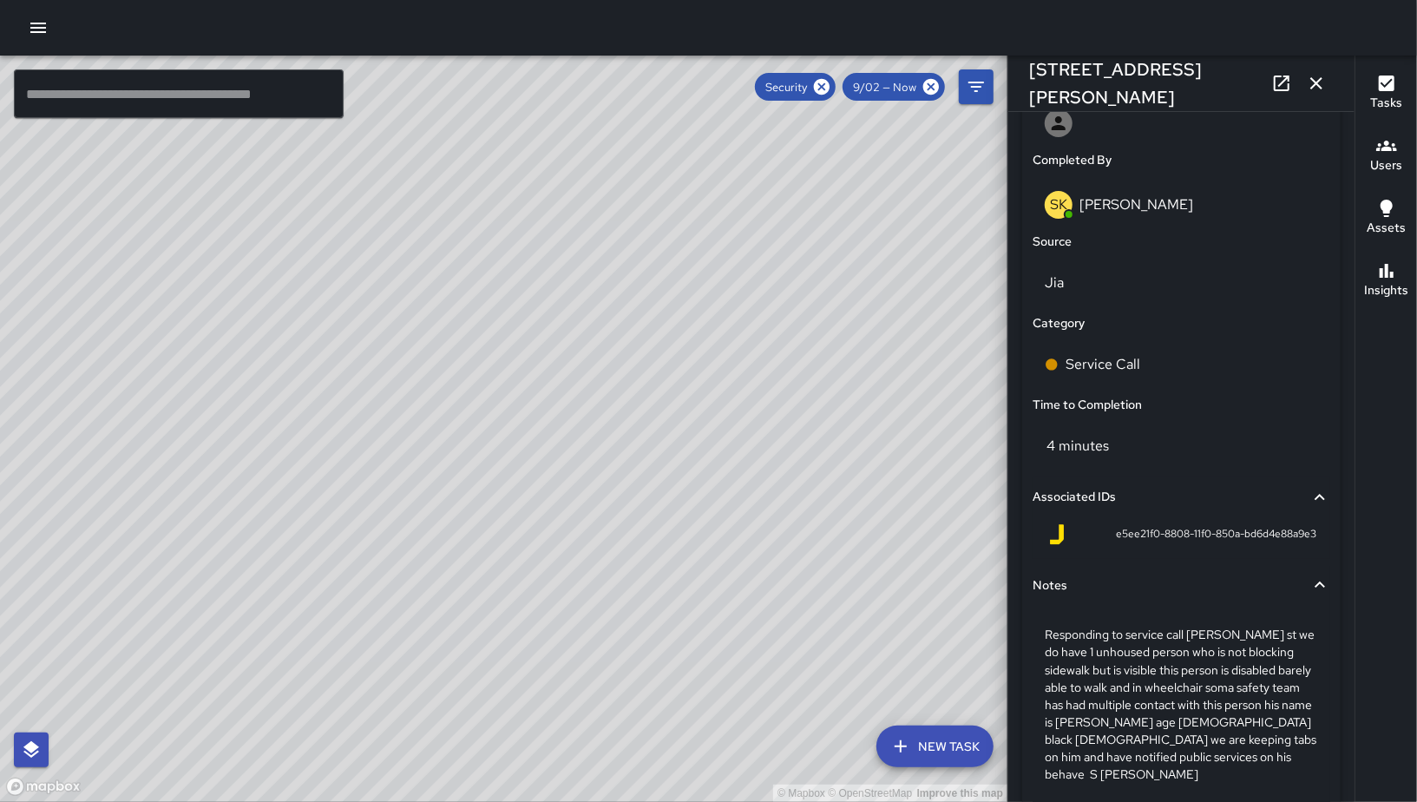
scroll to position [1045, 0]
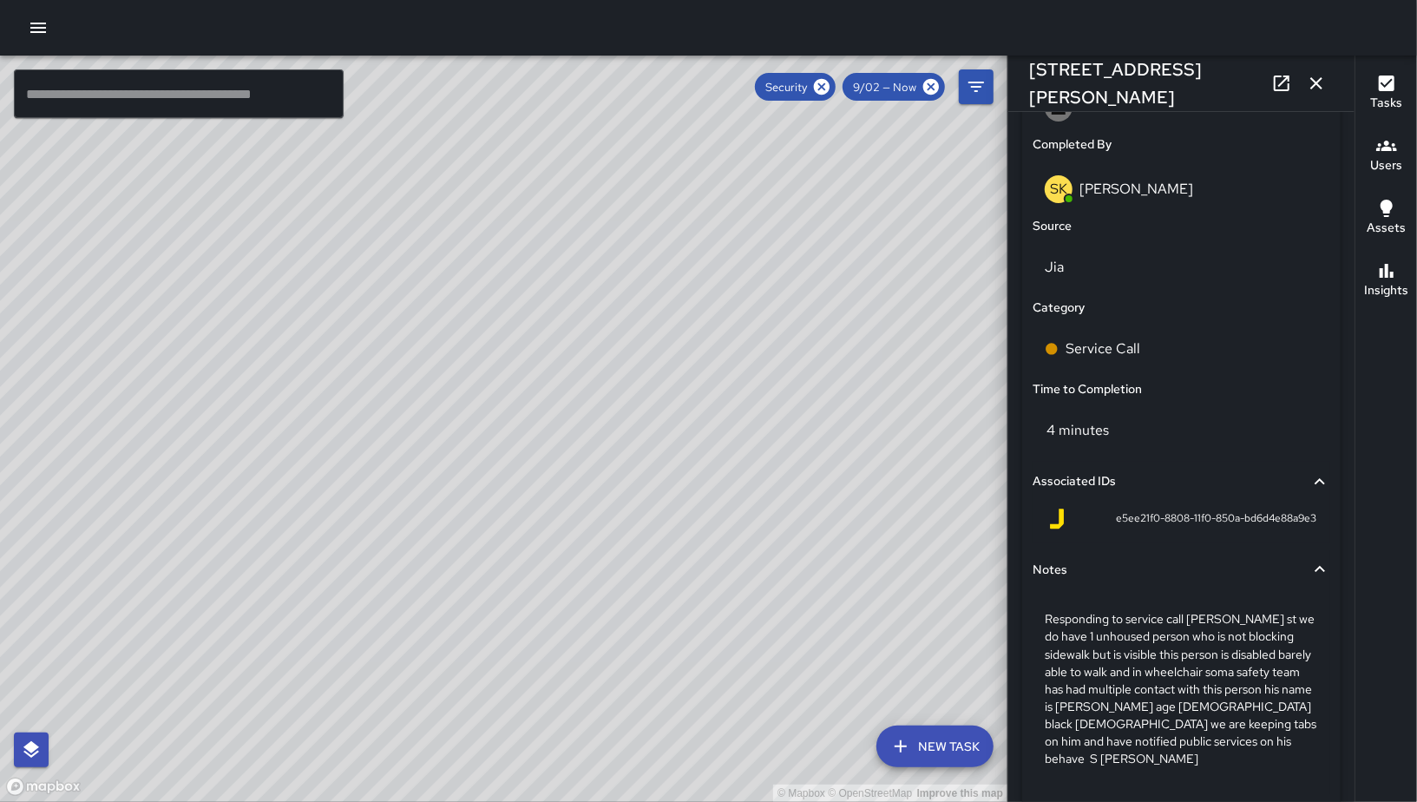
click at [486, 436] on div "© Mapbox © OpenStreetMap Improve this map SK [PERSON_NAME] [STREET_ADDRESS][PER…" at bounding box center [503, 429] width 1007 height 746
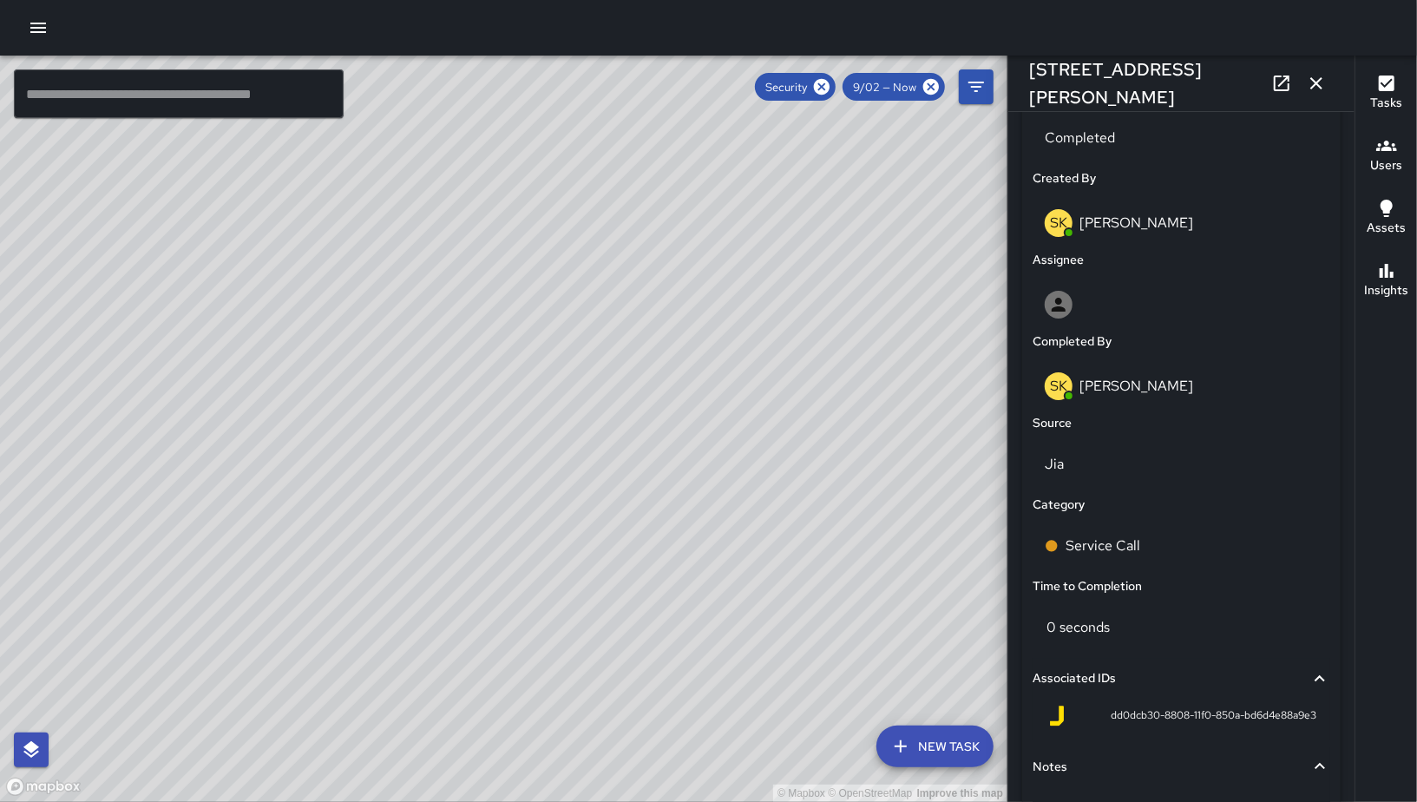
scroll to position [619, 0]
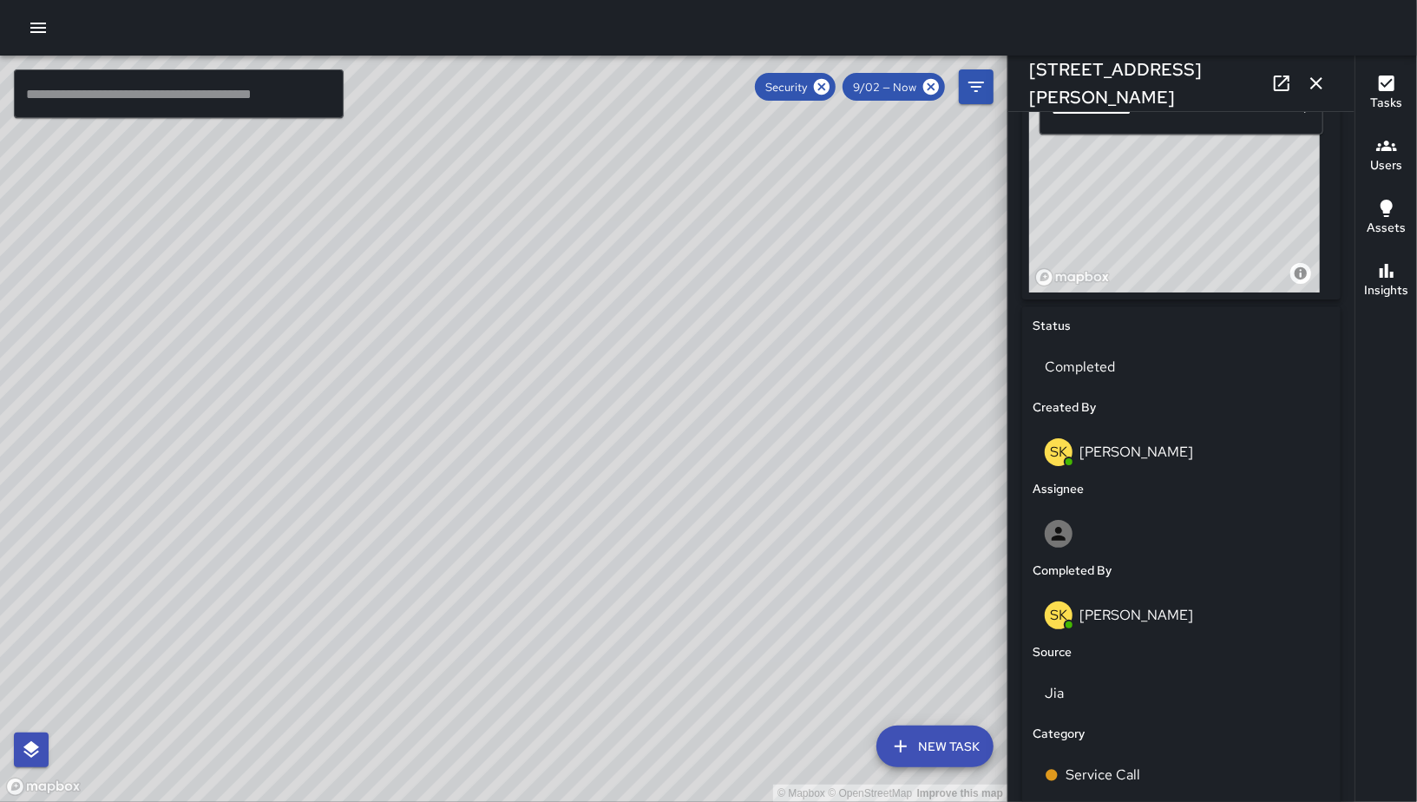
drag, startPoint x: 871, startPoint y: 416, endPoint x: 638, endPoint y: 574, distance: 281.8
click at [638, 574] on div "© Mapbox © OpenStreetMap Improve this map" at bounding box center [503, 429] width 1007 height 746
drag, startPoint x: 738, startPoint y: 492, endPoint x: 741, endPoint y: 472, distance: 20.3
click at [737, 492] on div "© Mapbox © OpenStreetMap Improve this map" at bounding box center [503, 429] width 1007 height 746
click at [827, 87] on icon at bounding box center [822, 87] width 16 height 16
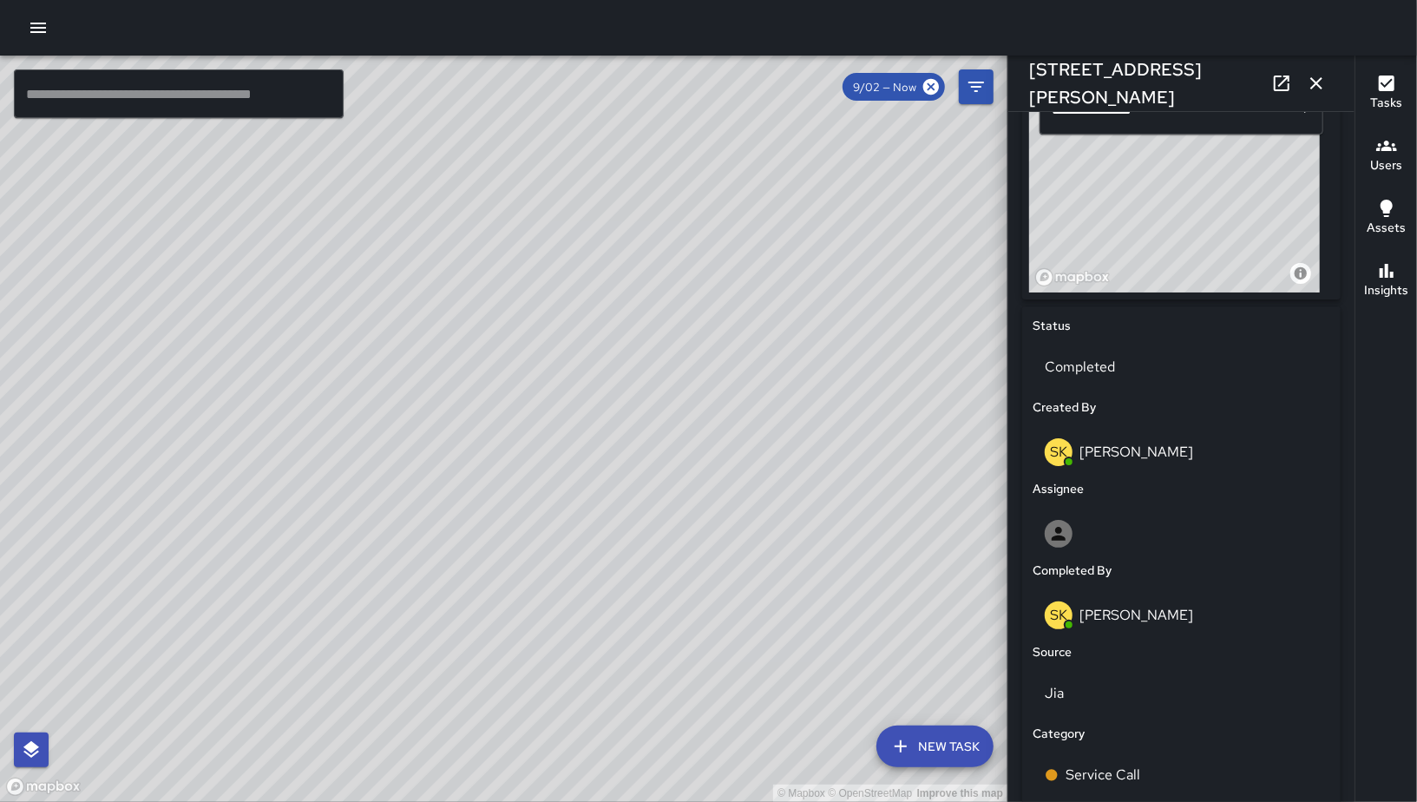
click at [1321, 85] on icon "button" at bounding box center [1316, 83] width 21 height 21
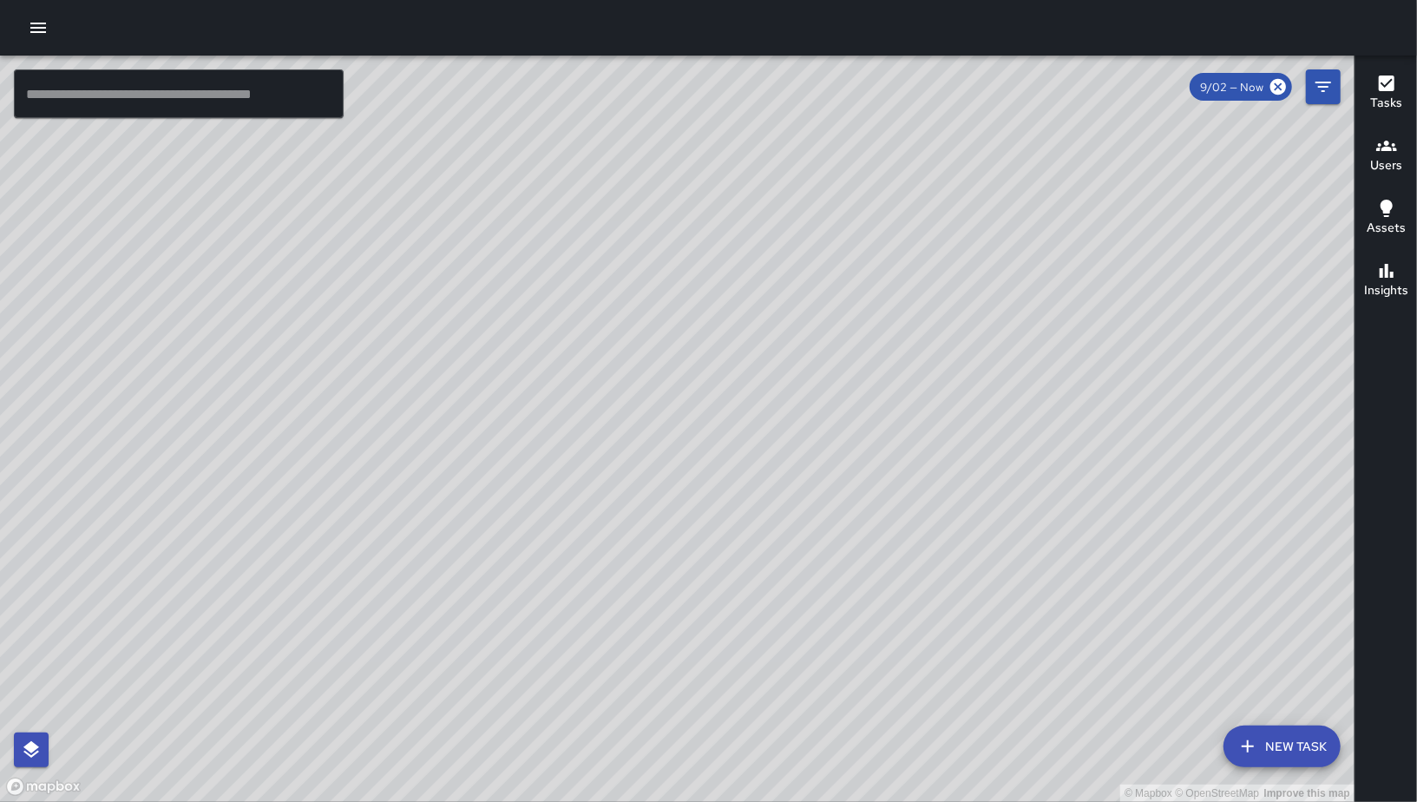
click at [977, 240] on div "© Mapbox © OpenStreetMap Improve this map" at bounding box center [677, 429] width 1354 height 746
drag, startPoint x: 482, startPoint y: 425, endPoint x: 856, endPoint y: 174, distance: 451.5
click at [857, 163] on div "© Mapbox © OpenStreetMap Improve this map" at bounding box center [677, 429] width 1354 height 746
drag, startPoint x: 482, startPoint y: 515, endPoint x: 1071, endPoint y: 212, distance: 661.6
click at [1071, 212] on div "© Mapbox © OpenStreetMap Improve this map" at bounding box center [677, 429] width 1354 height 746
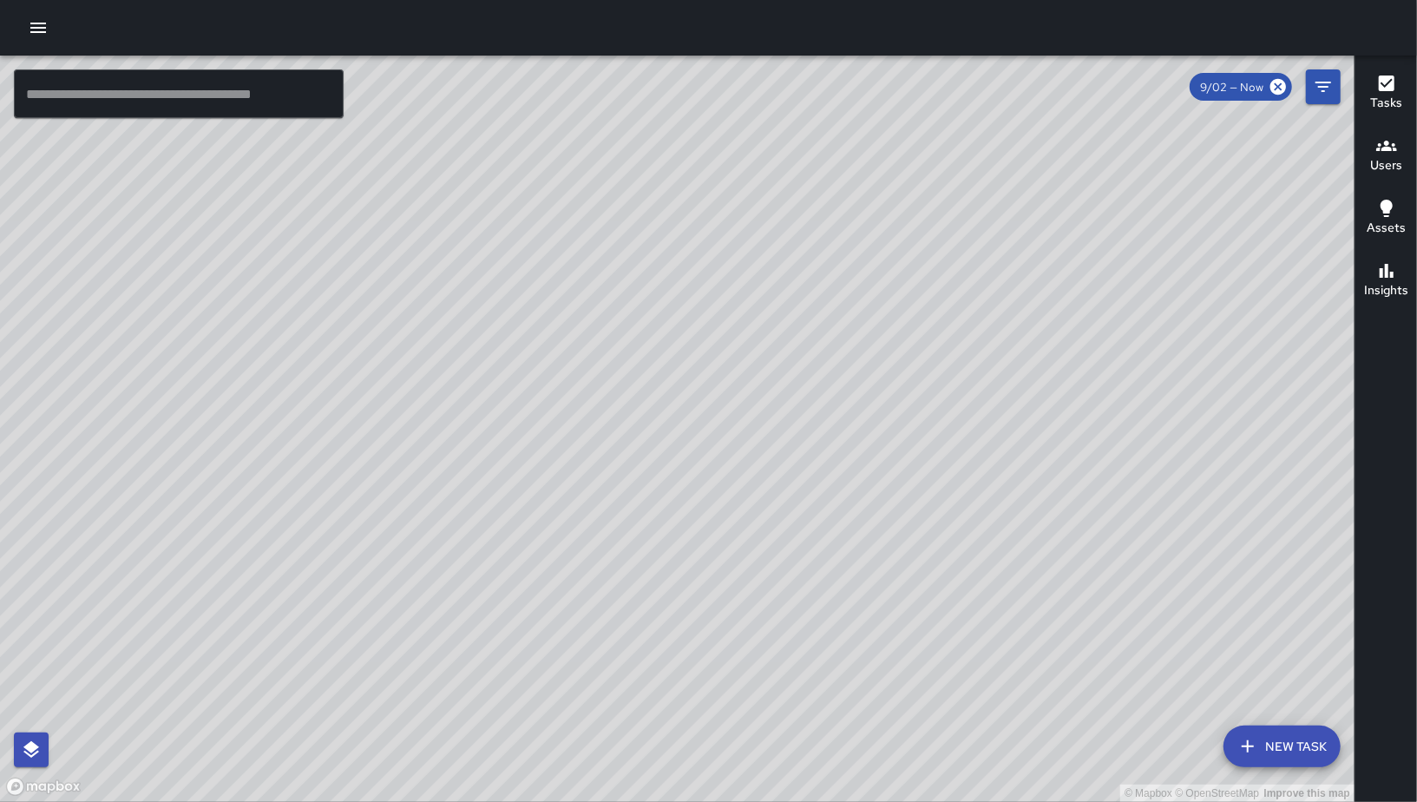
drag, startPoint x: 1151, startPoint y: 300, endPoint x: 770, endPoint y: 220, distance: 388.5
click at [940, 259] on div "© Mapbox © OpenStreetMap Improve this map" at bounding box center [677, 429] width 1354 height 746
drag, startPoint x: 770, startPoint y: 220, endPoint x: 547, endPoint y: 154, distance: 233.1
click at [584, 166] on div "© Mapbox © OpenStreetMap Improve this map" at bounding box center [677, 429] width 1354 height 746
drag, startPoint x: 899, startPoint y: 502, endPoint x: 488, endPoint y: 225, distance: 495.7
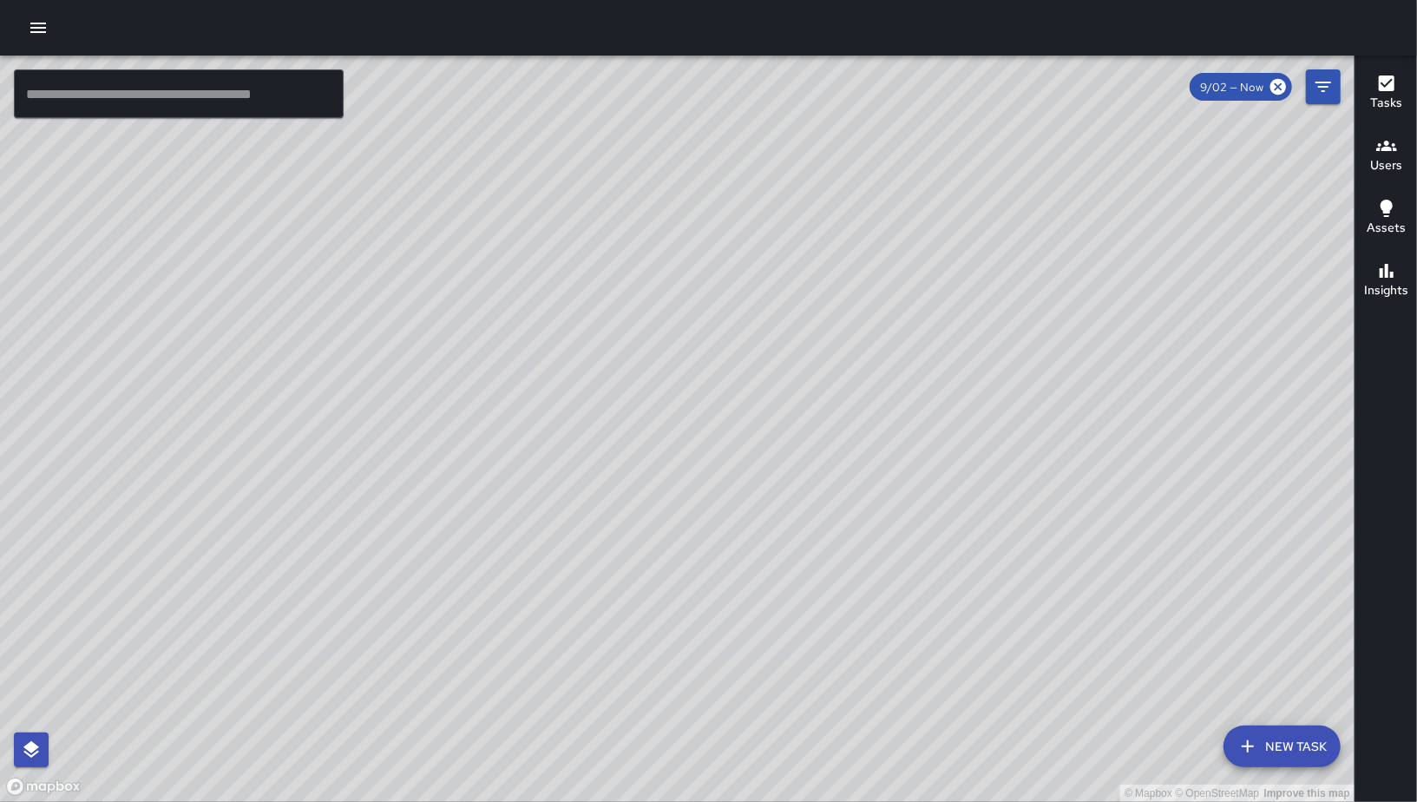
click at [471, 215] on div "© Mapbox © OpenStreetMap Improve this map" at bounding box center [677, 429] width 1354 height 746
drag, startPoint x: 684, startPoint y: 320, endPoint x: 760, endPoint y: 278, distance: 87.4
click at [760, 276] on div "© Mapbox © OpenStreetMap Improve this map" at bounding box center [677, 429] width 1354 height 746
drag, startPoint x: 525, startPoint y: 253, endPoint x: 542, endPoint y: 324, distance: 72.4
click at [541, 322] on div "© Mapbox © OpenStreetMap Improve this map" at bounding box center [677, 429] width 1354 height 746
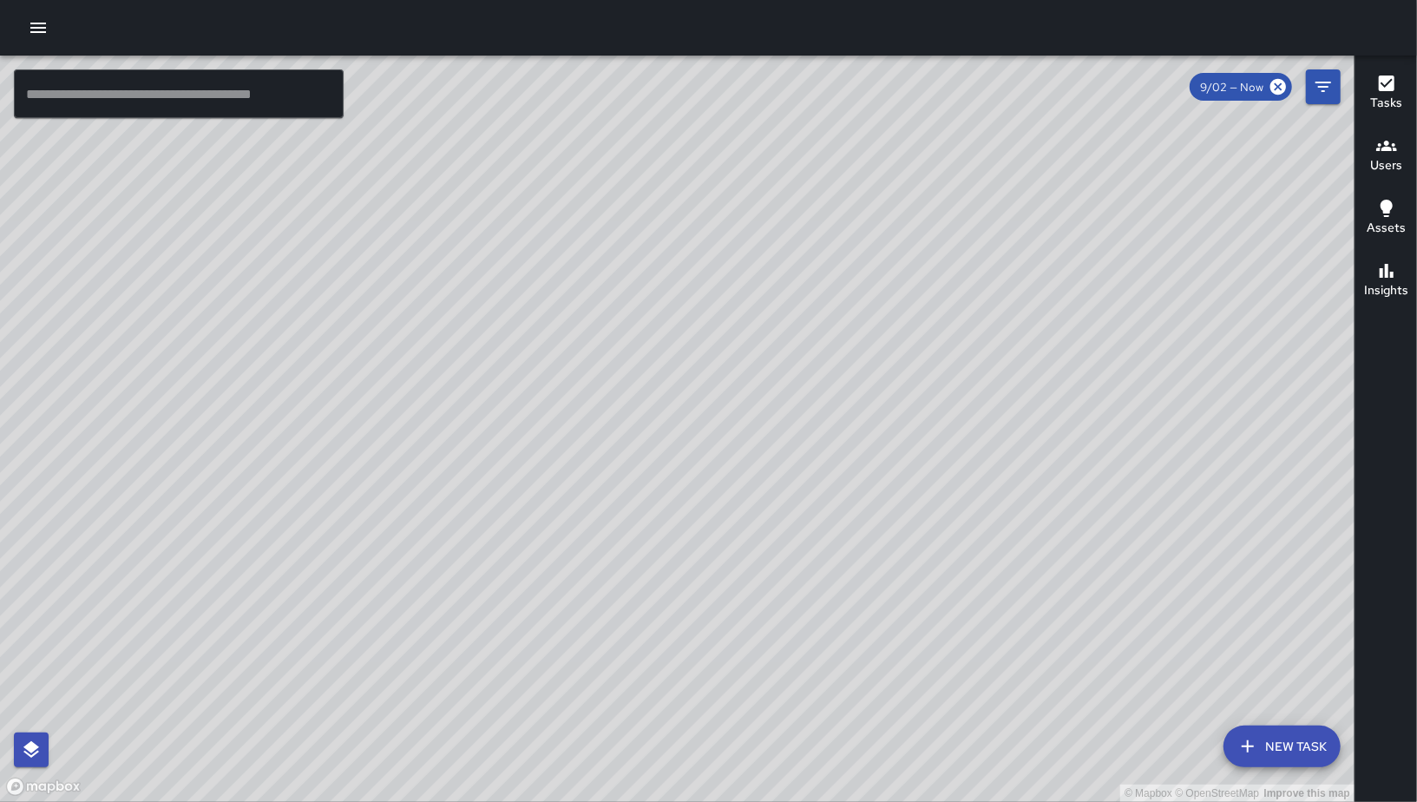
click at [542, 324] on div "© Mapbox © OpenStreetMap Improve this map" at bounding box center [677, 429] width 1354 height 746
click at [254, 95] on input "text" at bounding box center [179, 93] width 330 height 49
click at [118, 93] on input "text" at bounding box center [179, 93] width 330 height 49
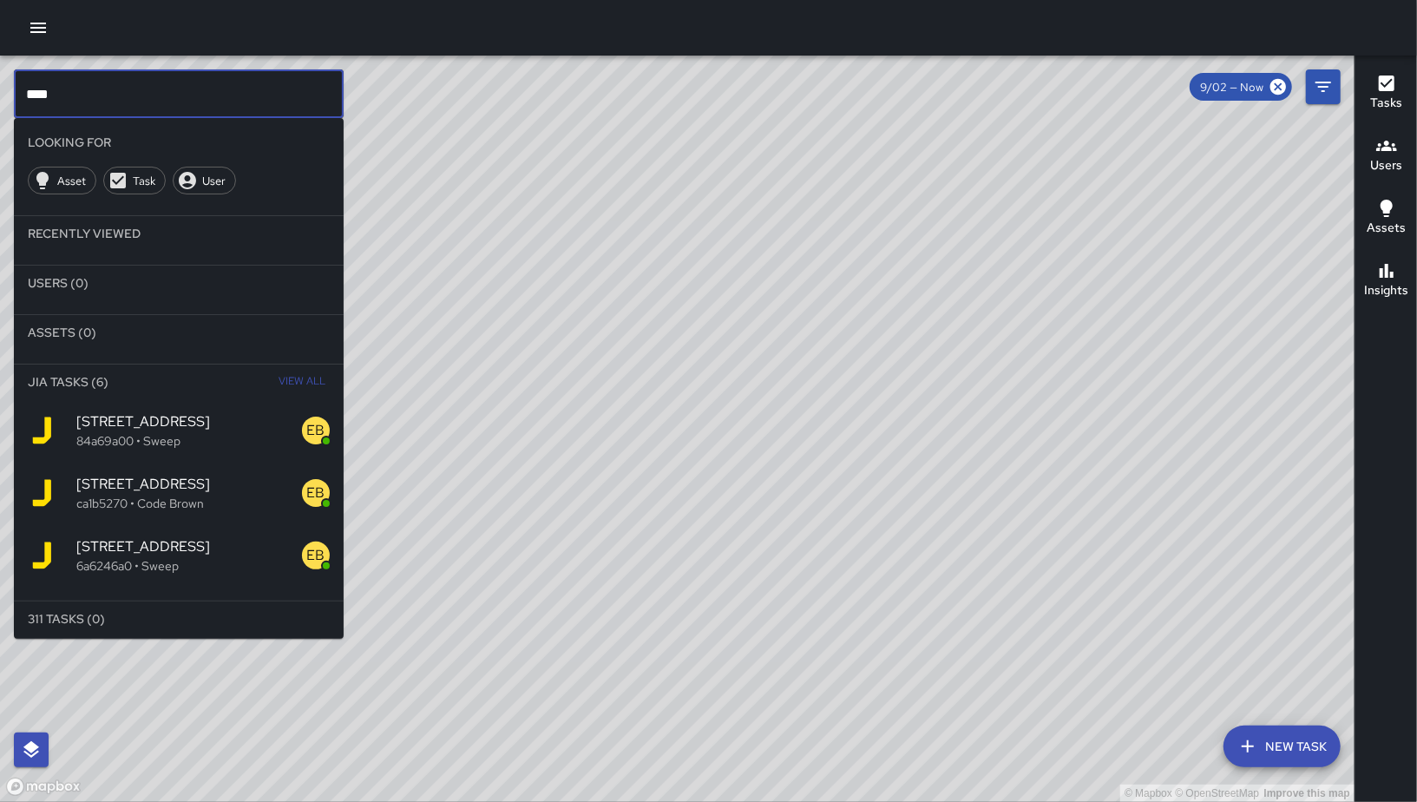
type input "****"
click at [191, 436] on p "84a69a00 • Sweep" at bounding box center [189, 440] width 226 height 17
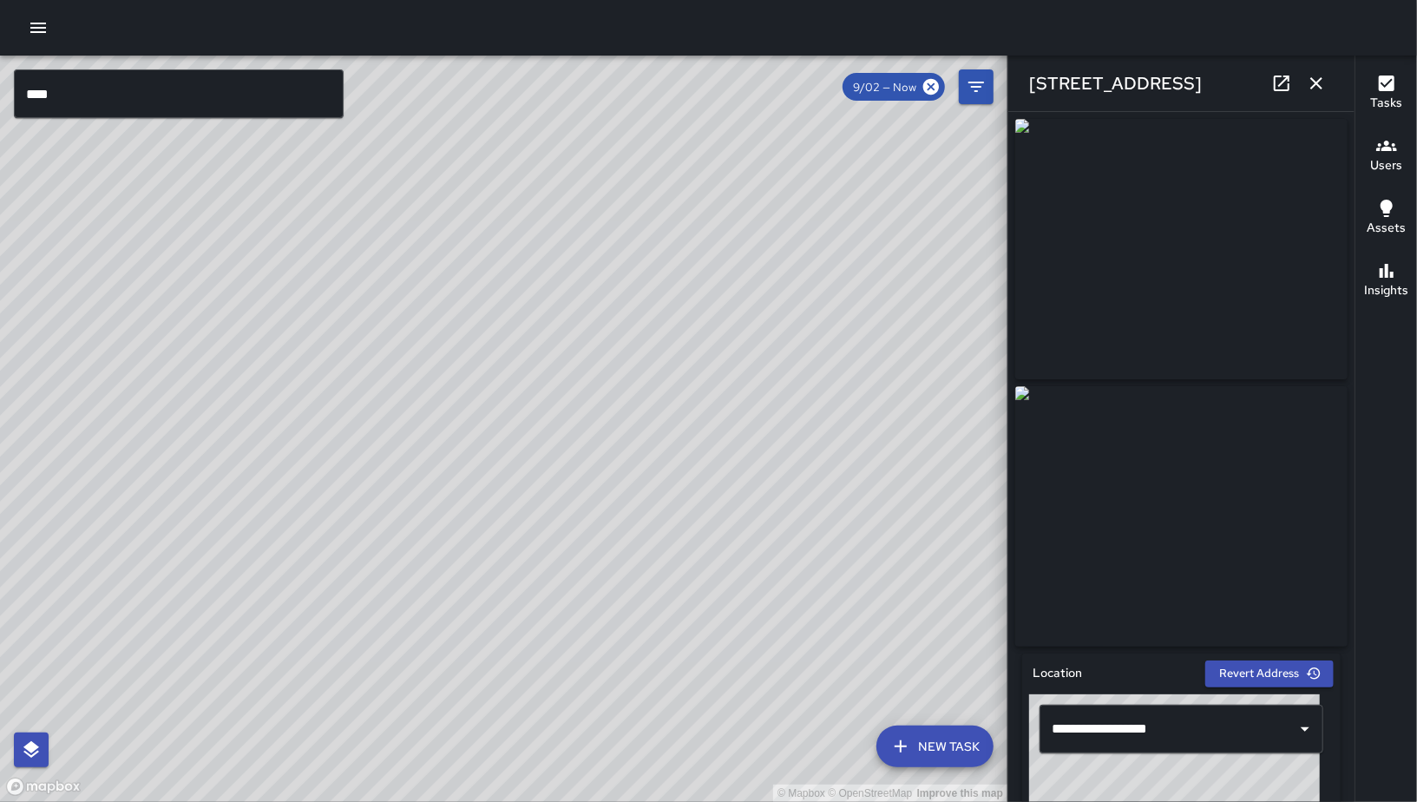
click at [1310, 87] on icon "button" at bounding box center [1316, 83] width 21 height 21
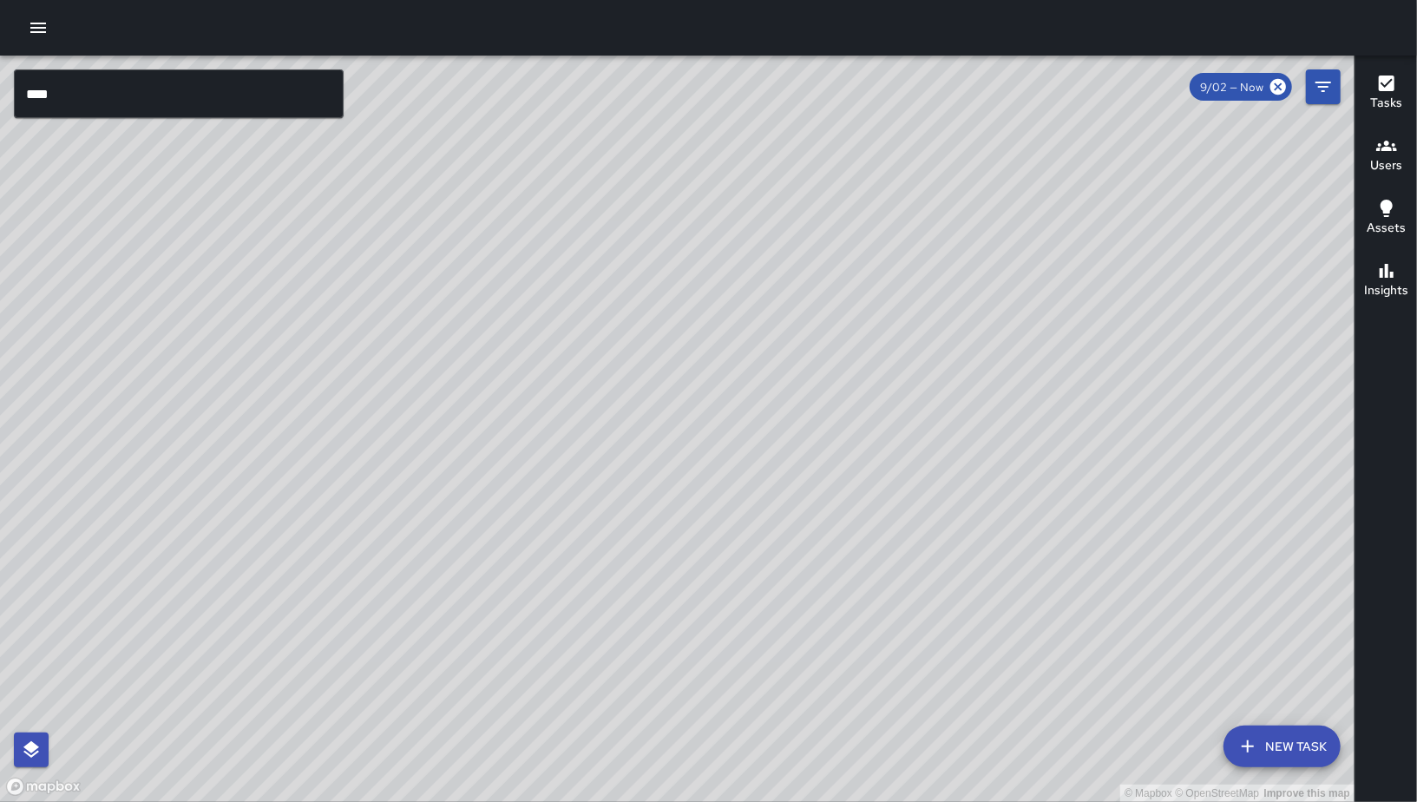
drag, startPoint x: 1151, startPoint y: 287, endPoint x: 1081, endPoint y: 356, distance: 97.6
click at [743, 480] on div "© Mapbox © OpenStreetMap Improve this map" at bounding box center [677, 429] width 1354 height 746
drag, startPoint x: 999, startPoint y: 410, endPoint x: 929, endPoint y: 424, distance: 71.0
click at [979, 414] on div "© Mapbox © OpenStreetMap Improve this map" at bounding box center [677, 429] width 1354 height 746
drag, startPoint x: 1047, startPoint y: 342, endPoint x: 640, endPoint y: 519, distance: 443.8
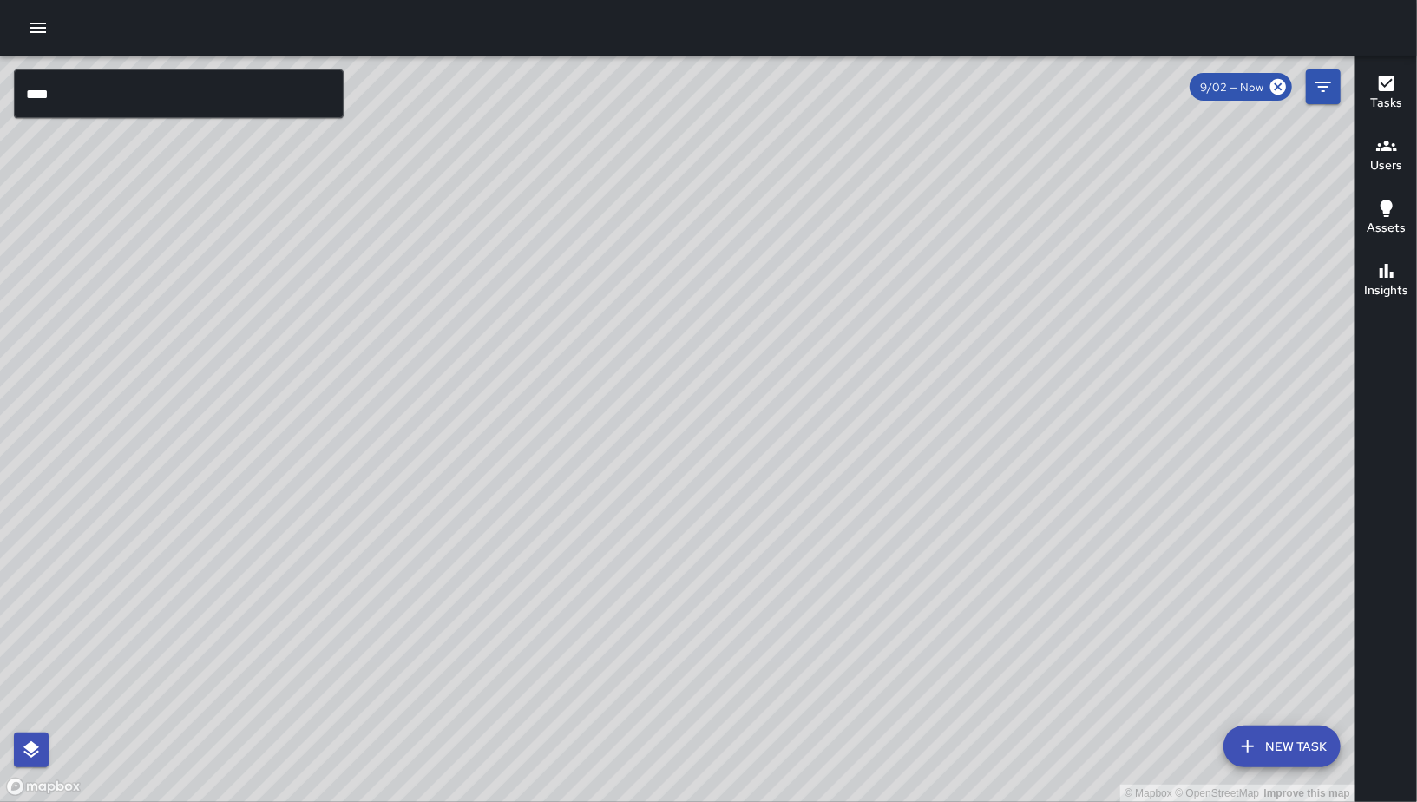
click at [639, 521] on div "© Mapbox © OpenStreetMap Improve this map" at bounding box center [677, 429] width 1354 height 746
click at [858, 465] on div "© Mapbox © OpenStreetMap Improve this map" at bounding box center [677, 429] width 1354 height 746
drag, startPoint x: 1058, startPoint y: 535, endPoint x: 787, endPoint y: 229, distance: 408.8
click at [787, 229] on div "© Mapbox © OpenStreetMap Improve this map" at bounding box center [677, 429] width 1354 height 746
drag, startPoint x: 919, startPoint y: 441, endPoint x: 870, endPoint y: 394, distance: 67.5
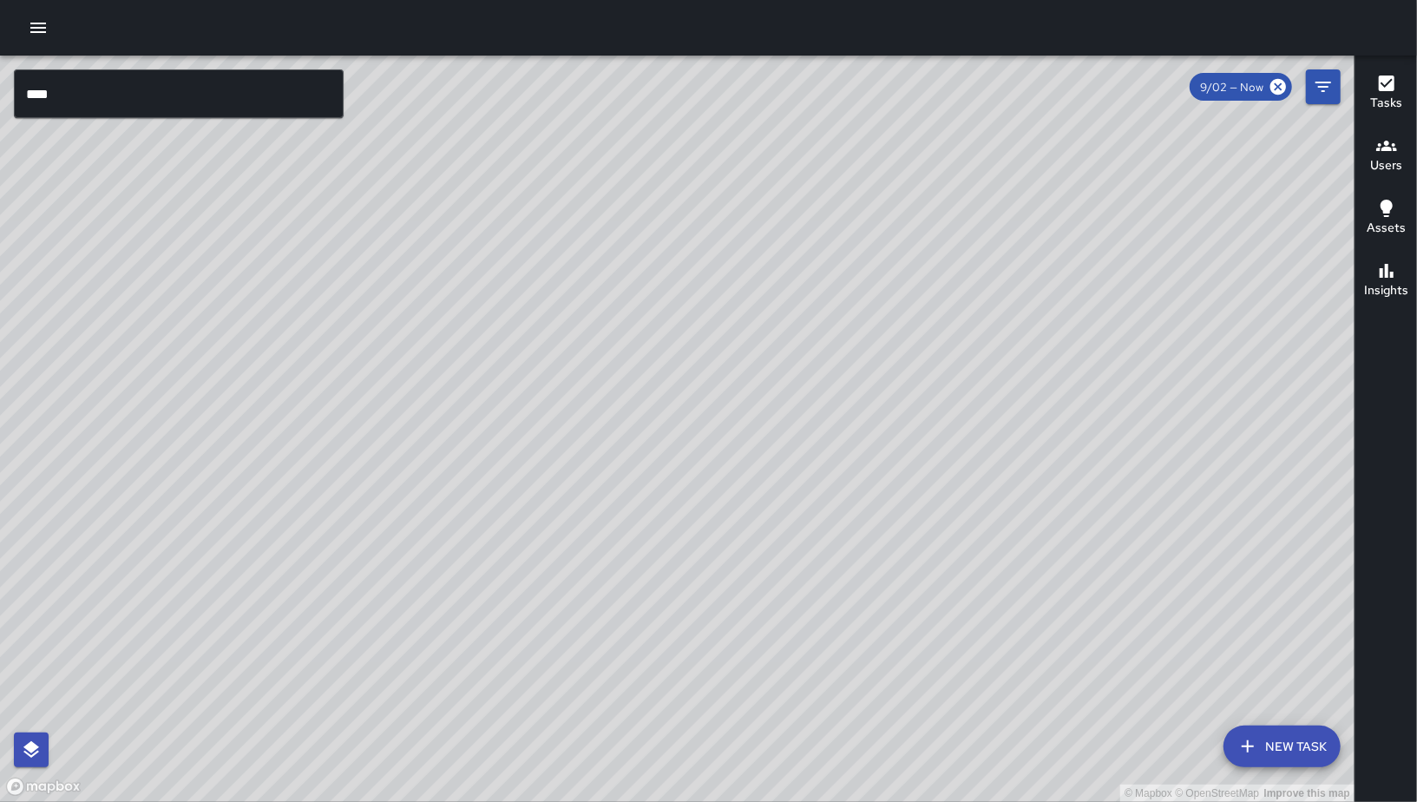
click at [1016, 545] on div "© Mapbox © OpenStreetMap Improve this map" at bounding box center [677, 429] width 1354 height 746
drag, startPoint x: 880, startPoint y: 395, endPoint x: 956, endPoint y: 478, distance: 113.0
click at [959, 480] on div "© Mapbox © OpenStreetMap Improve this map" at bounding box center [677, 429] width 1354 height 746
click at [600, 371] on div "© Mapbox © OpenStreetMap Improve this map NV [PERSON_NAME] [STREET_ADDRESS] Com…" at bounding box center [677, 429] width 1354 height 746
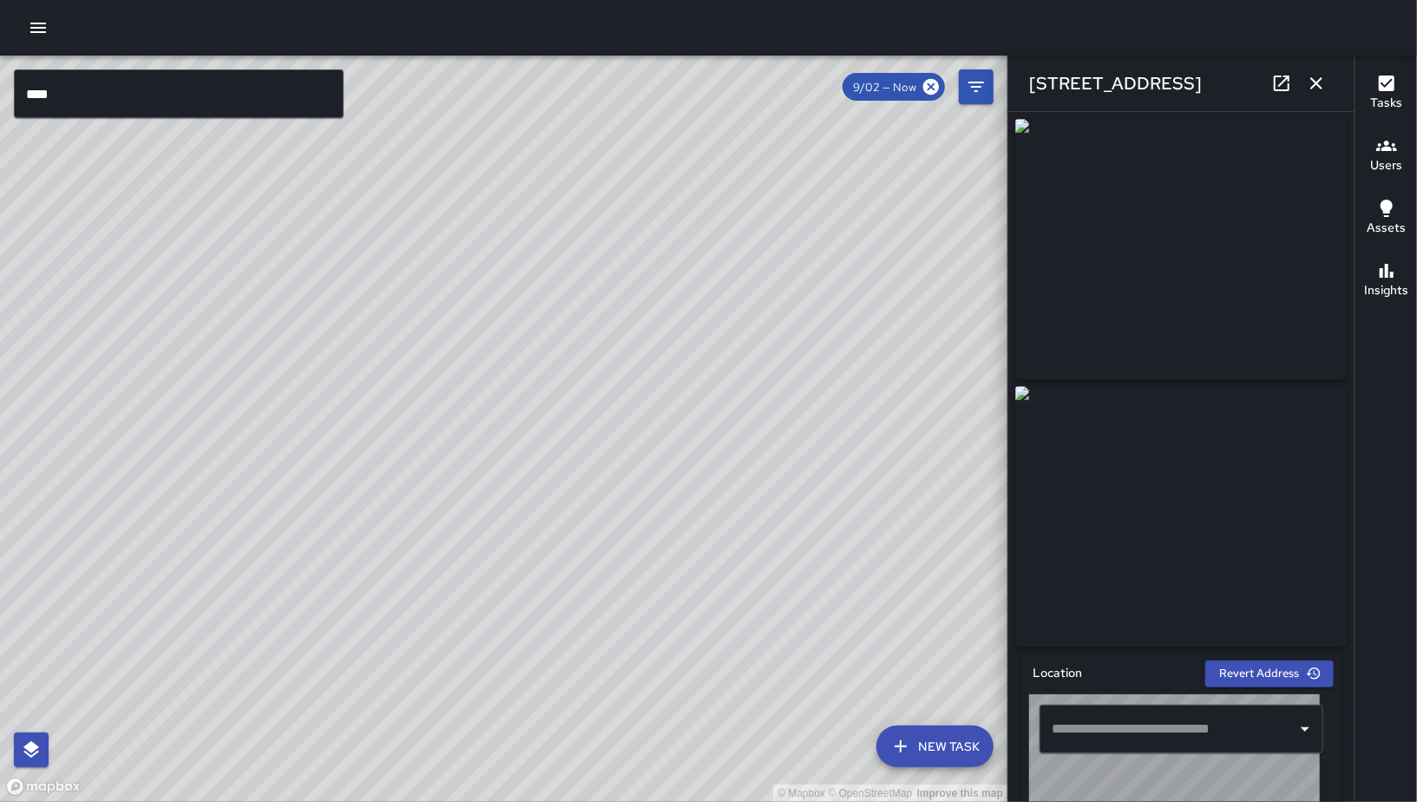
type input "**********"
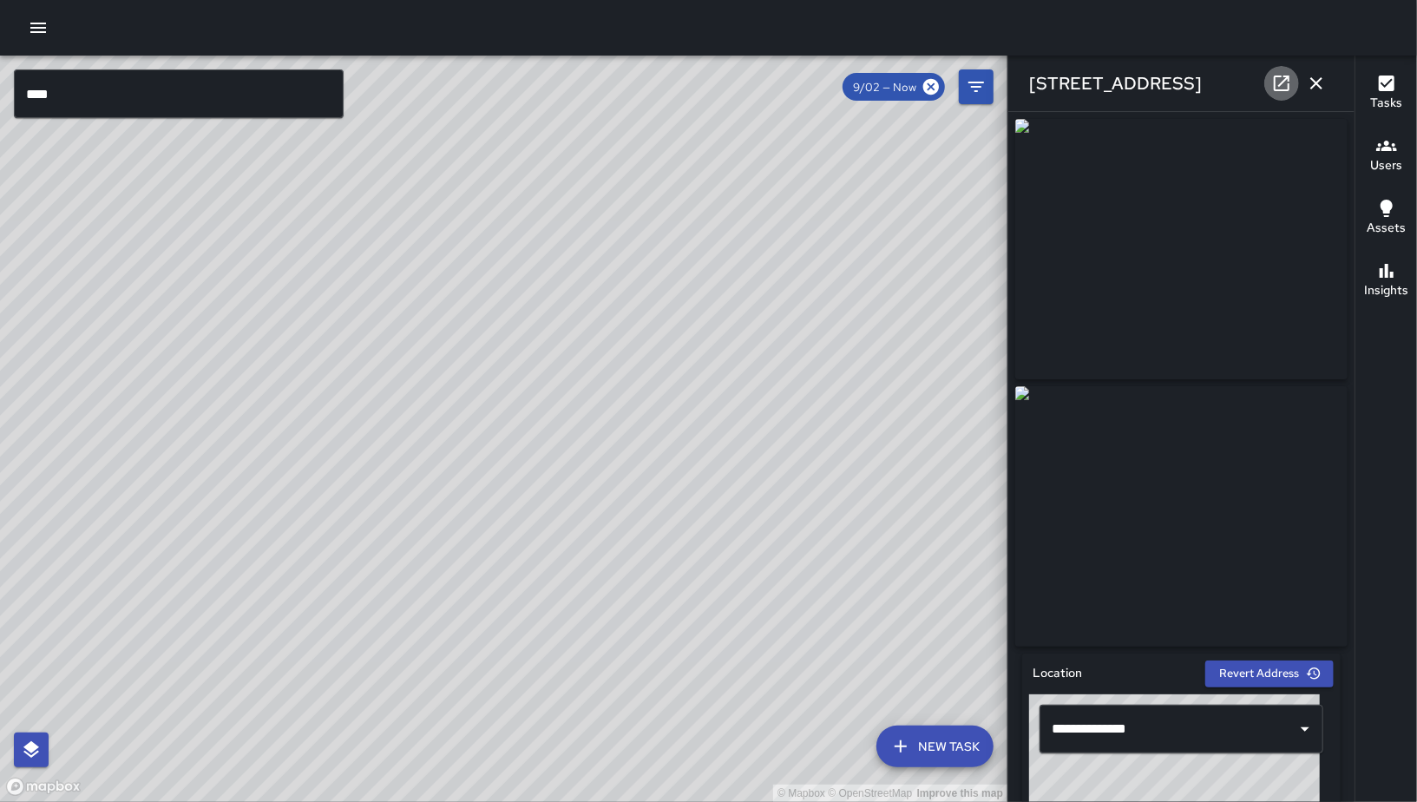
click at [1286, 89] on icon at bounding box center [1281, 83] width 21 height 21
click at [661, 246] on div "© Mapbox © OpenStreetMap Improve this map NV [PERSON_NAME] [STREET_ADDRESS] Com…" at bounding box center [503, 429] width 1007 height 746
drag, startPoint x: 1166, startPoint y: 101, endPoint x: 1030, endPoint y: 86, distance: 137.0
click at [1030, 86] on div "[STREET_ADDRESS]" at bounding box center [1181, 84] width 346 height 56
click at [440, 477] on div "© Mapbox © OpenStreetMap Improve this map NV [PERSON_NAME] [STREET_ADDRESS] Com…" at bounding box center [503, 429] width 1007 height 746
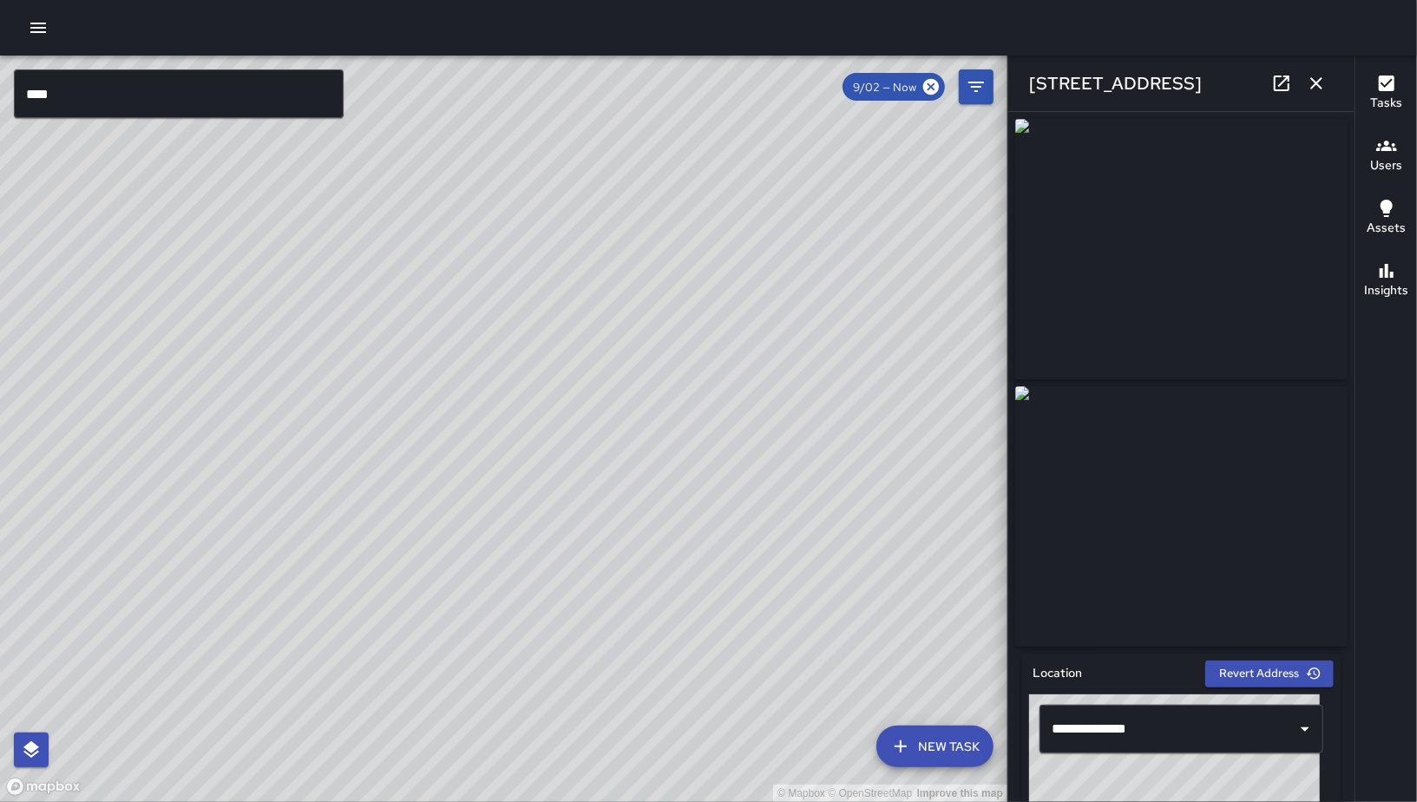
click at [1283, 76] on icon at bounding box center [1282, 83] width 16 height 16
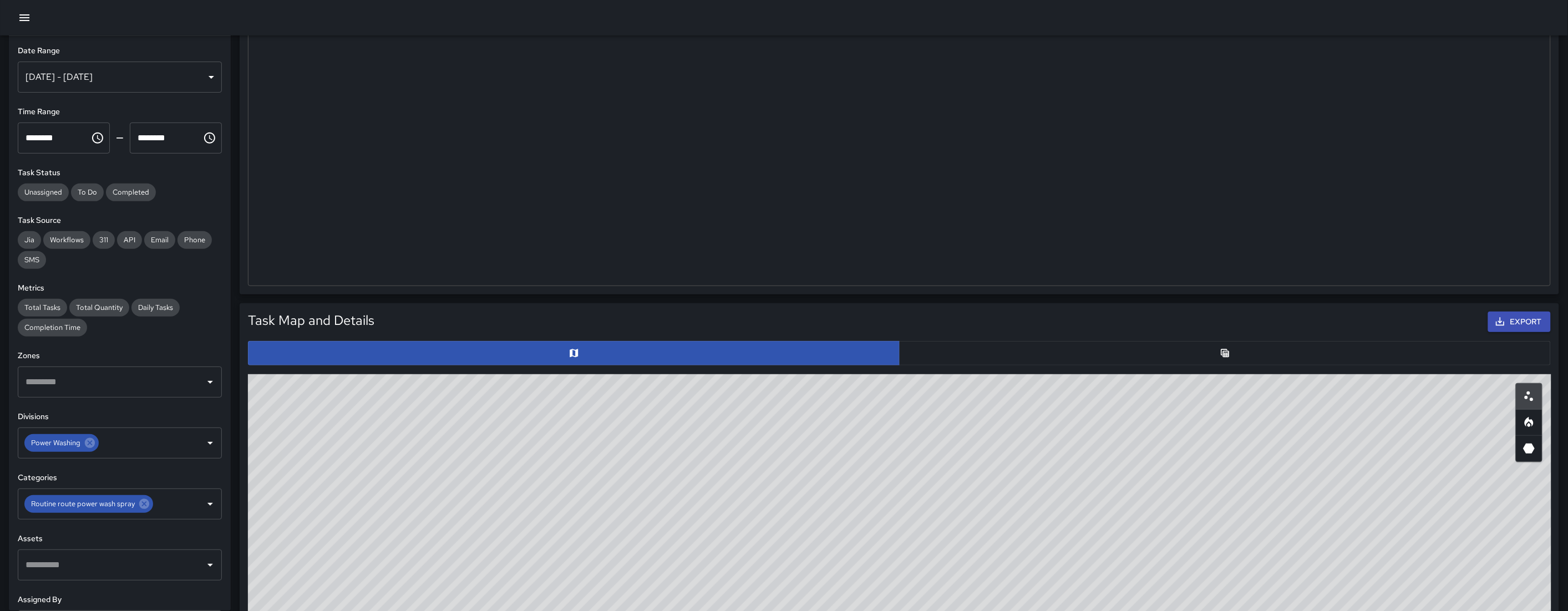
scroll to position [322, 1293]
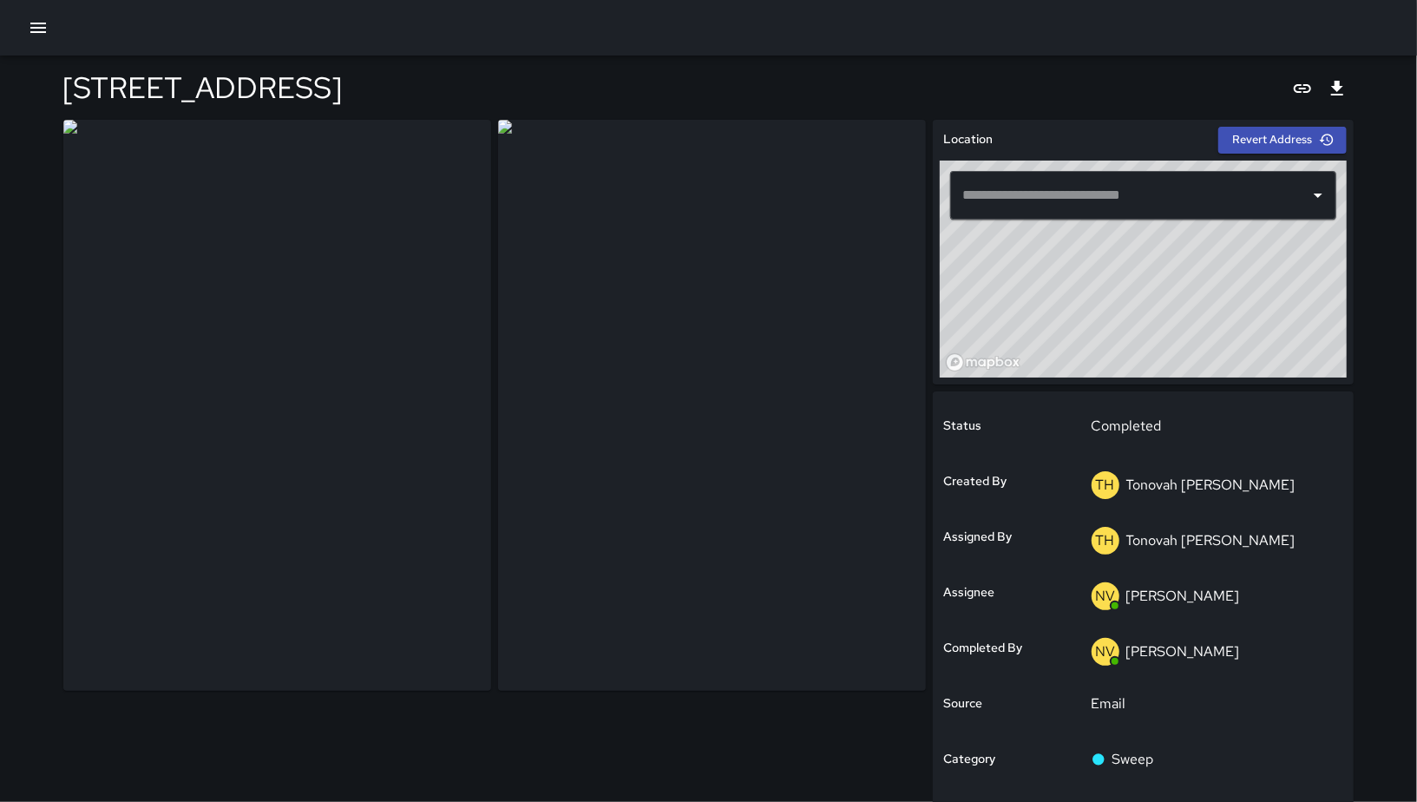
type input "**********"
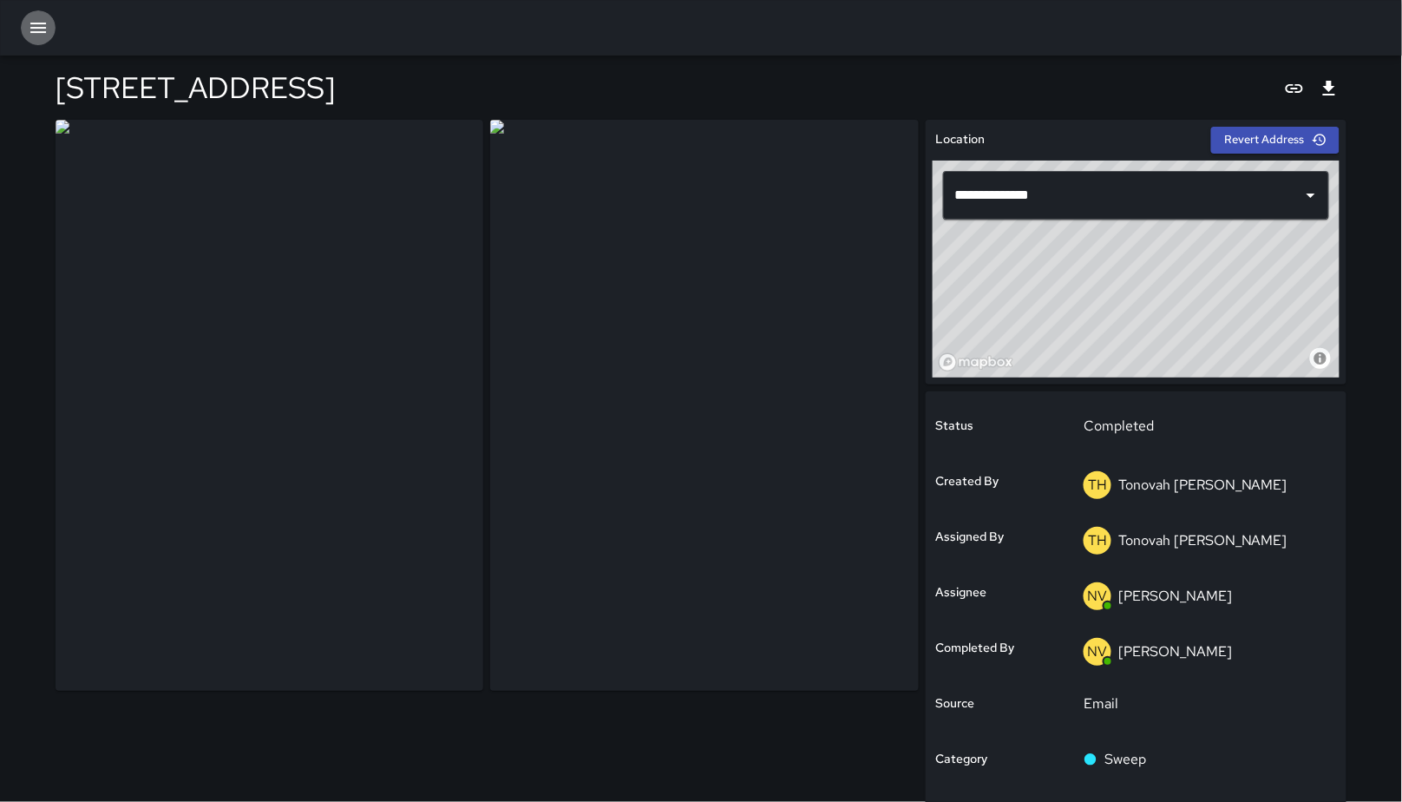
click at [53, 29] on button "button" at bounding box center [38, 27] width 35 height 35
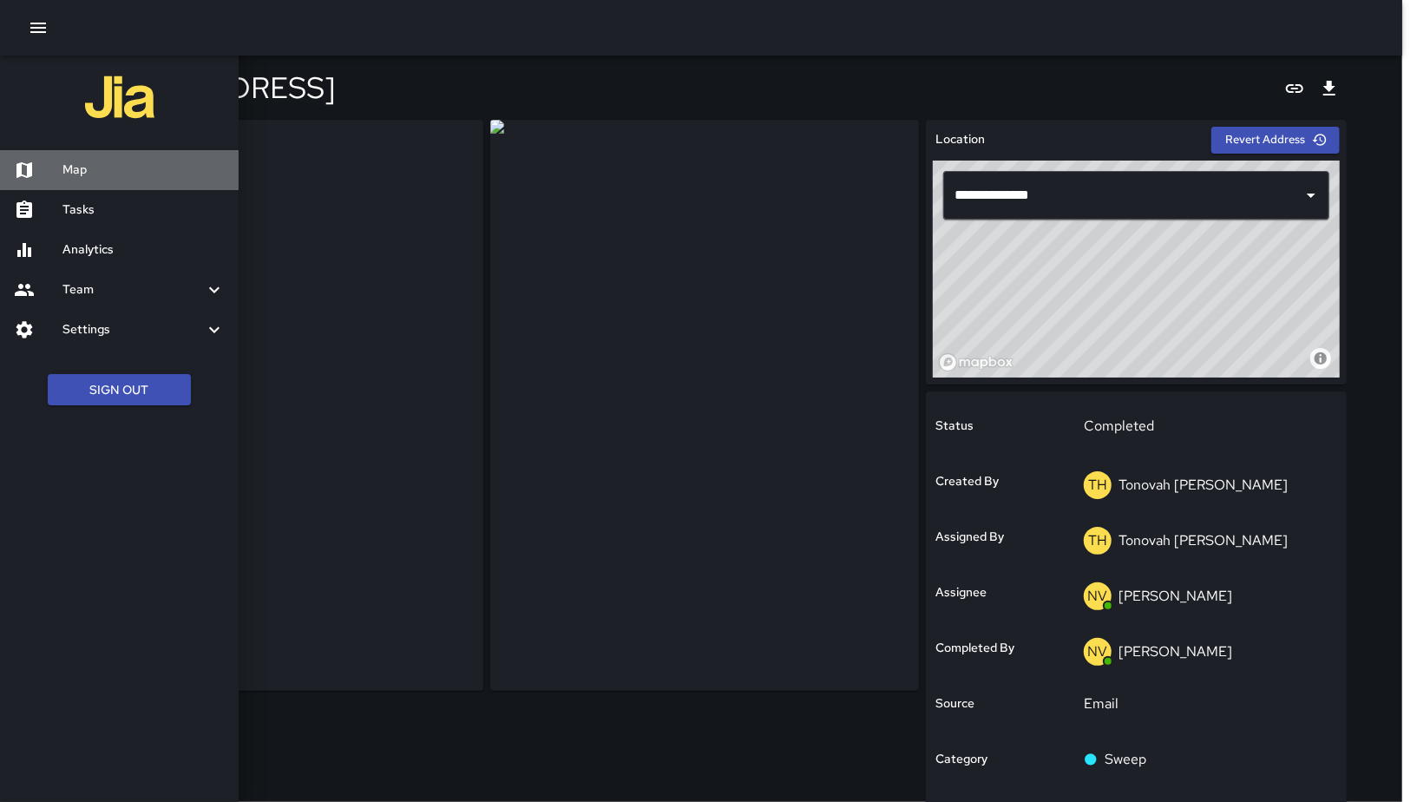
click at [124, 168] on h6 "Map" at bounding box center [143, 170] width 162 height 19
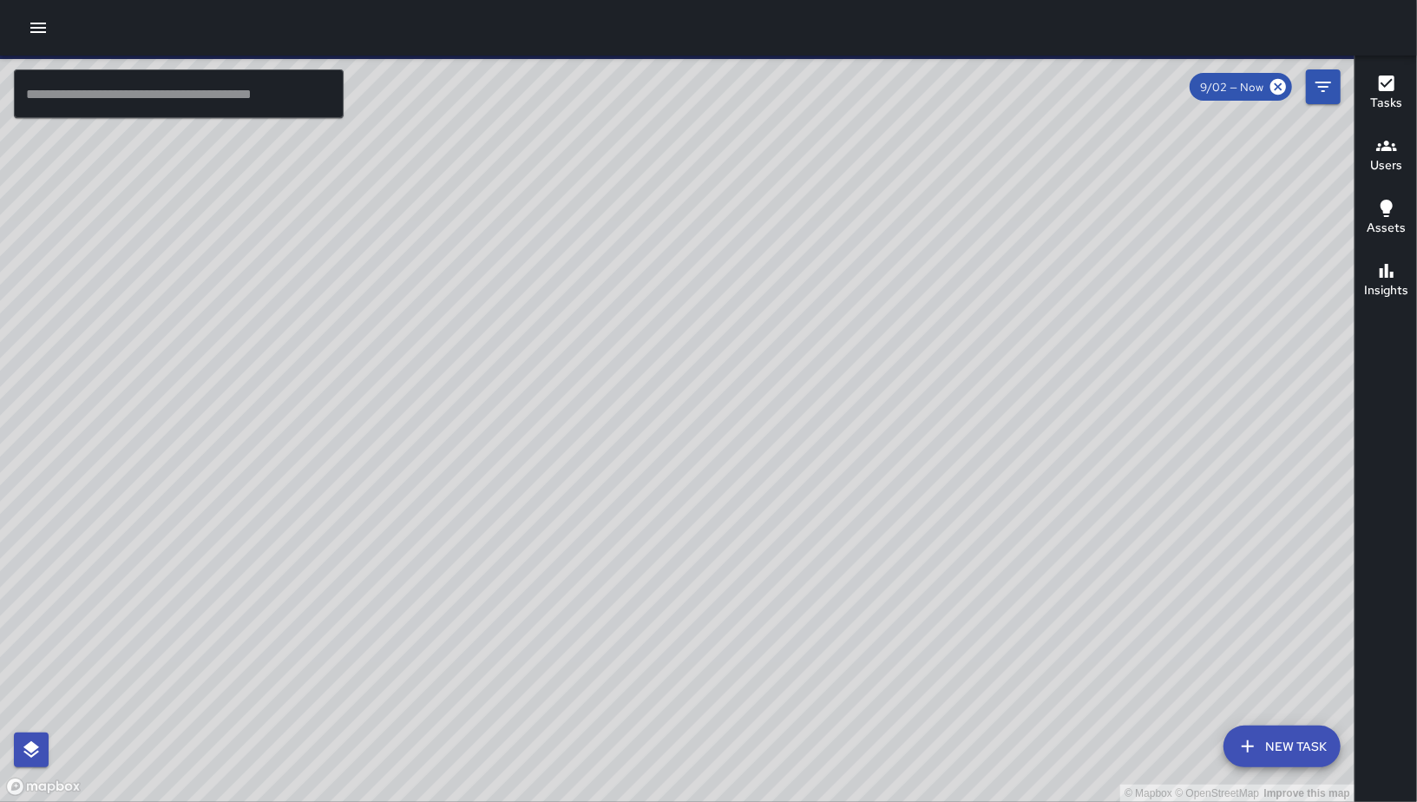
click at [91, 118] on div "© Mapbox © OpenStreetMap Improve this map" at bounding box center [677, 429] width 1354 height 746
click at [112, 97] on input "text" at bounding box center [179, 93] width 330 height 49
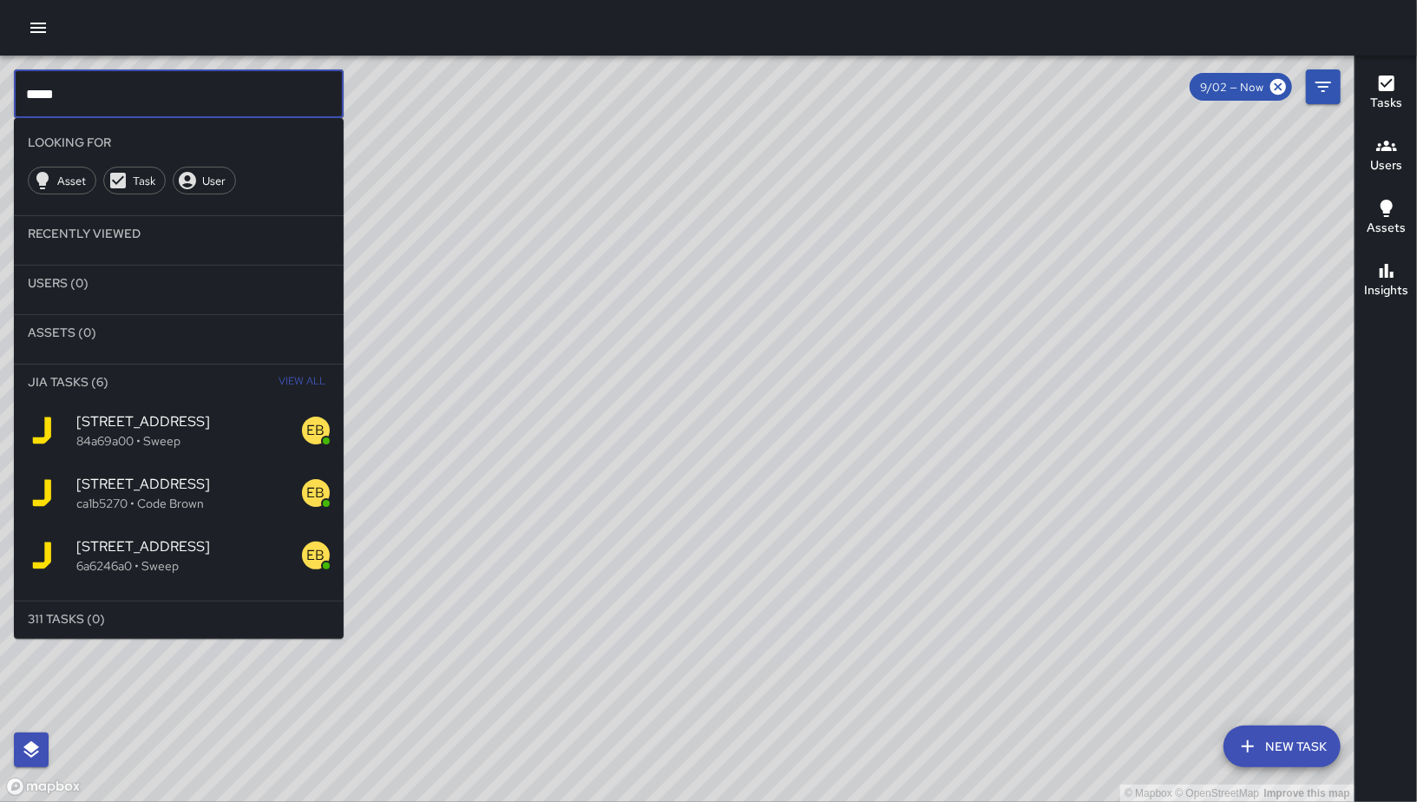
type input "****"
click at [170, 499] on p "ca1b5270 • Code Brown" at bounding box center [189, 503] width 226 height 17
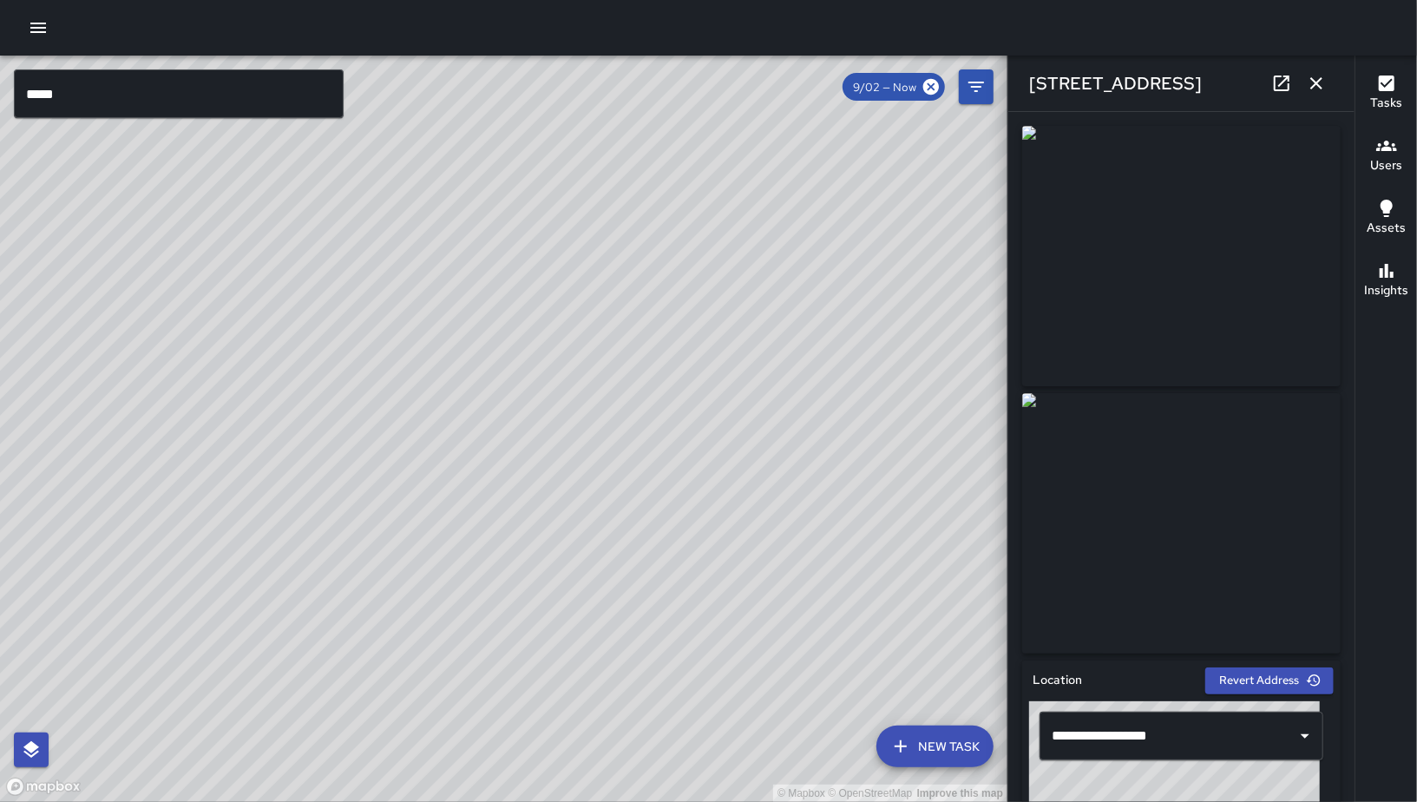
drag, startPoint x: 636, startPoint y: 317, endPoint x: 484, endPoint y: 457, distance: 206.9
click at [482, 461] on div "© Mapbox © OpenStreetMap Improve this map" at bounding box center [503, 429] width 1007 height 746
drag, startPoint x: 602, startPoint y: 351, endPoint x: 459, endPoint y: 488, distance: 198.8
click at [458, 492] on div "© Mapbox © OpenStreetMap Improve this map" at bounding box center [503, 429] width 1007 height 746
drag, startPoint x: 521, startPoint y: 383, endPoint x: 457, endPoint y: 496, distance: 130.1
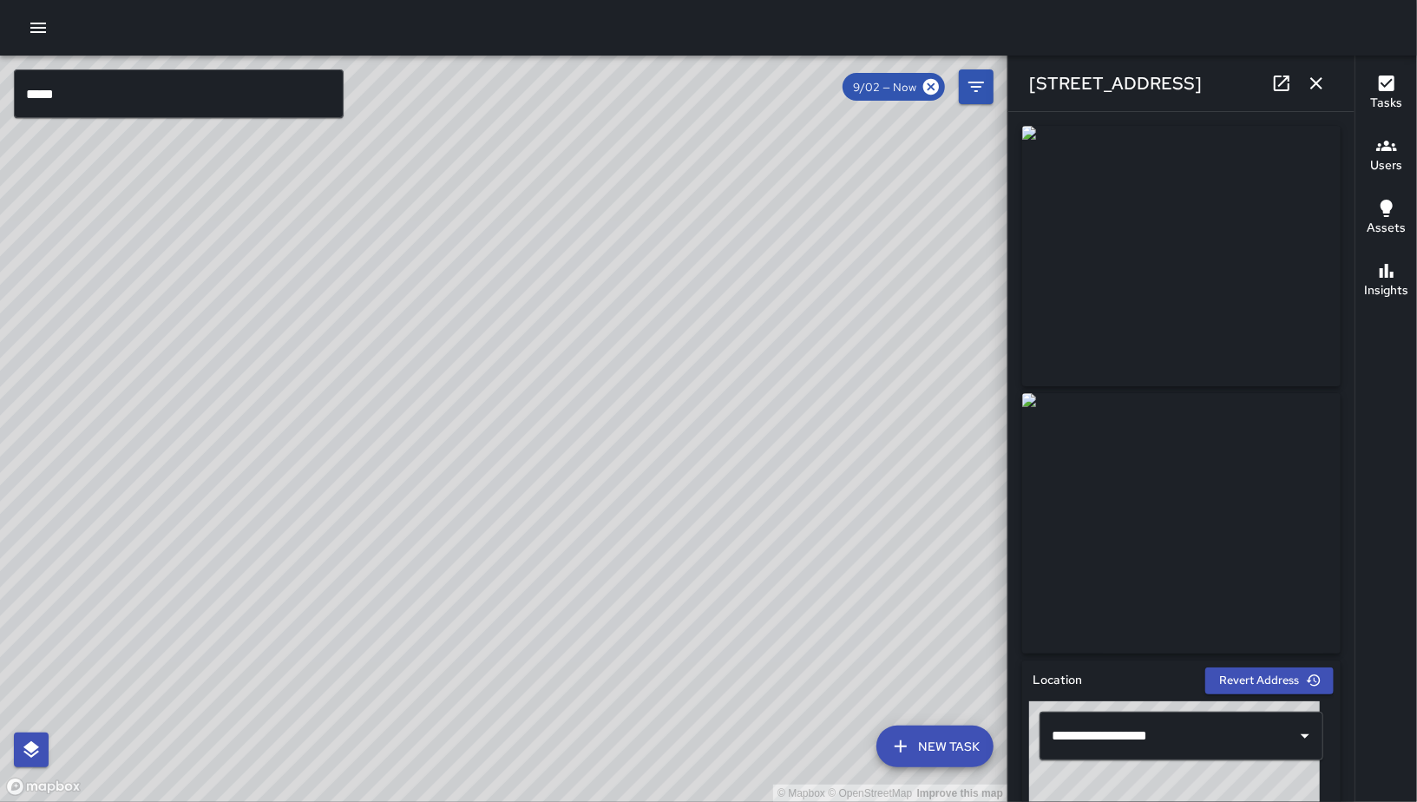
click at [457, 496] on div "© Mapbox © OpenStreetMap Improve this map" at bounding box center [503, 429] width 1007 height 746
click at [585, 442] on div "© Mapbox © OpenStreetMap Improve this map" at bounding box center [503, 429] width 1007 height 746
drag, startPoint x: 589, startPoint y: 420, endPoint x: 579, endPoint y: 467, distance: 48.0
click at [579, 468] on div "© Mapbox © OpenStreetMap Improve this map" at bounding box center [503, 429] width 1007 height 746
drag, startPoint x: 731, startPoint y: 465, endPoint x: 503, endPoint y: 496, distance: 230.3
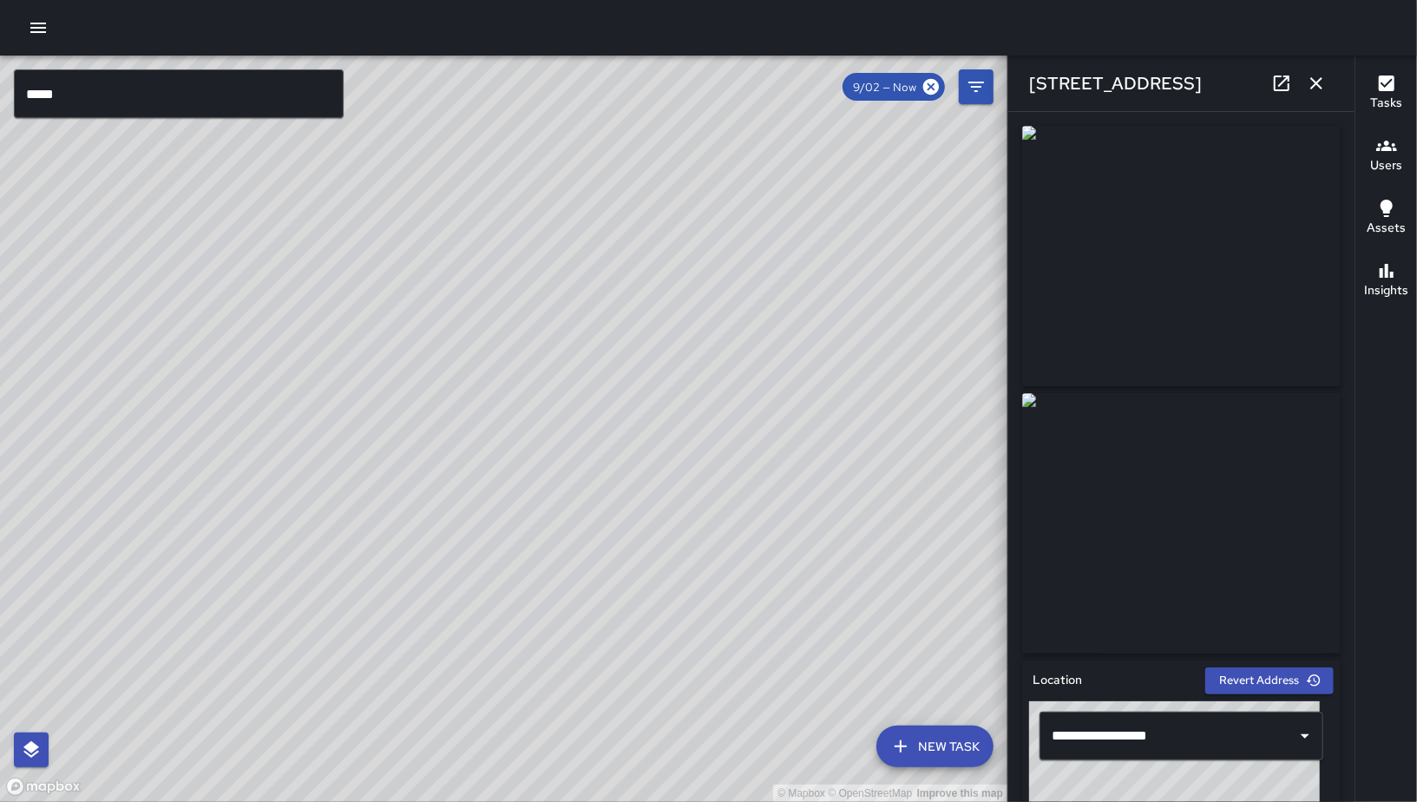
click at [504, 498] on div "© Mapbox © OpenStreetMap Improve this map" at bounding box center [503, 429] width 1007 height 746
drag, startPoint x: 724, startPoint y: 625, endPoint x: 503, endPoint y: 278, distance: 411.6
click at [502, 279] on div "© Mapbox © OpenStreetMap Improve this map" at bounding box center [503, 429] width 1007 height 746
drag, startPoint x: 686, startPoint y: 532, endPoint x: 895, endPoint y: 237, distance: 361.1
click at [724, 28] on div "© Mapbox © OpenStreetMap Improve this map **** ​ New Task 9/02 — Now Map Layers…" at bounding box center [708, 401] width 1417 height 802
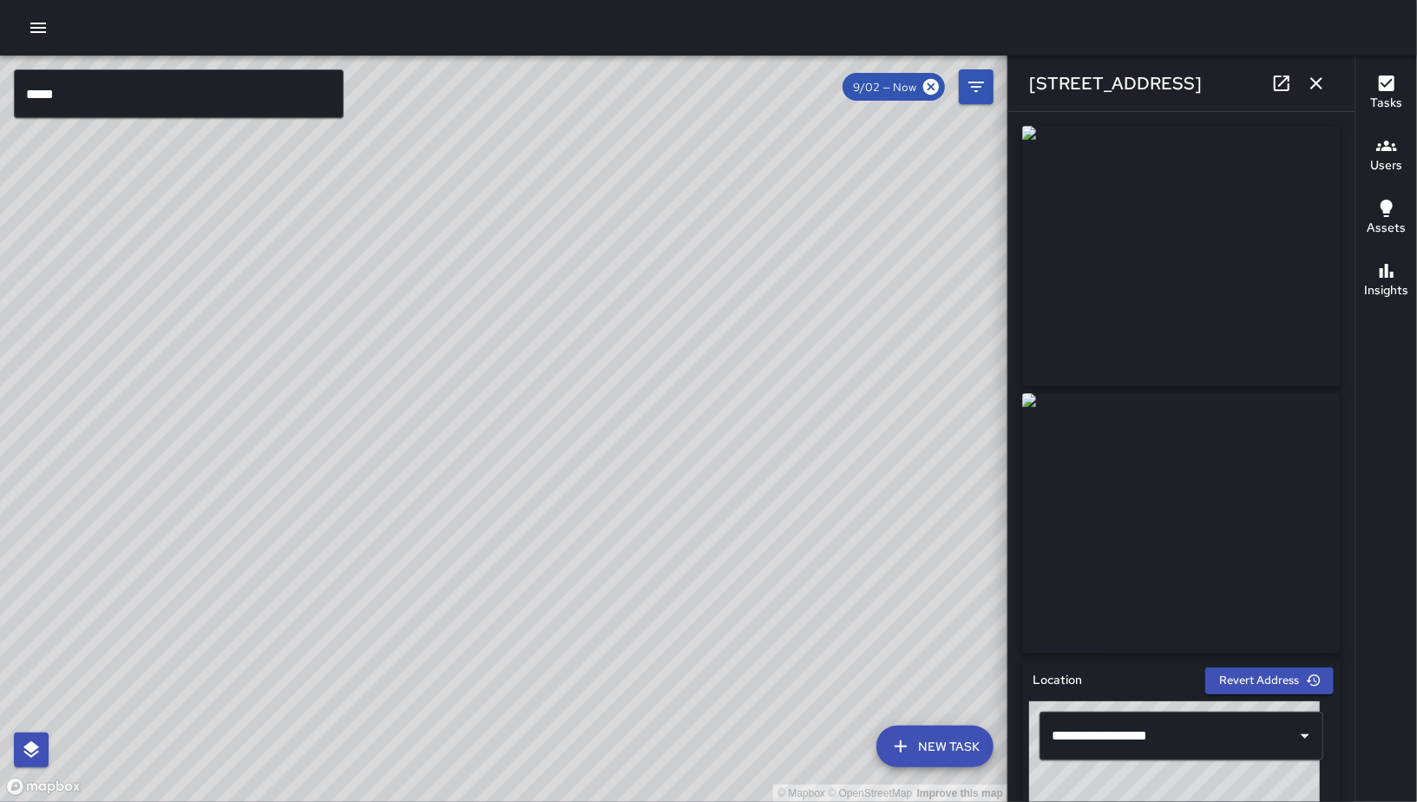
drag, startPoint x: 600, startPoint y: 591, endPoint x: 608, endPoint y: 582, distance: 11.7
click at [613, 598] on div "© Mapbox © OpenStreetMap Improve this map" at bounding box center [503, 429] width 1007 height 746
drag, startPoint x: 619, startPoint y: 555, endPoint x: 626, endPoint y: 571, distance: 17.5
click at [631, 579] on div "© Mapbox © OpenStreetMap Improve this map" at bounding box center [503, 429] width 1007 height 746
drag, startPoint x: 193, startPoint y: 632, endPoint x: 390, endPoint y: 495, distance: 240.0
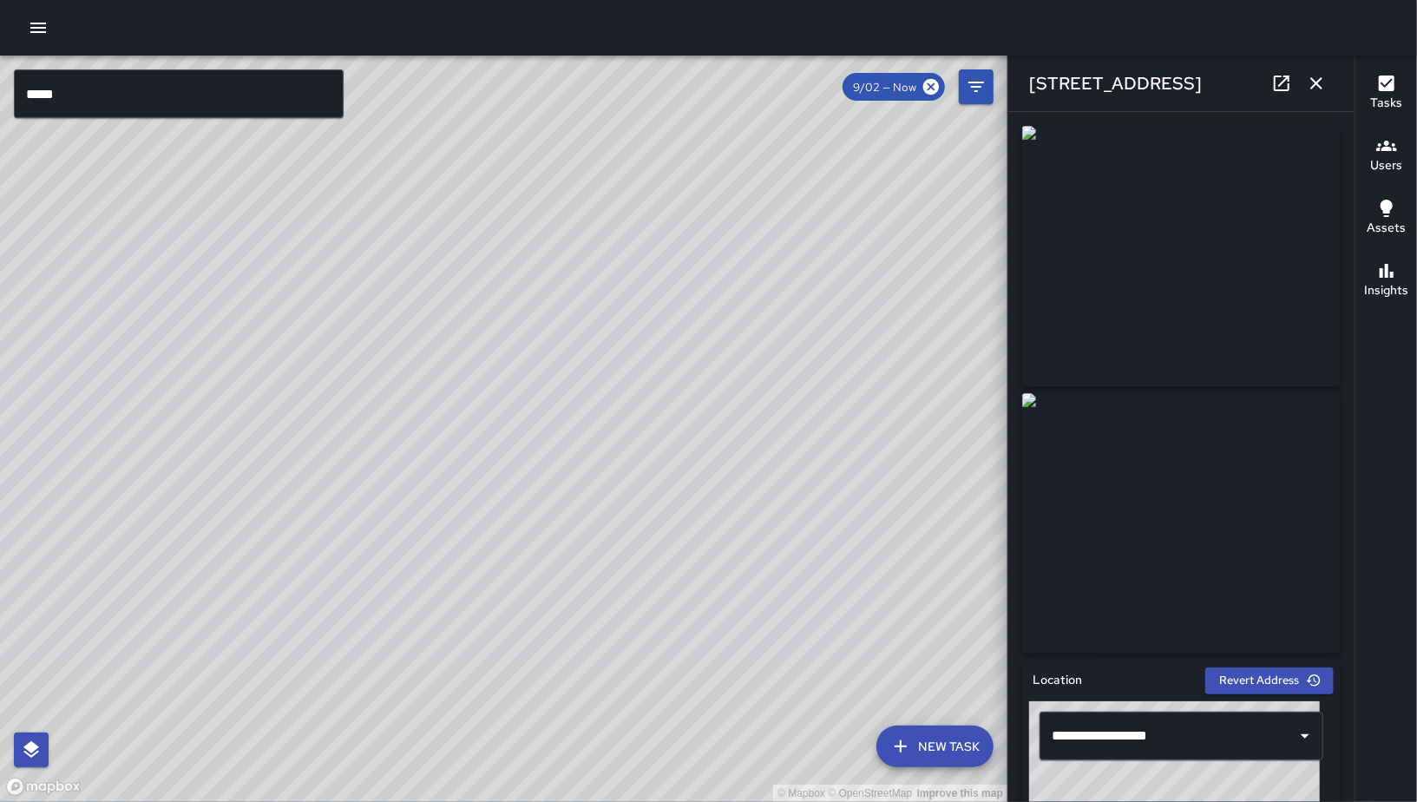
click at [390, 495] on div "© Mapbox © OpenStreetMap Improve this map" at bounding box center [503, 429] width 1007 height 746
drag, startPoint x: 659, startPoint y: 421, endPoint x: 608, endPoint y: 498, distance: 92.6
click at [610, 502] on div "© Mapbox © OpenStreetMap Improve this map" at bounding box center [503, 429] width 1007 height 746
click at [1310, 81] on icon "button" at bounding box center [1316, 83] width 21 height 21
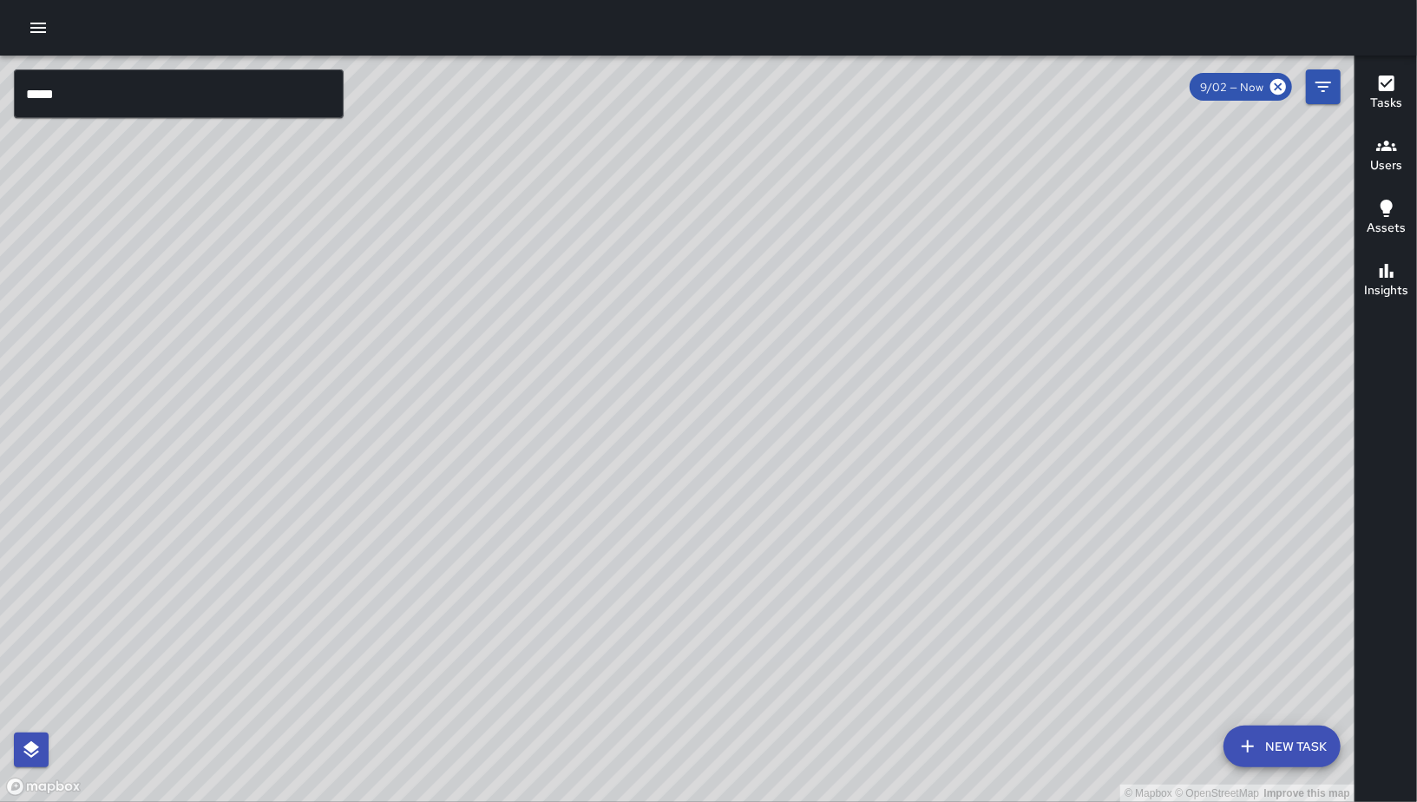
click at [644, 484] on div "© Mapbox © OpenStreetMap Improve this map Unassigned 1585 Folsom Street Complet…" at bounding box center [677, 429] width 1354 height 746
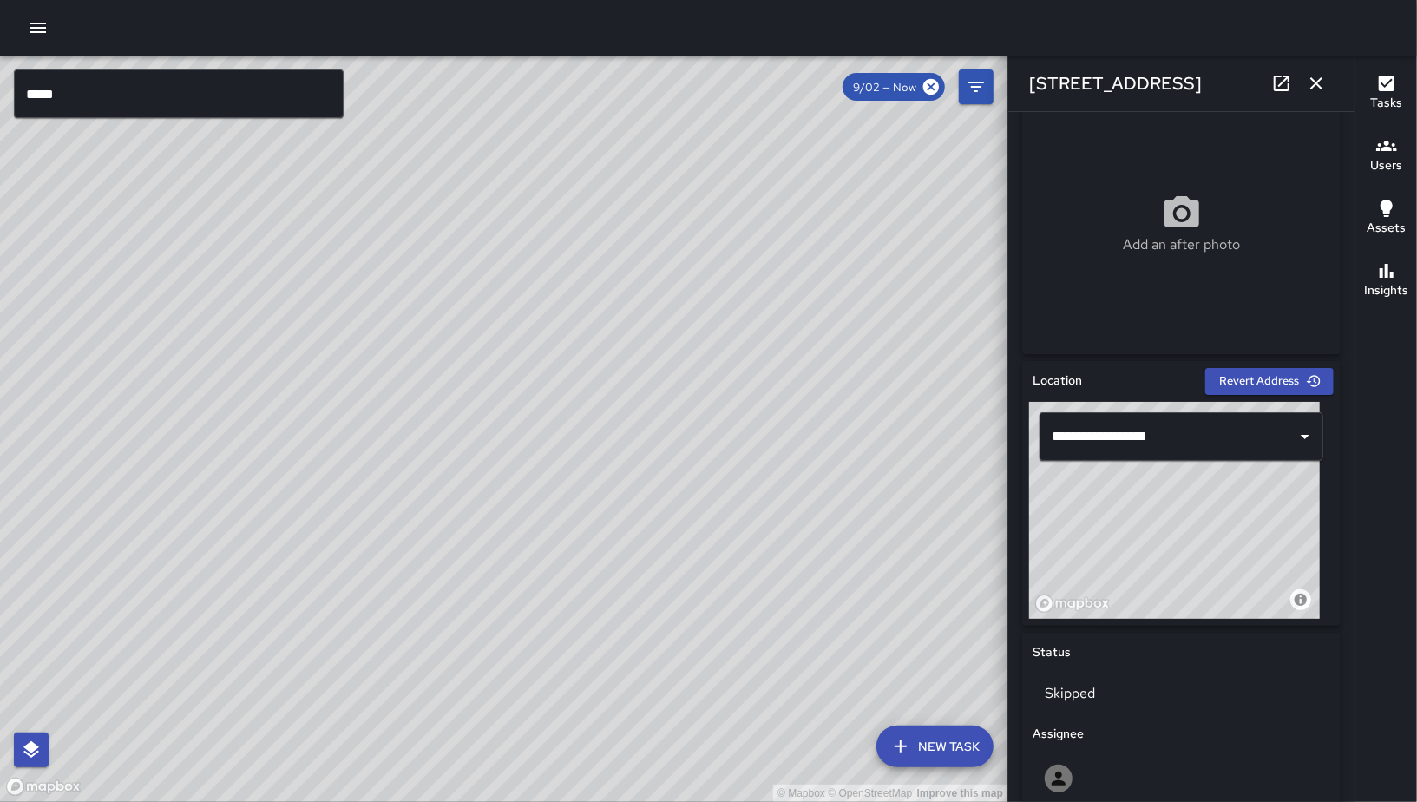
scroll to position [373, 0]
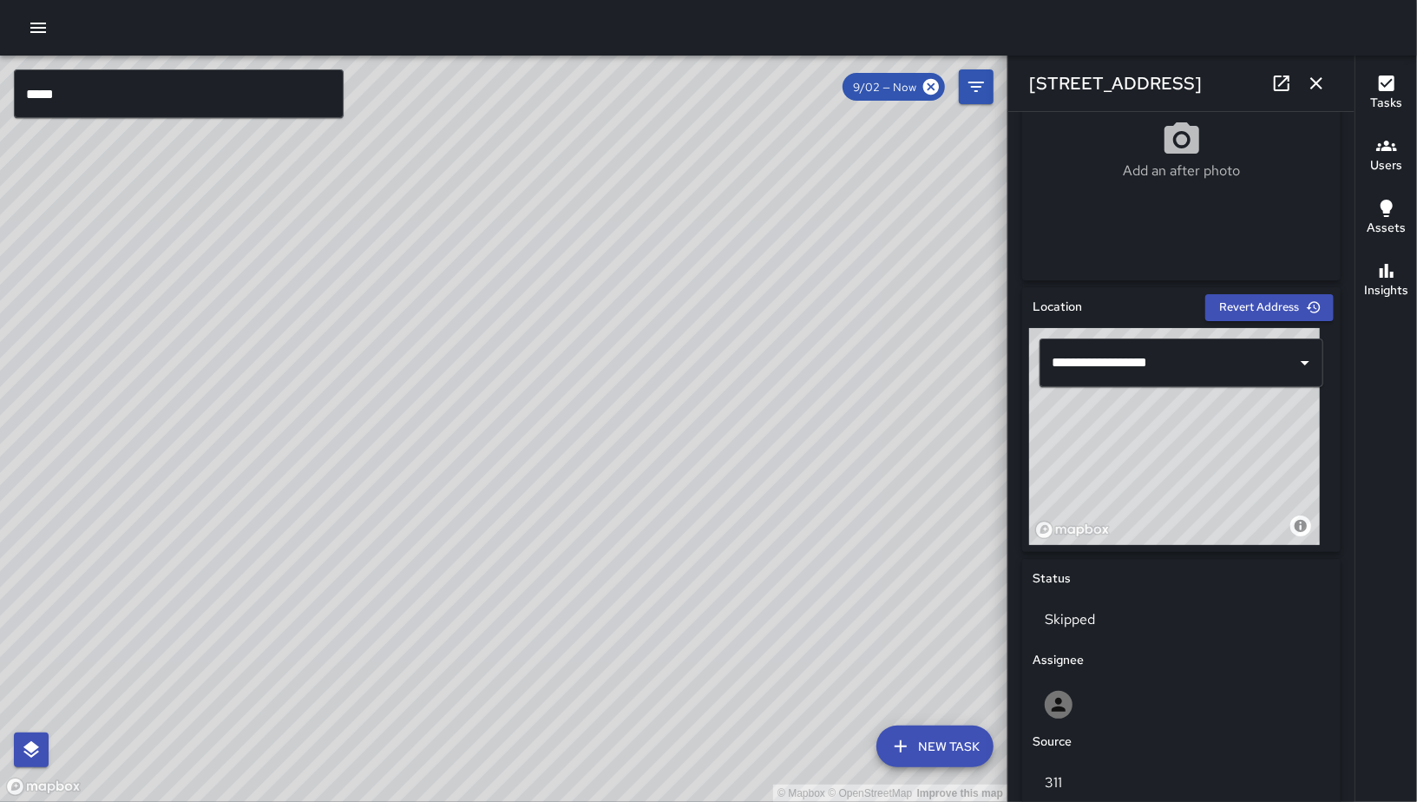
click at [544, 441] on div "© Mapbox © OpenStreetMap Improve this map EB Eddie Ballestros 1585 Folsom Stree…" at bounding box center [503, 429] width 1007 height 746
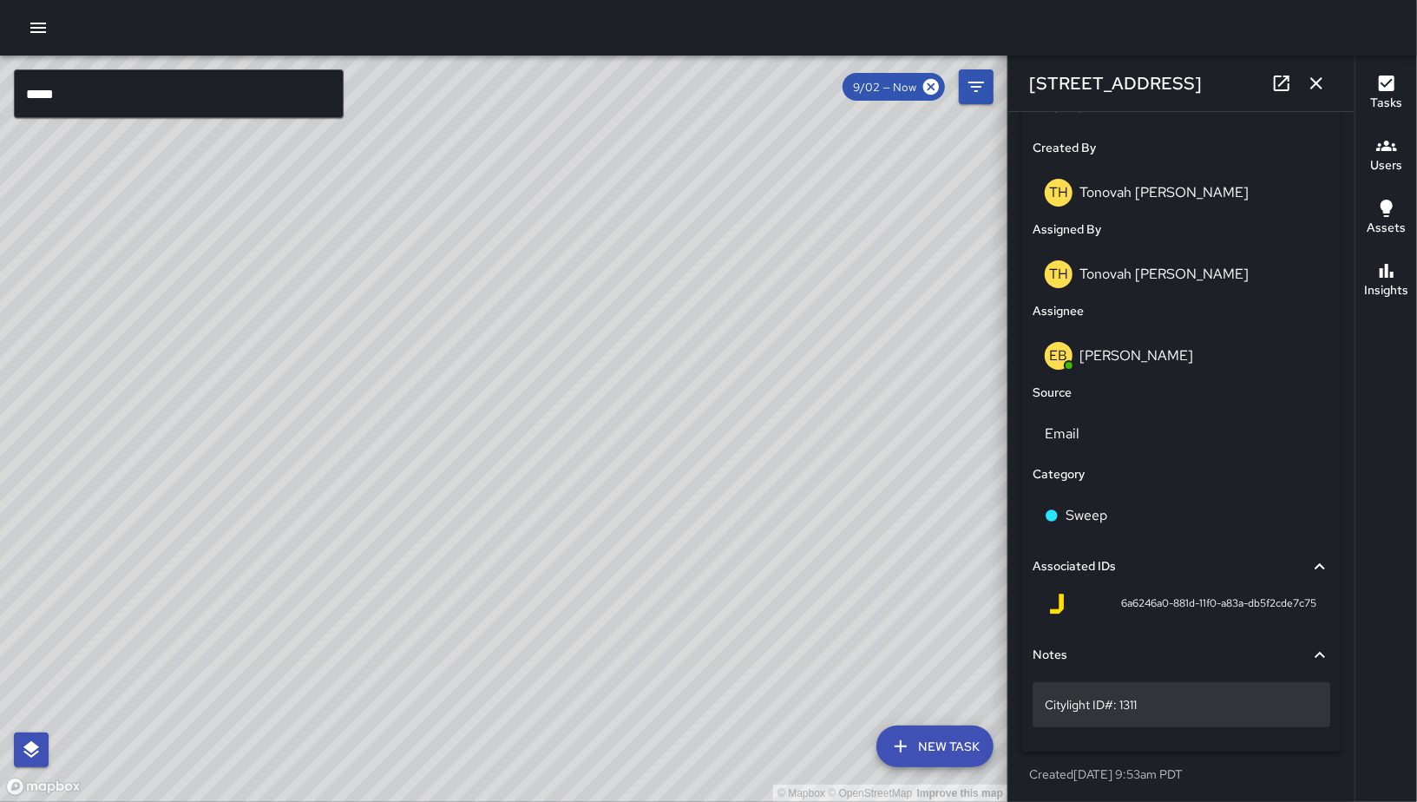
click at [1188, 700] on p "Citylight ID#: 1311" at bounding box center [1181, 704] width 273 height 17
type textarea "**********"
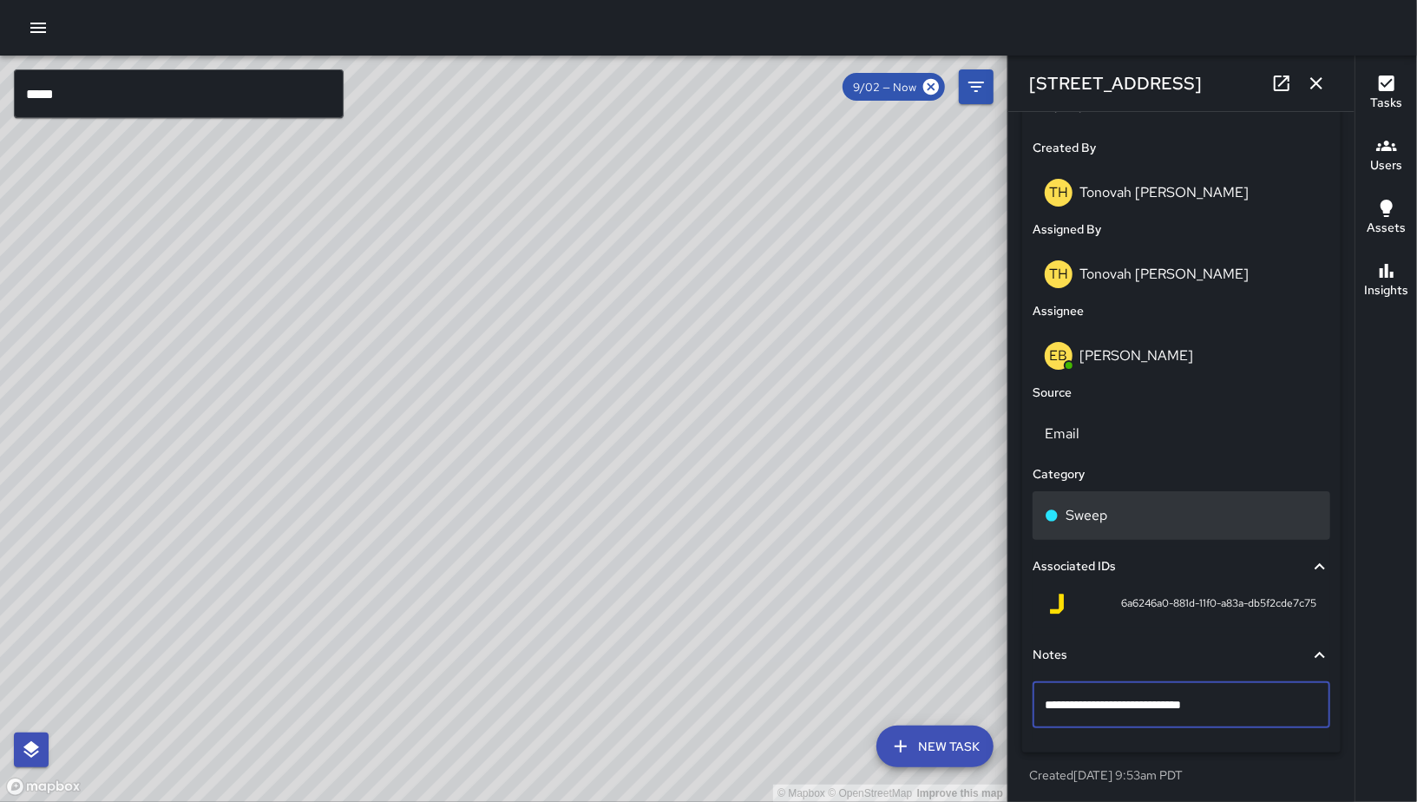
scroll to position [482, 0]
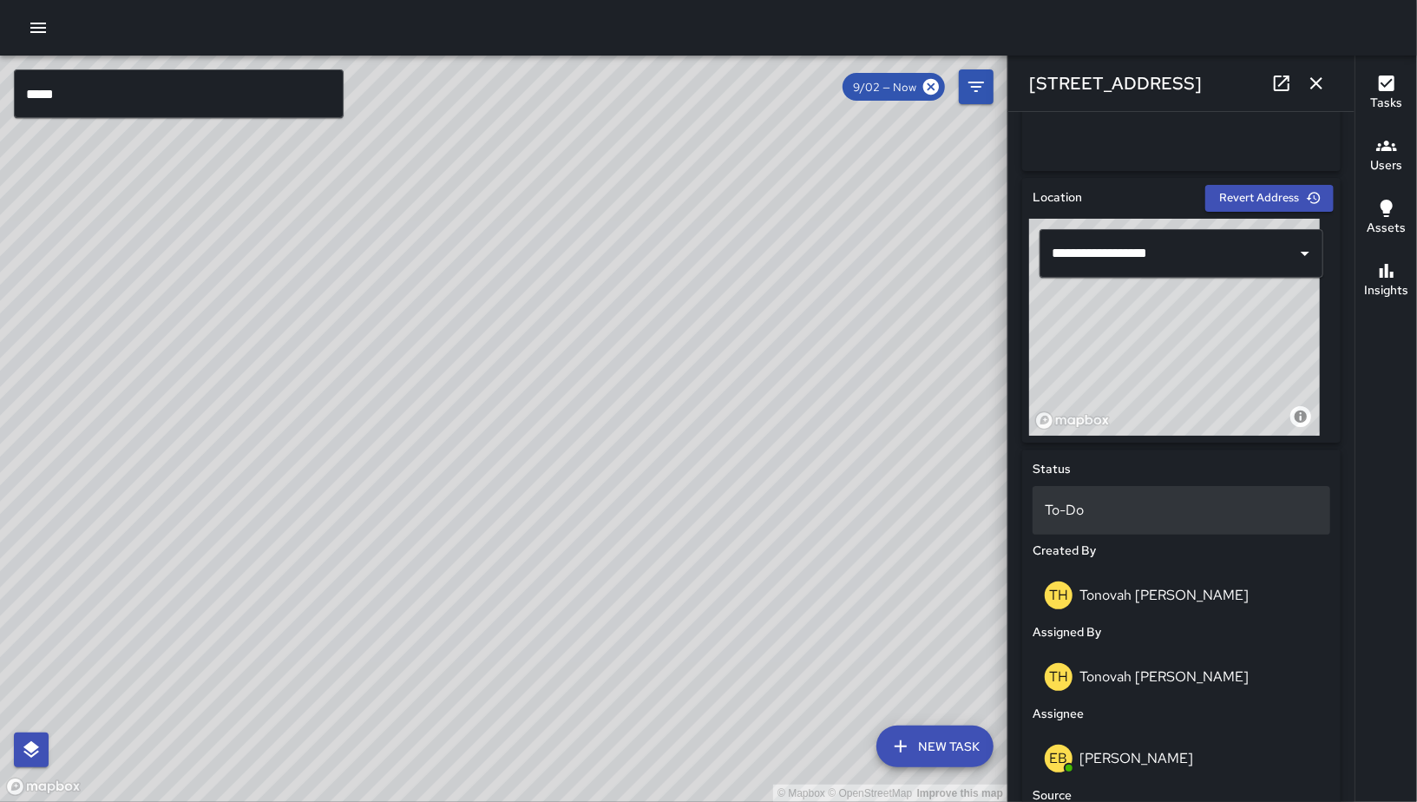
click at [1197, 515] on p "To-Do" at bounding box center [1181, 510] width 273 height 21
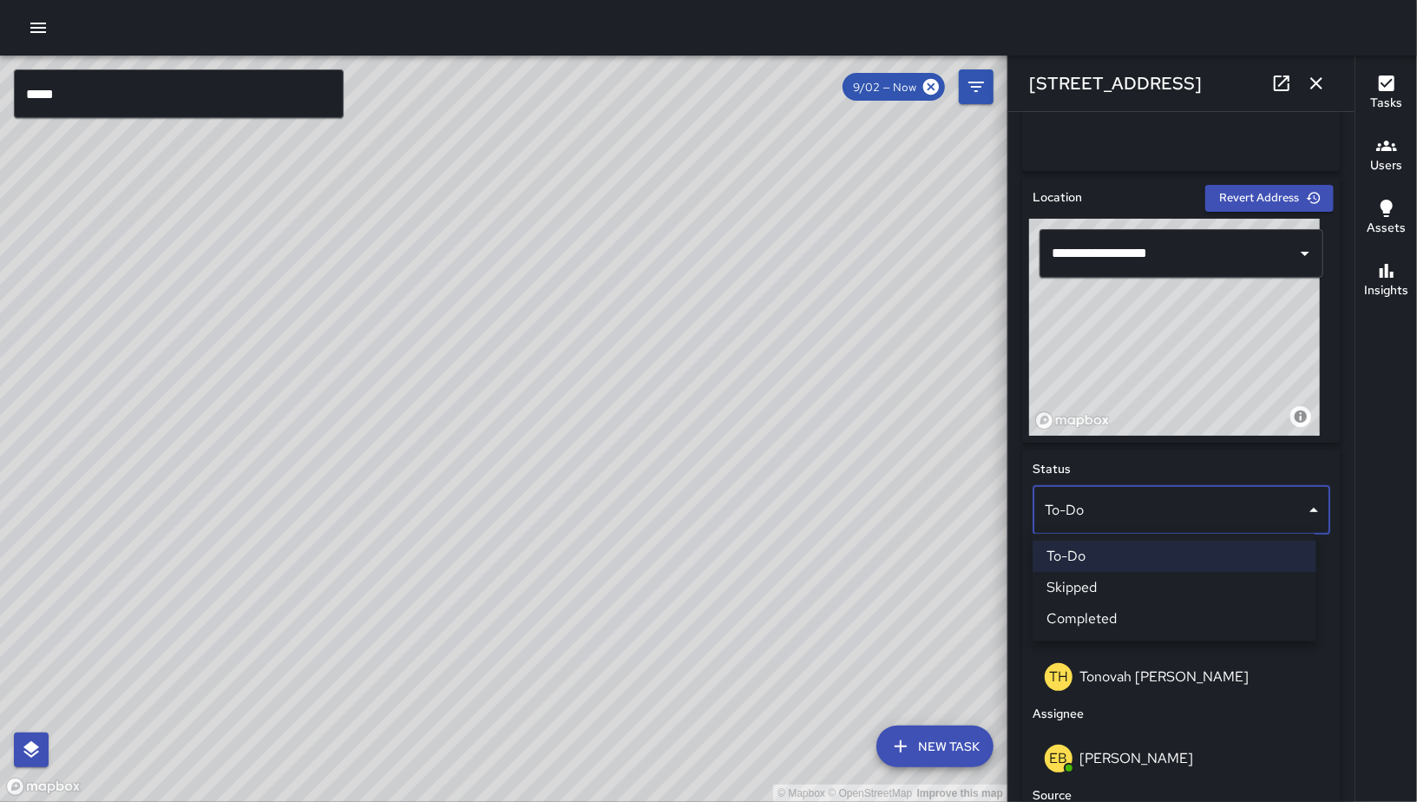
click at [1157, 573] on li "Skipped" at bounding box center [1175, 587] width 284 height 31
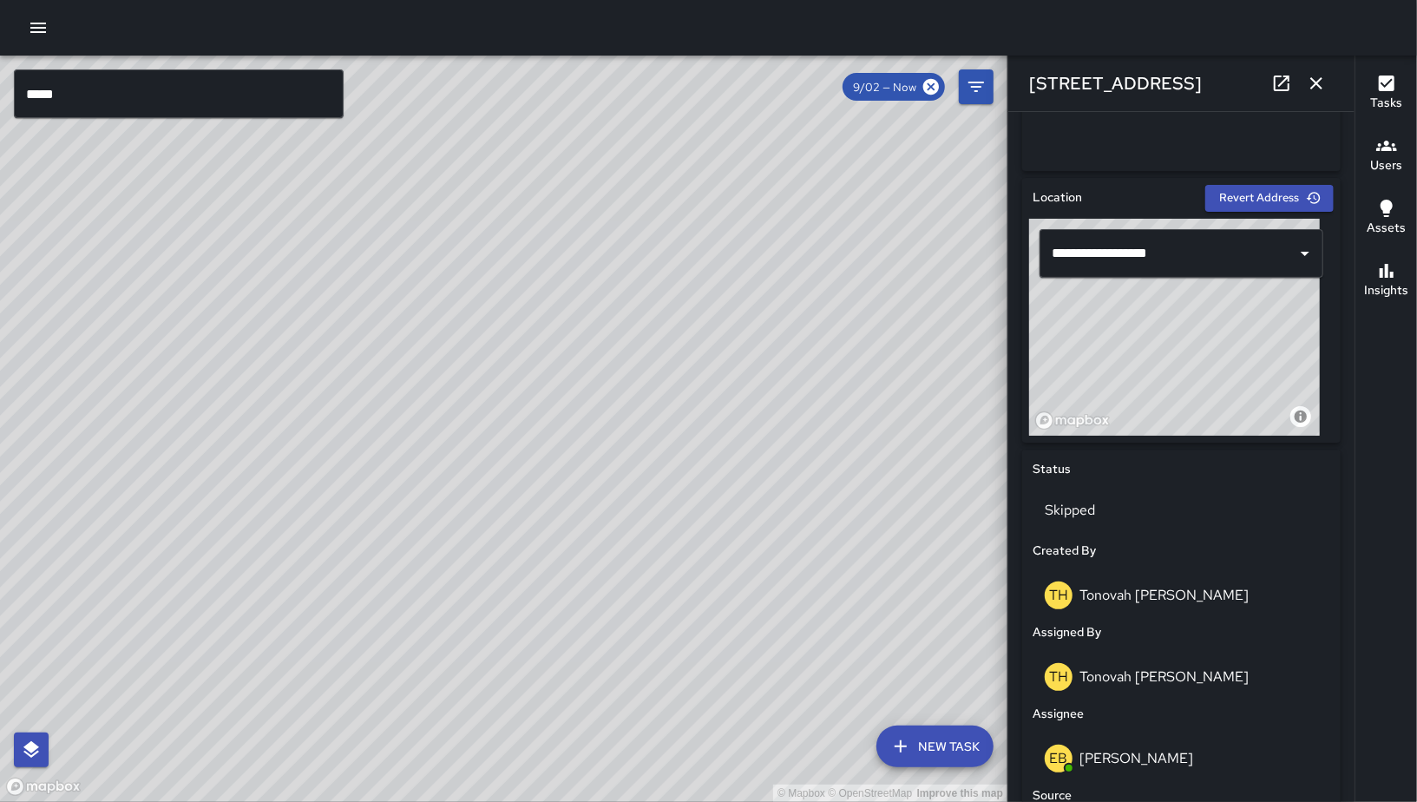
click at [379, 368] on div "EB Eddie Ballestros 1585 Folsom Street Completed on 9/2/2025, 10:04am PDT Code …" at bounding box center [390, 518] width 361 height 312
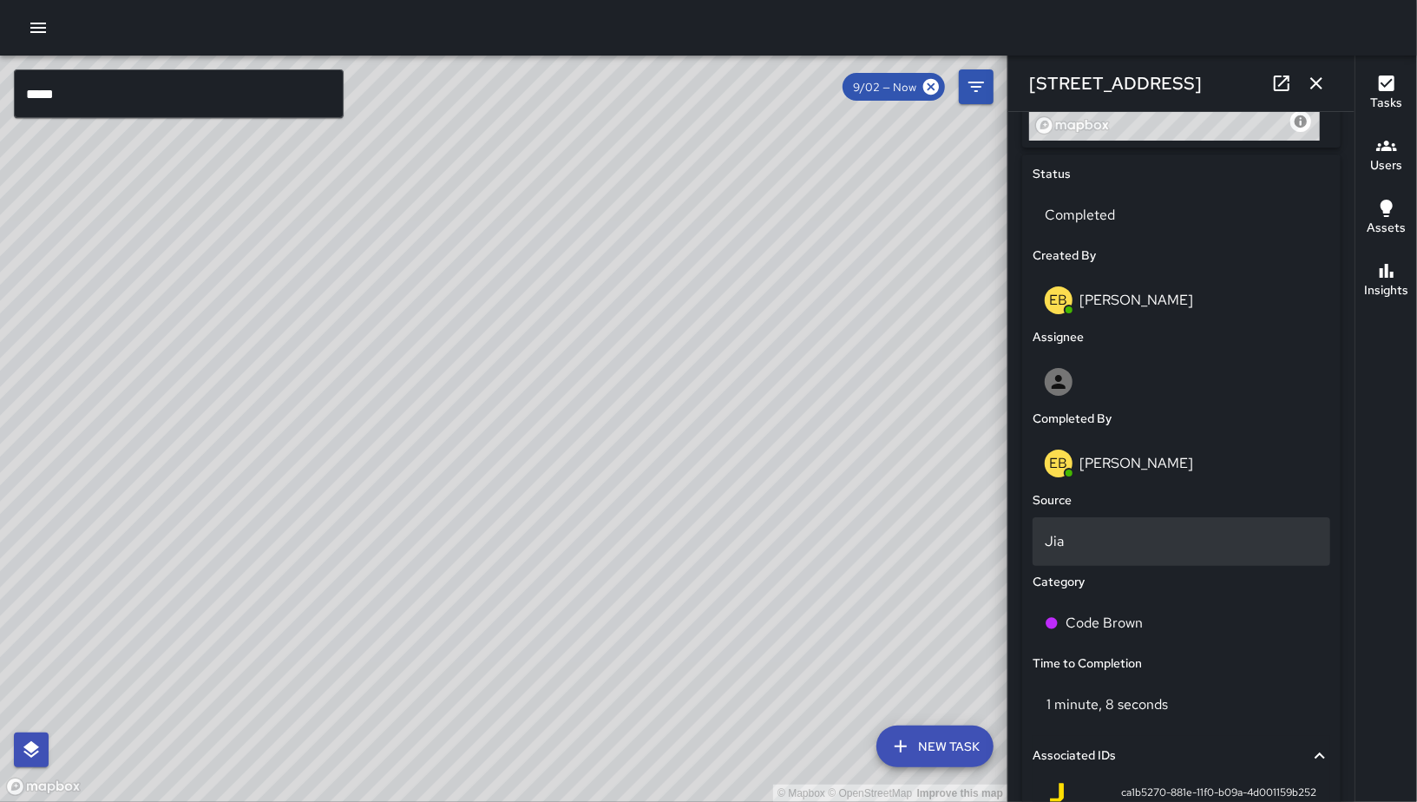
scroll to position [0, 0]
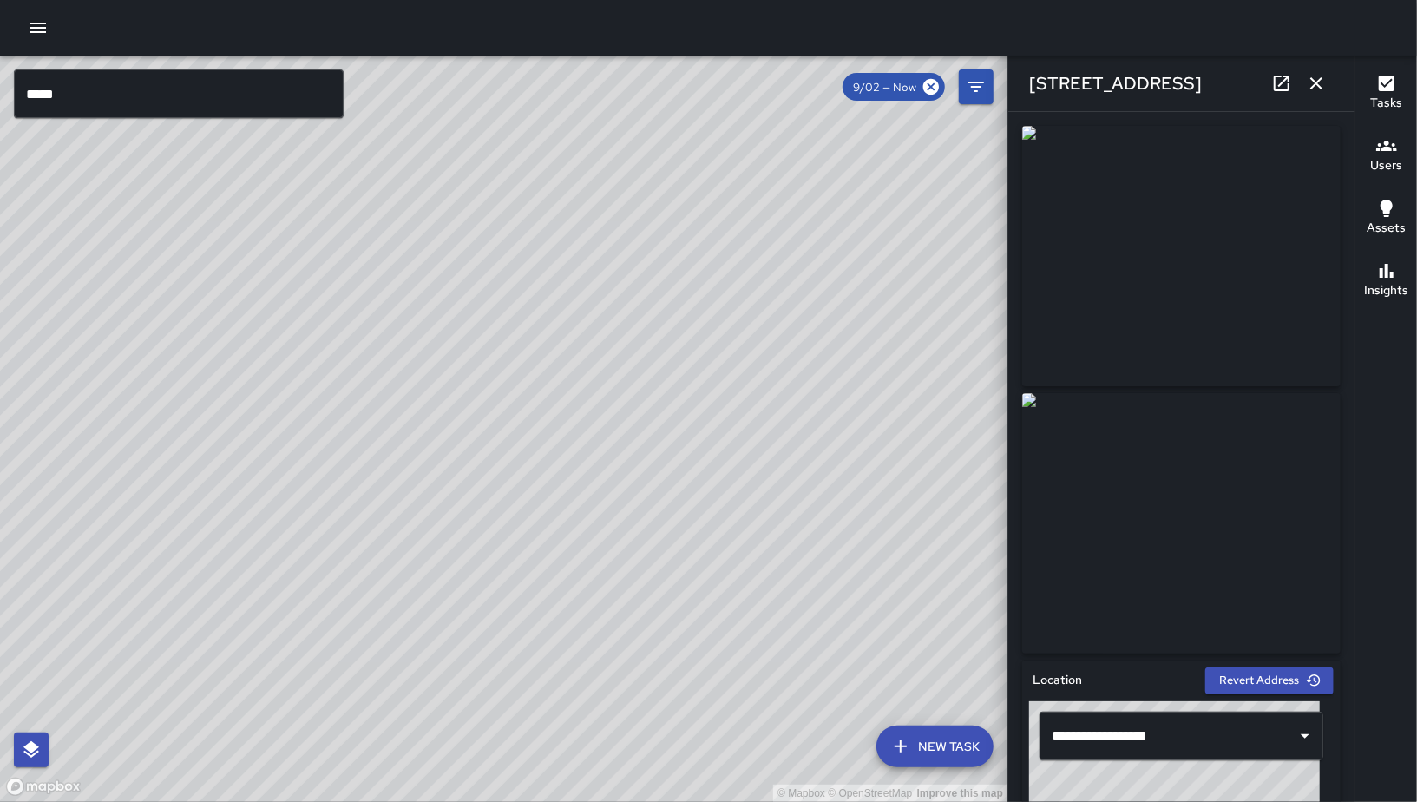
click at [1274, 81] on icon at bounding box center [1281, 83] width 21 height 21
drag, startPoint x: 801, startPoint y: 254, endPoint x: 642, endPoint y: 327, distance: 174.7
click at [643, 327] on div "© Mapbox © OpenStreetMap Improve this map" at bounding box center [503, 429] width 1007 height 746
drag, startPoint x: 642, startPoint y: 323, endPoint x: 536, endPoint y: 396, distance: 128.5
click at [535, 410] on div "© Mapbox © OpenStreetMap Improve this map" at bounding box center [503, 429] width 1007 height 746
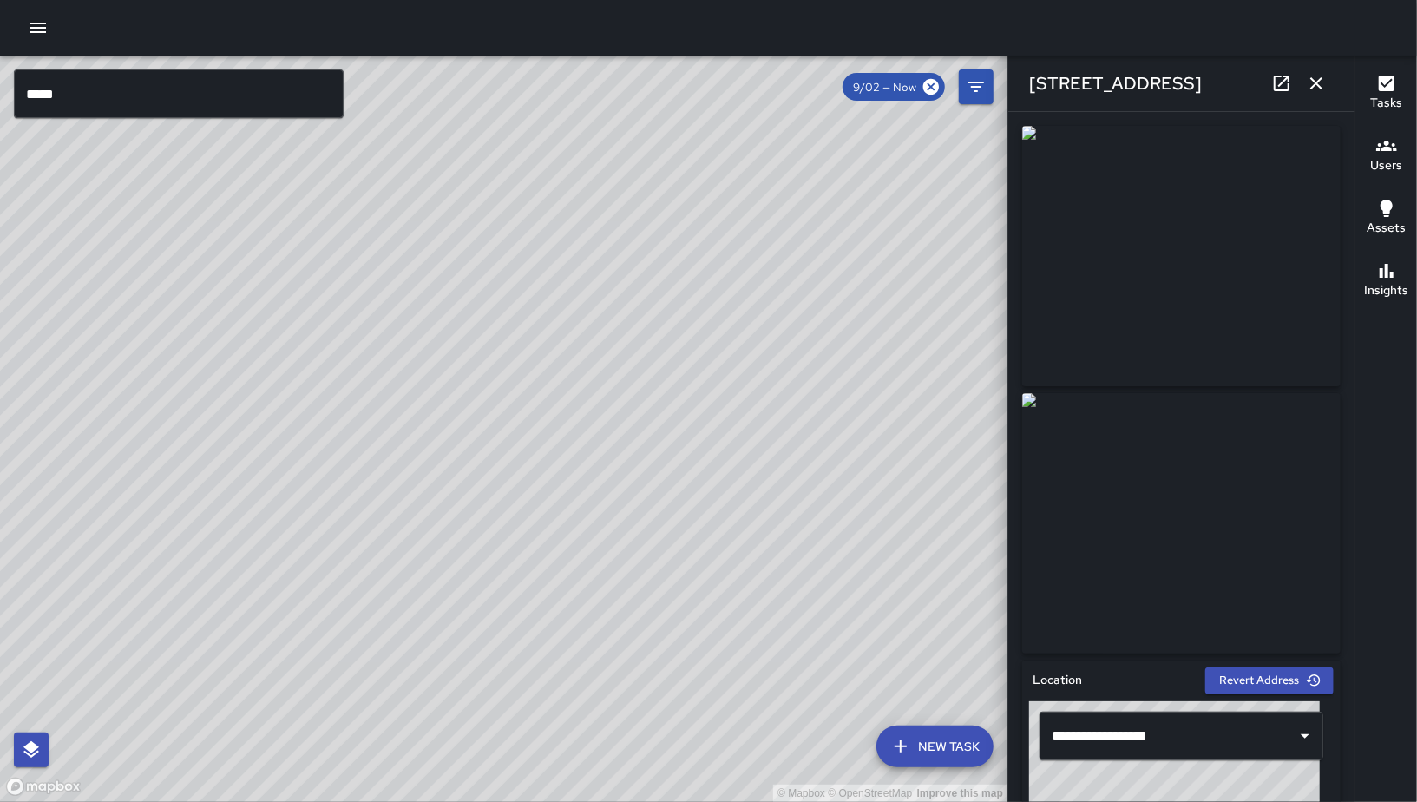
drag, startPoint x: 475, startPoint y: 620, endPoint x: 606, endPoint y: 484, distance: 189.0
click at [605, 485] on div "© Mapbox © OpenStreetMap Improve this map" at bounding box center [503, 429] width 1007 height 746
click at [1323, 89] on icon "button" at bounding box center [1316, 83] width 21 height 21
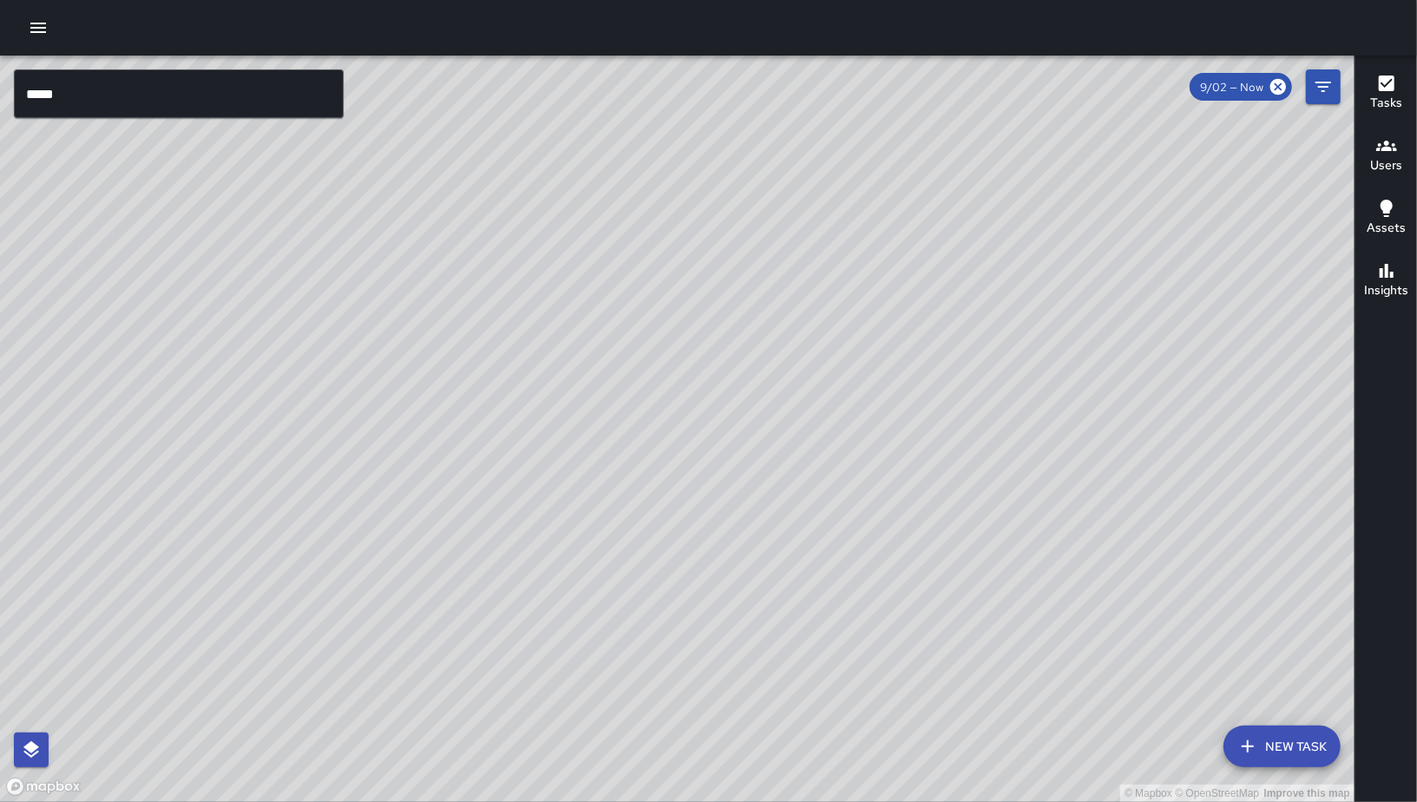
drag, startPoint x: 1097, startPoint y: 459, endPoint x: 957, endPoint y: 519, distance: 152.0
click at [953, 533] on div "© Mapbox © OpenStreetMap Improve this map" at bounding box center [677, 429] width 1354 height 746
drag, startPoint x: 1215, startPoint y: 347, endPoint x: 1050, endPoint y: 492, distance: 219.5
click at [1050, 492] on div "© Mapbox © OpenStreetMap Improve this map" at bounding box center [677, 429] width 1354 height 746
drag, startPoint x: 1004, startPoint y: 497, endPoint x: 1126, endPoint y: 425, distance: 142.0
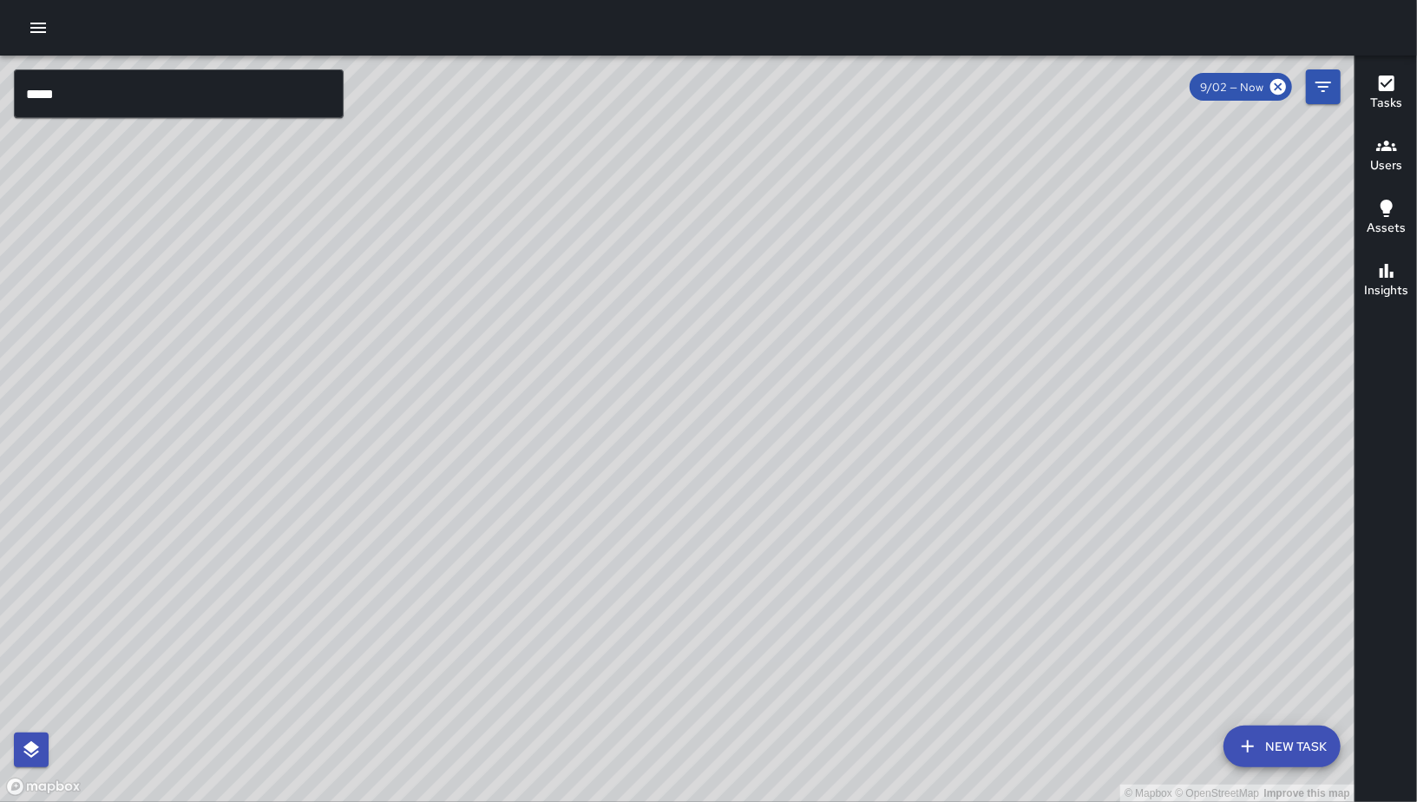
click at [968, 502] on div "© Mapbox © OpenStreetMap Improve this map" at bounding box center [677, 429] width 1354 height 746
drag, startPoint x: 1089, startPoint y: 486, endPoint x: 1048, endPoint y: 493, distance: 41.4
click at [1037, 521] on div "© Mapbox © OpenStreetMap Improve this map" at bounding box center [677, 429] width 1354 height 746
drag, startPoint x: 1026, startPoint y: 501, endPoint x: 1019, endPoint y: 439, distance: 62.0
click at [1015, 507] on div "© Mapbox © OpenStreetMap Improve this map" at bounding box center [677, 429] width 1354 height 746
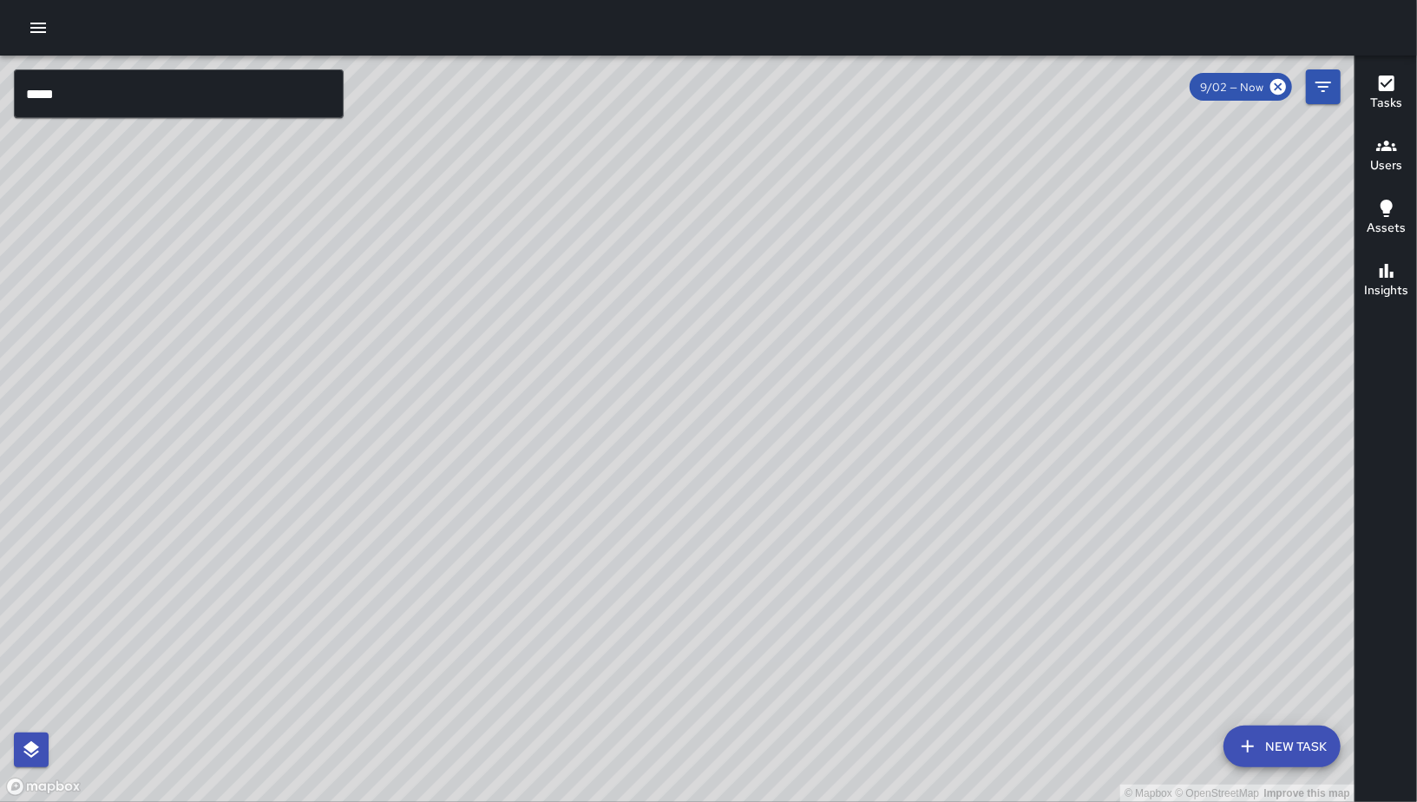
drag, startPoint x: 1065, startPoint y: 403, endPoint x: 1002, endPoint y: 495, distance: 110.5
click at [1003, 495] on div "© Mapbox © OpenStreetMap Improve this map" at bounding box center [677, 429] width 1354 height 746
drag, startPoint x: 1095, startPoint y: 586, endPoint x: 845, endPoint y: 382, distance: 322.5
click at [845, 382] on div "© Mapbox © OpenStreetMap Improve this map" at bounding box center [677, 429] width 1354 height 746
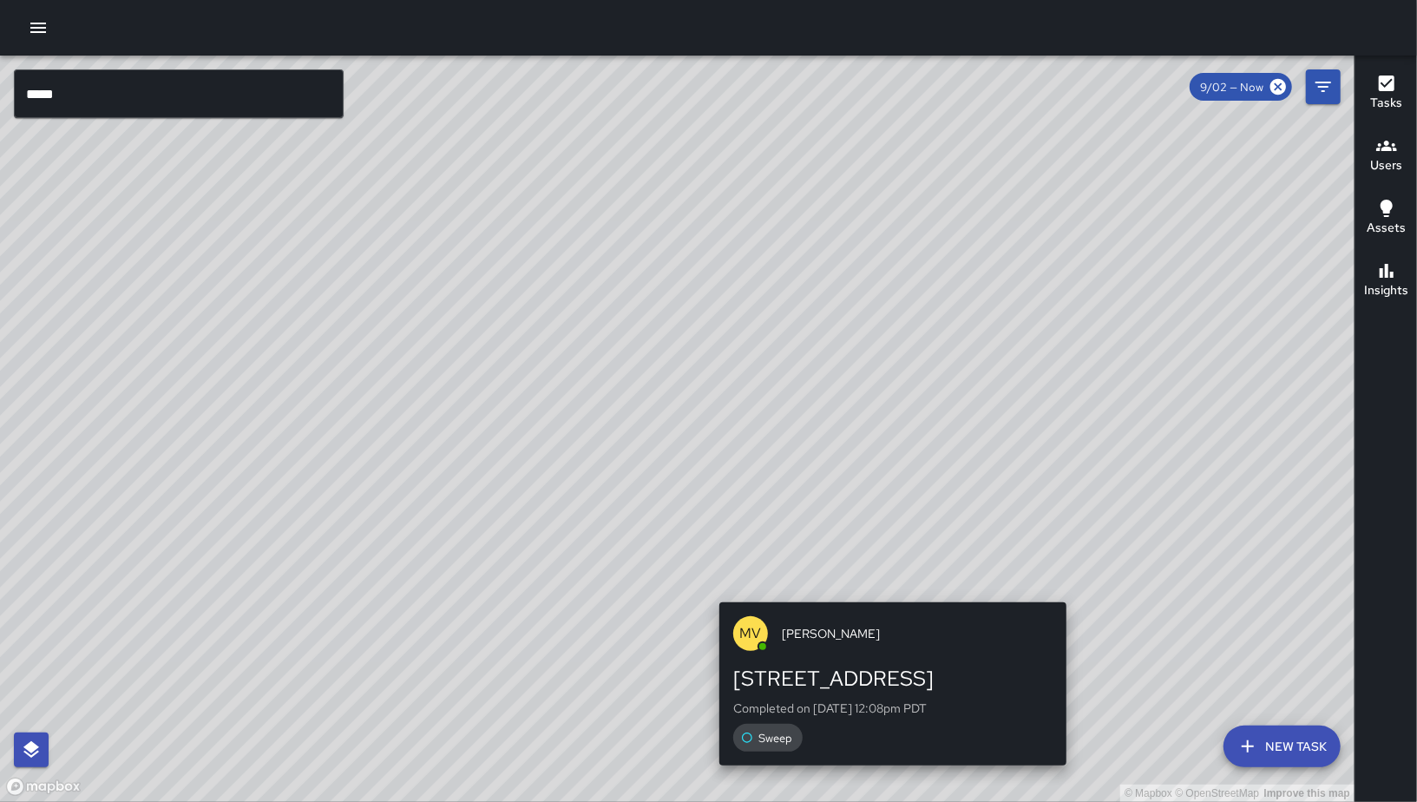
click at [885, 587] on div "© Mapbox © OpenStreetMap Improve this map MV Maclis Velasquez 560 9th Street Co…" at bounding box center [677, 429] width 1354 height 746
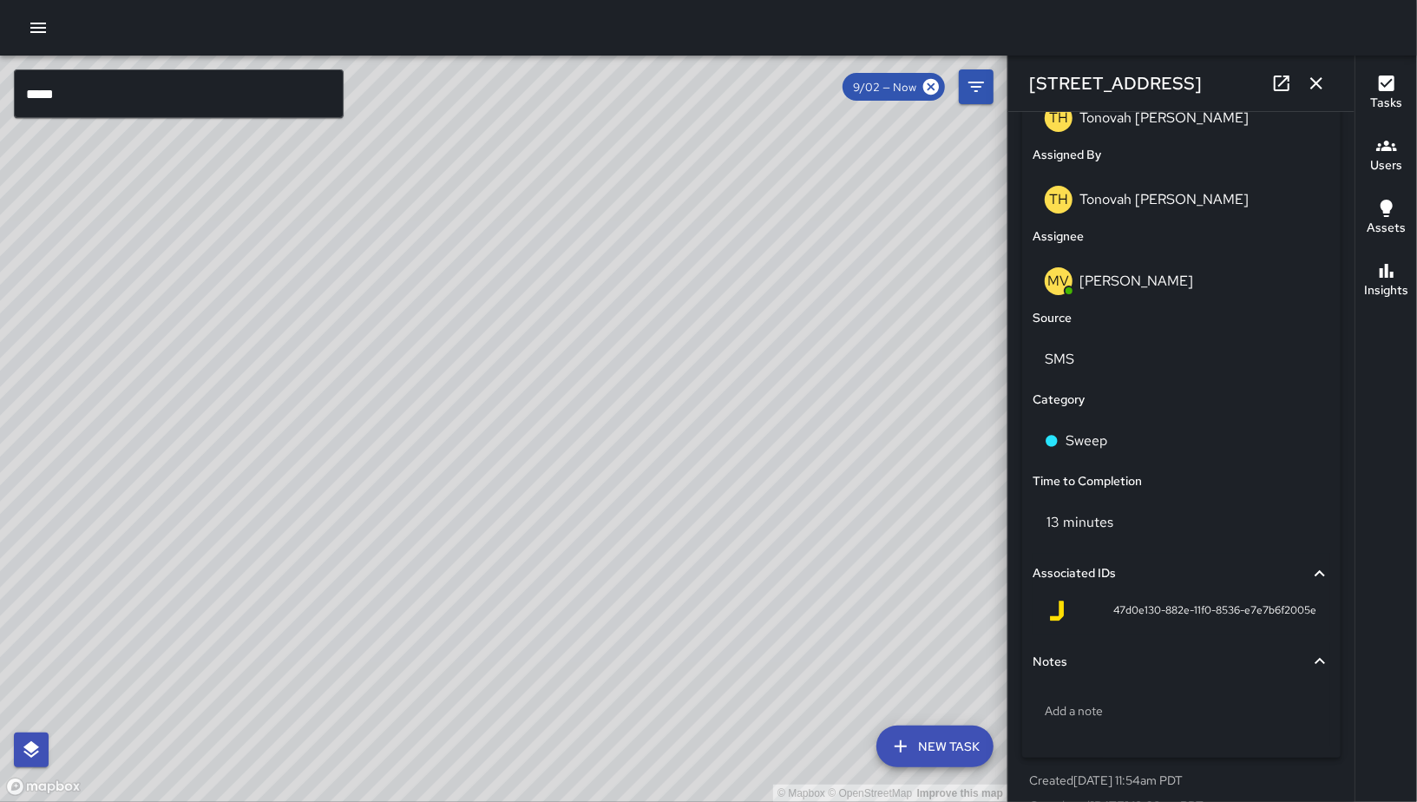
scroll to position [991, 0]
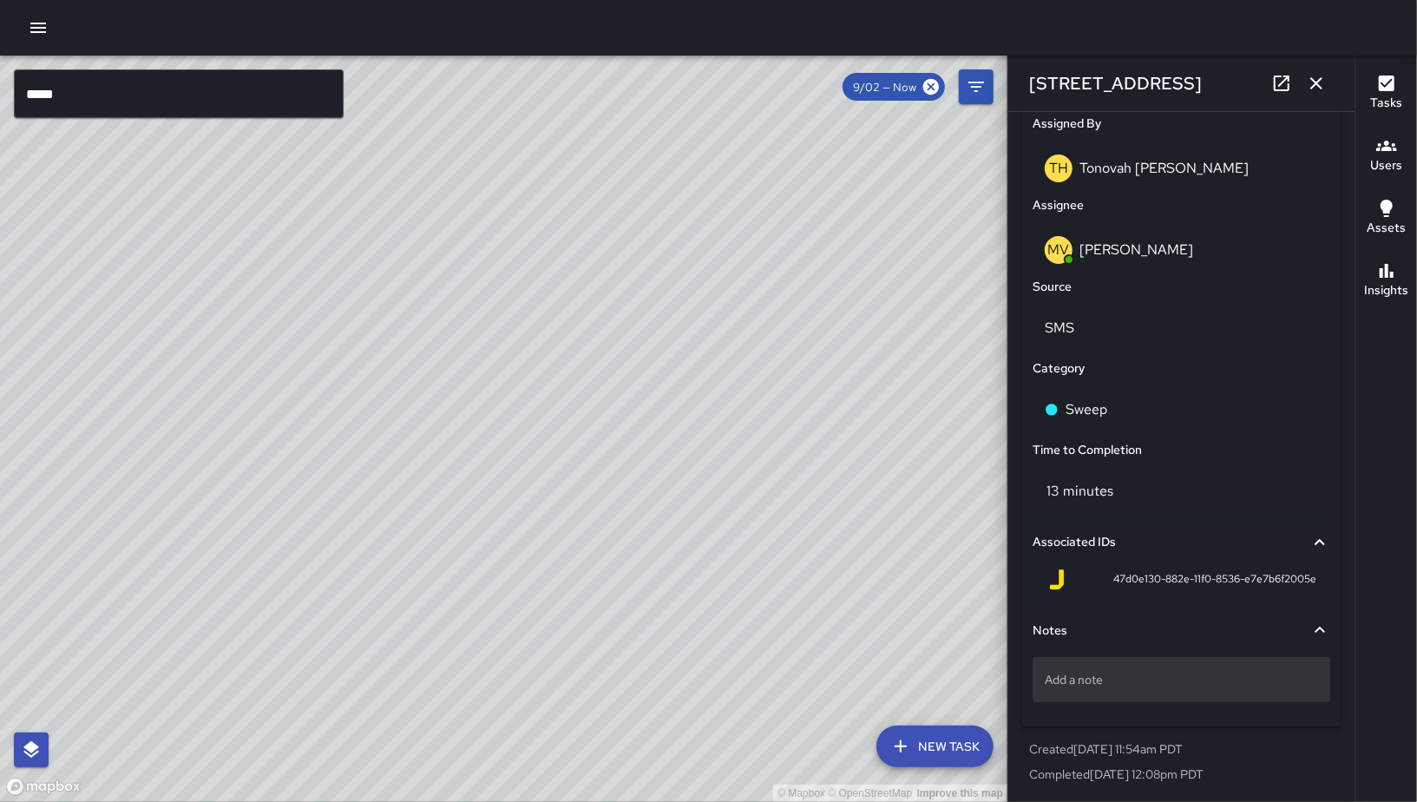
click at [1170, 681] on p "Add a note" at bounding box center [1181, 679] width 273 height 17
type textarea "*********"
click at [1232, 712] on div "********* * ​" at bounding box center [1182, 683] width 298 height 67
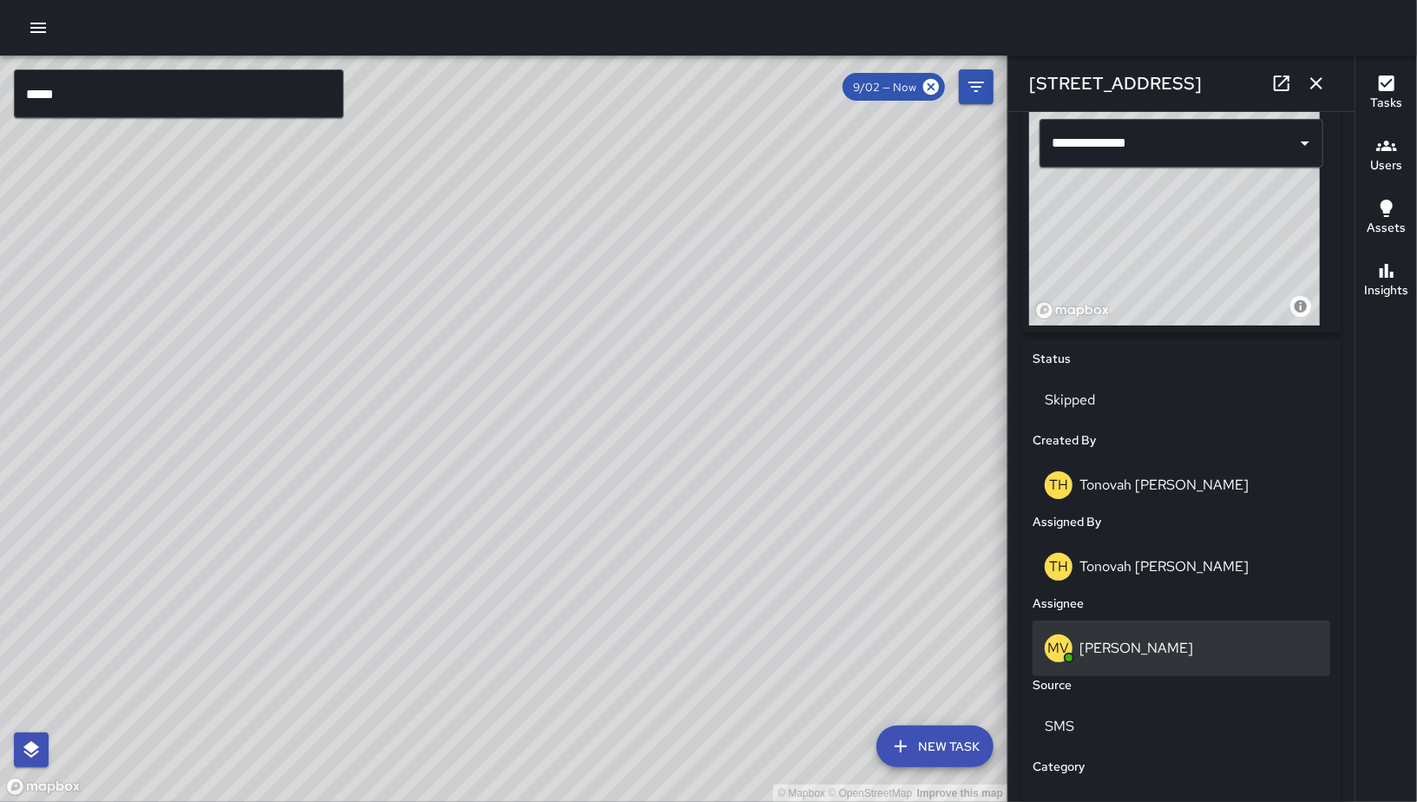
scroll to position [592, 0]
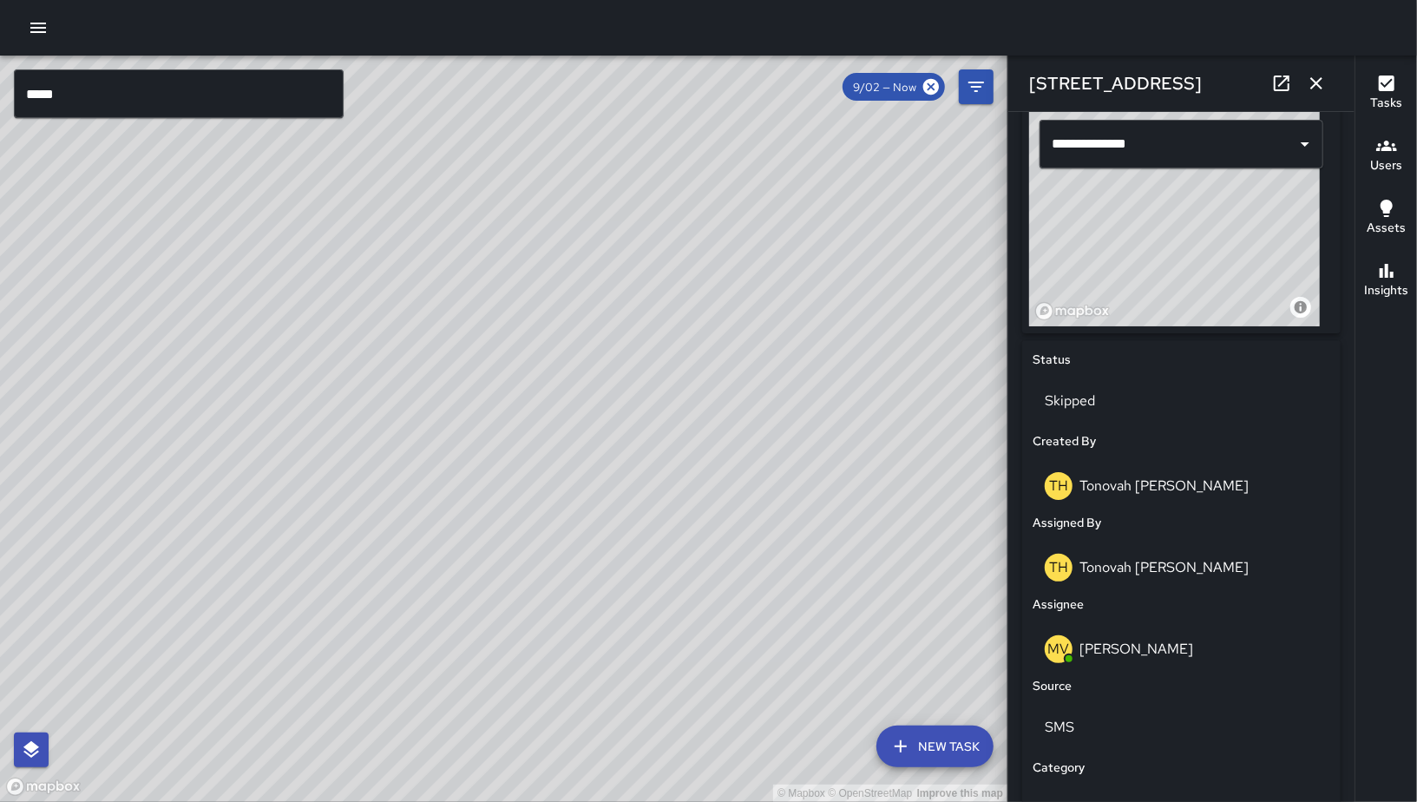
click at [970, 417] on div "© Mapbox © OpenStreetMap Improve this map" at bounding box center [503, 429] width 1007 height 746
click at [1310, 69] on button "button" at bounding box center [1316, 83] width 35 height 35
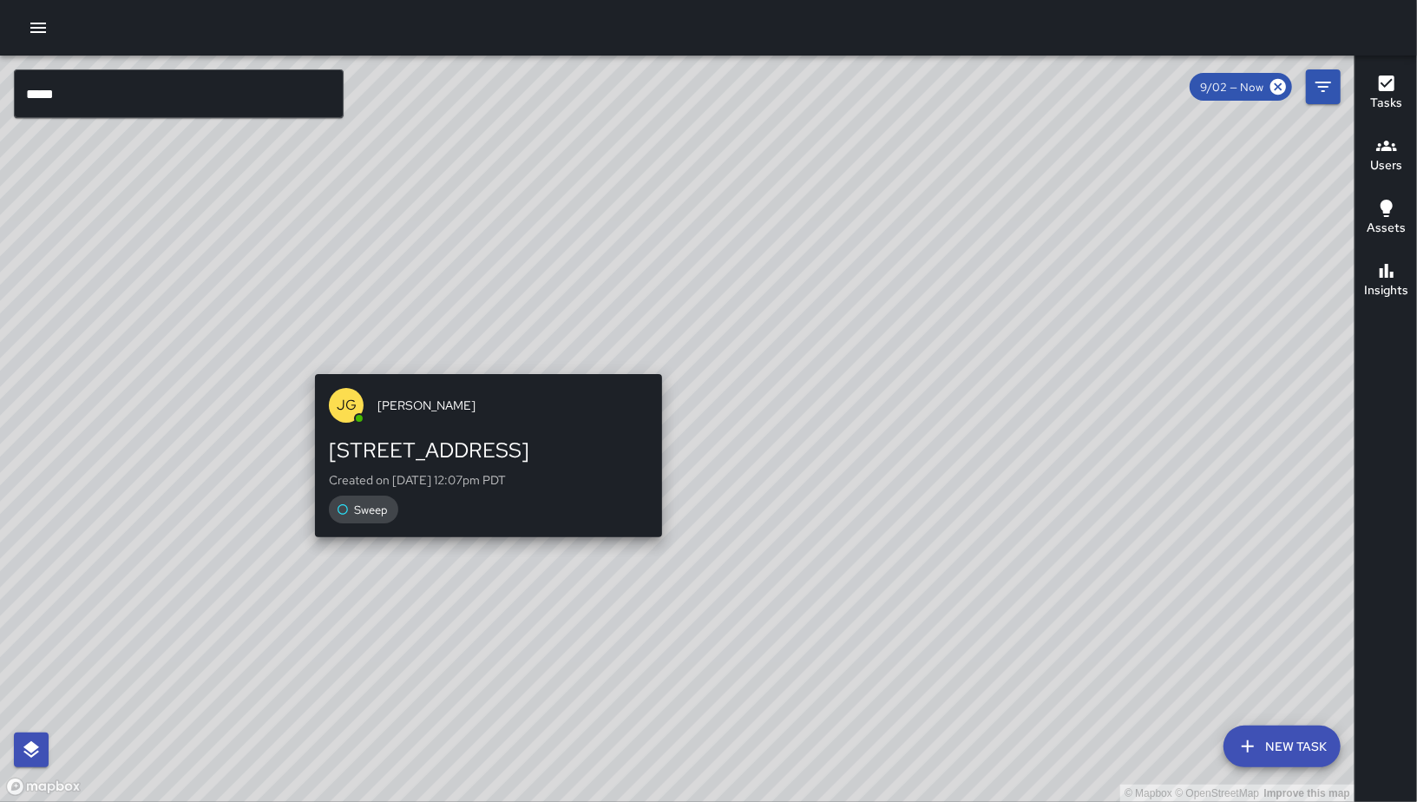
click at [501, 353] on div "© Mapbox © OpenStreetMap Improve this map JG Jermaine Gray 560 9th Street Creat…" at bounding box center [677, 429] width 1354 height 746
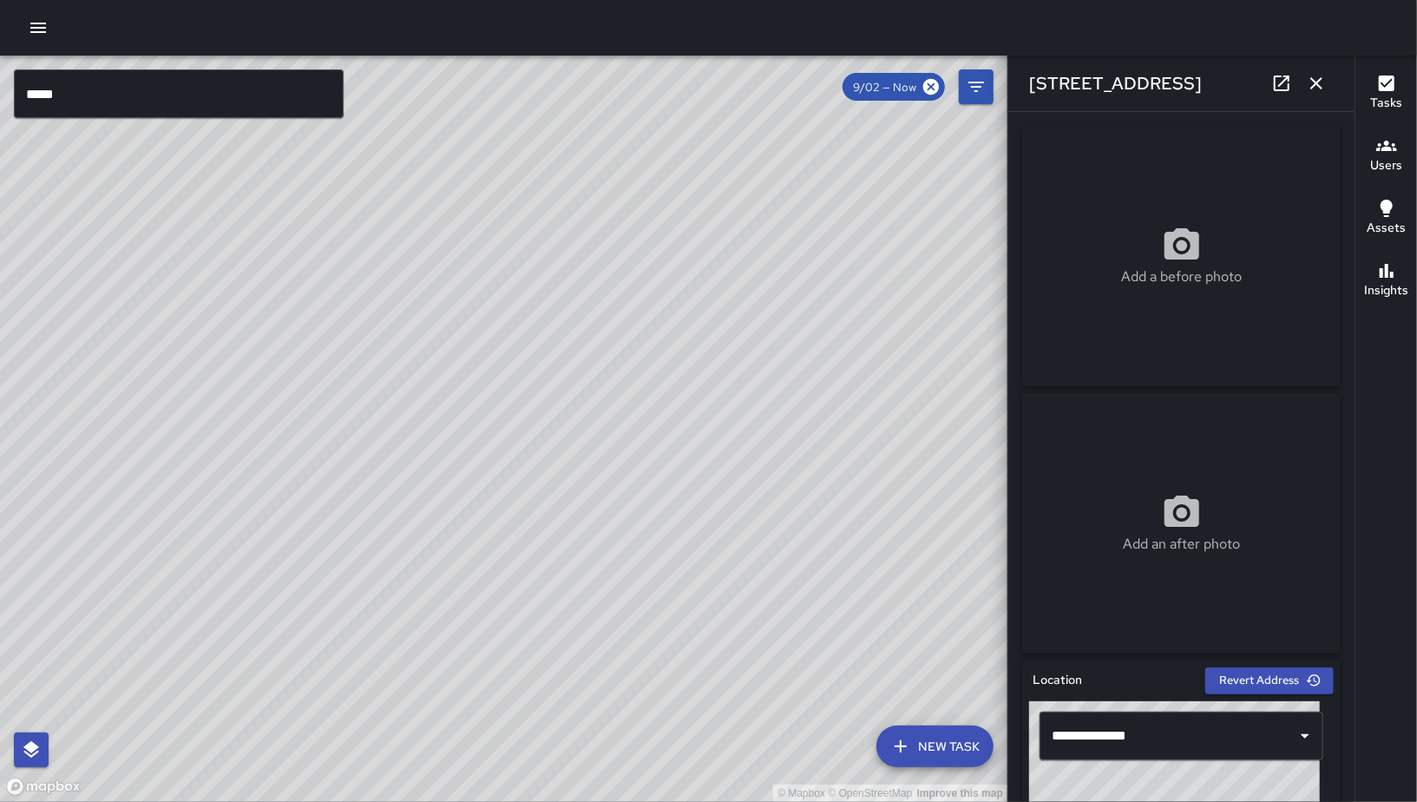
scroll to position [180, 0]
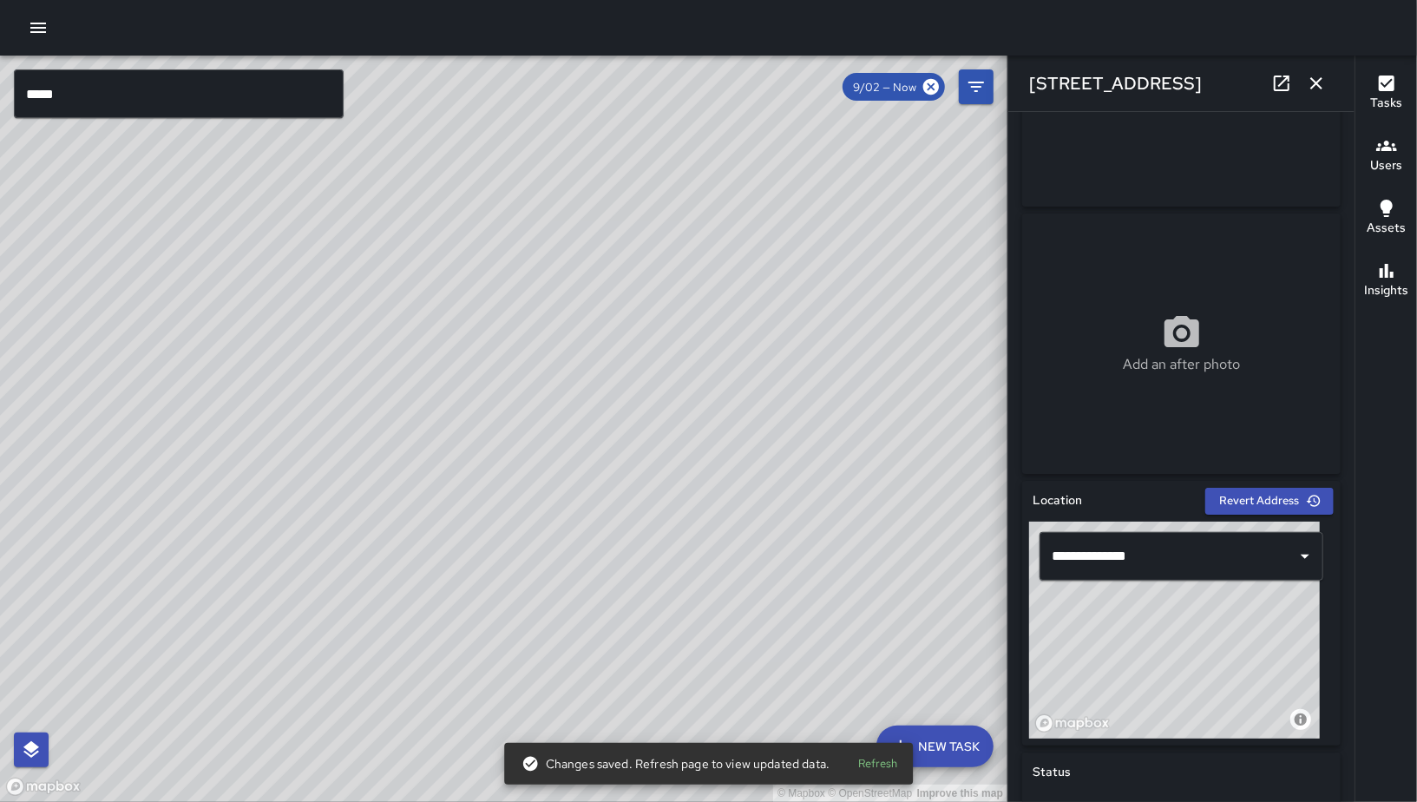
drag, startPoint x: 1157, startPoint y: 670, endPoint x: 1147, endPoint y: 660, distance: 13.5
click at [1147, 660] on div "© Mapbox © OpenStreetMap Improve this map" at bounding box center [1174, 629] width 291 height 217
click at [1321, 94] on button "button" at bounding box center [1316, 83] width 35 height 35
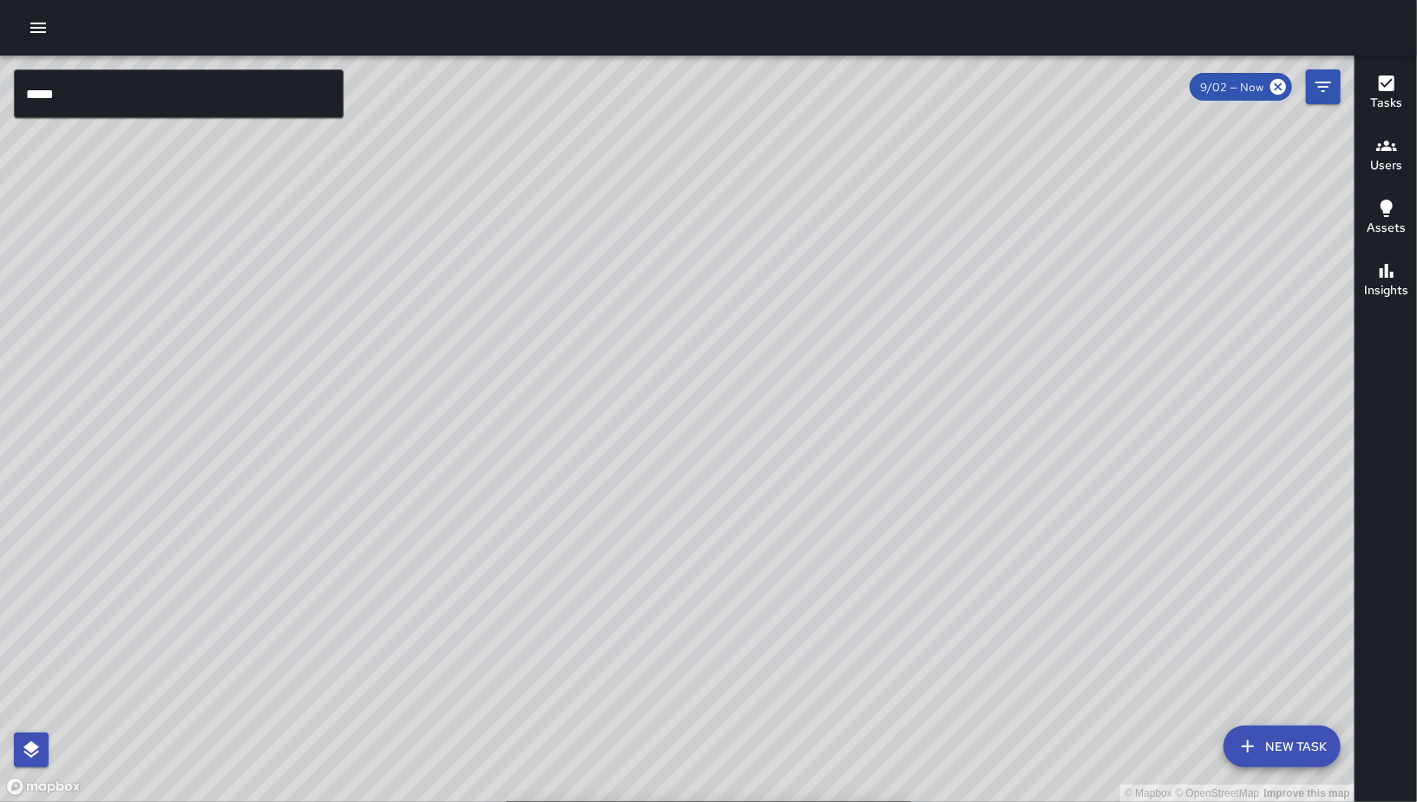
drag, startPoint x: 921, startPoint y: 443, endPoint x: 896, endPoint y: 535, distance: 95.1
click at [896, 535] on div "© Mapbox © OpenStreetMap Improve this map" at bounding box center [677, 429] width 1354 height 746
drag, startPoint x: 611, startPoint y: 628, endPoint x: 685, endPoint y: 542, distance: 113.2
click at [685, 542] on div "© Mapbox © OpenStreetMap Improve this map" at bounding box center [677, 429] width 1354 height 746
drag, startPoint x: 886, startPoint y: 719, endPoint x: 699, endPoint y: 715, distance: 186.6
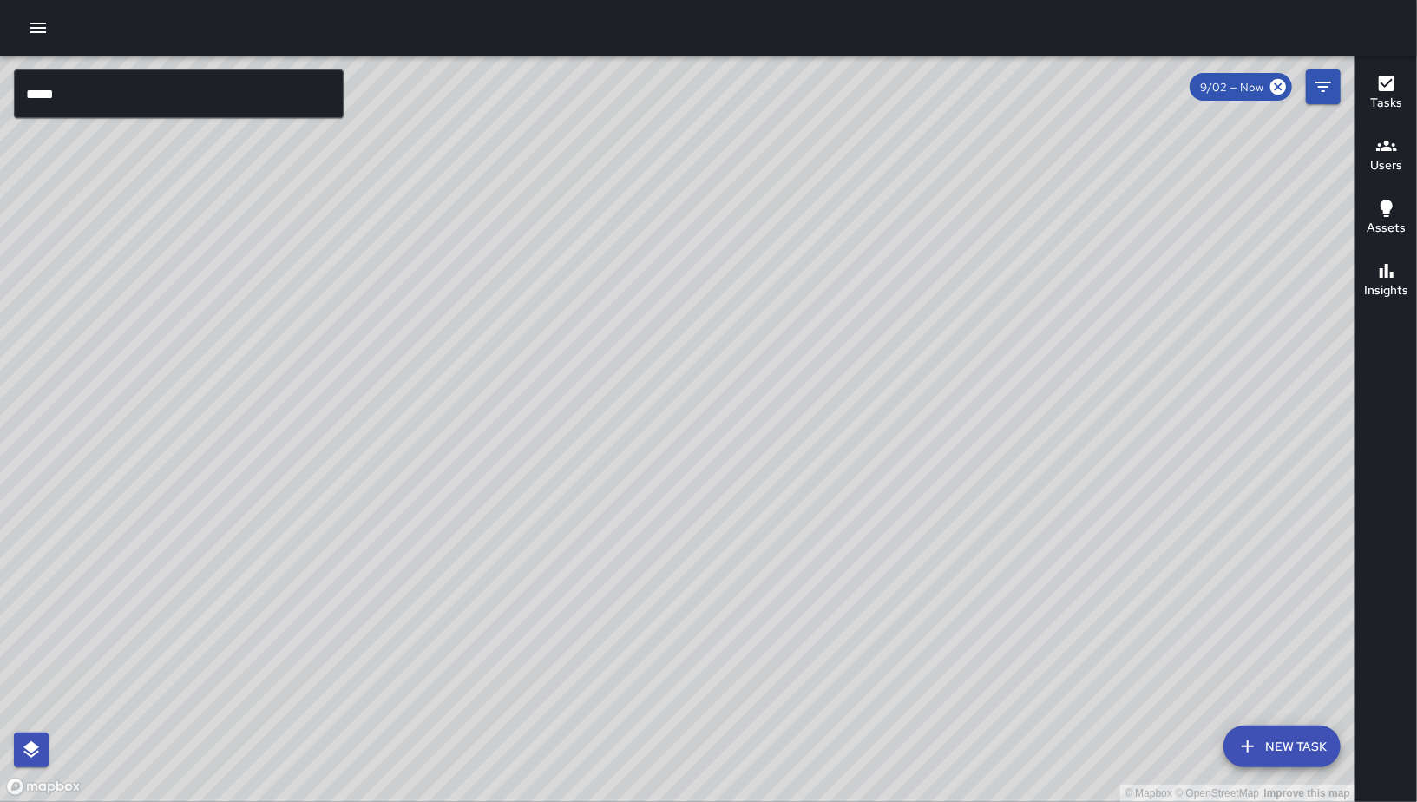
click at [699, 716] on div "© Mapbox © OpenStreetMap Improve this map" at bounding box center [677, 429] width 1354 height 746
drag, startPoint x: 869, startPoint y: 650, endPoint x: 828, endPoint y: 639, distance: 42.9
click at [829, 641] on div "© Mapbox © OpenStreetMap Improve this map" at bounding box center [677, 429] width 1354 height 746
drag, startPoint x: 779, startPoint y: 703, endPoint x: 789, endPoint y: 462, distance: 240.5
click at [789, 462] on div "© Mapbox © OpenStreetMap Improve this map" at bounding box center [677, 429] width 1354 height 746
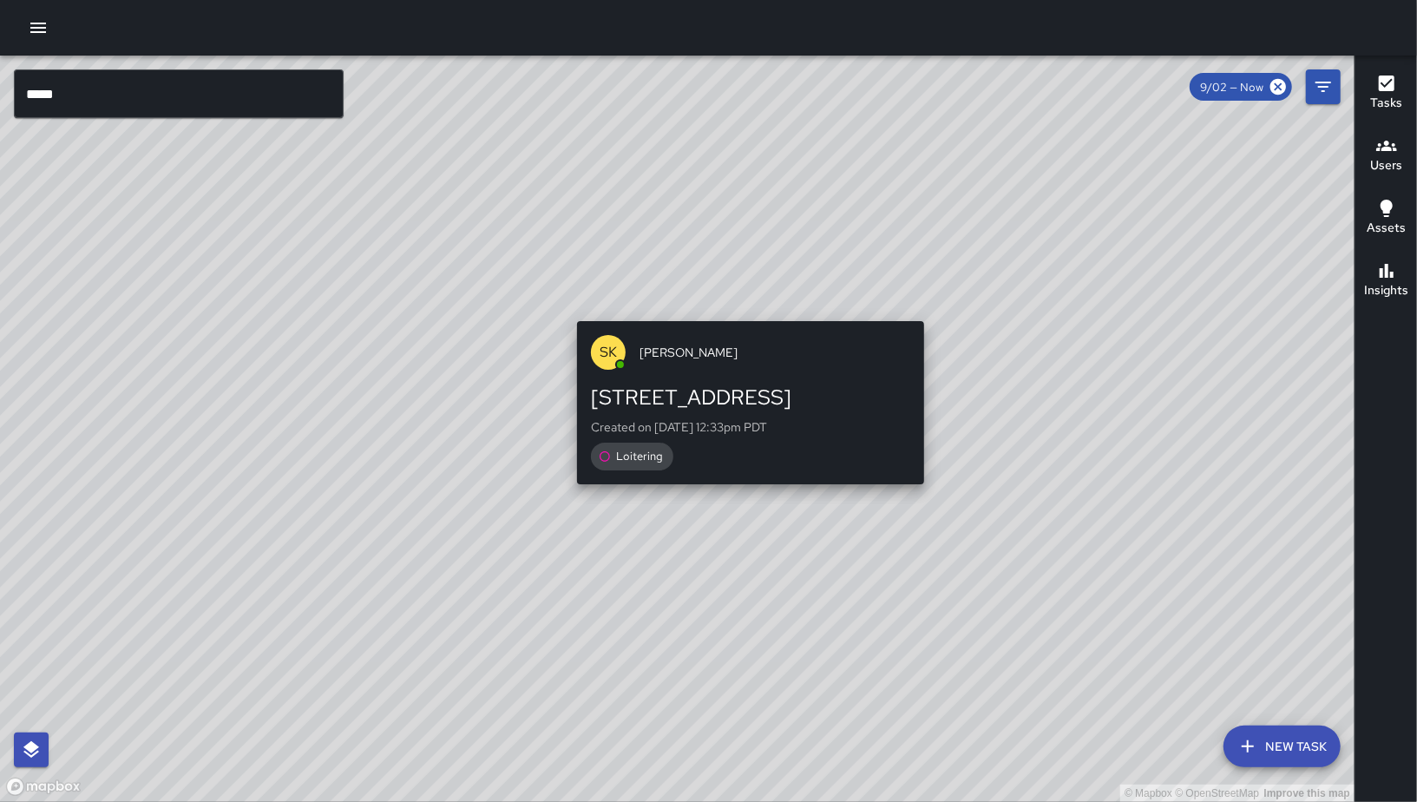
click at [739, 305] on div "© Mapbox © OpenStreetMap Improve this map SK SEAN KELLEY 560 9th Street Created…" at bounding box center [677, 429] width 1354 height 746
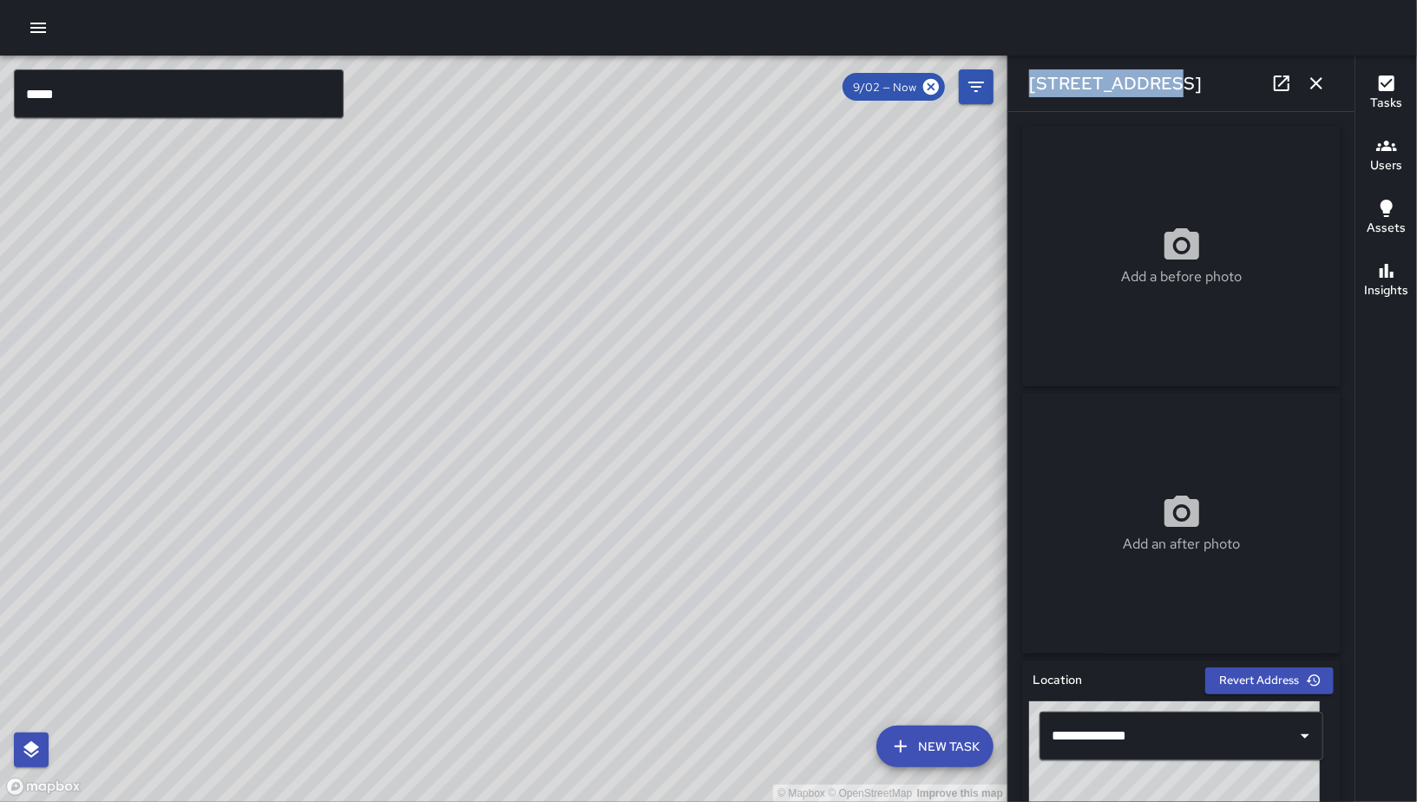
drag, startPoint x: 1176, startPoint y: 101, endPoint x: 1028, endPoint y: 89, distance: 148.0
click at [1028, 89] on div "[STREET_ADDRESS]" at bounding box center [1181, 84] width 346 height 56
copy h6 "[STREET_ADDRESS]"
click at [1313, 85] on icon "button" at bounding box center [1316, 83] width 21 height 21
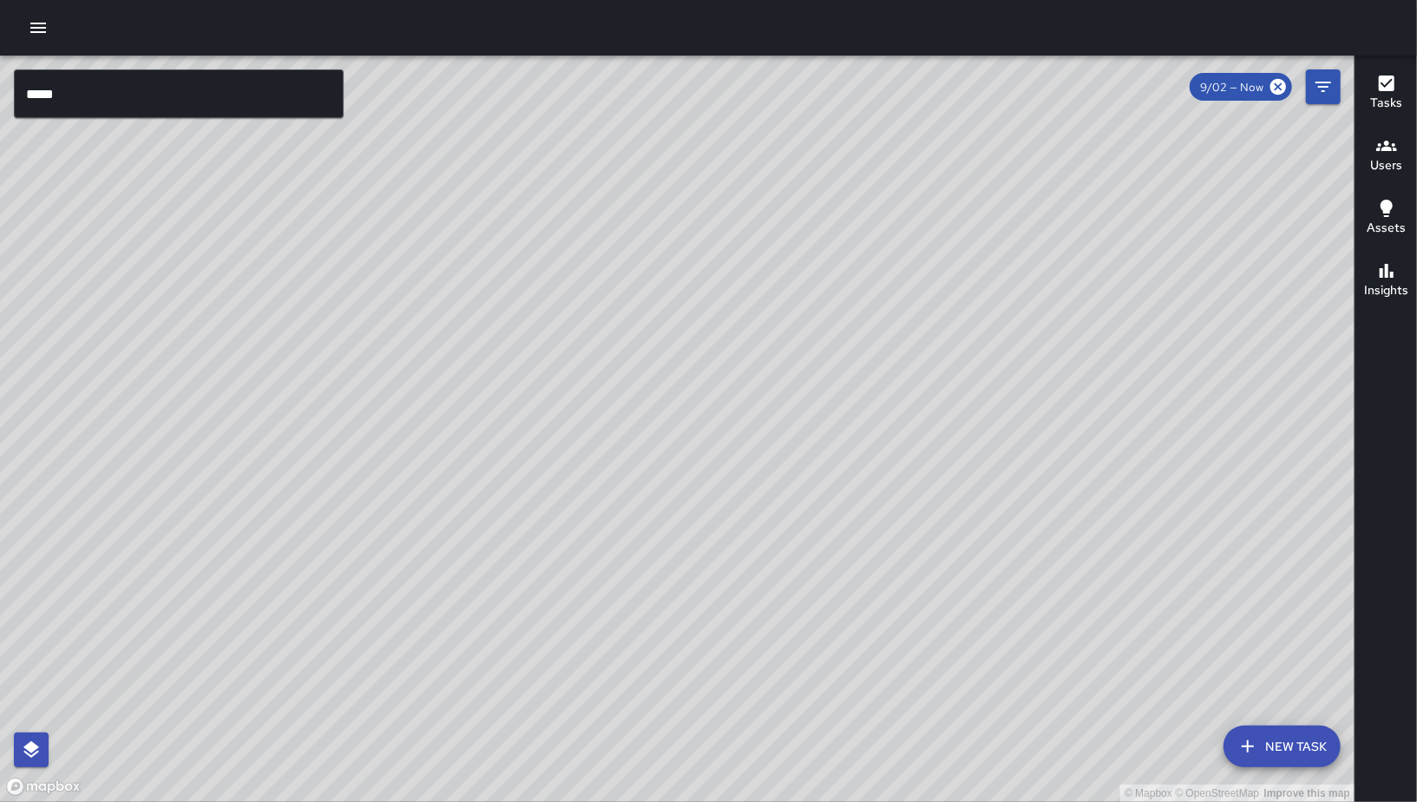
click at [918, 305] on div "© Mapbox © OpenStreetMap Improve this map" at bounding box center [677, 429] width 1354 height 746
drag, startPoint x: 1058, startPoint y: 195, endPoint x: 899, endPoint y: 554, distance: 391.9
click at [899, 554] on div "© Mapbox © OpenStreetMap Improve this map" at bounding box center [677, 429] width 1354 height 746
drag, startPoint x: 918, startPoint y: 507, endPoint x: 1021, endPoint y: 391, distance: 154.8
click at [1021, 391] on div "© Mapbox © OpenStreetMap Improve this map" at bounding box center [677, 429] width 1354 height 746
